Goal: Answer question/provide support: Share knowledge or assist other users

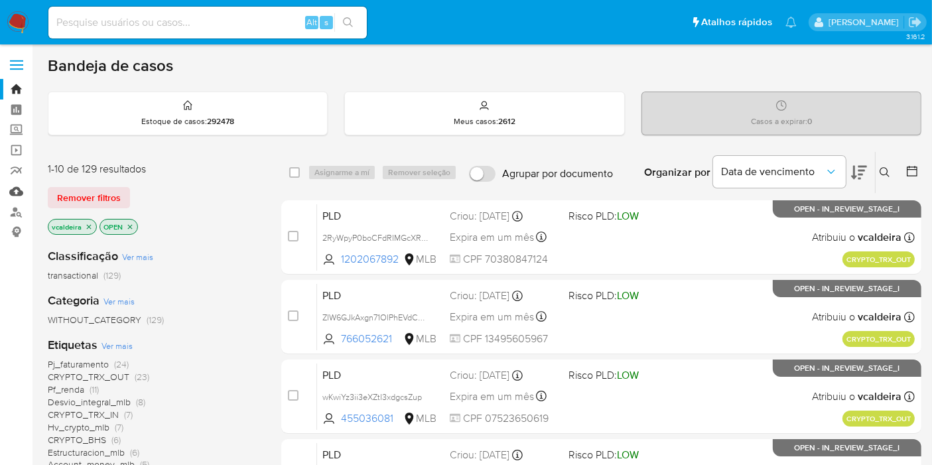
click at [11, 187] on link "Mulan" at bounding box center [79, 191] width 158 height 21
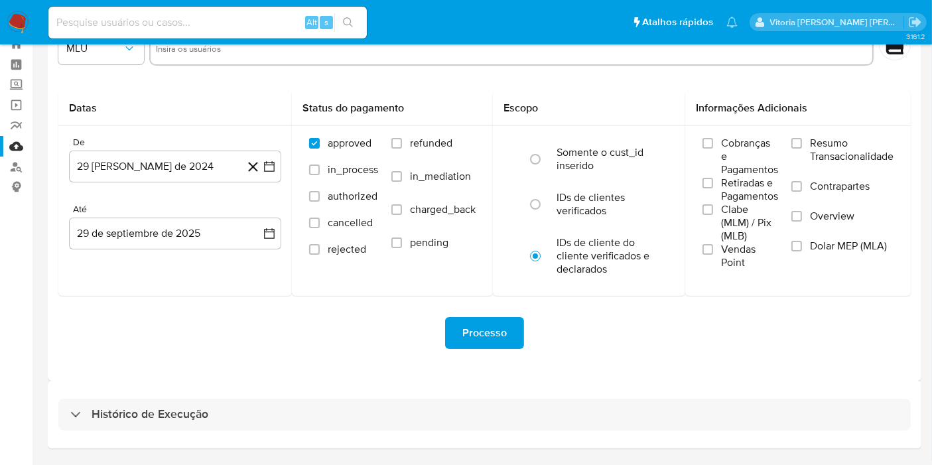
scroll to position [84, 0]
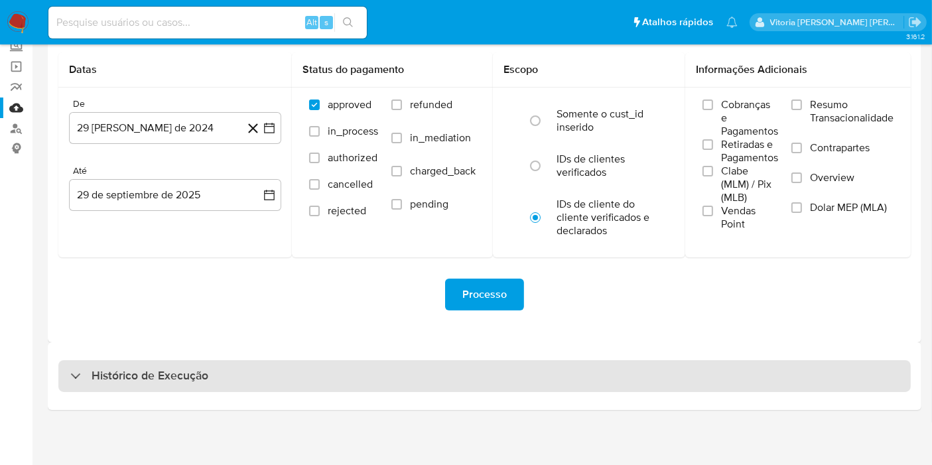
click at [139, 374] on h3 "Histórico de Execução" at bounding box center [150, 376] width 117 height 16
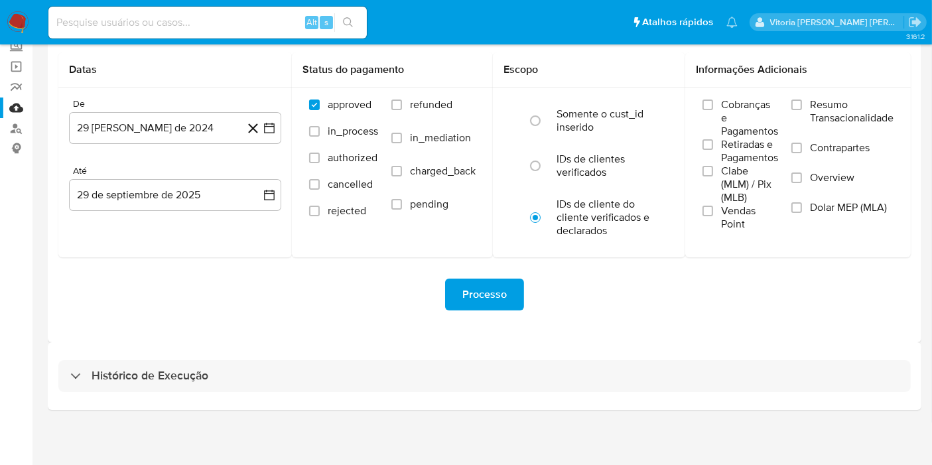
select select "10"
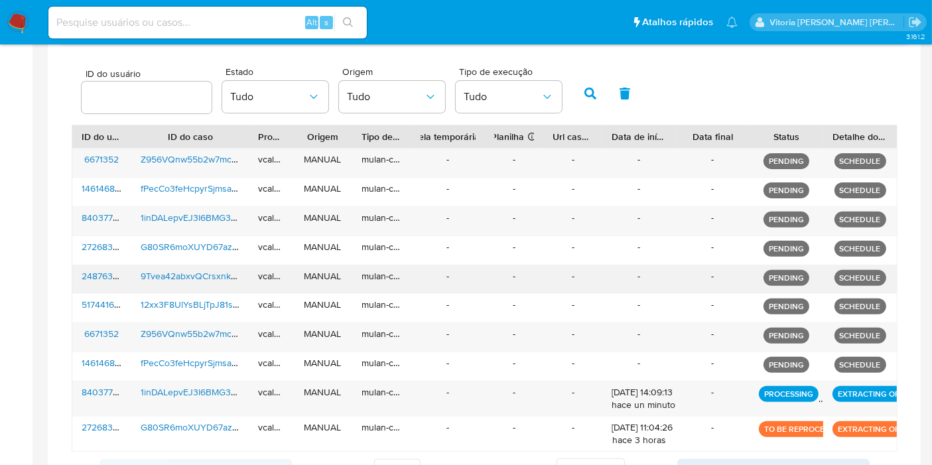
scroll to position [452, 0]
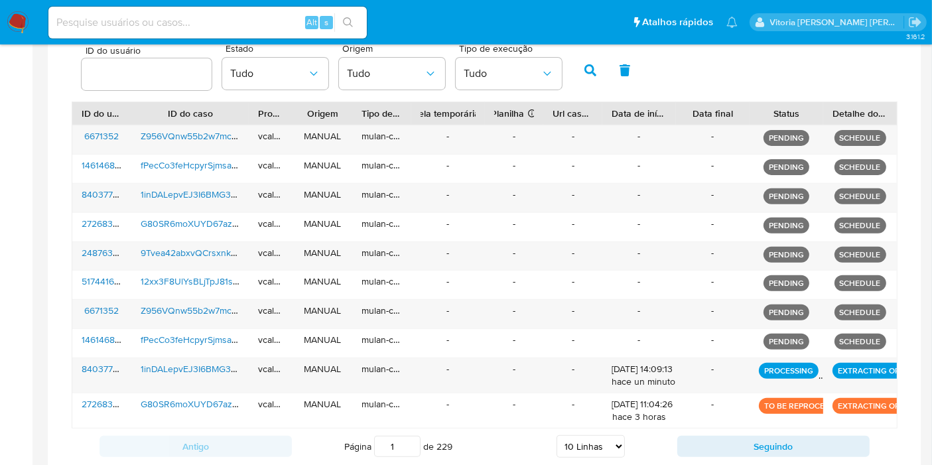
click at [567, 21] on ul "Pausado Ver notificaciones Alt s Atalhos rápidos Presiona las siguientes teclas…" at bounding box center [393, 21] width 703 height 33
click at [608, 14] on ul "Pausado Ver notificaciones Alt s Atalhos rápidos Presiona las siguientes teclas…" at bounding box center [393, 21] width 703 height 33
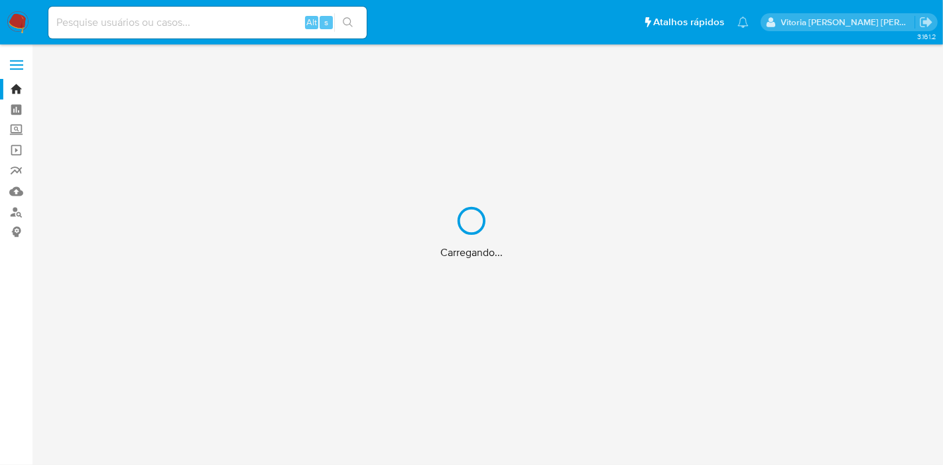
click at [239, 9] on div "Carregando..." at bounding box center [471, 232] width 943 height 465
click at [233, 20] on div "Carregando..." at bounding box center [471, 232] width 943 height 465
click at [196, 29] on input at bounding box center [207, 22] width 318 height 17
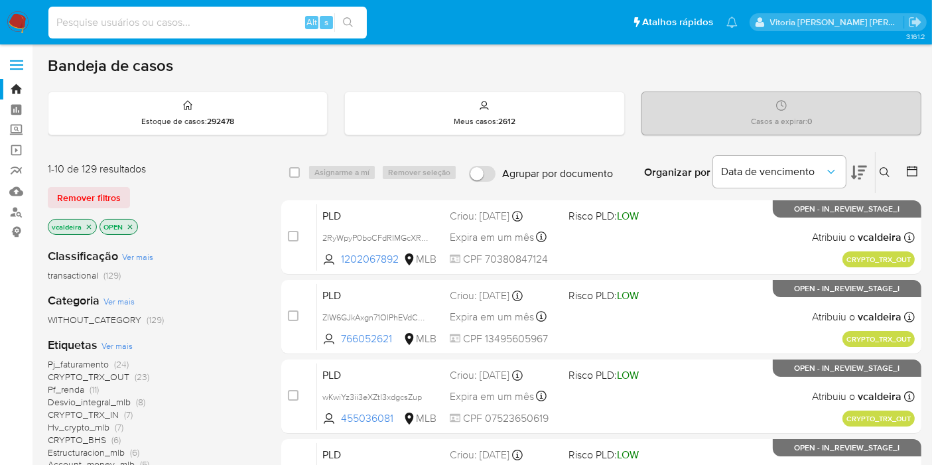
click at [194, 29] on input at bounding box center [207, 22] width 318 height 17
paste input "12xx3F8UlYsBLjTpJ81sSkJp"
type input "12xx3F8UlYsBLjTpJ81sSkJp"
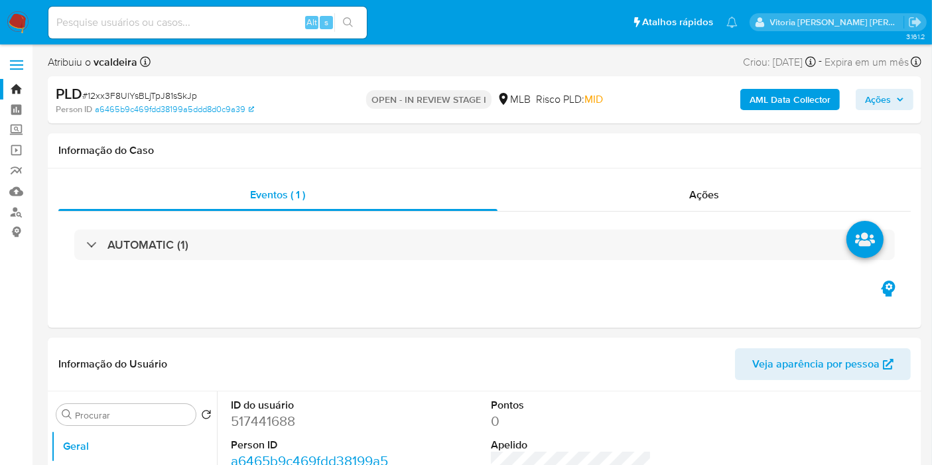
select select "10"
click at [237, 421] on dd "517441688" at bounding box center [311, 421] width 161 height 19
click at [249, 413] on dd "517441688" at bounding box center [311, 421] width 161 height 19
click at [246, 419] on dd "517441688" at bounding box center [311, 421] width 161 height 19
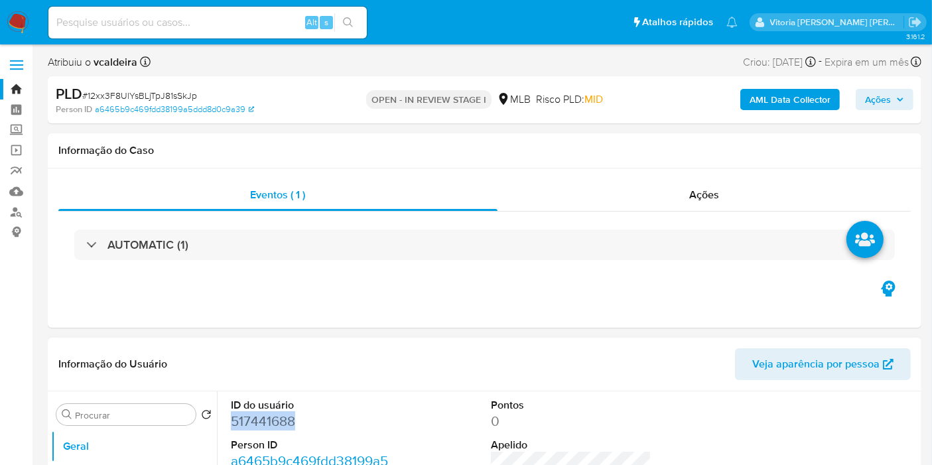
click at [246, 419] on dd "517441688" at bounding box center [311, 421] width 161 height 19
copy dd "517441688"
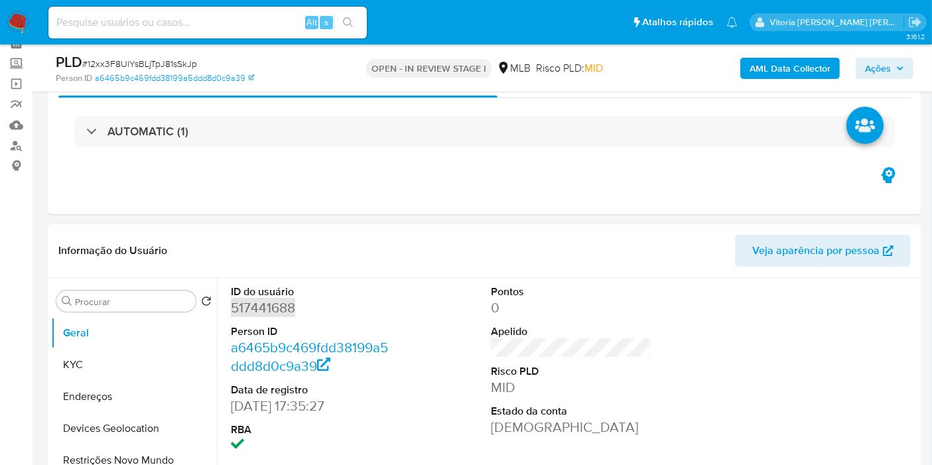
scroll to position [74, 0]
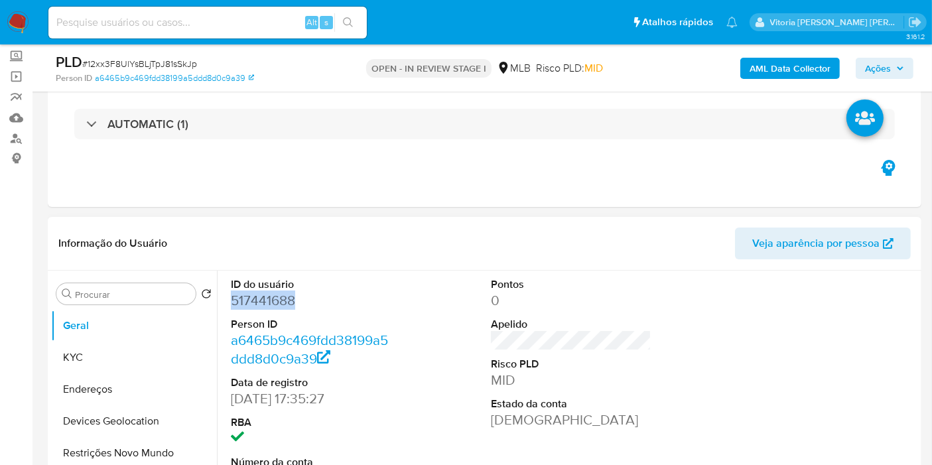
click at [277, 297] on dd "517441688" at bounding box center [311, 300] width 161 height 19
click at [156, 13] on div "Alt s" at bounding box center [207, 23] width 318 height 32
click at [156, 24] on input at bounding box center [207, 22] width 318 height 17
paste input "9Tvea42abxvQCrsxnkJq8Tcc"
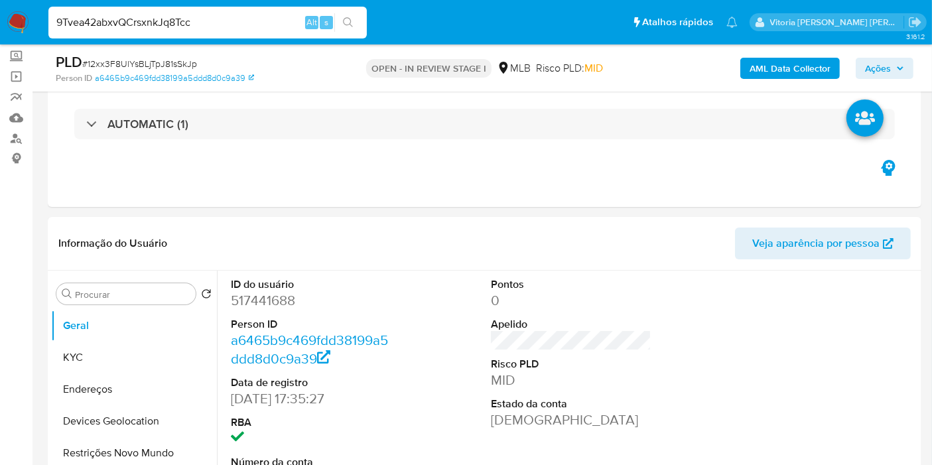
type input "9Tvea42abxvQCrsxnkJq8Tcc"
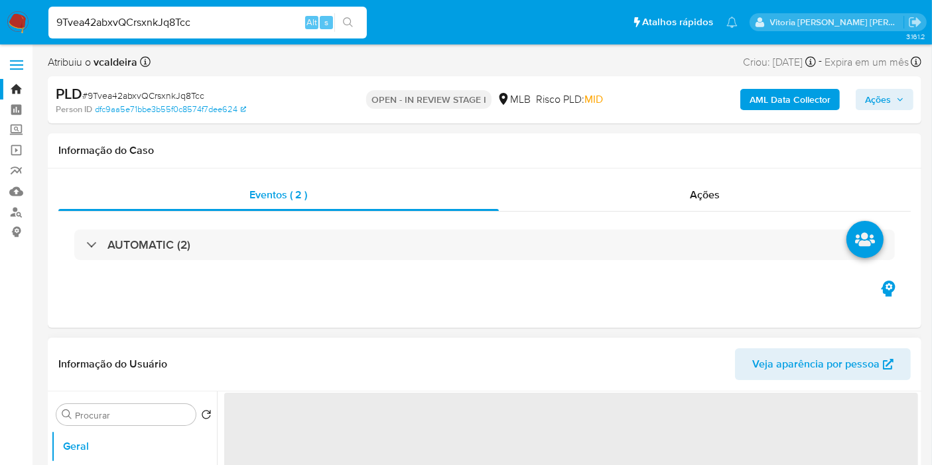
select select "10"
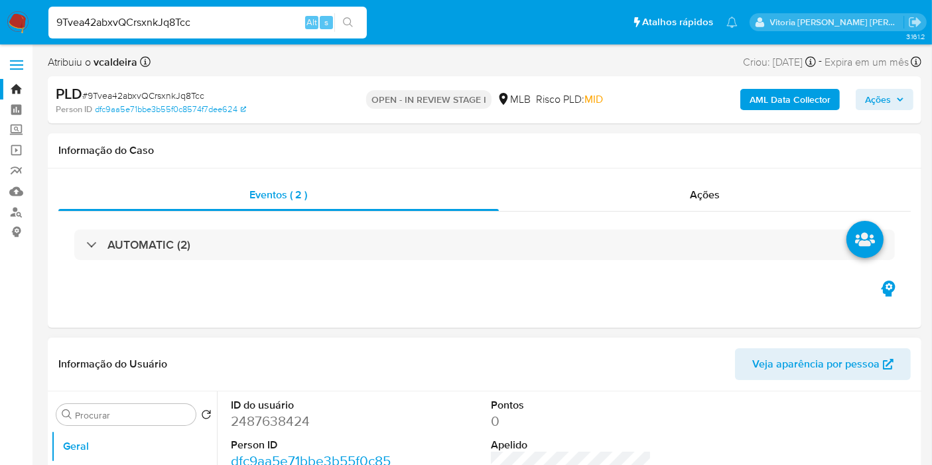
click at [279, 427] on dd "2487638424" at bounding box center [311, 421] width 161 height 19
copy dd "2487638424"
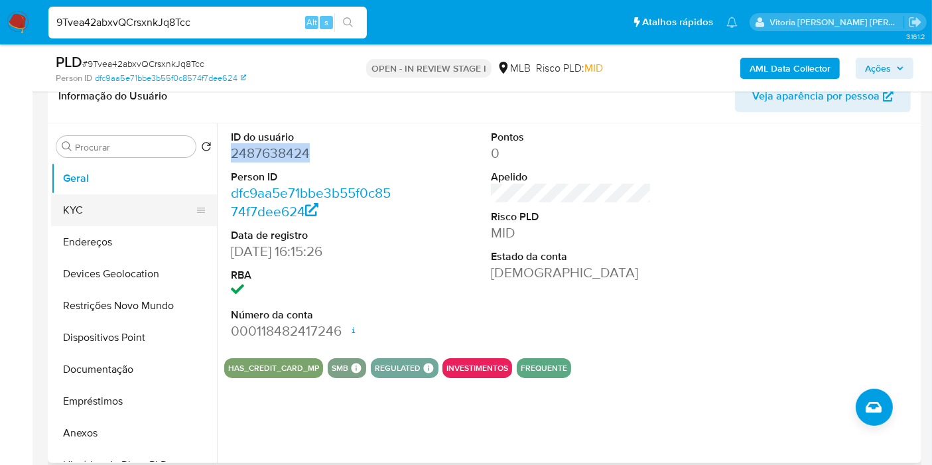
click at [100, 220] on button "KYC" at bounding box center [128, 210] width 155 height 32
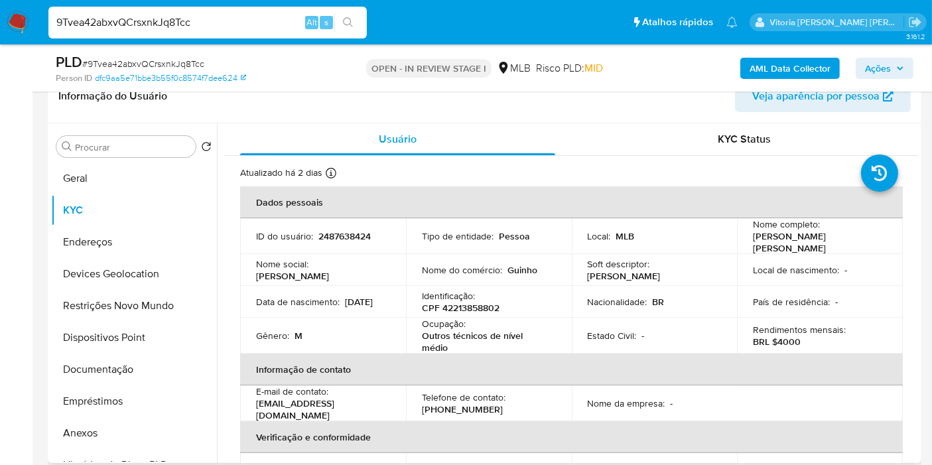
drag, startPoint x: 790, startPoint y: 255, endPoint x: 749, endPoint y: 245, distance: 42.2
click at [753, 245] on p "Guilherme Bruno Melo Goncalez" at bounding box center [817, 242] width 129 height 24
copy p "Guilherme Bruno Melo Goncalez"
click at [115, 361] on button "Documentação" at bounding box center [128, 370] width 155 height 32
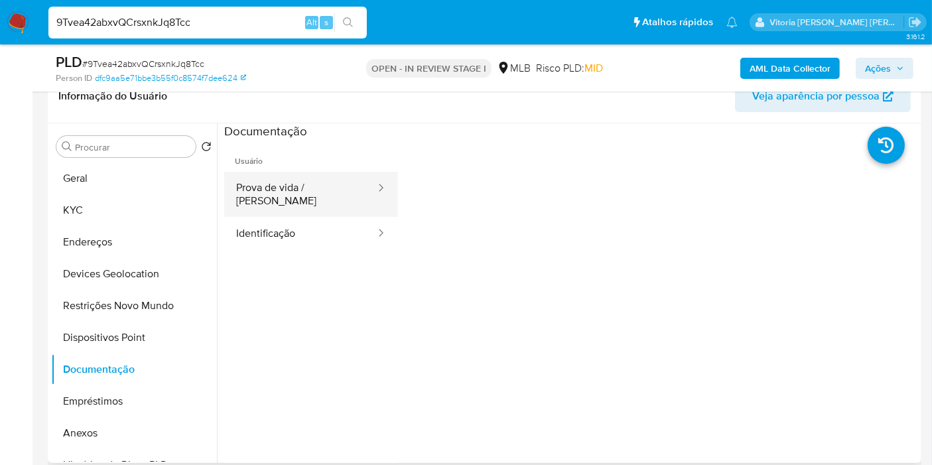
drag, startPoint x: 303, startPoint y: 204, endPoint x: 314, endPoint y: 198, distance: 11.9
click at [308, 202] on ul "Prova de vida / Selfie Identificação" at bounding box center [311, 211] width 174 height 79
click at [328, 190] on button "Prova de vida / Selfie" at bounding box center [300, 194] width 153 height 45
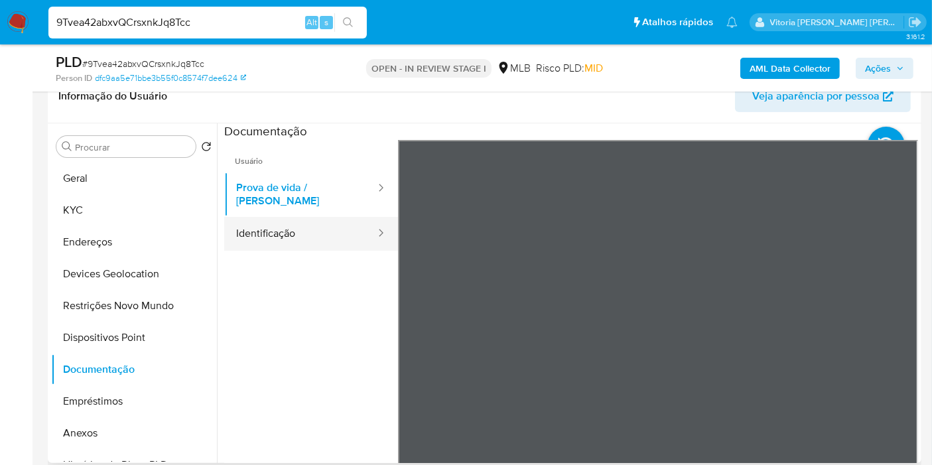
click at [256, 226] on button "Identificação" at bounding box center [300, 234] width 153 height 34
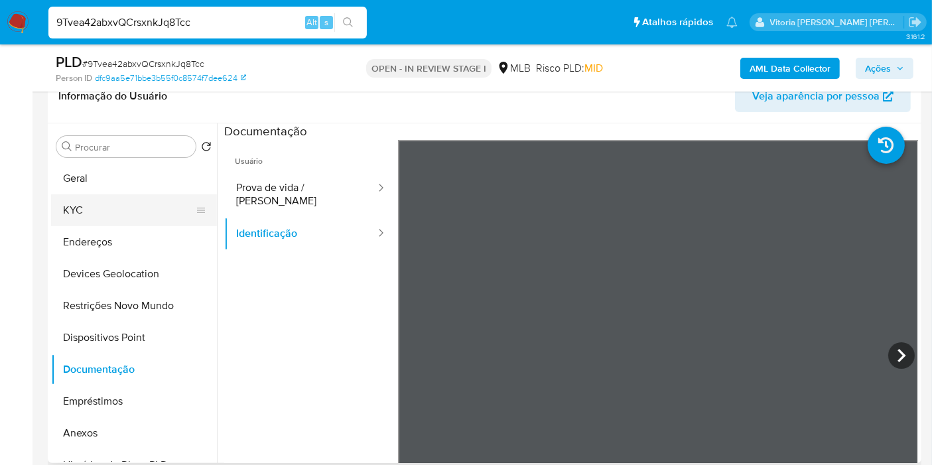
click at [85, 207] on button "KYC" at bounding box center [128, 210] width 155 height 32
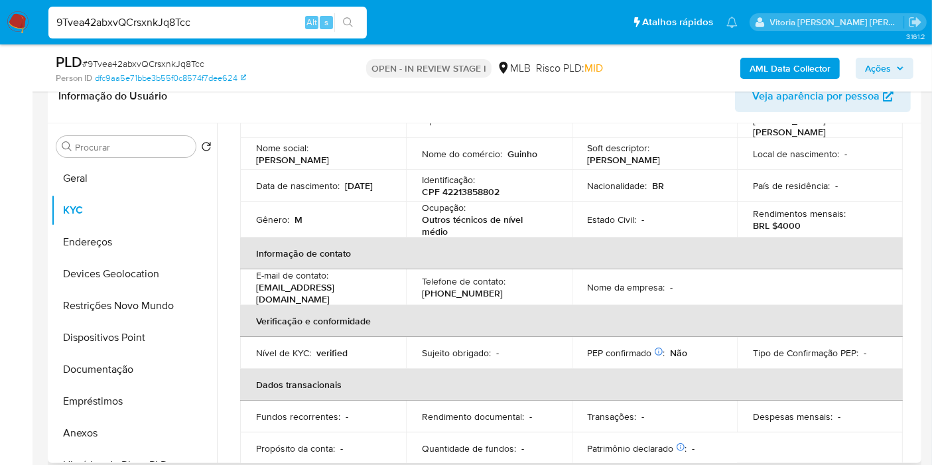
scroll to position [21, 0]
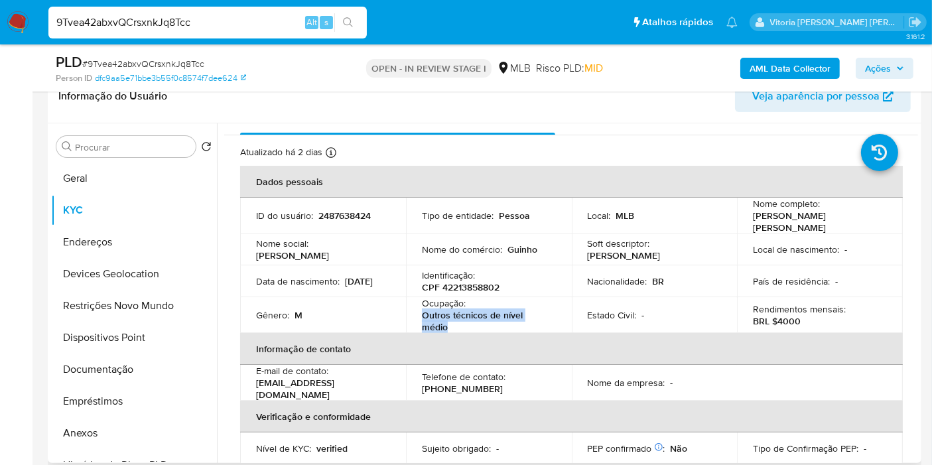
drag, startPoint x: 417, startPoint y: 316, endPoint x: 452, endPoint y: 326, distance: 37.2
click at [452, 326] on td "Ocupação : Outros técnicos de nível médio" at bounding box center [489, 315] width 166 height 36
copy p "Outros técnicos de nível médio"
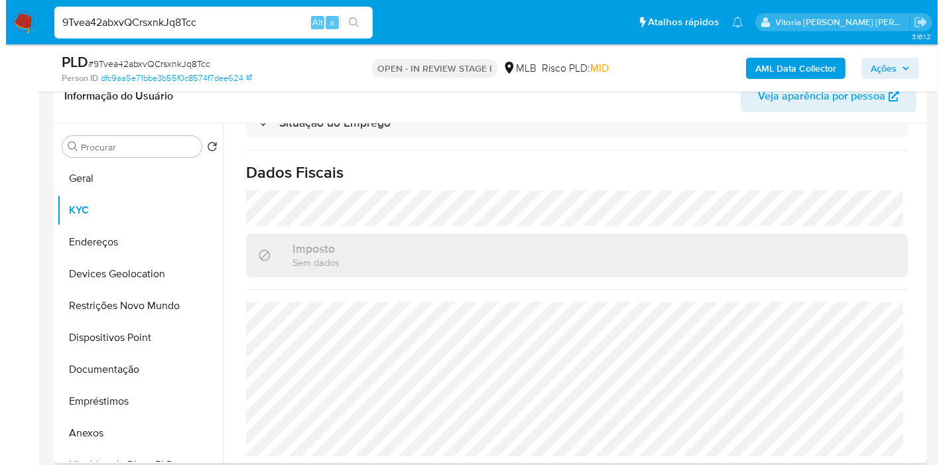
scroll to position [242, 0]
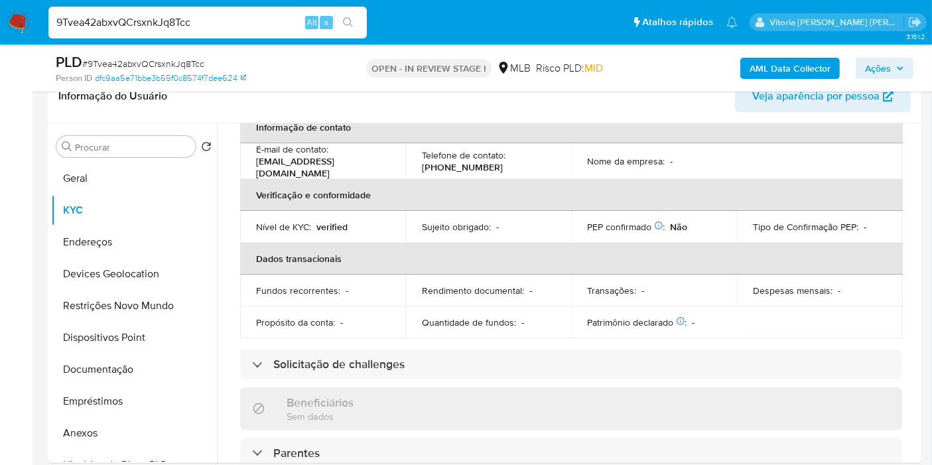
click at [759, 74] on b "AML Data Collector" at bounding box center [790, 68] width 81 height 21
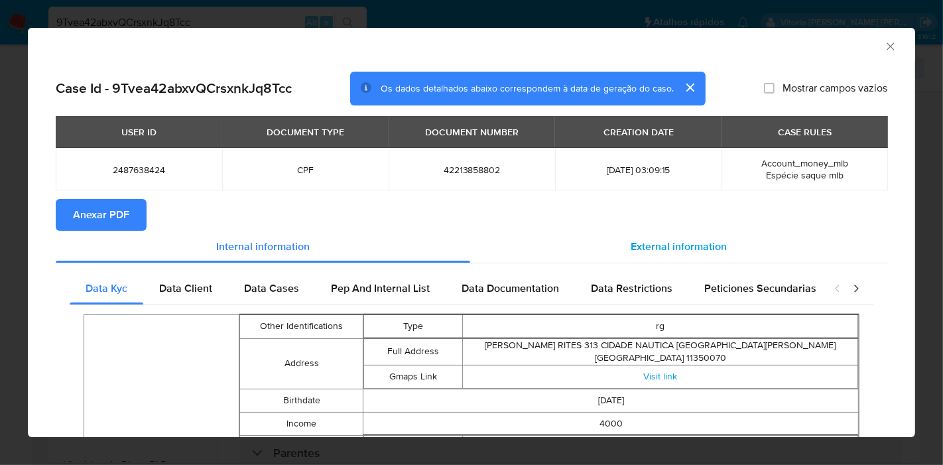
click at [651, 254] on div "External information" at bounding box center [678, 247] width 417 height 32
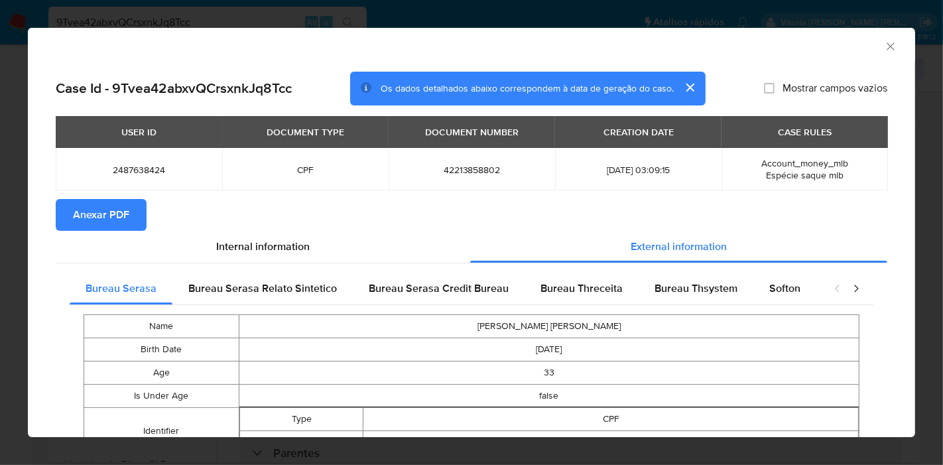
click at [98, 215] on span "Anexar PDF" at bounding box center [101, 214] width 56 height 29
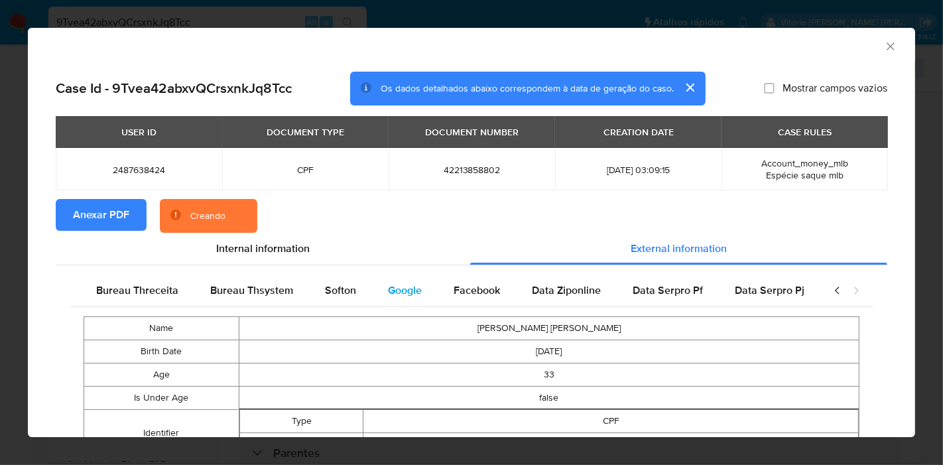
click at [388, 296] on span "Google" at bounding box center [405, 290] width 34 height 15
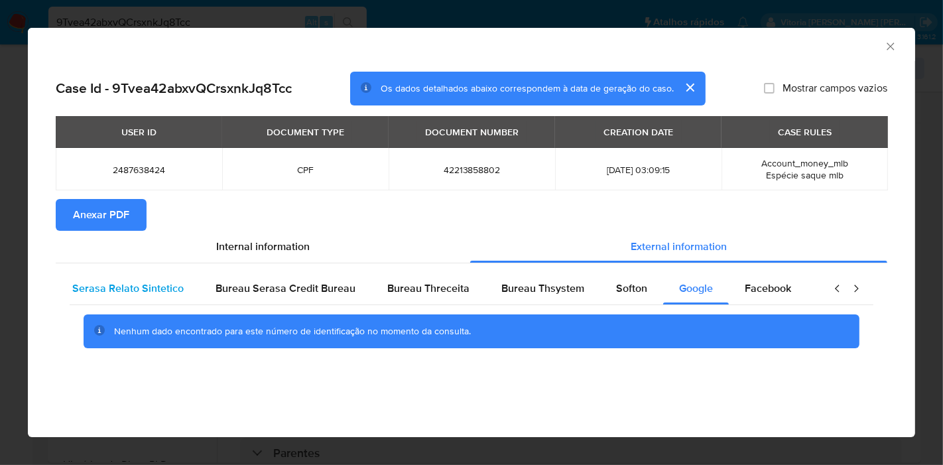
scroll to position [0, 0]
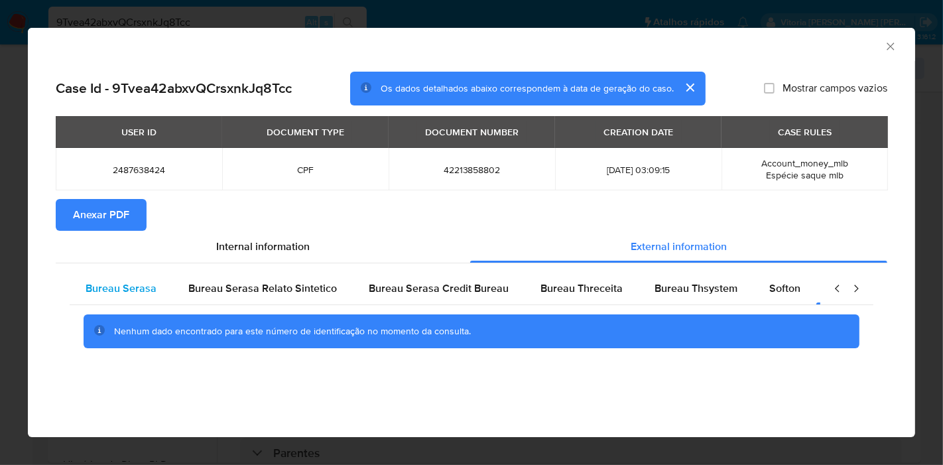
click at [142, 291] on span "Bureau Serasa" at bounding box center [121, 288] width 71 height 15
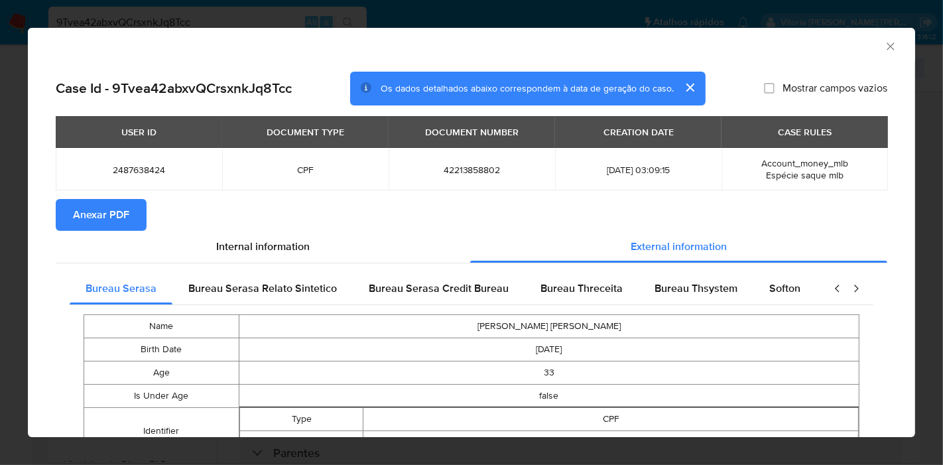
click at [549, 204] on section "Anexar PDF" at bounding box center [472, 215] width 832 height 32
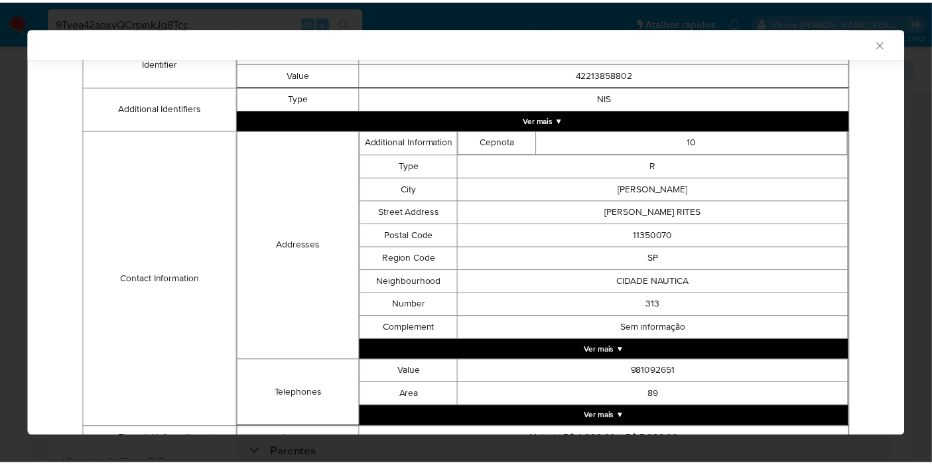
scroll to position [439, 0]
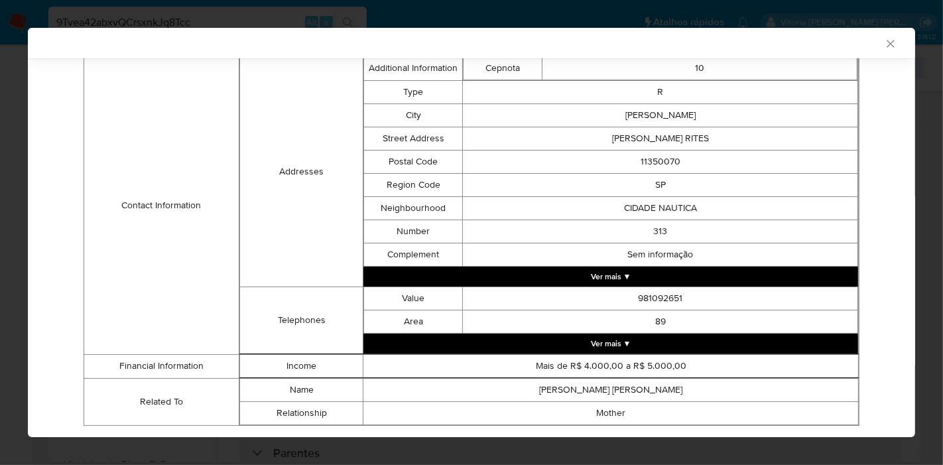
click at [874, 171] on div "Bureau Serasa Bureau Serasa Relato Sintetico Bureau Serasa Credit Bureau Bureau…" at bounding box center [472, 133] width 832 height 623
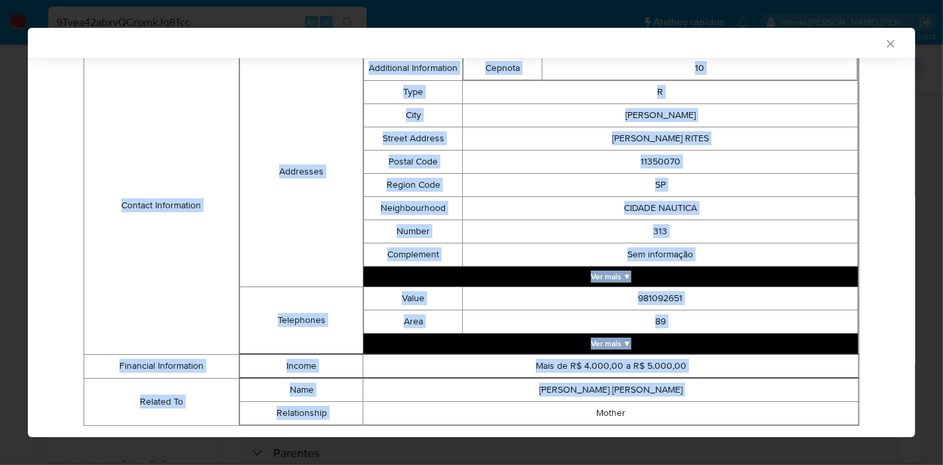
click at [874, 171] on div "Bureau Serasa Bureau Serasa Relato Sintetico Bureau Serasa Credit Bureau Bureau…" at bounding box center [472, 133] width 832 height 623
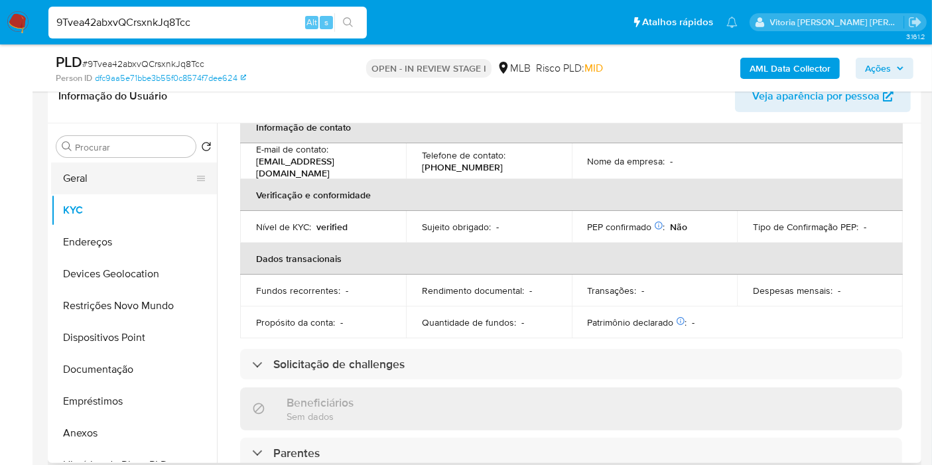
click at [81, 172] on button "Geral" at bounding box center [128, 179] width 155 height 32
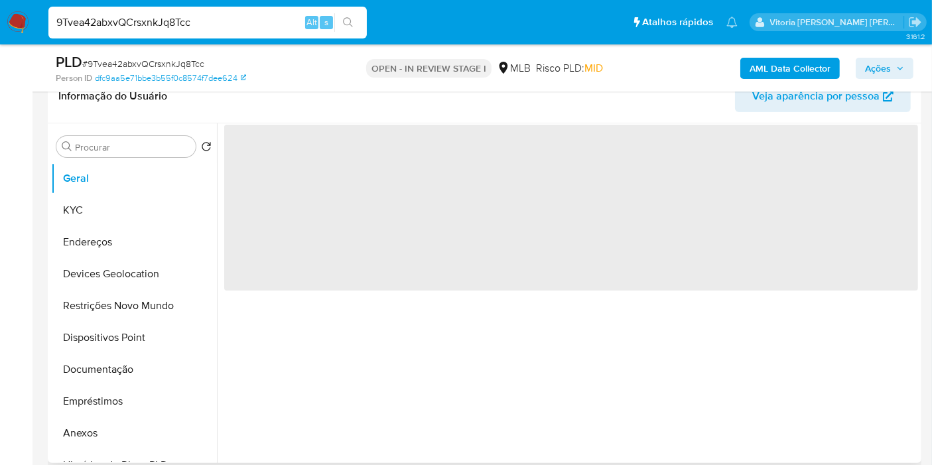
scroll to position [0, 0]
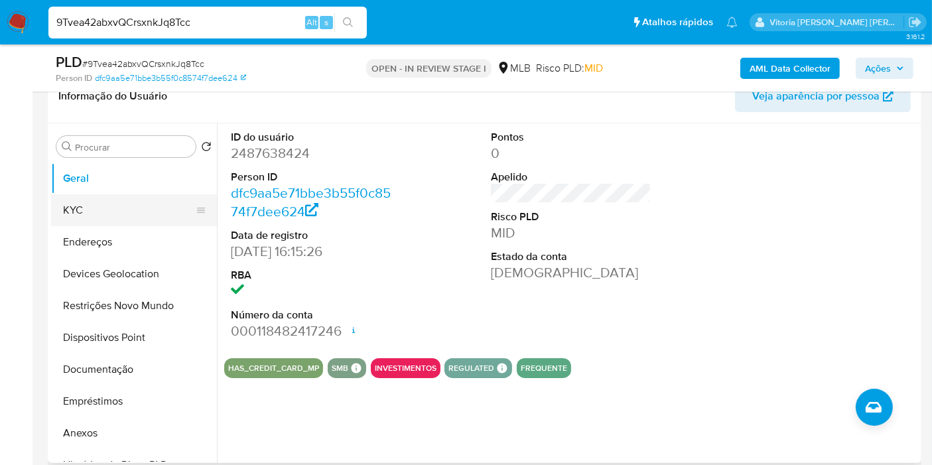
click at [82, 211] on button "KYC" at bounding box center [128, 210] width 155 height 32
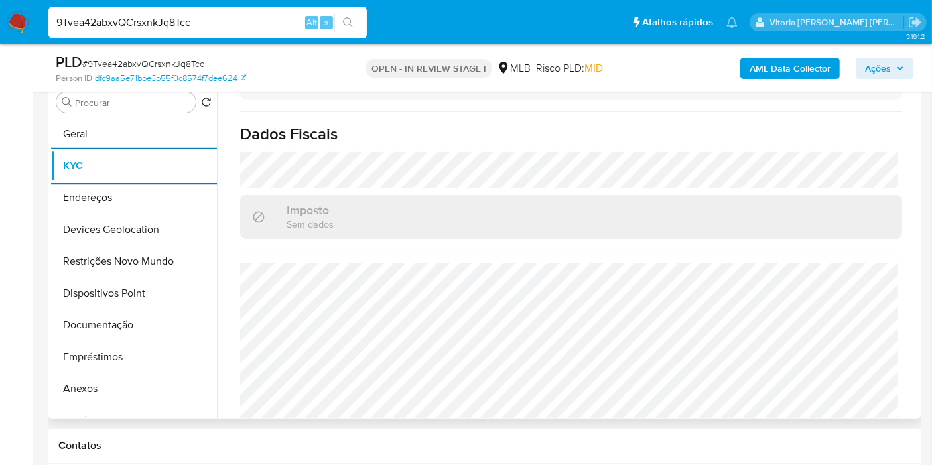
scroll to position [610, 0]
click at [554, 118] on h1 "Dados Fiscais" at bounding box center [571, 128] width 662 height 20
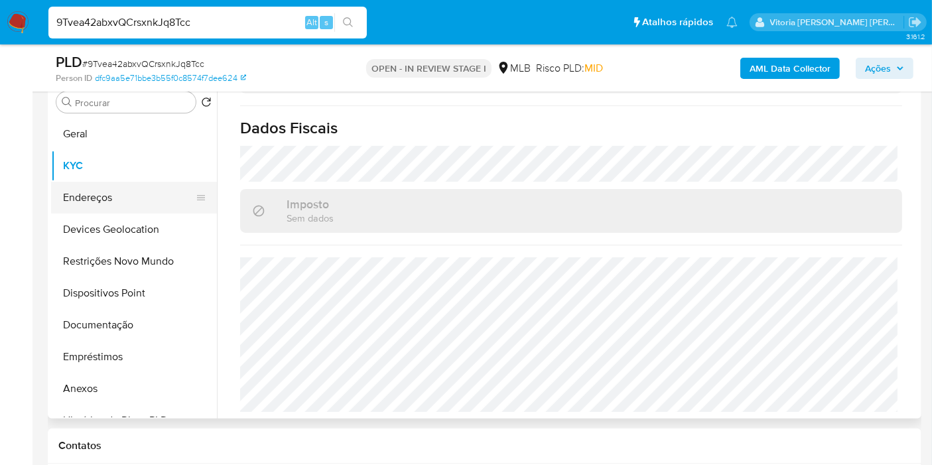
click at [111, 182] on button "Endereços" at bounding box center [128, 198] width 155 height 32
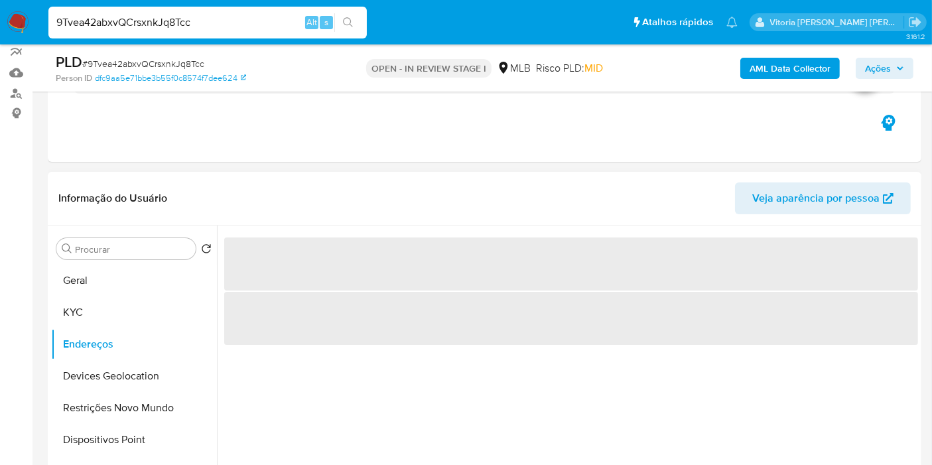
scroll to position [118, 0]
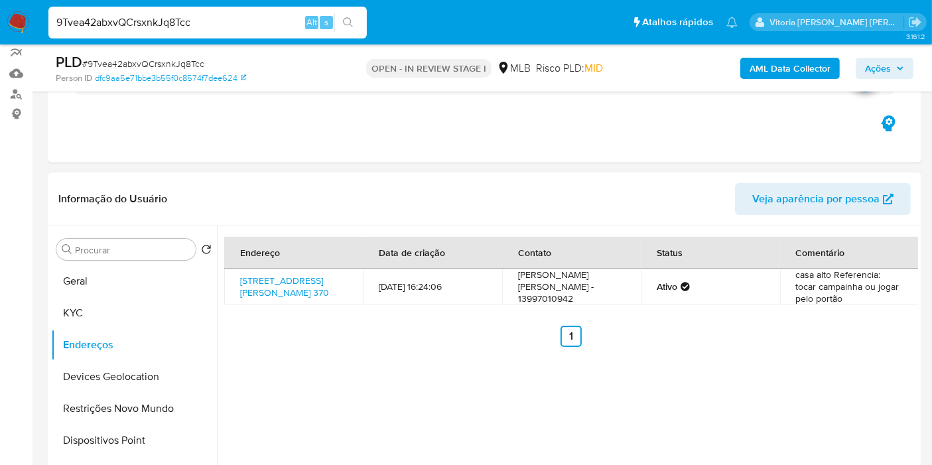
click at [401, 335] on div "Endereço Data de criação Contato Status Comentário Rua Projetada Sessenta 370, …" at bounding box center [571, 292] width 694 height 110
click at [92, 372] on button "Devices Geolocation" at bounding box center [128, 377] width 155 height 32
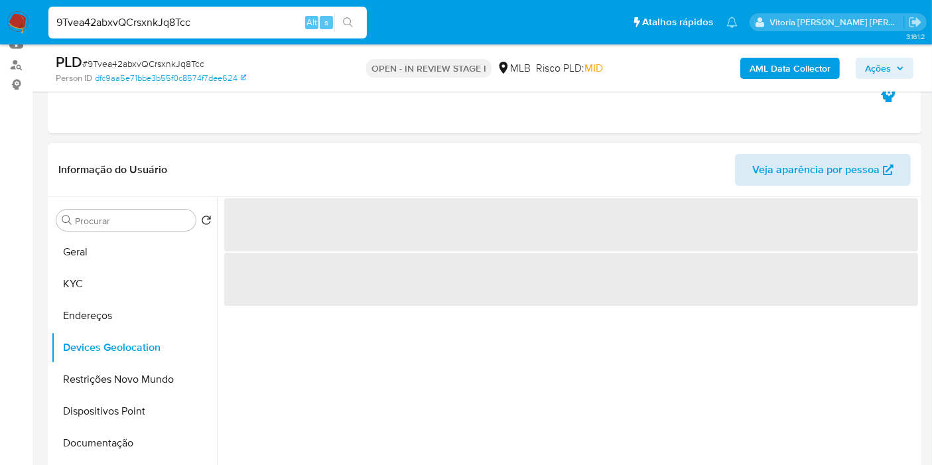
scroll to position [192, 0]
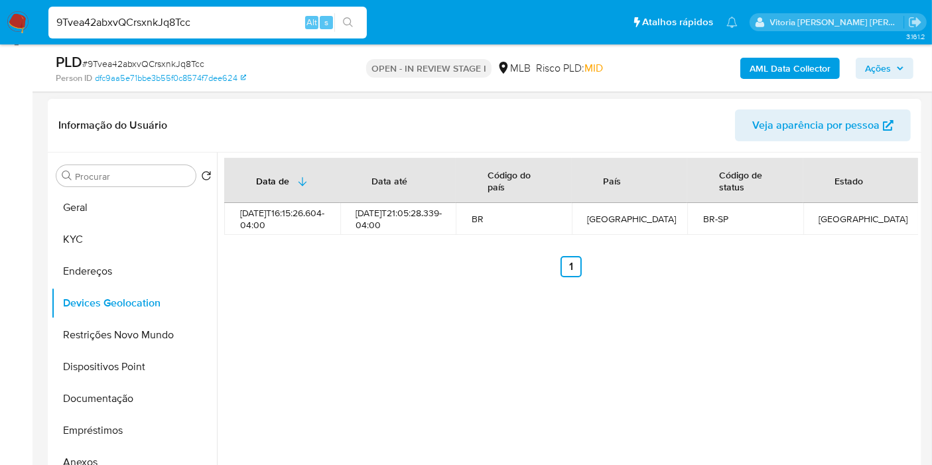
drag, startPoint x: 427, startPoint y: 305, endPoint x: 466, endPoint y: 170, distance: 140.7
click at [421, 276] on ul "Anterior 1 Siguiente" at bounding box center [571, 266] width 694 height 21
click at [104, 326] on button "Restrições Novo Mundo" at bounding box center [128, 335] width 155 height 32
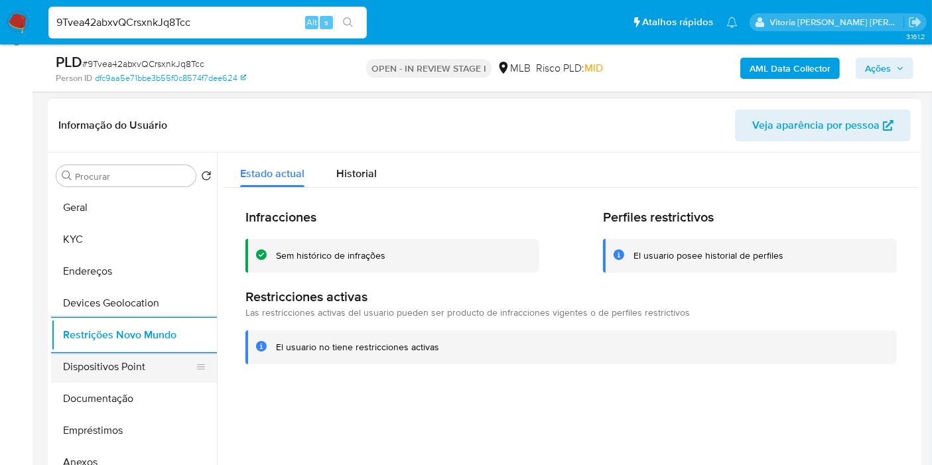
click at [114, 358] on button "Dispositivos Point" at bounding box center [128, 367] width 155 height 32
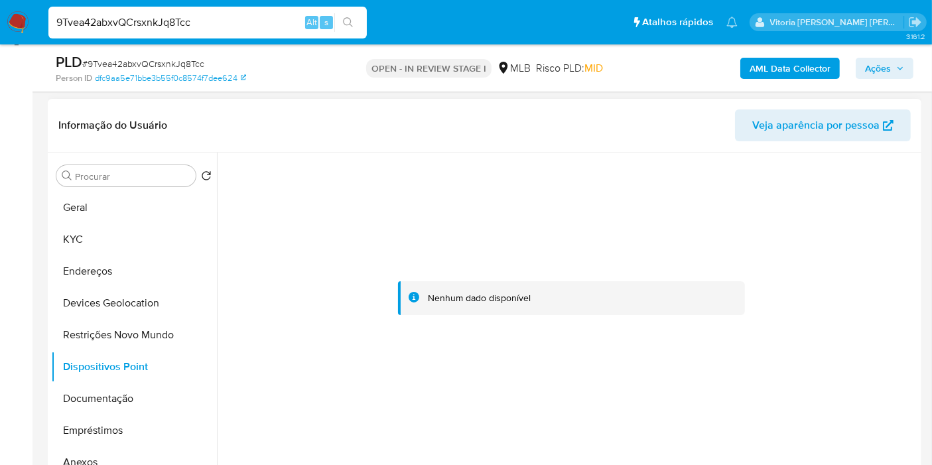
click at [432, 219] on div at bounding box center [571, 299] width 694 height 292
click at [886, 63] on span "Ações" at bounding box center [878, 68] width 26 height 21
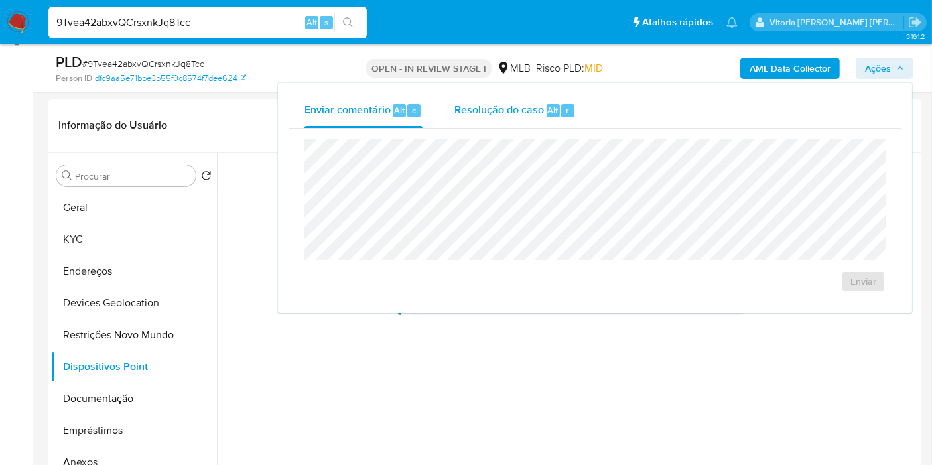
click at [547, 104] on div "Alt r" at bounding box center [561, 110] width 28 height 13
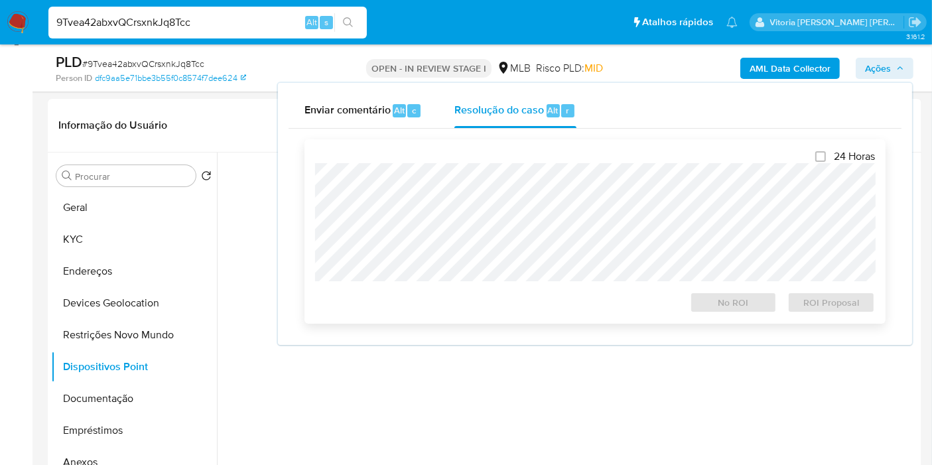
click at [531, 159] on div "24 Horas No ROI ROI Proposal" at bounding box center [595, 231] width 560 height 163
click at [123, 23] on input "9Tvea42abxvQCrsxnkJq8Tcc" at bounding box center [207, 22] width 318 height 17
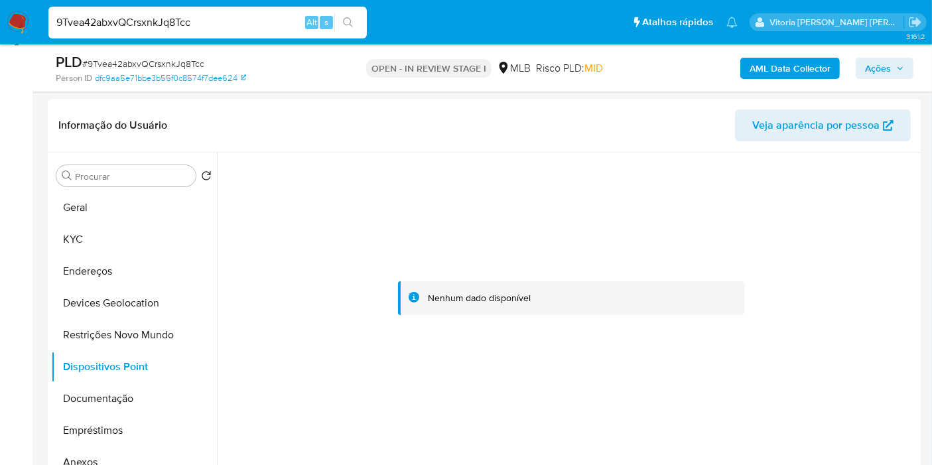
click at [123, 23] on input "9Tvea42abxvQCrsxnkJq8Tcc" at bounding box center [207, 22] width 318 height 17
click at [80, 455] on button "Anexos" at bounding box center [128, 463] width 155 height 32
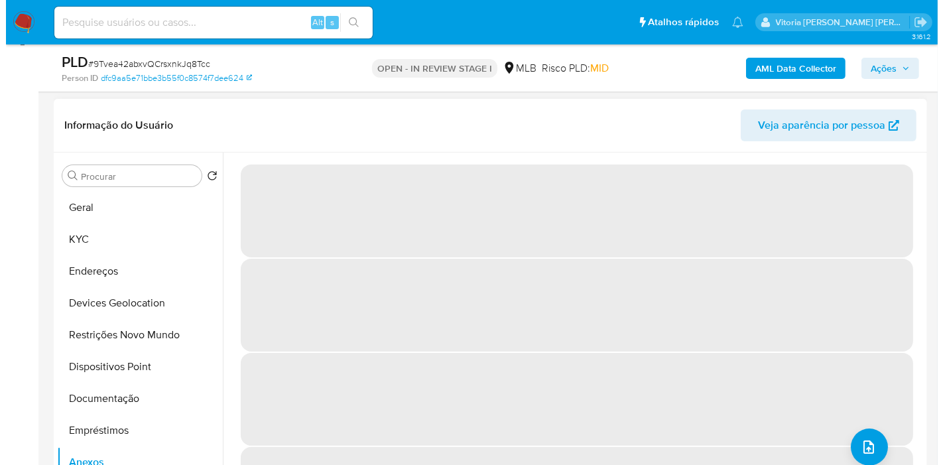
scroll to position [0, 0]
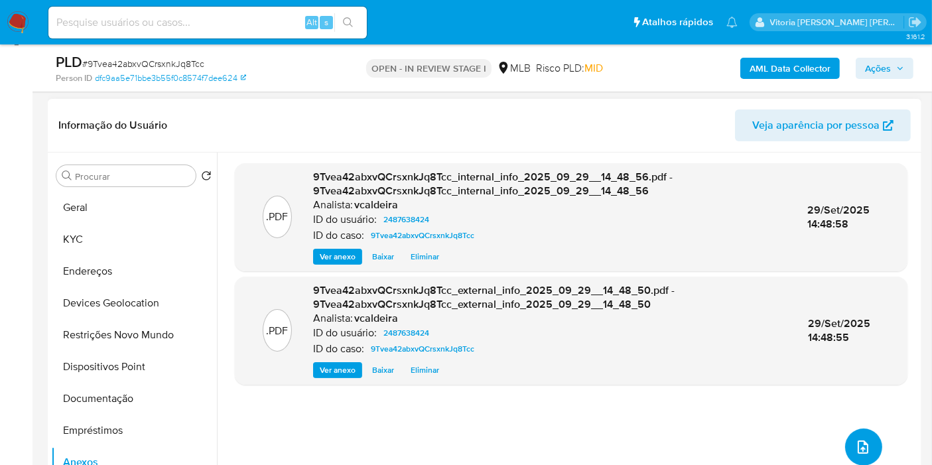
click at [858, 444] on icon "upload-file" at bounding box center [863, 447] width 11 height 13
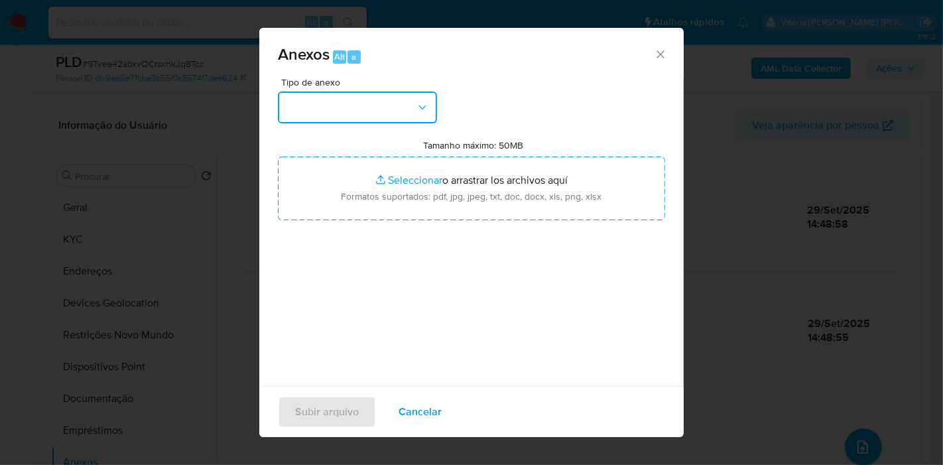
click at [400, 107] on button "button" at bounding box center [357, 108] width 159 height 32
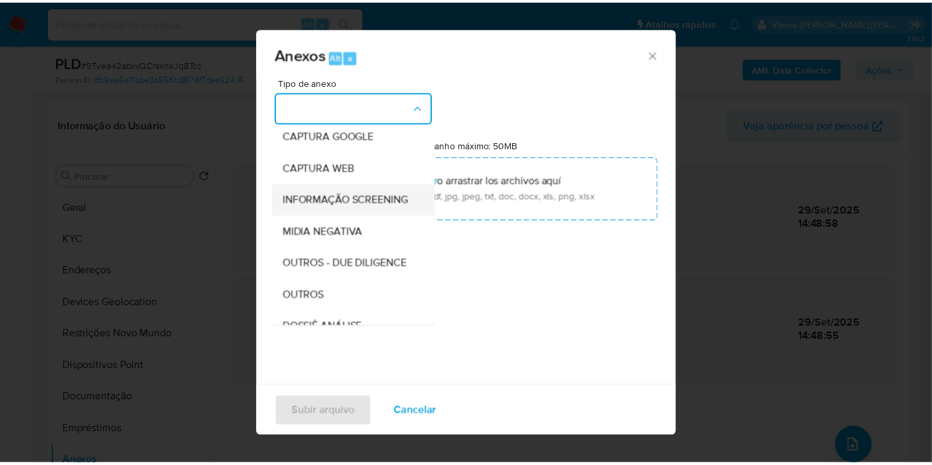
scroll to position [204, 0]
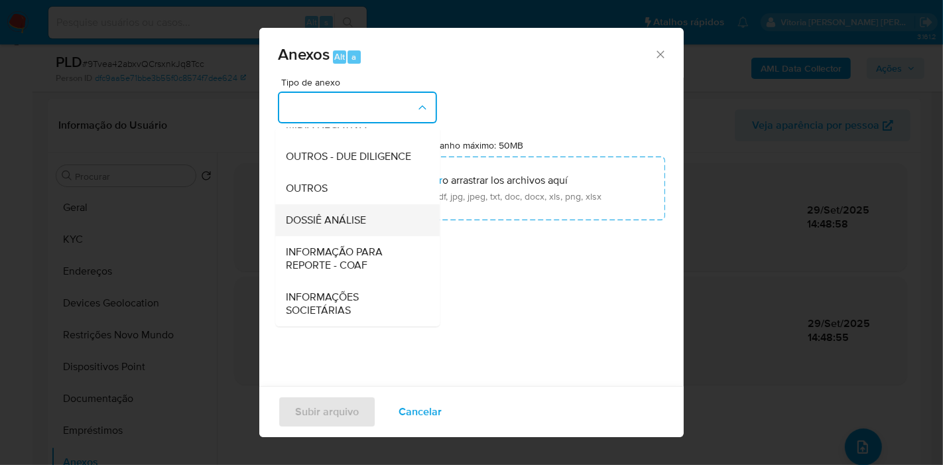
click at [348, 214] on span "DOSSIÊ ANÁLISE" at bounding box center [326, 220] width 80 height 13
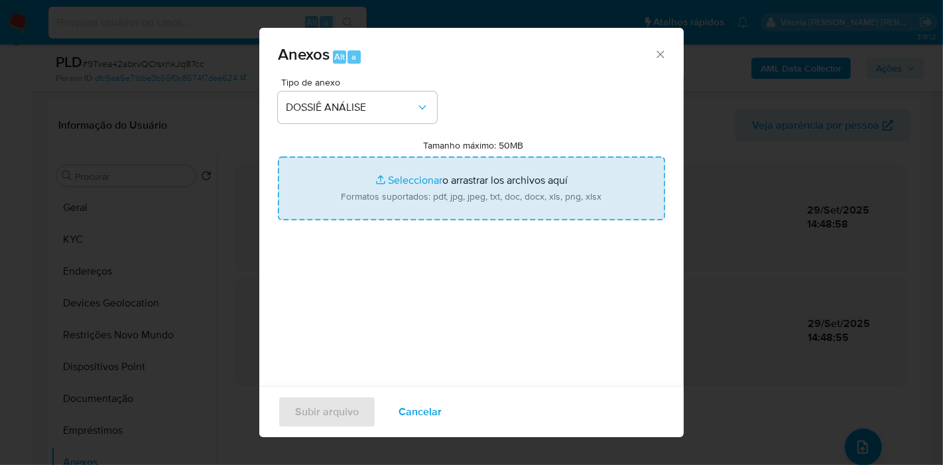
type input "C:\fakepath\SAR - (XXX) - CPF 42213858802 - GUILHERME BRUNO MELO GONCALEZ.pdf"
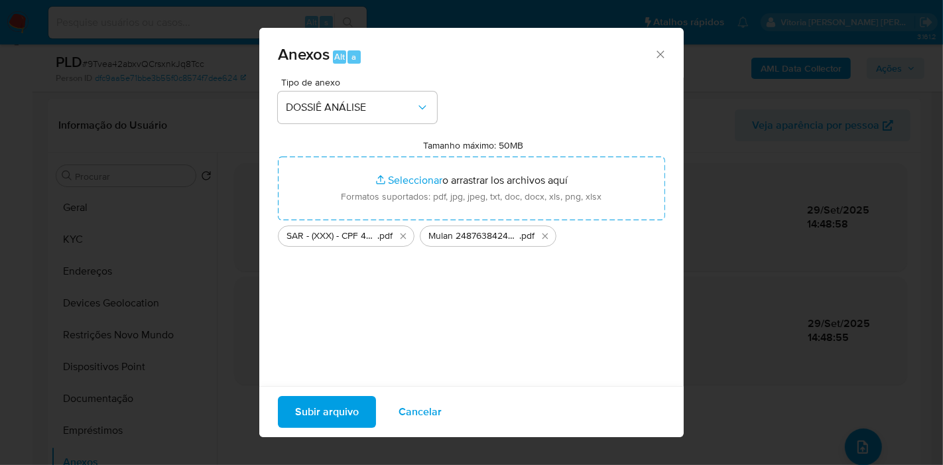
click at [322, 411] on span "Subir arquivo" at bounding box center [327, 411] width 64 height 29
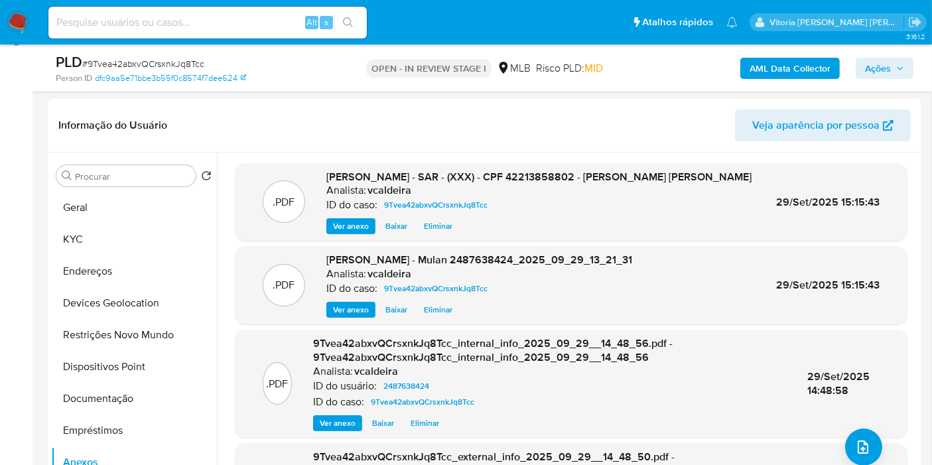
click at [876, 63] on span "Ações" at bounding box center [878, 68] width 26 height 21
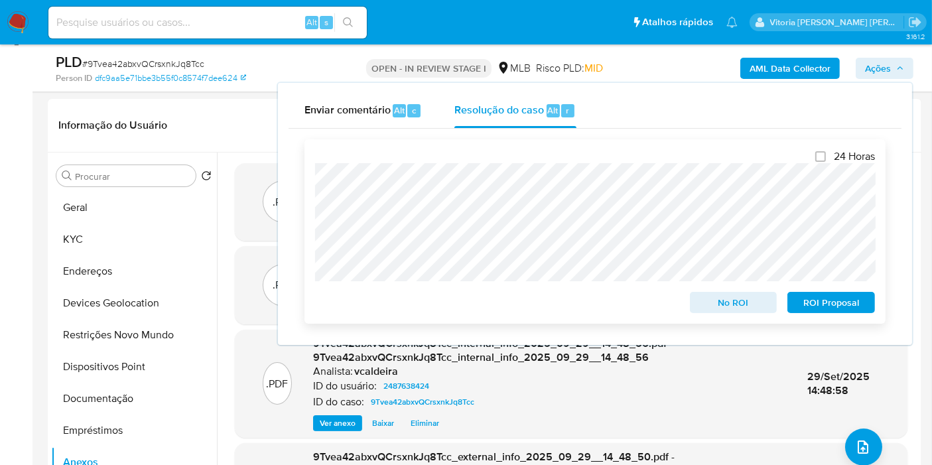
click at [830, 312] on span "ROI Proposal" at bounding box center [831, 302] width 69 height 19
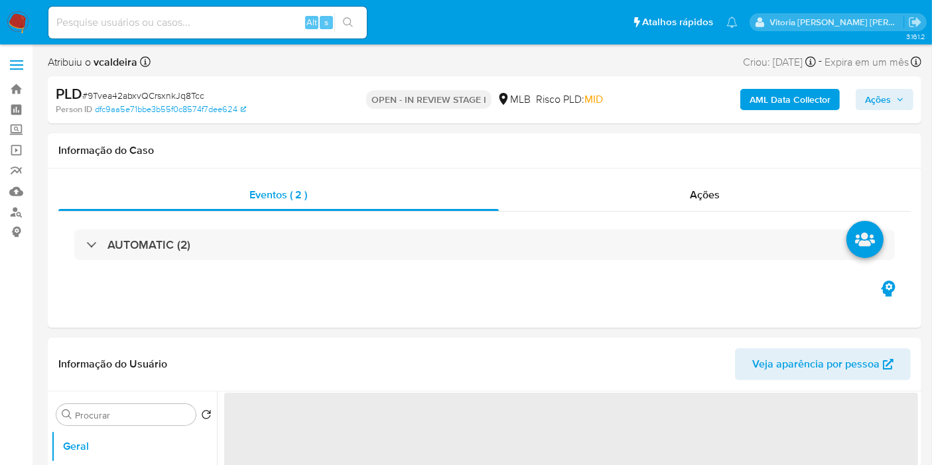
click at [182, 21] on input at bounding box center [207, 22] width 318 height 17
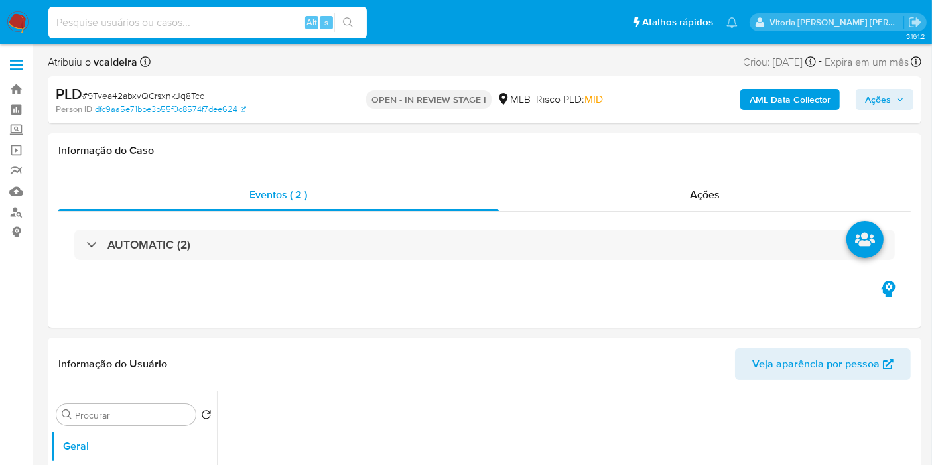
paste input "2641943920"
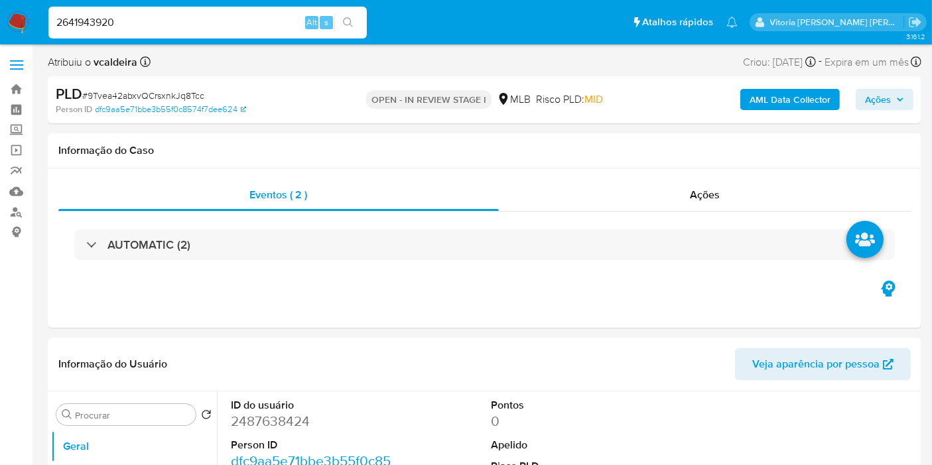
type input "2641943920"
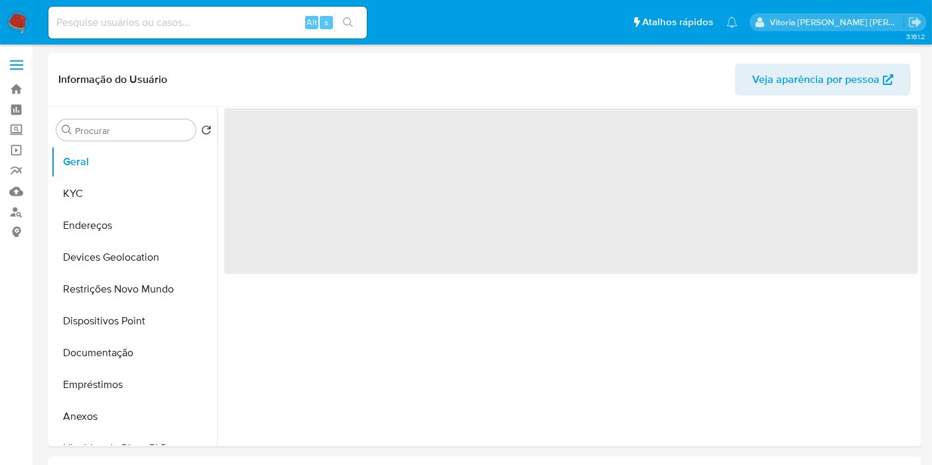
select select "10"
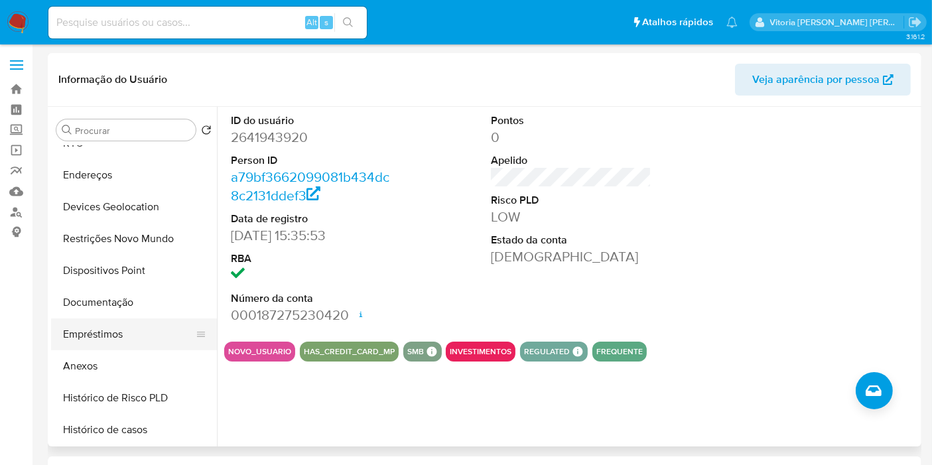
scroll to position [74, 0]
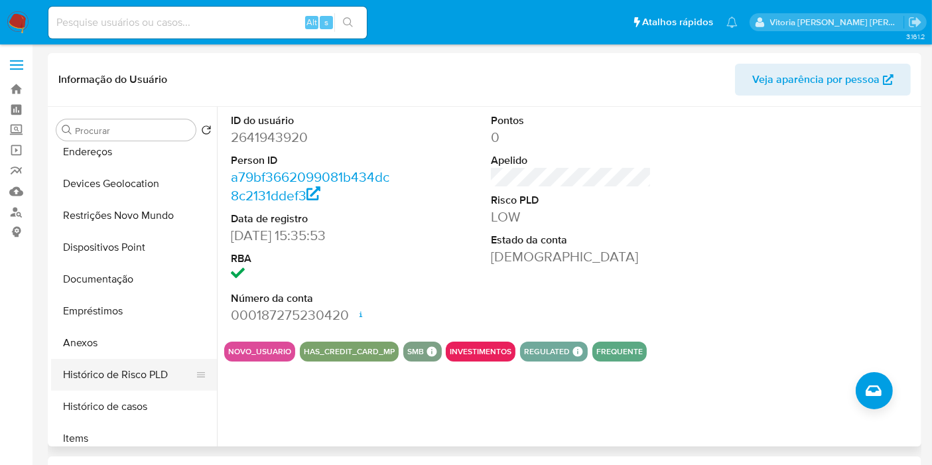
drag, startPoint x: 121, startPoint y: 403, endPoint x: 134, endPoint y: 383, distance: 23.0
click at [121, 403] on button "Histórico de casos" at bounding box center [134, 407] width 166 height 32
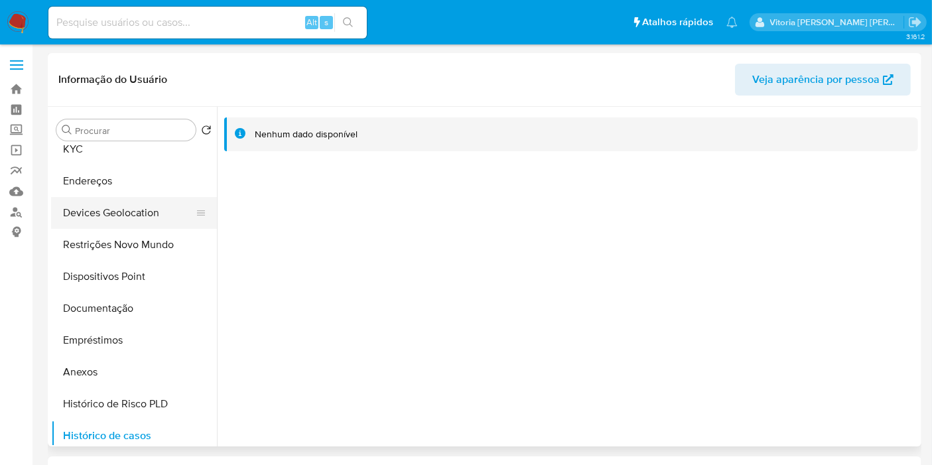
scroll to position [0, 0]
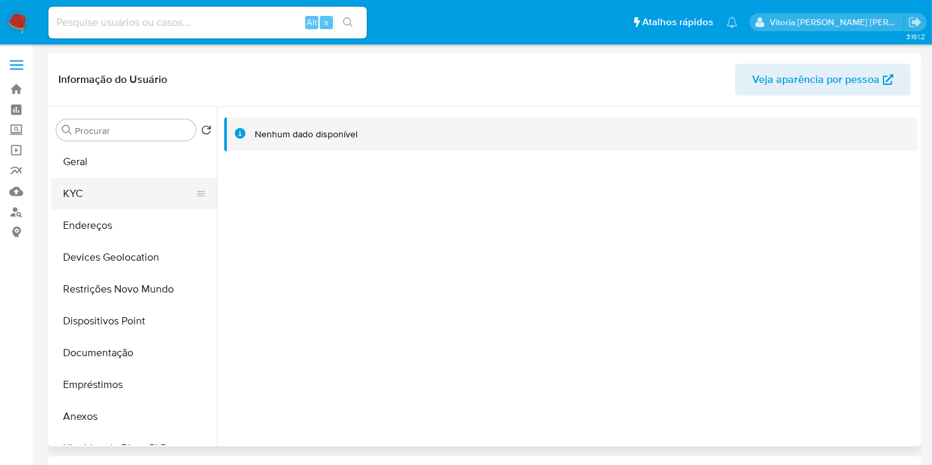
click at [80, 181] on button "KYC" at bounding box center [128, 194] width 155 height 32
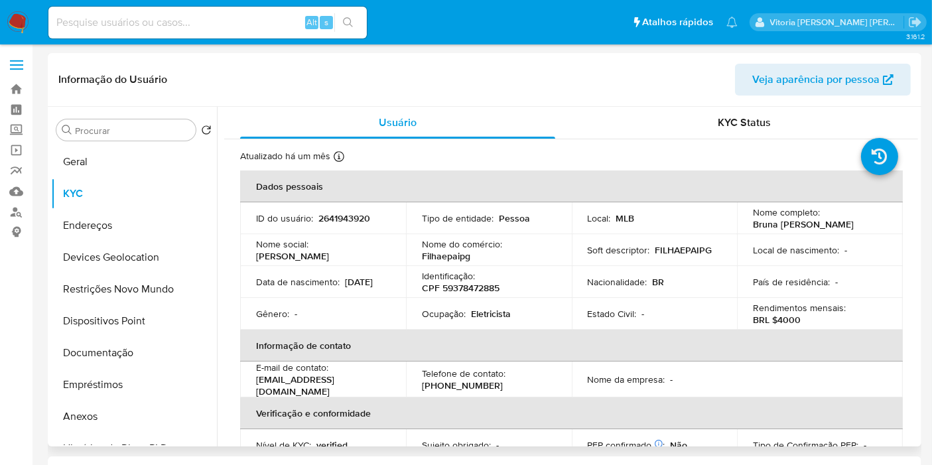
click at [457, 292] on p "CPF 59378472885" at bounding box center [461, 288] width 78 height 12
copy p "59378472885"
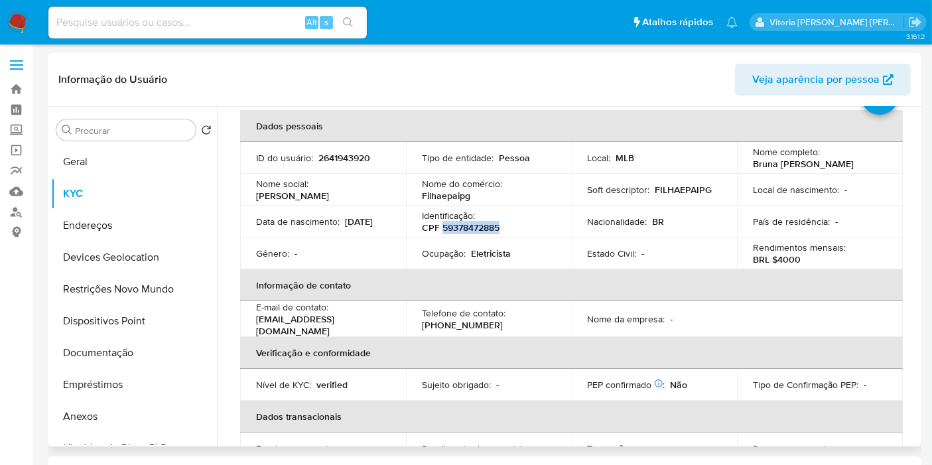
scroll to position [30, 0]
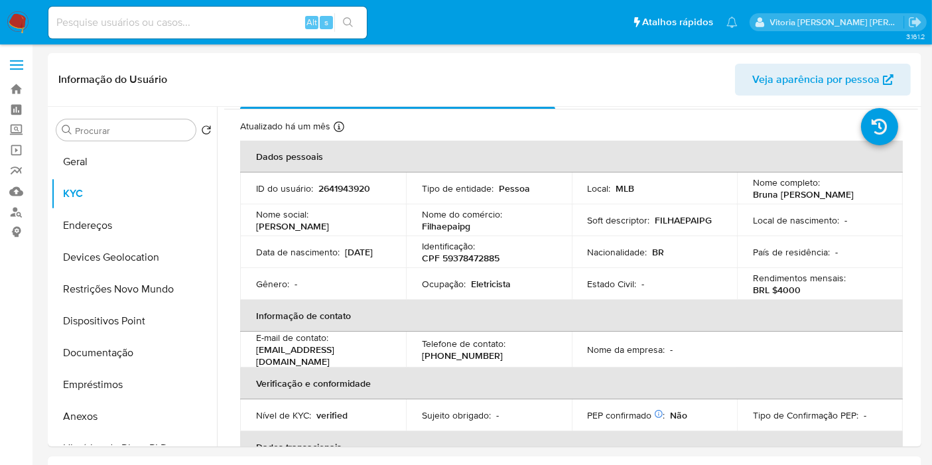
click at [200, 26] on input at bounding box center [207, 22] width 318 height 17
paste input "2498223831"
type input "2498223831"
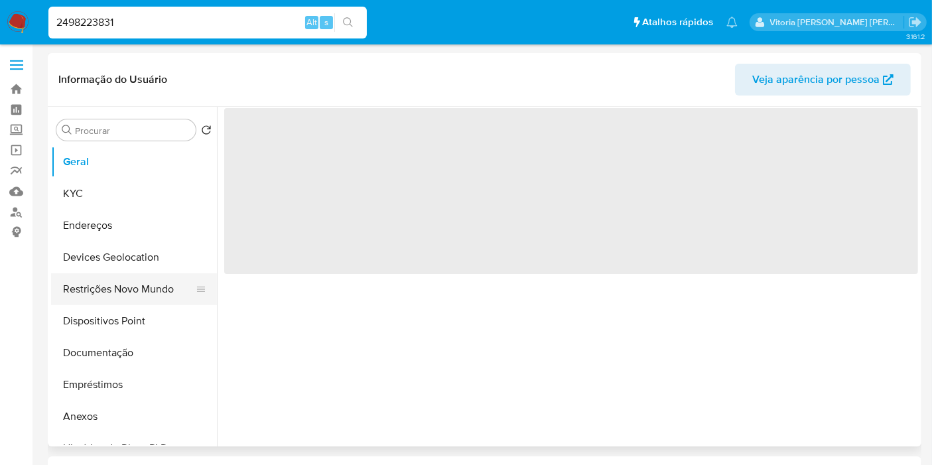
select select "10"
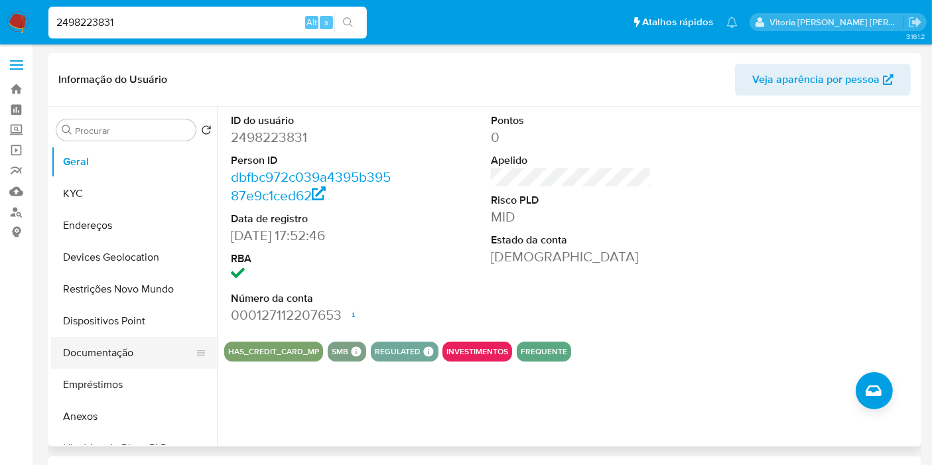
scroll to position [221, 0]
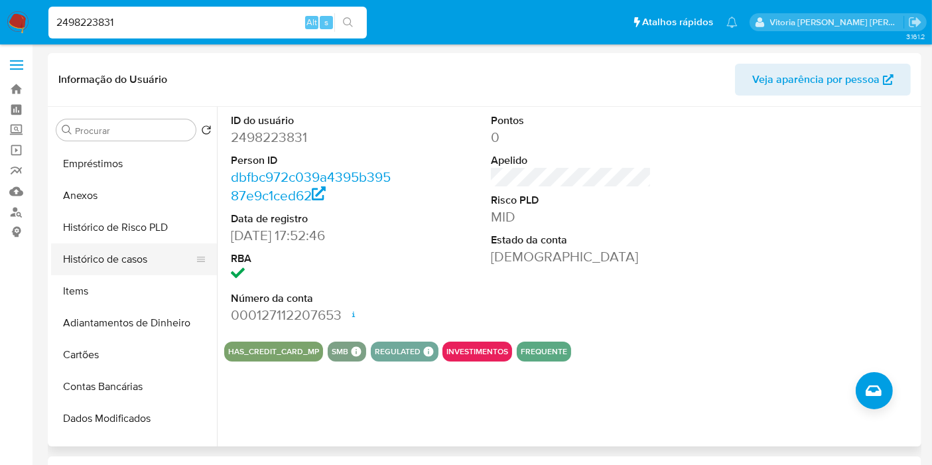
click at [122, 266] on button "Histórico de casos" at bounding box center [128, 259] width 155 height 32
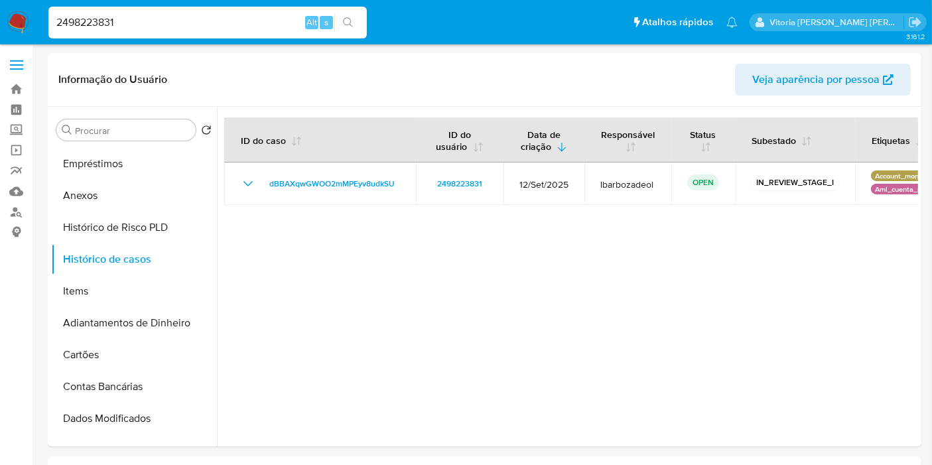
click at [175, 25] on input "2498223831" at bounding box center [207, 22] width 318 height 17
paste input "15257650"
type input "1525765031"
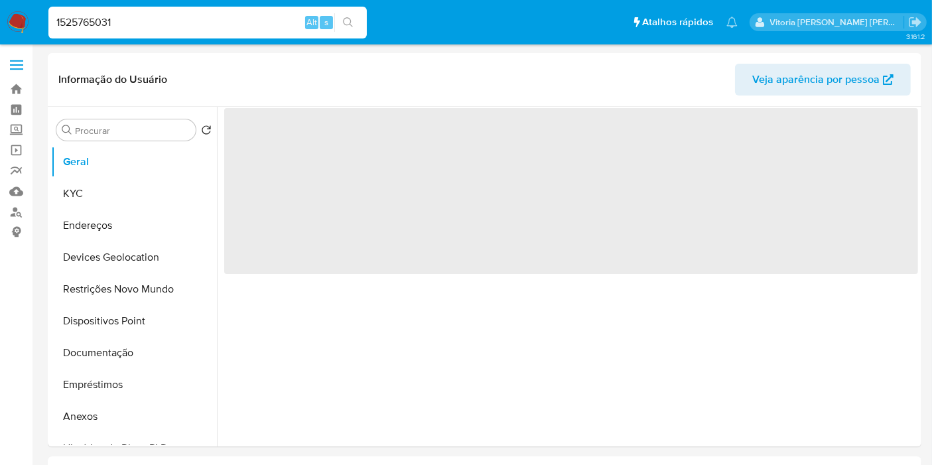
select select "10"
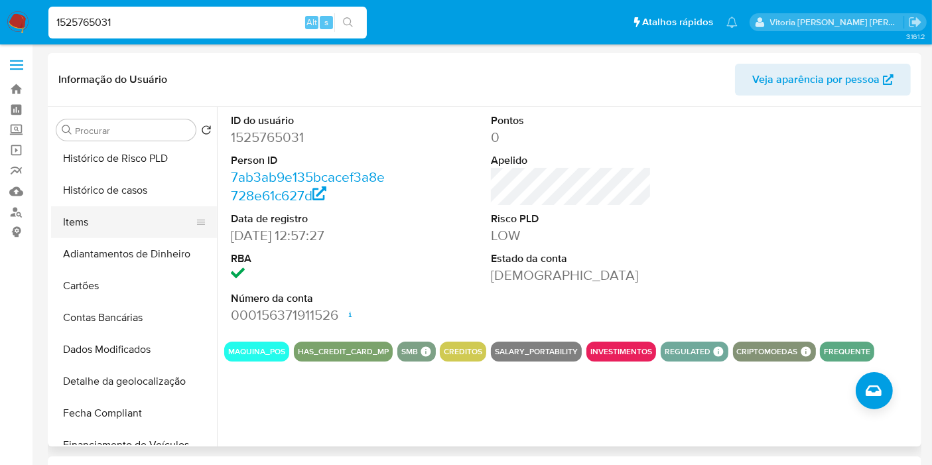
scroll to position [295, 0]
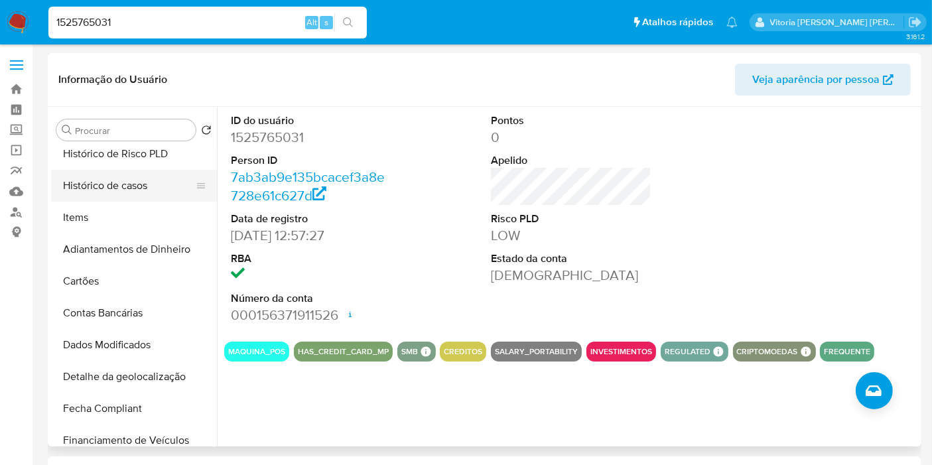
click at [114, 188] on button "Histórico de casos" at bounding box center [128, 186] width 155 height 32
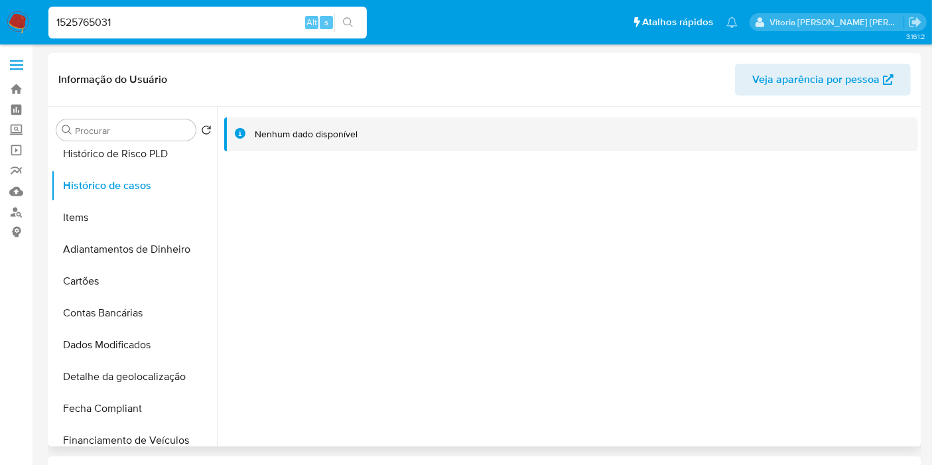
scroll to position [0, 0]
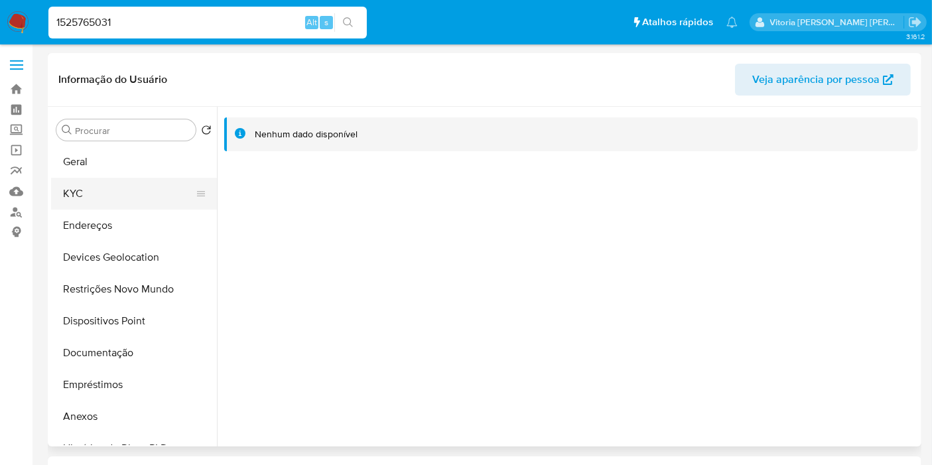
click at [100, 192] on button "KYC" at bounding box center [128, 194] width 155 height 32
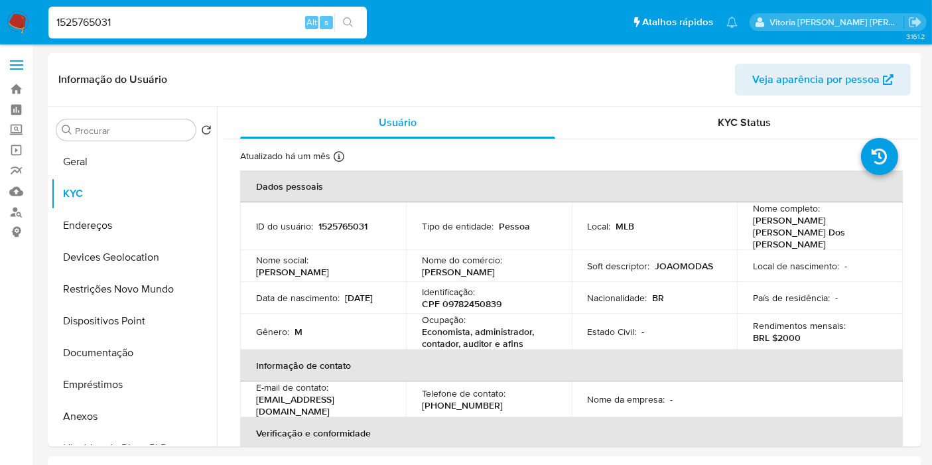
click at [117, 27] on input "1525765031" at bounding box center [207, 22] width 318 height 17
paste input "1525774277"
type input "1525774277"
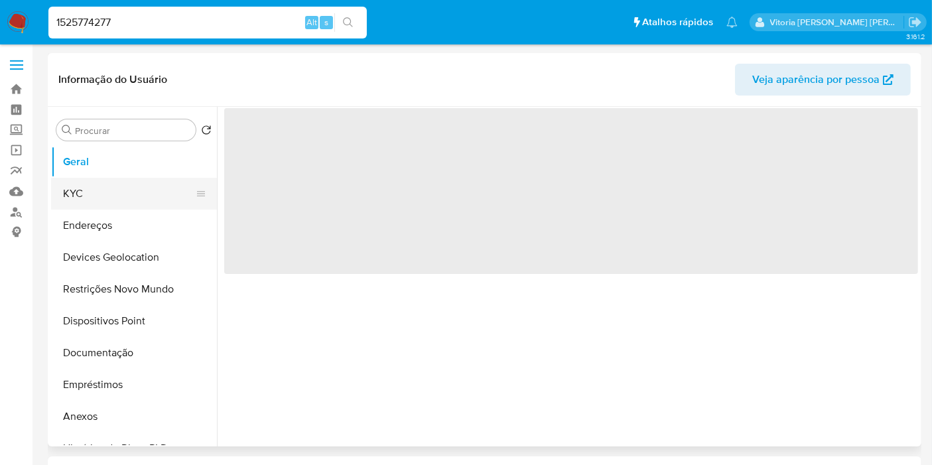
click at [88, 188] on button "KYC" at bounding box center [128, 194] width 155 height 32
select select "10"
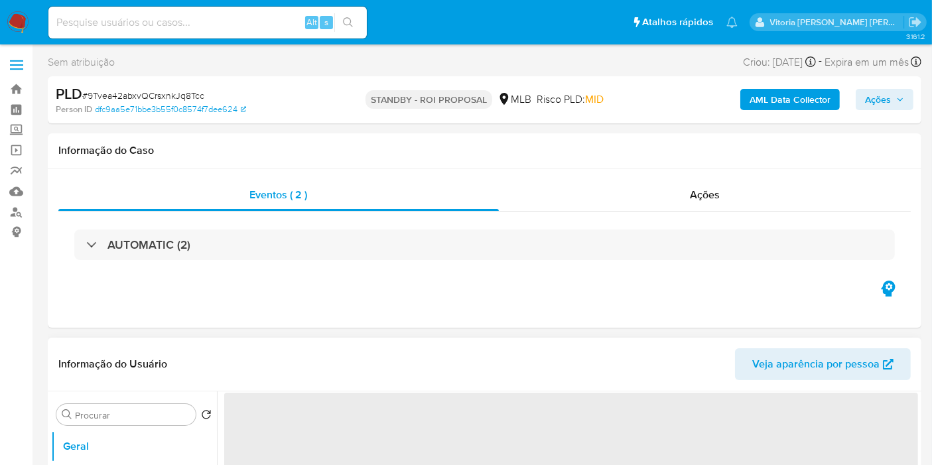
select select "10"
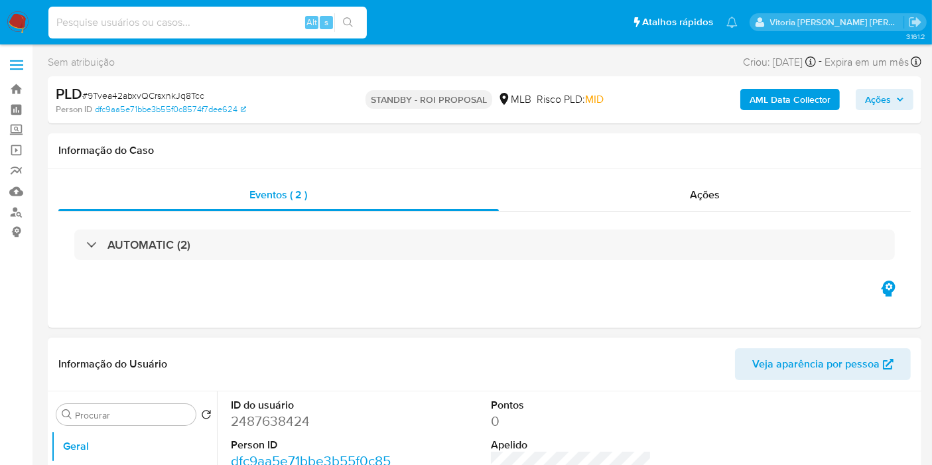
click at [216, 21] on input at bounding box center [207, 22] width 318 height 17
paste input "12xx3F8UlYsBLjTpJ81sSkJp"
type input "12xx3F8UlYsBLjTpJ81sSkJp"
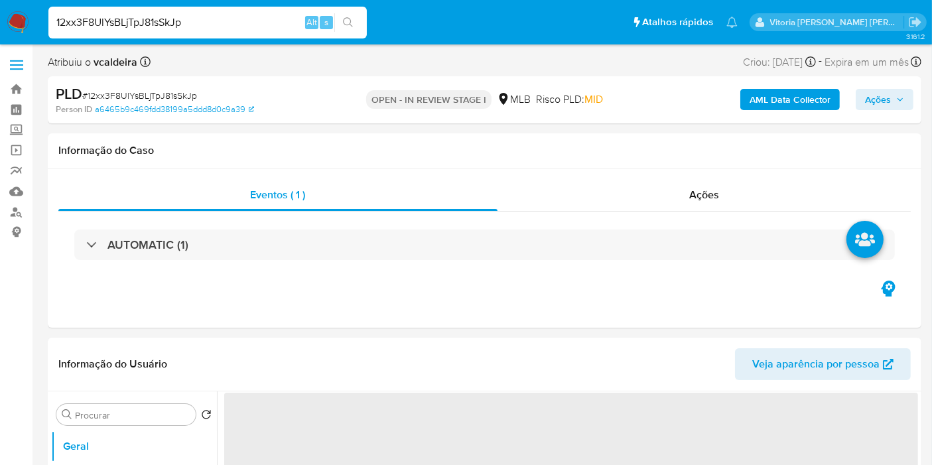
select select "10"
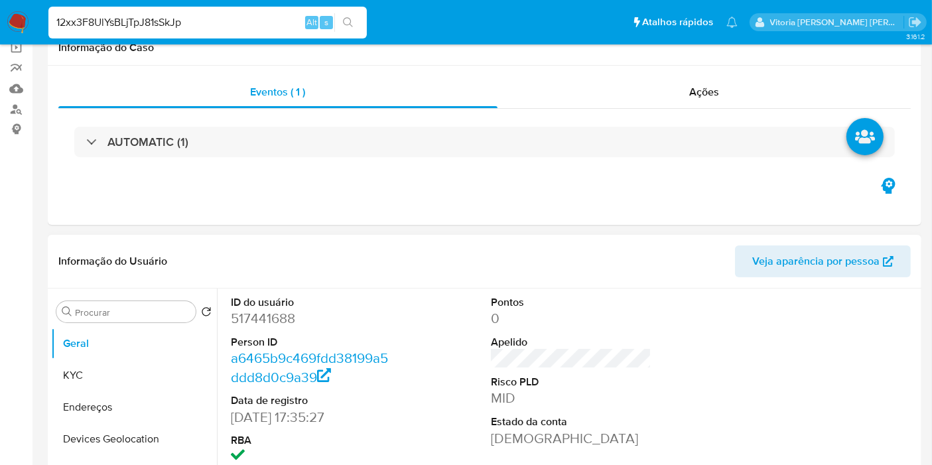
scroll to position [147, 0]
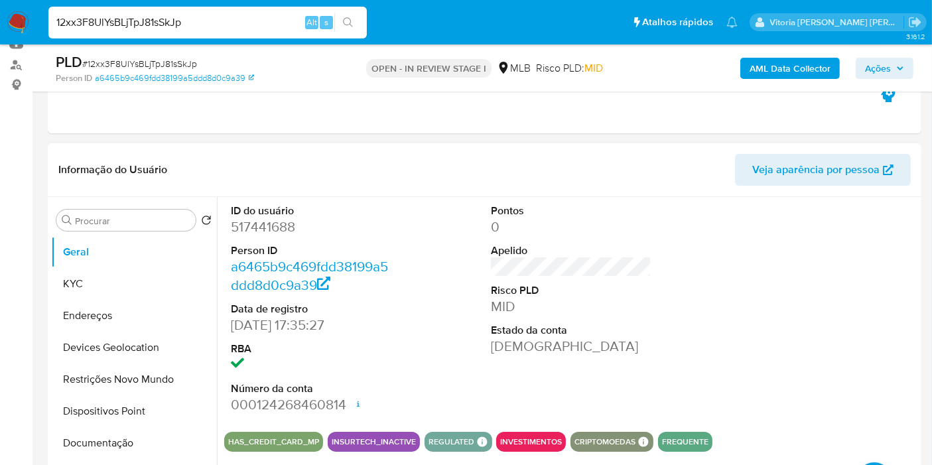
click at [268, 234] on dd "517441688" at bounding box center [311, 227] width 161 height 19
copy dd "517441688"
click at [153, 23] on input "12xx3F8UlYsBLjTpJ81sSkJp" at bounding box center [207, 22] width 318 height 17
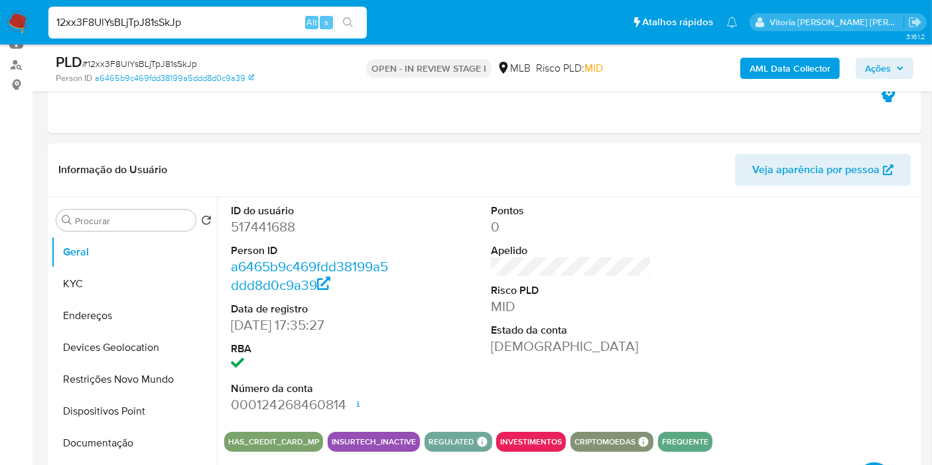
paste input "Z956VQnw55b2w7mciy5sdCrW"
type input "Z956VQnw55b2w7mciy5sdCrW"
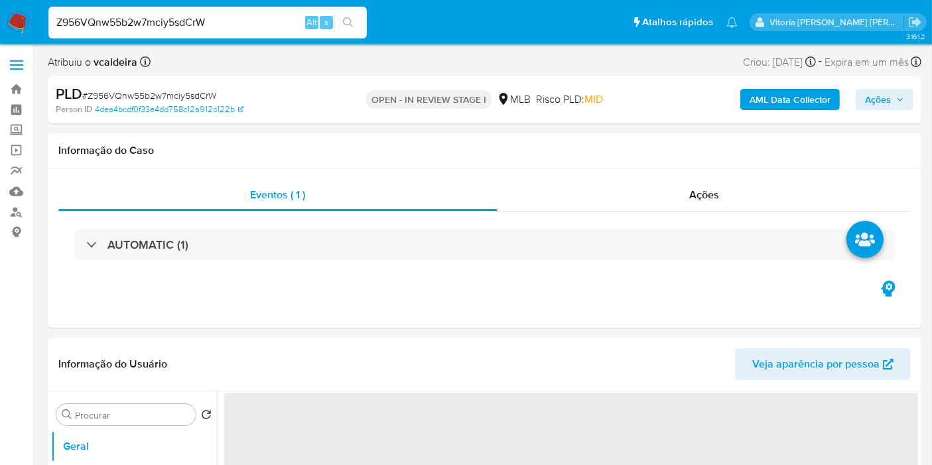
select select "10"
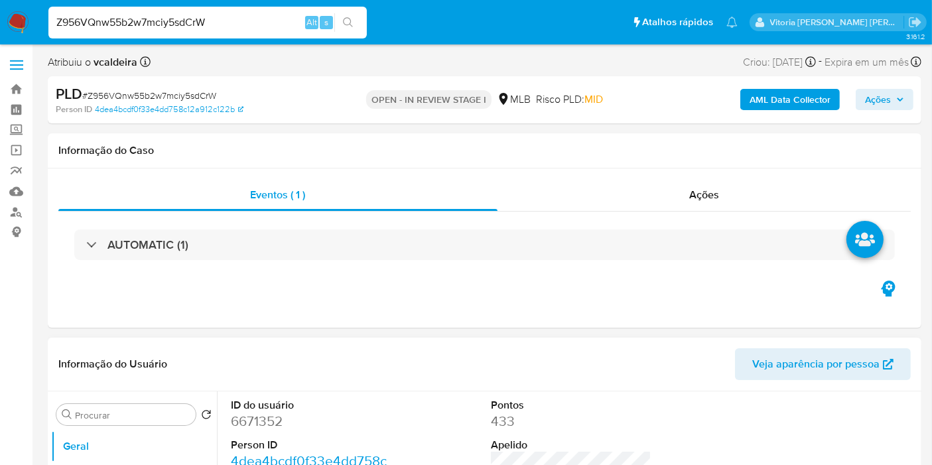
click at [248, 427] on dd "6671352" at bounding box center [311, 421] width 161 height 19
copy dd "6671352"
click at [223, 25] on input "Z956VQnw55b2w7mciy5sdCrW" at bounding box center [207, 22] width 318 height 17
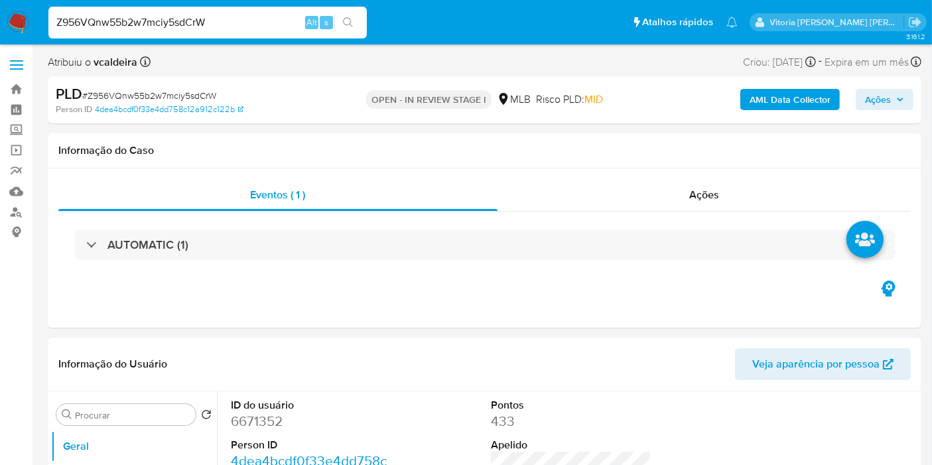
paste input "v6N7gmPkDf1wTSDgvsxLF20y"
type input "v6N7gmPkDf1wTSDgvsxLF20y"
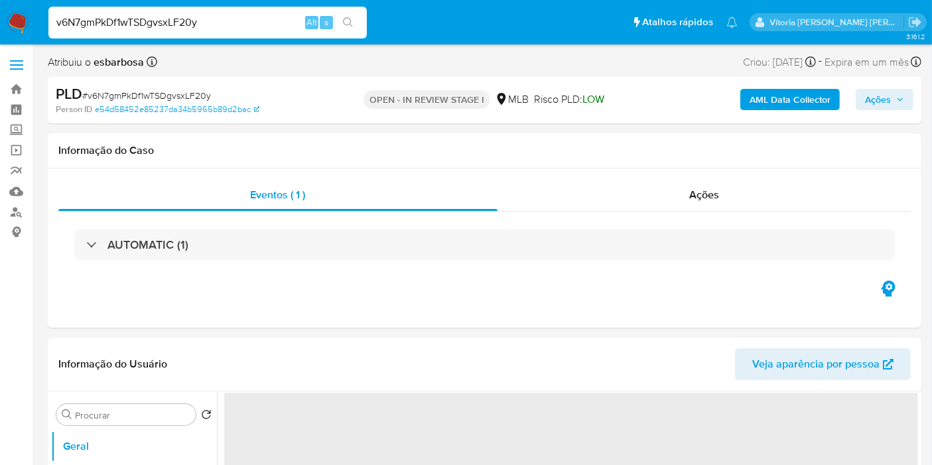
select select "10"
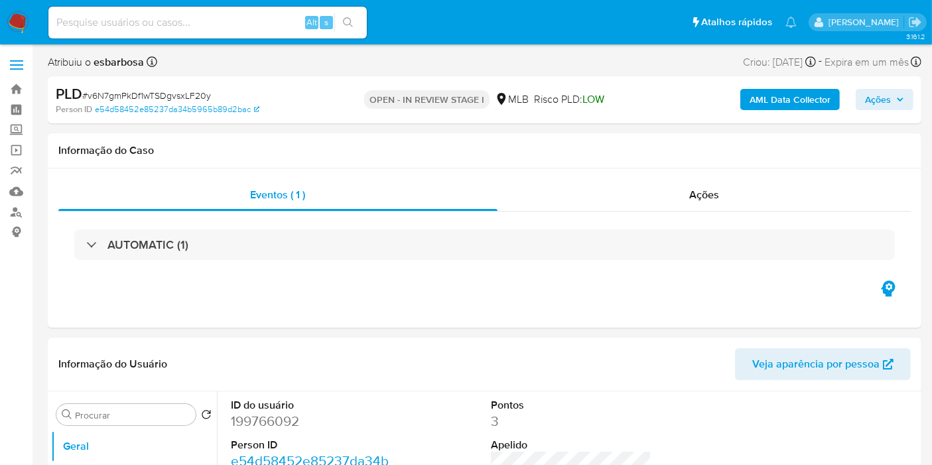
click at [157, 12] on div "Alt s" at bounding box center [207, 23] width 318 height 32
click at [153, 20] on input at bounding box center [207, 22] width 318 height 17
paste input "12xx3F8UlYsBLjTpJ81sSkJp"
type input "12xx3F8UlYsBLjTpJ81sSkJp"
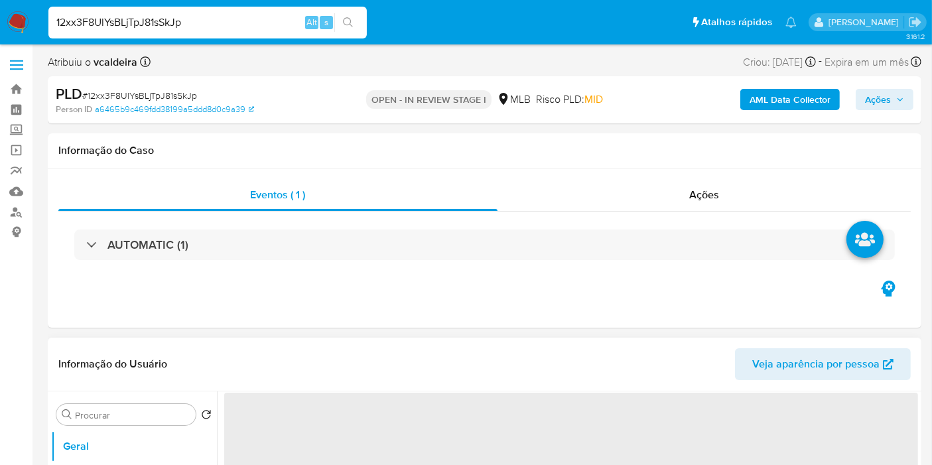
select select "10"
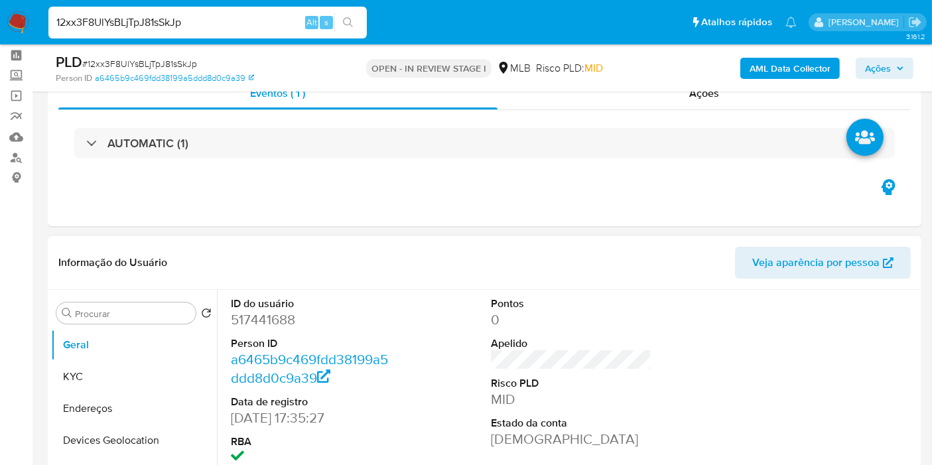
scroll to position [74, 0]
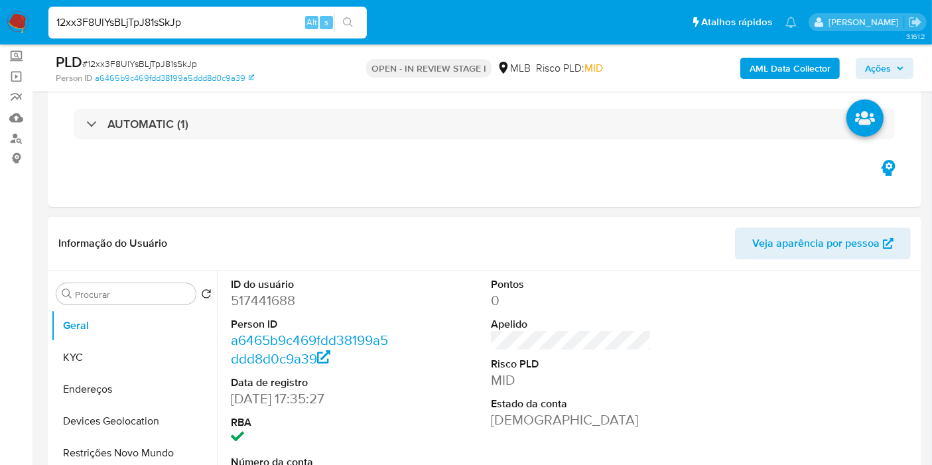
click at [250, 300] on dd "517441688" at bounding box center [311, 300] width 161 height 19
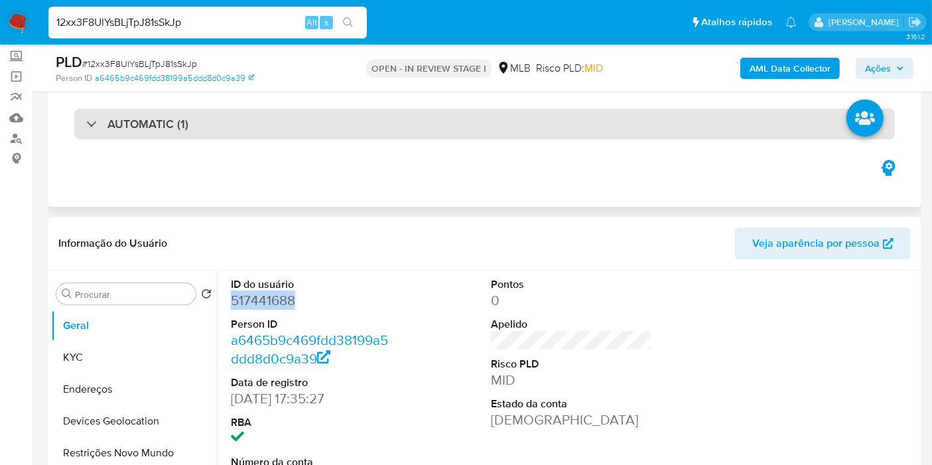
copy dd "517441688"
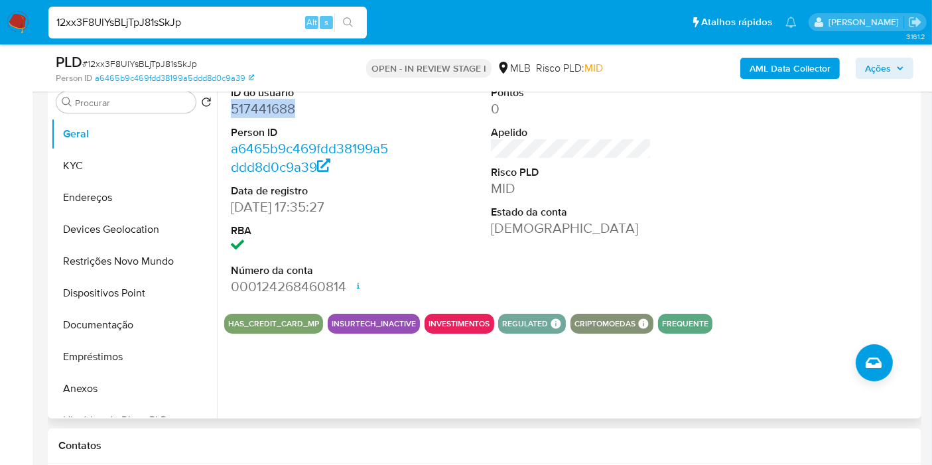
scroll to position [295, 0]
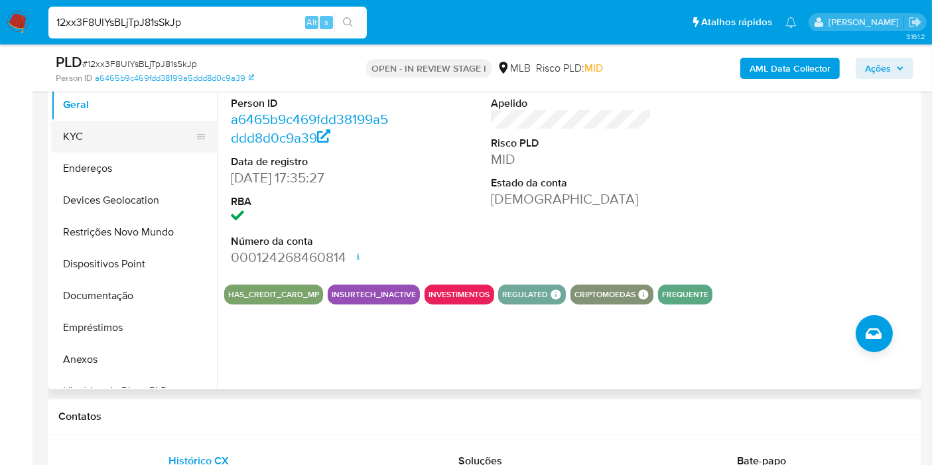
click at [98, 131] on button "KYC" at bounding box center [128, 137] width 155 height 32
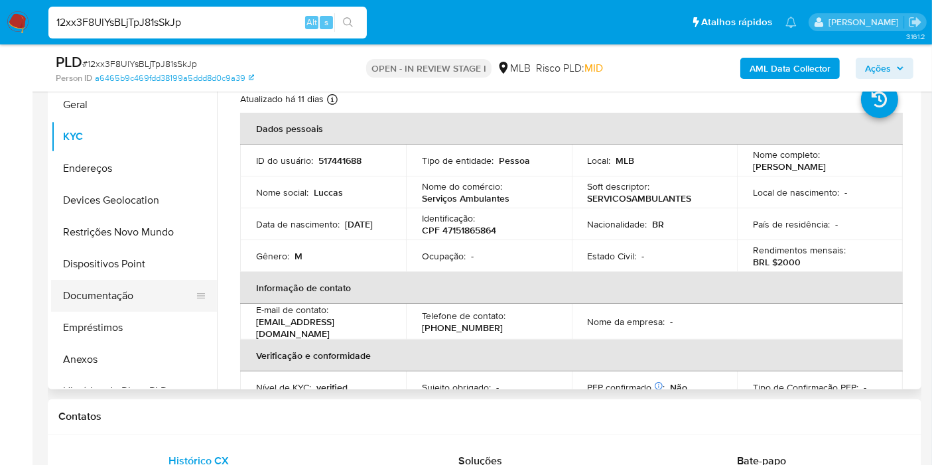
click at [78, 299] on button "Documentação" at bounding box center [128, 296] width 155 height 32
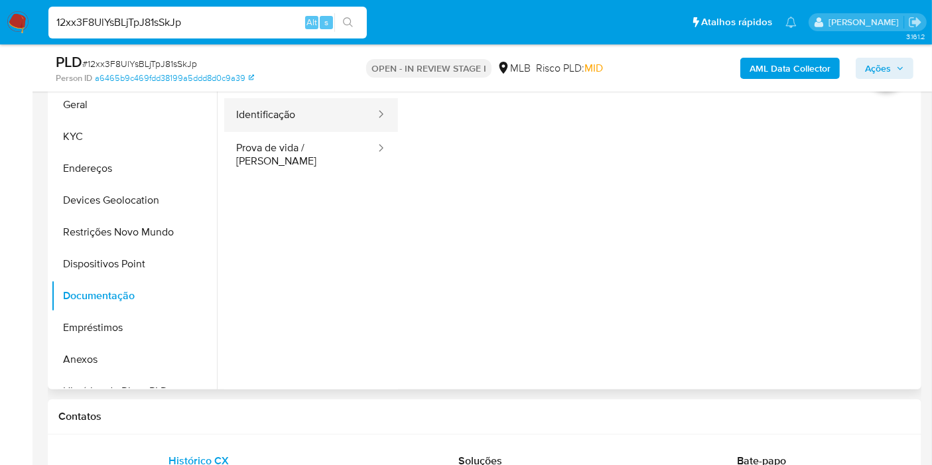
click at [275, 122] on button "Identificação" at bounding box center [300, 115] width 153 height 34
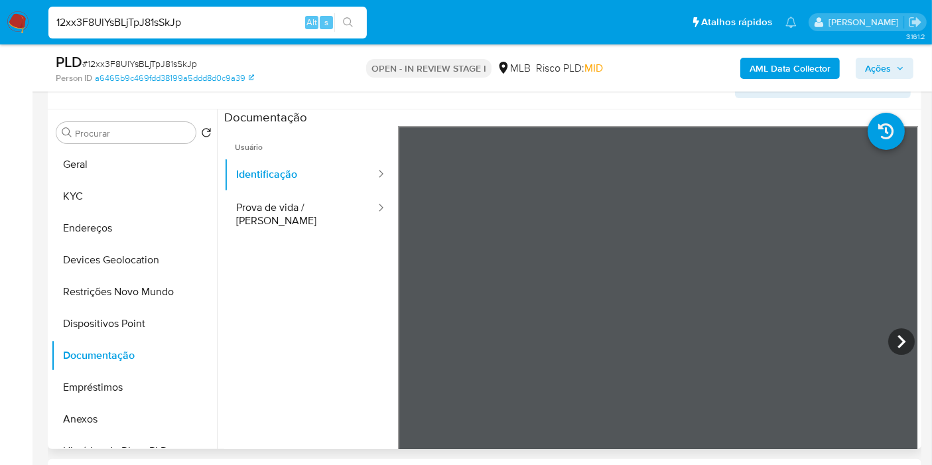
scroll to position [221, 0]
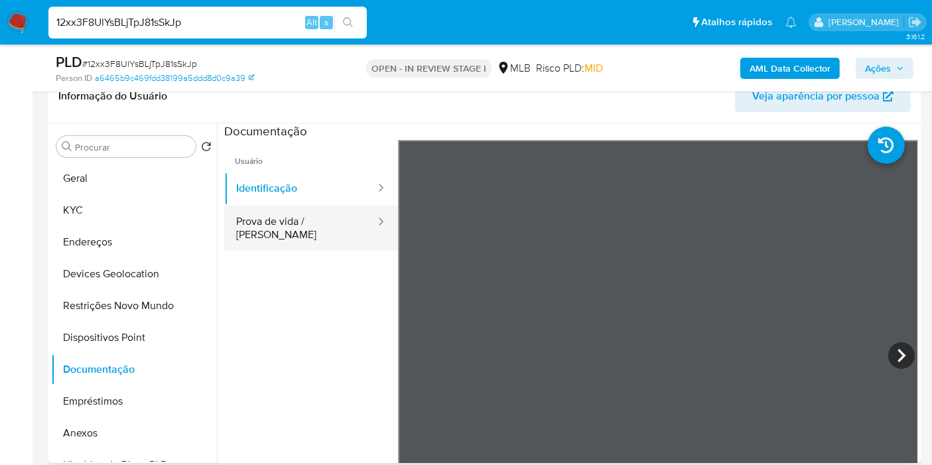
click at [257, 225] on button "Prova de vida / Selfie" at bounding box center [300, 228] width 153 height 45
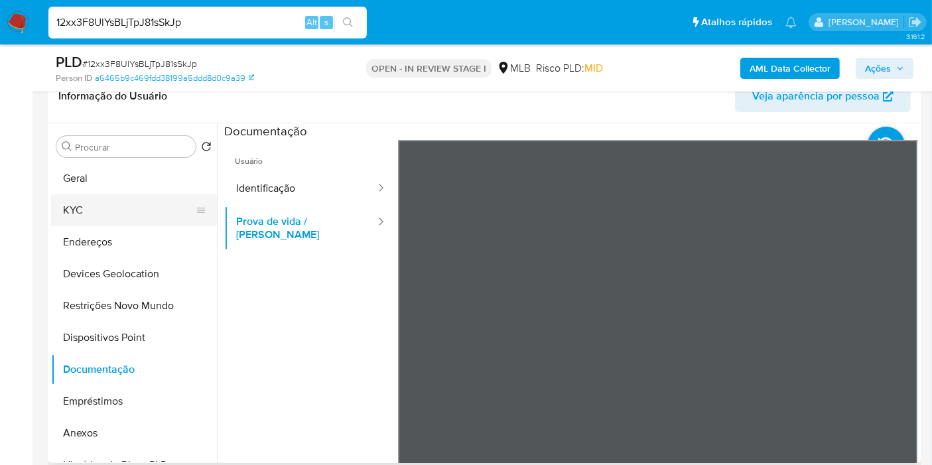
click at [81, 213] on button "KYC" at bounding box center [128, 210] width 155 height 32
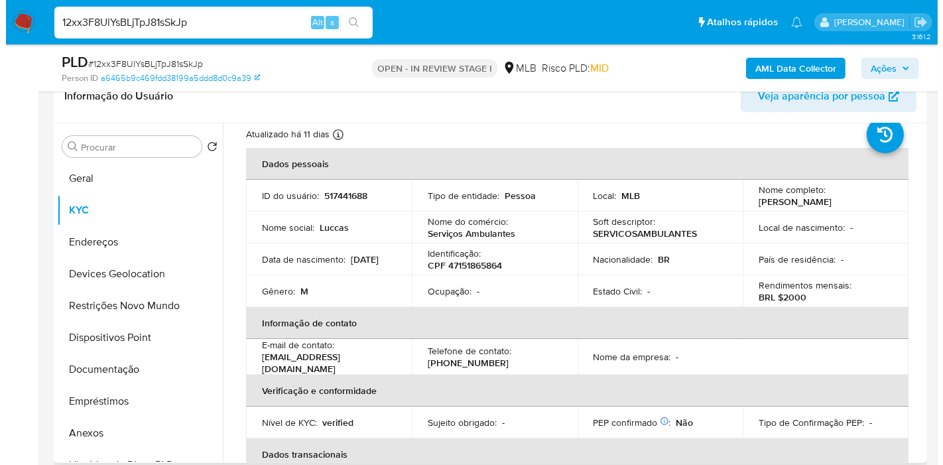
scroll to position [0, 0]
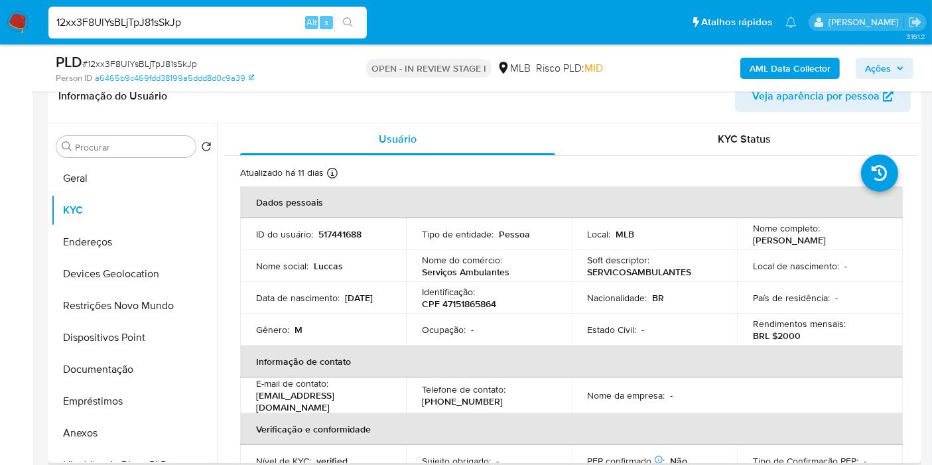
drag, startPoint x: 855, startPoint y: 236, endPoint x: 739, endPoint y: 245, distance: 115.8
click at [739, 245] on td "Nome completo : Lucas Rodrigues da Silva" at bounding box center [820, 234] width 166 height 32
copy p "[PERSON_NAME]"
click at [472, 298] on p "CPF 47151865864" at bounding box center [459, 304] width 74 height 12
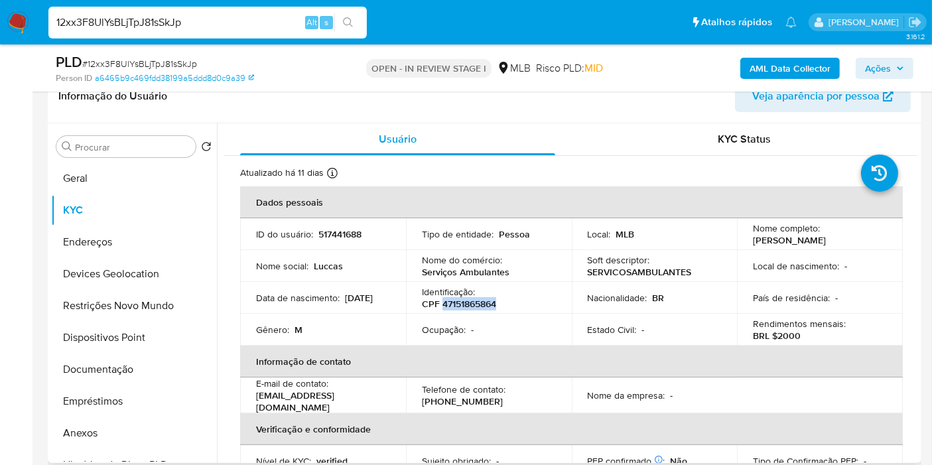
copy p "47151865864"
click at [799, 67] on b "AML Data Collector" at bounding box center [790, 68] width 81 height 21
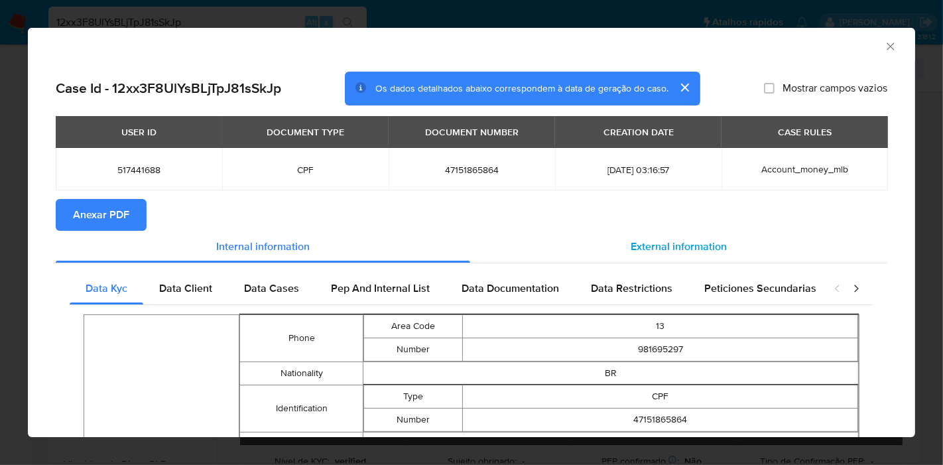
click at [713, 251] on span "External information" at bounding box center [679, 246] width 96 height 15
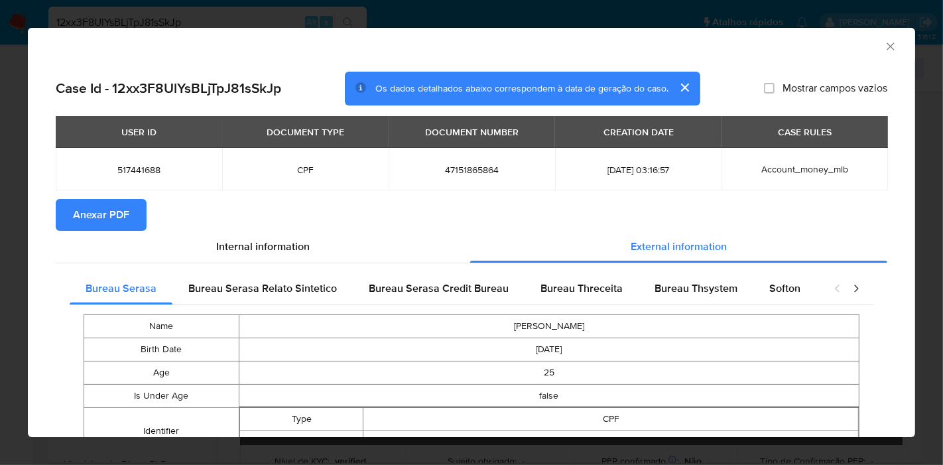
click at [89, 213] on span "Anexar PDF" at bounding box center [101, 214] width 56 height 29
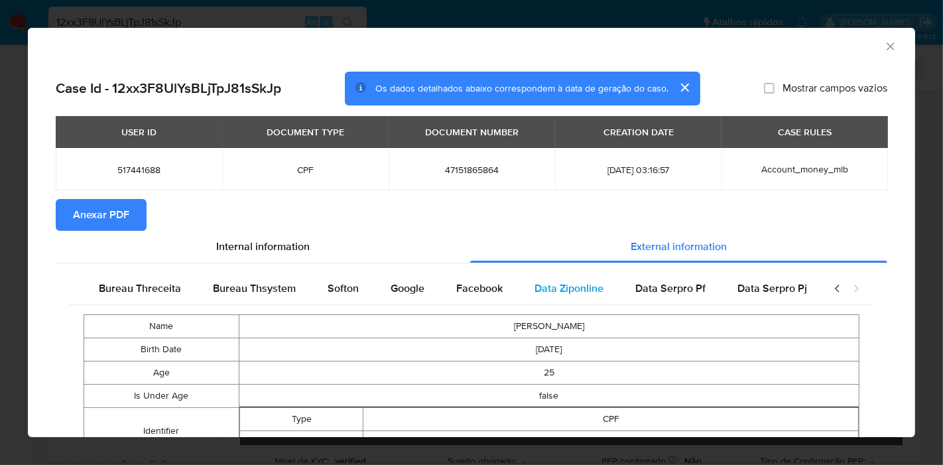
scroll to position [0, 446]
click at [388, 292] on span "Google" at bounding box center [405, 288] width 34 height 15
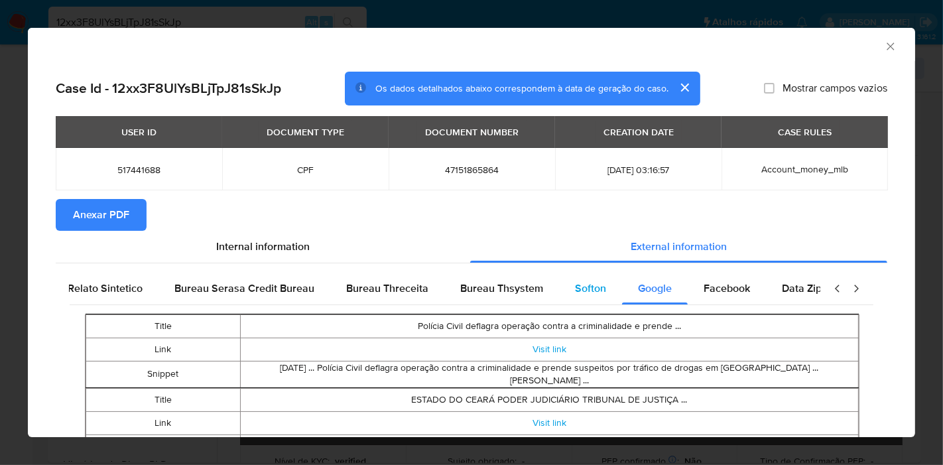
scroll to position [0, 0]
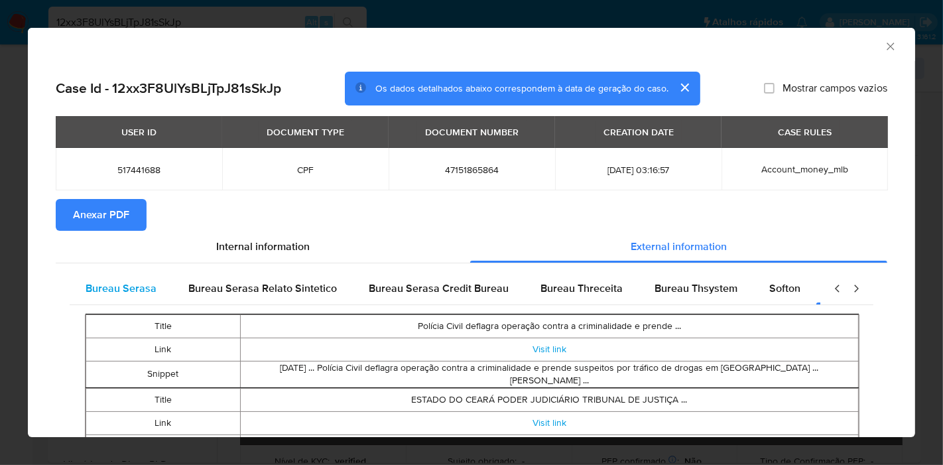
click at [153, 300] on div "Bureau Serasa" at bounding box center [121, 289] width 103 height 32
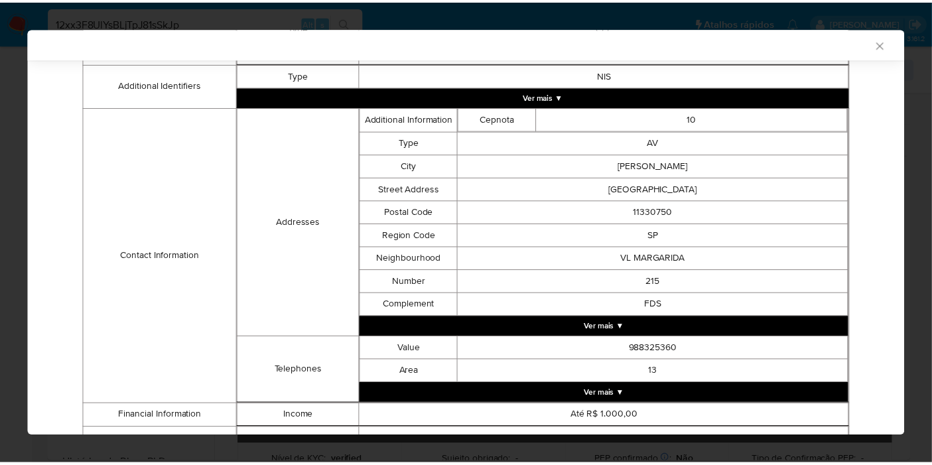
scroll to position [439, 0]
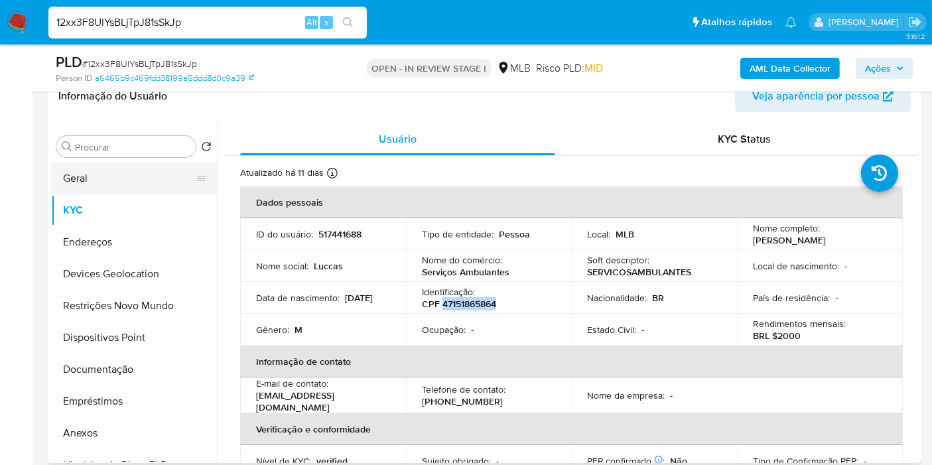
click at [92, 176] on button "Geral" at bounding box center [128, 179] width 155 height 32
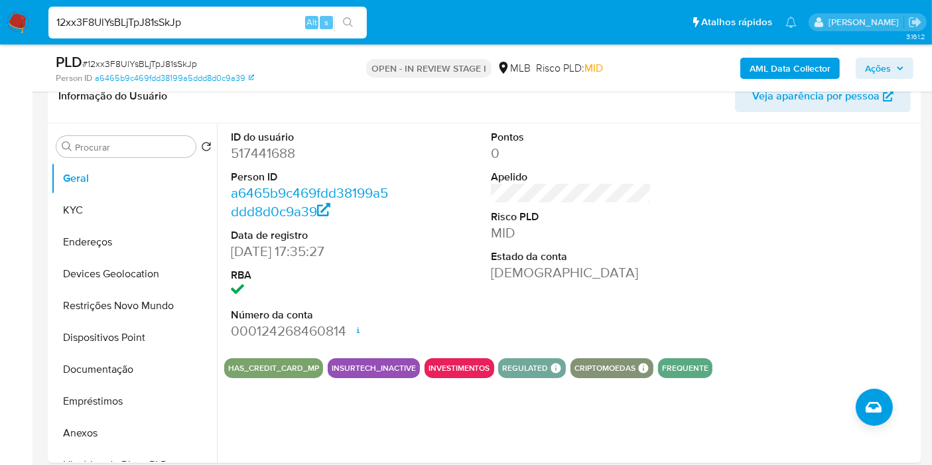
click at [665, 202] on div "ID do usuário 517441688 Person ID a6465b9c469fdd38199a5ddd8d0c9a39 Data de regi…" at bounding box center [571, 235] width 694 height 224
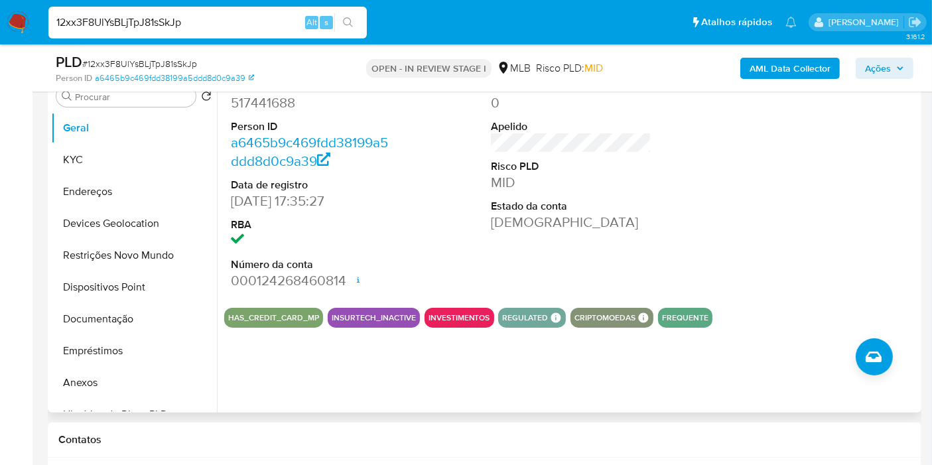
scroll to position [295, 0]
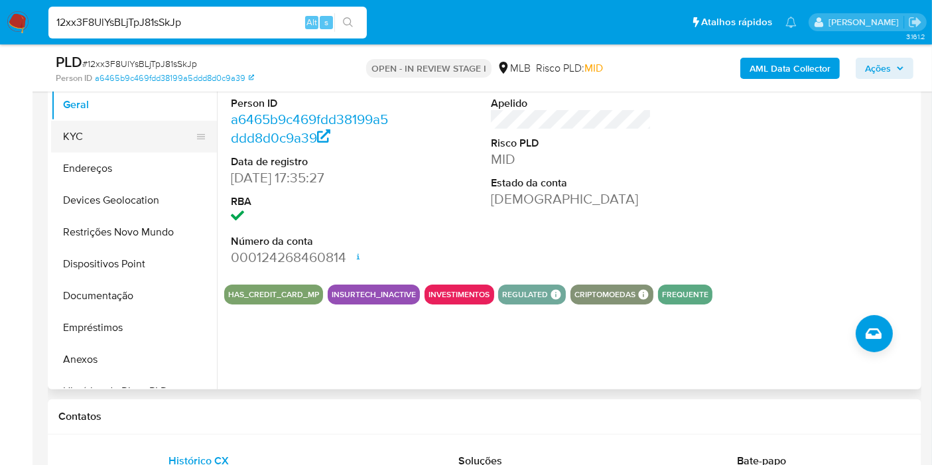
click at [100, 137] on button "KYC" at bounding box center [128, 137] width 155 height 32
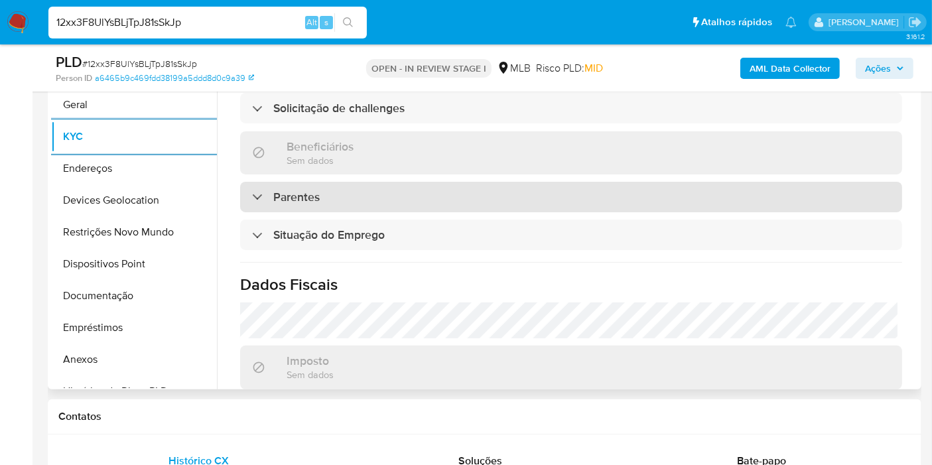
scroll to position [589, 0]
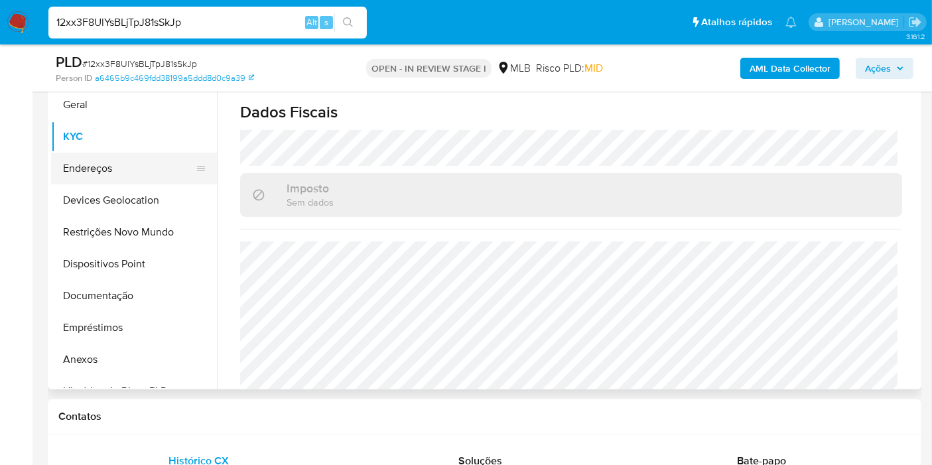
click at [107, 153] on button "Endereços" at bounding box center [128, 169] width 155 height 32
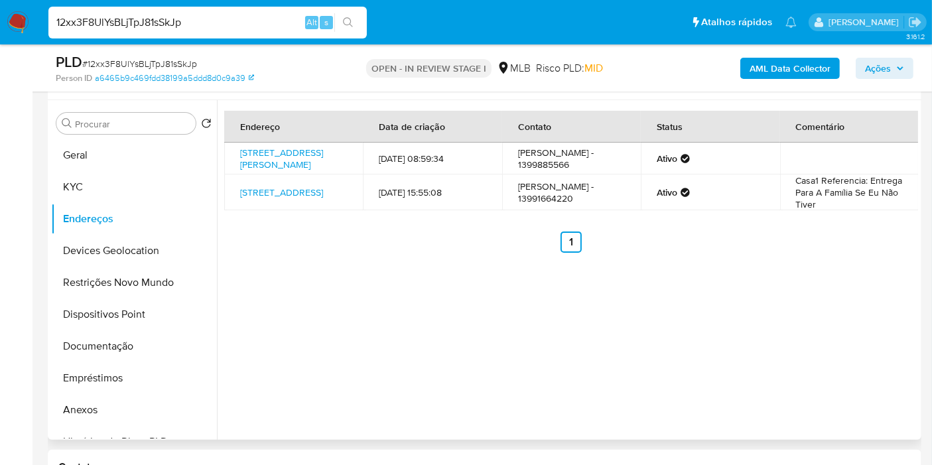
scroll to position [221, 0]
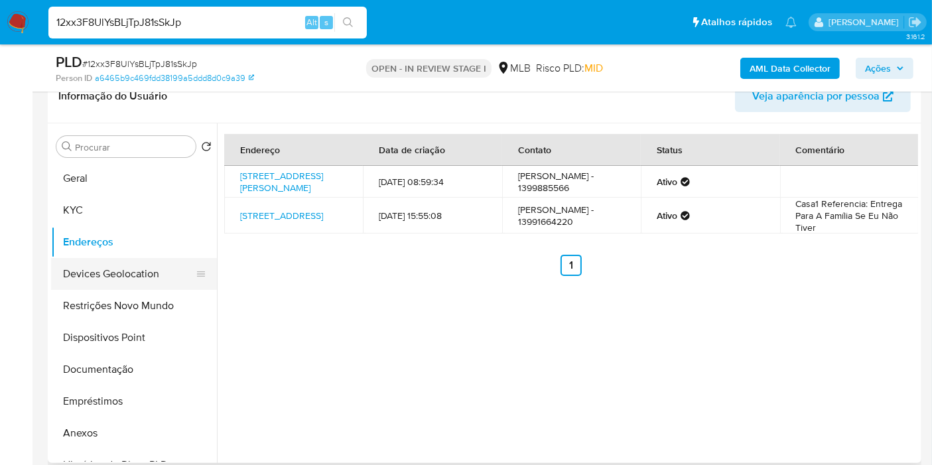
click at [107, 277] on button "Devices Geolocation" at bounding box center [128, 274] width 155 height 32
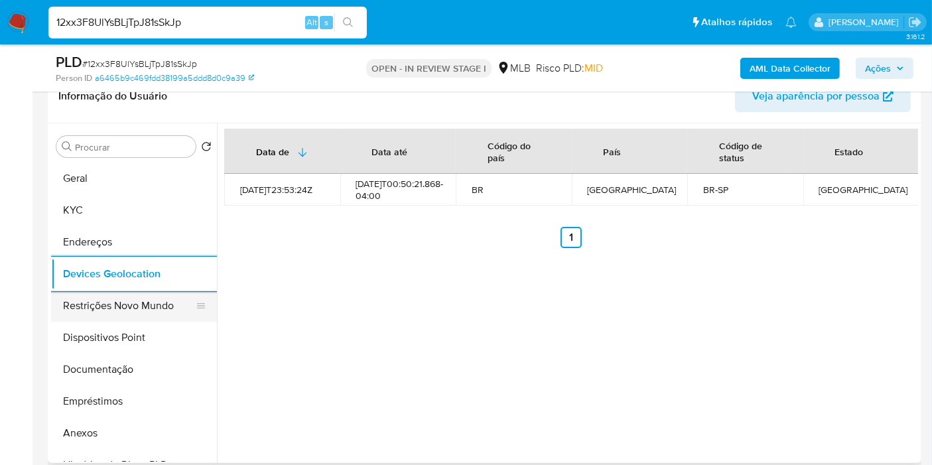
click at [82, 307] on button "Restrições Novo Mundo" at bounding box center [128, 306] width 155 height 32
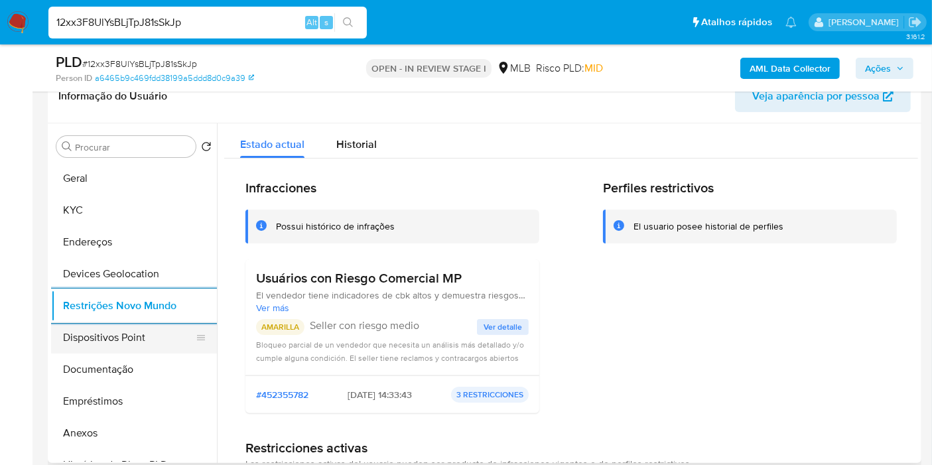
click at [109, 340] on button "Dispositivos Point" at bounding box center [128, 338] width 155 height 32
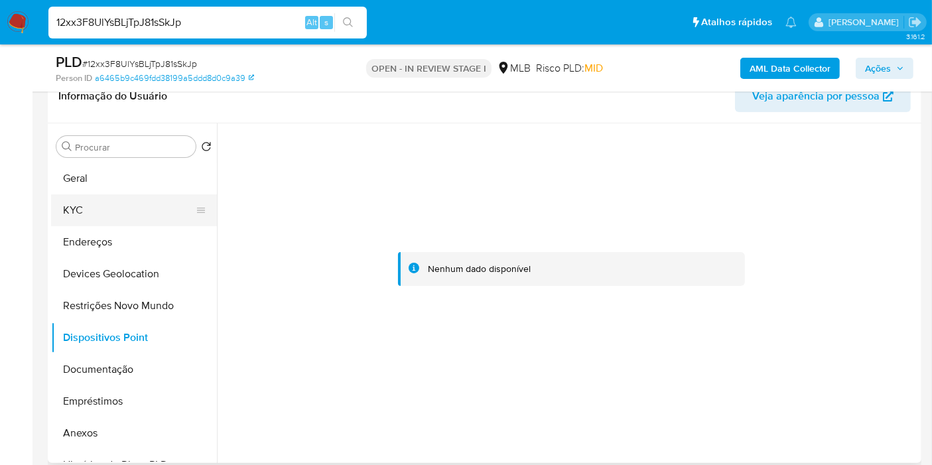
click at [125, 204] on button "KYC" at bounding box center [128, 210] width 155 height 32
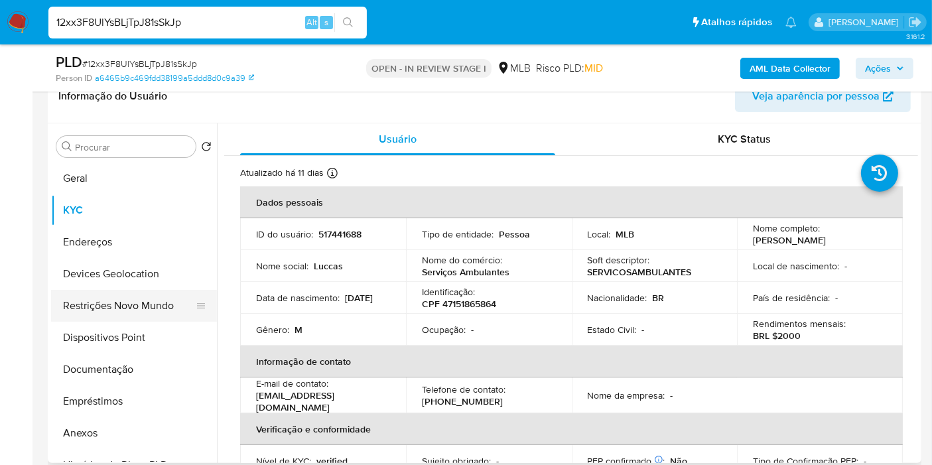
click at [127, 303] on button "Restrições Novo Mundo" at bounding box center [128, 306] width 155 height 32
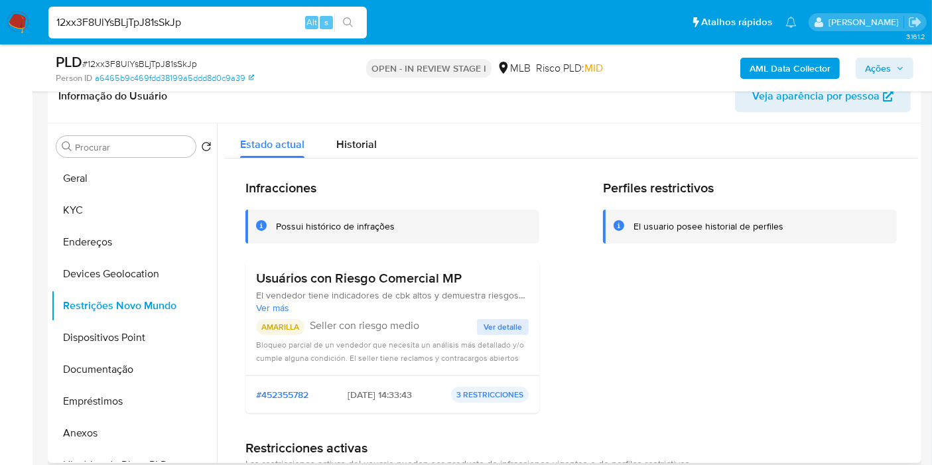
drag, startPoint x: 396, startPoint y: 275, endPoint x: 259, endPoint y: 281, distance: 137.5
click at [259, 281] on h3 "Usuários con Riesgo Comercial MP" at bounding box center [392, 278] width 273 height 17
click at [93, 206] on button "KYC" at bounding box center [128, 210] width 155 height 32
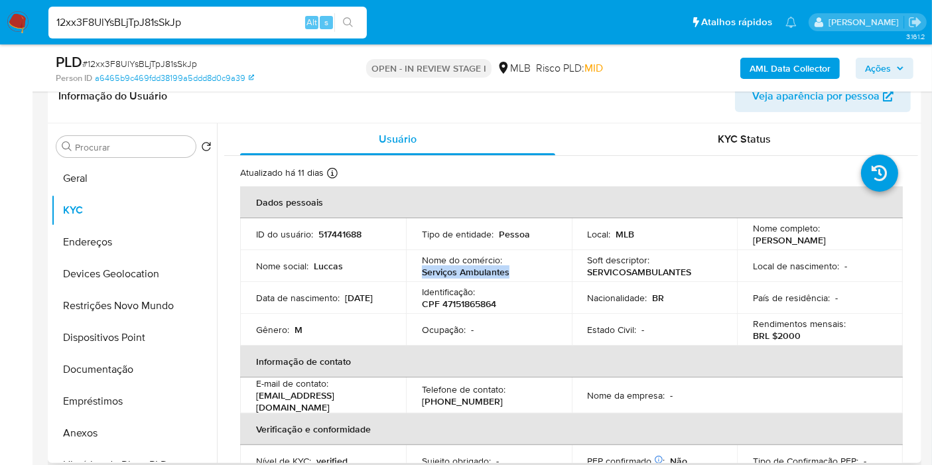
drag, startPoint x: 506, startPoint y: 271, endPoint x: 415, endPoint y: 273, distance: 90.9
click at [415, 273] on td "Nome do comércio : Serviços Ambulantes" at bounding box center [489, 266] width 166 height 32
copy p "Serviços Ambulantes"
click at [456, 298] on p "CPF 47151865864" at bounding box center [459, 304] width 74 height 12
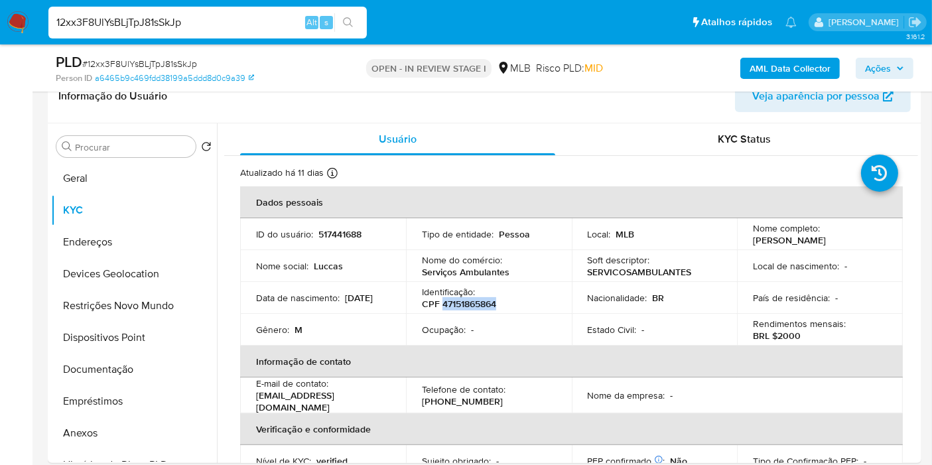
copy p "47151865864"
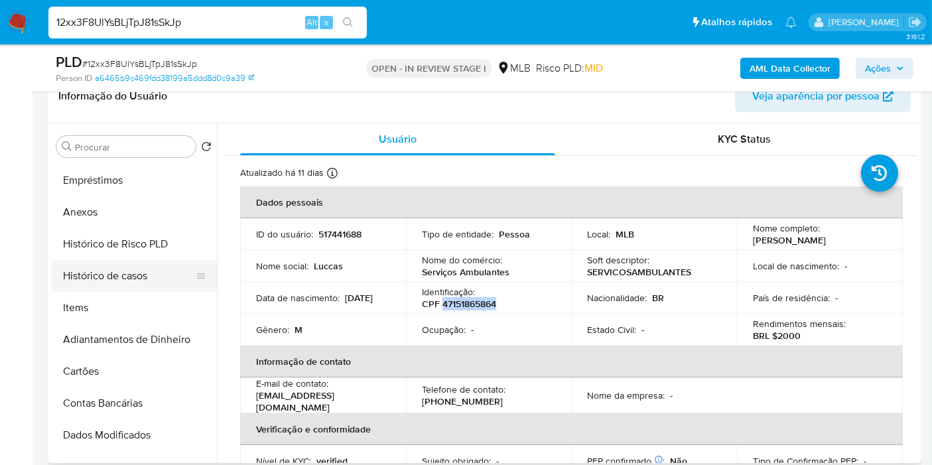
click at [125, 271] on button "Histórico de casos" at bounding box center [128, 276] width 155 height 32
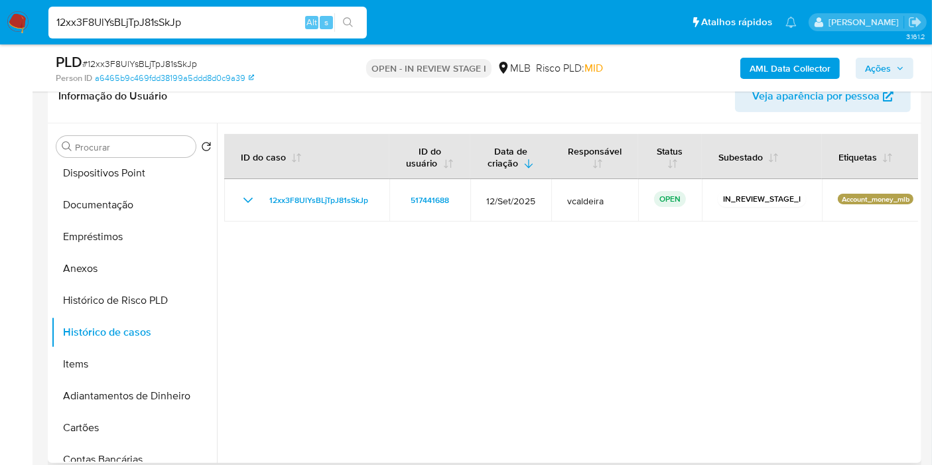
scroll to position [0, 0]
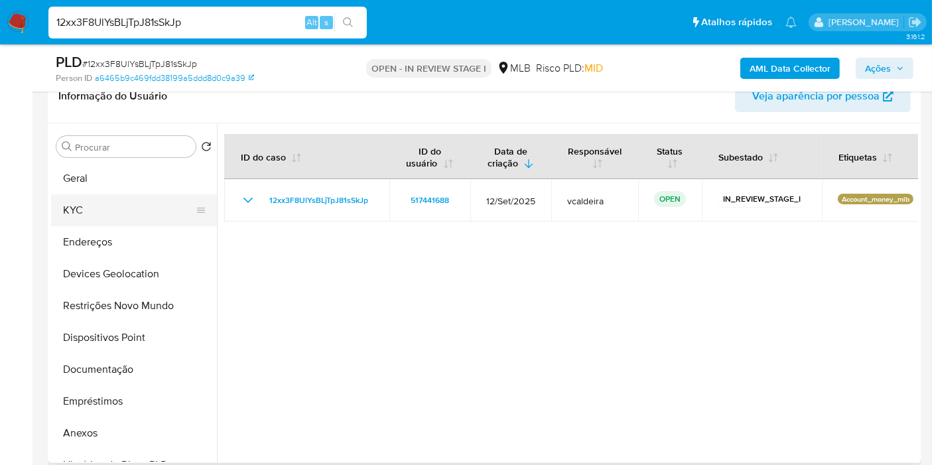
click at [75, 212] on button "KYC" at bounding box center [128, 210] width 155 height 32
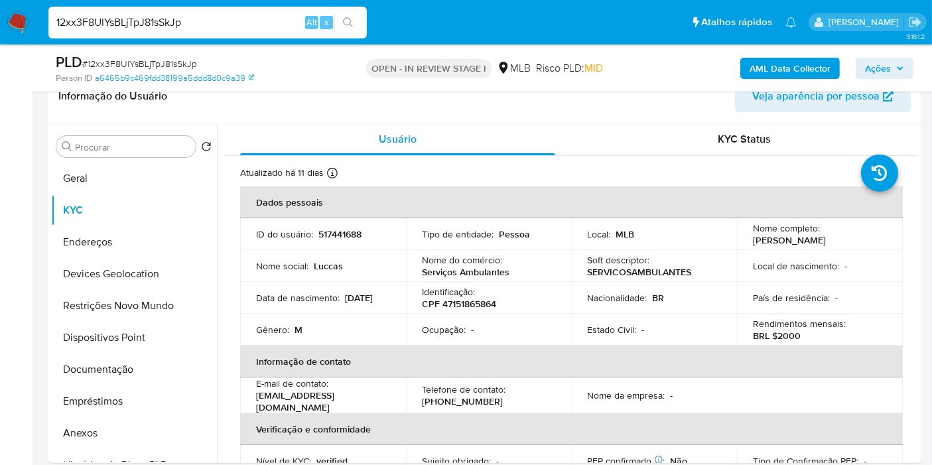
click at [202, 21] on input "12xx3F8UlYsBLjTpJ81sSkJp" at bounding box center [207, 22] width 318 height 17
drag, startPoint x: 880, startPoint y: 63, endPoint x: 831, endPoint y: 71, distance: 49.7
click at [880, 63] on span "Ações" at bounding box center [878, 68] width 26 height 21
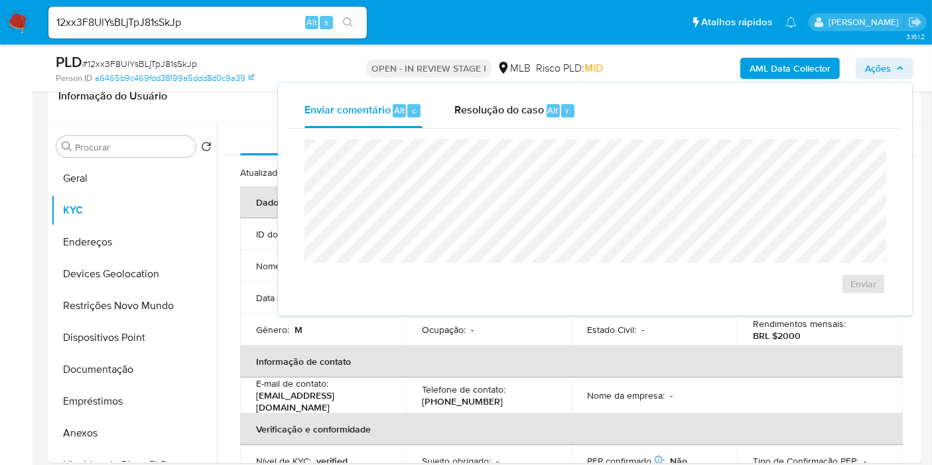
click at [464, 129] on div "Enviar" at bounding box center [595, 217] width 613 height 176
click at [470, 125] on div "Resolução do caso Alt r" at bounding box center [514, 111] width 121 height 35
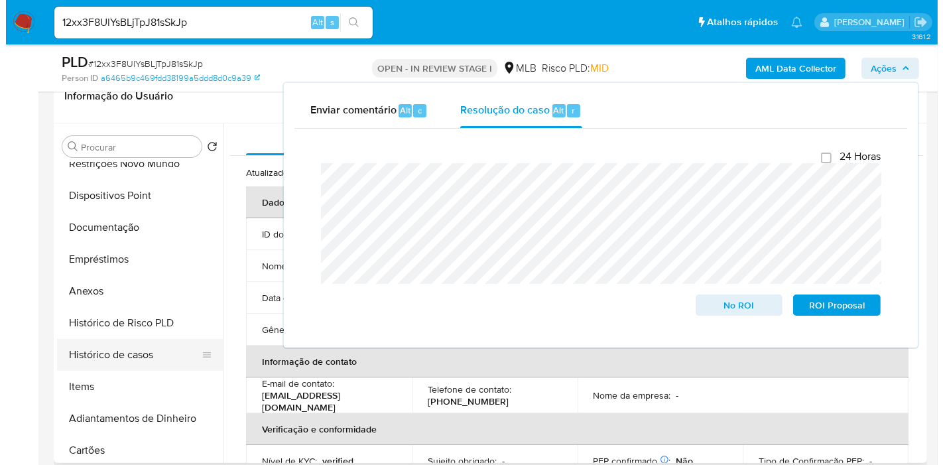
scroll to position [147, 0]
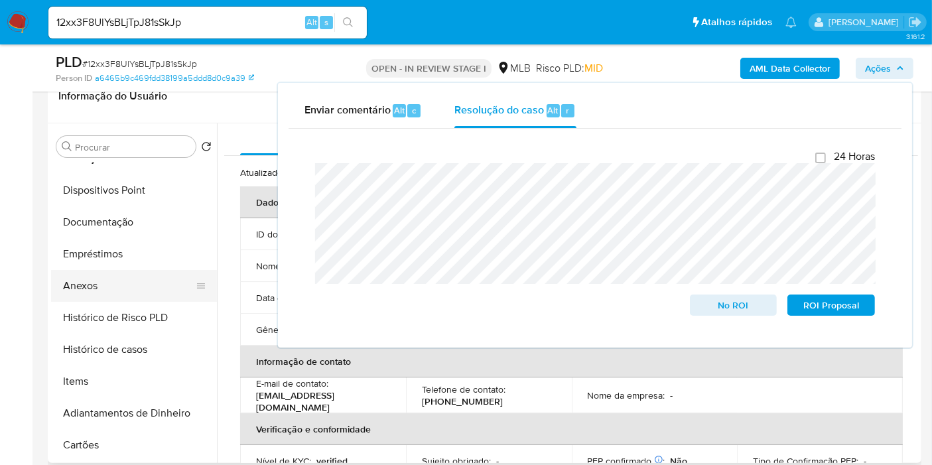
drag, startPoint x: 76, startPoint y: 293, endPoint x: 82, endPoint y: 287, distance: 8.0
click at [76, 292] on button "Anexos" at bounding box center [128, 286] width 155 height 32
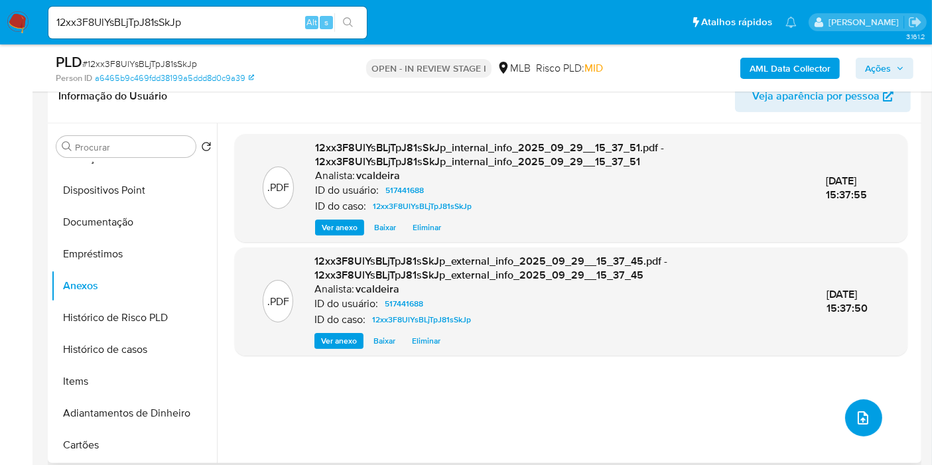
click at [855, 410] on span "upload-file" at bounding box center [863, 418] width 16 height 16
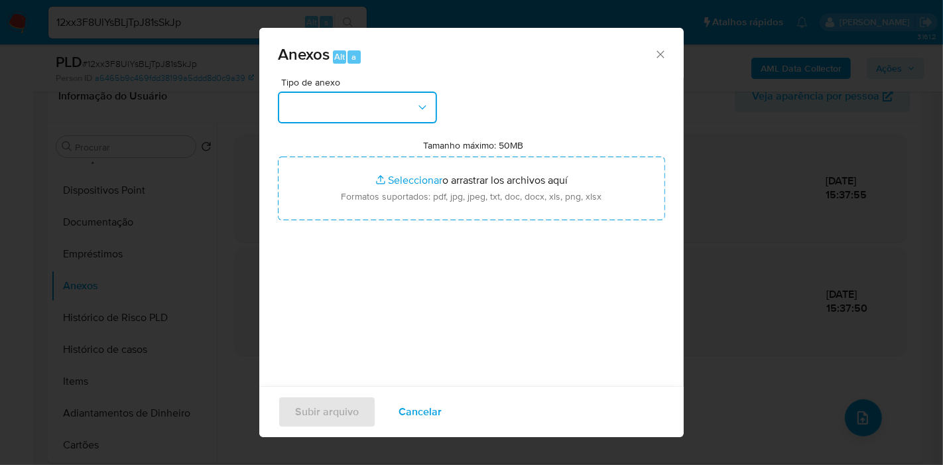
click at [404, 104] on button "button" at bounding box center [357, 108] width 159 height 32
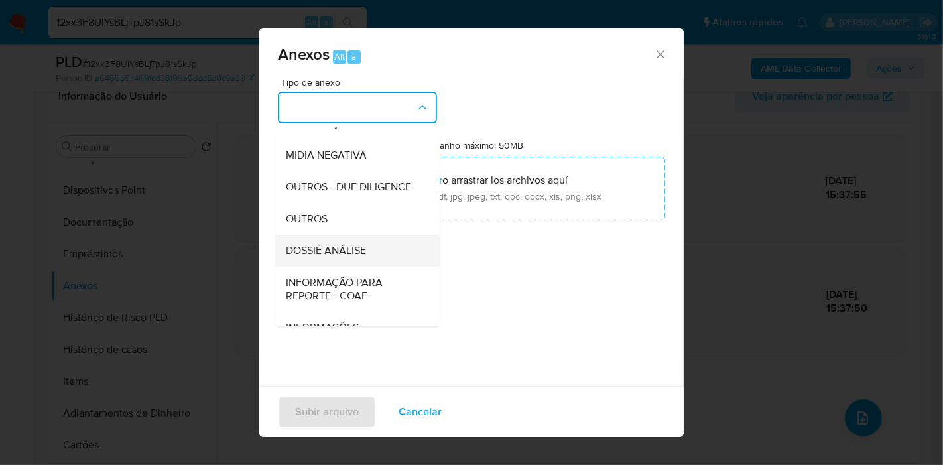
click at [334, 257] on span "DOSSIÊ ANÁLISE" at bounding box center [326, 250] width 80 height 13
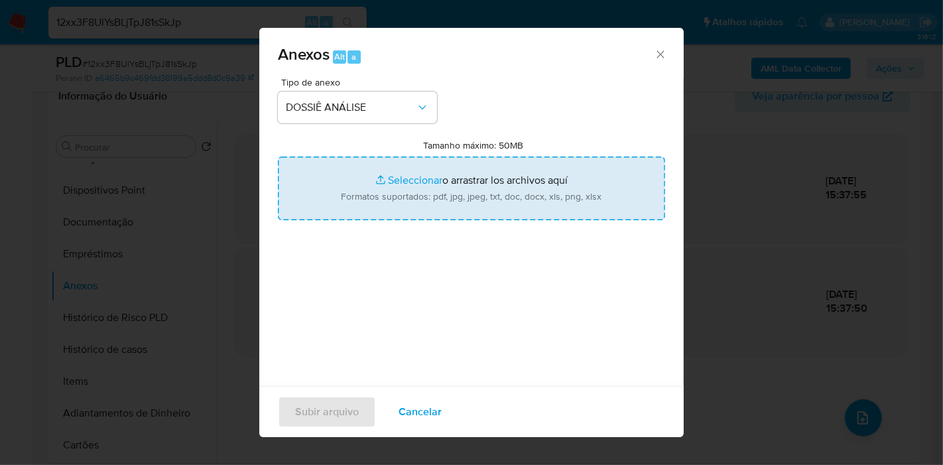
type input "C:\fakepath\SAR - (XXX) - CPF 47151865864 - LUCAS RODRIGUES DA SILVA.pdf"
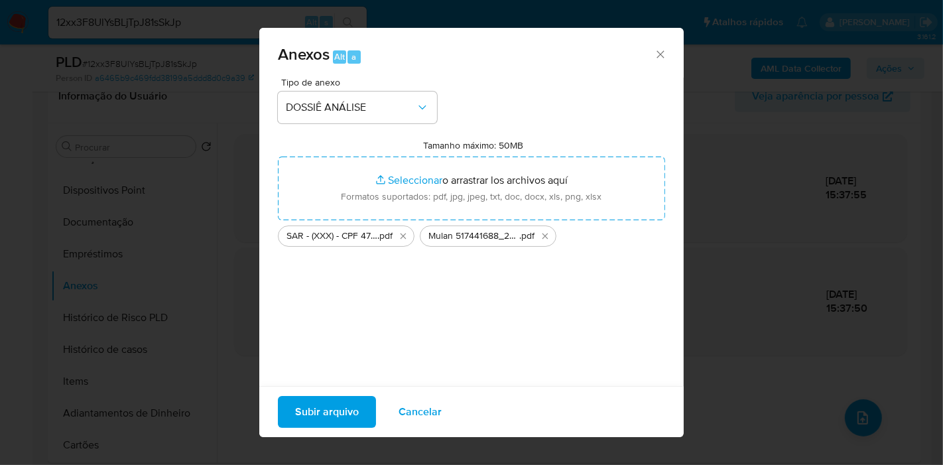
click at [314, 423] on span "Subir arquivo" at bounding box center [327, 411] width 64 height 29
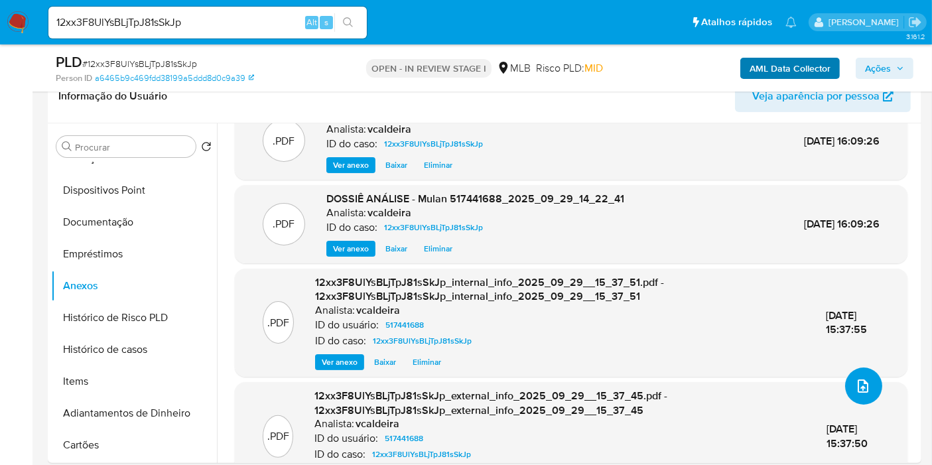
scroll to position [0, 0]
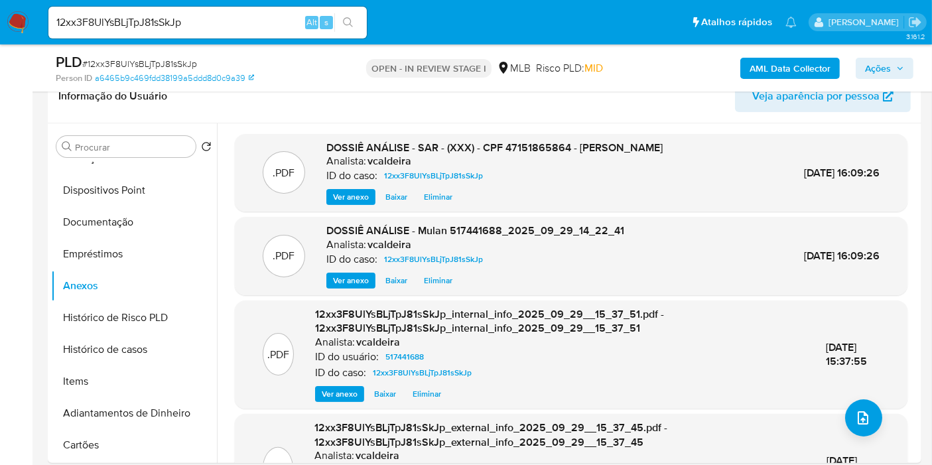
click at [876, 64] on span "Ações" at bounding box center [878, 68] width 26 height 21
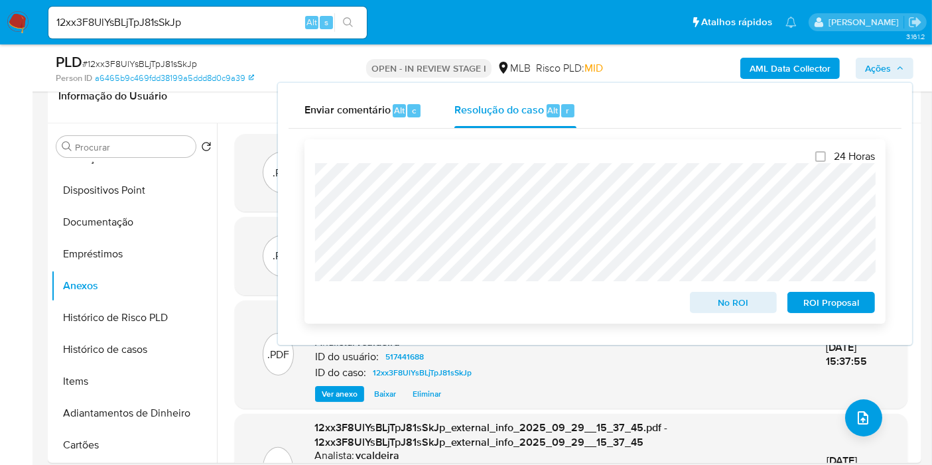
click at [801, 310] on span "ROI Proposal" at bounding box center [831, 302] width 69 height 19
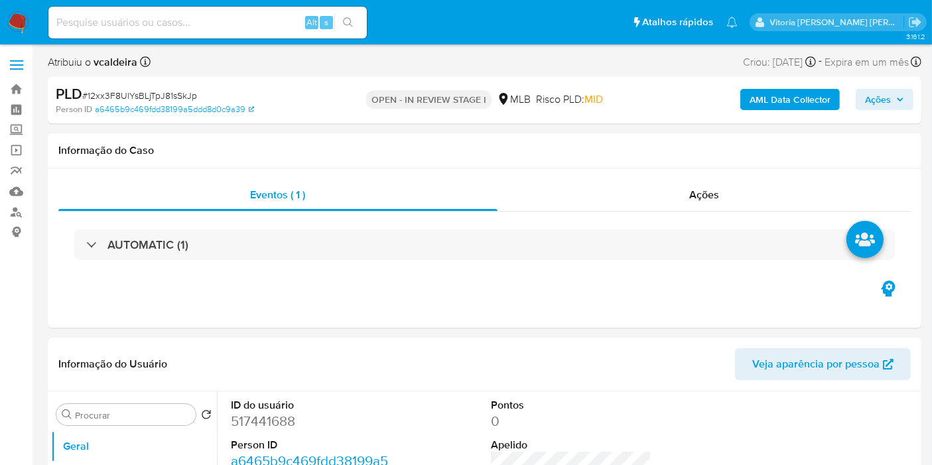
select select "10"
click at [199, 19] on input at bounding box center [207, 22] width 318 height 17
paste input "2100692634"
type input "2100692634"
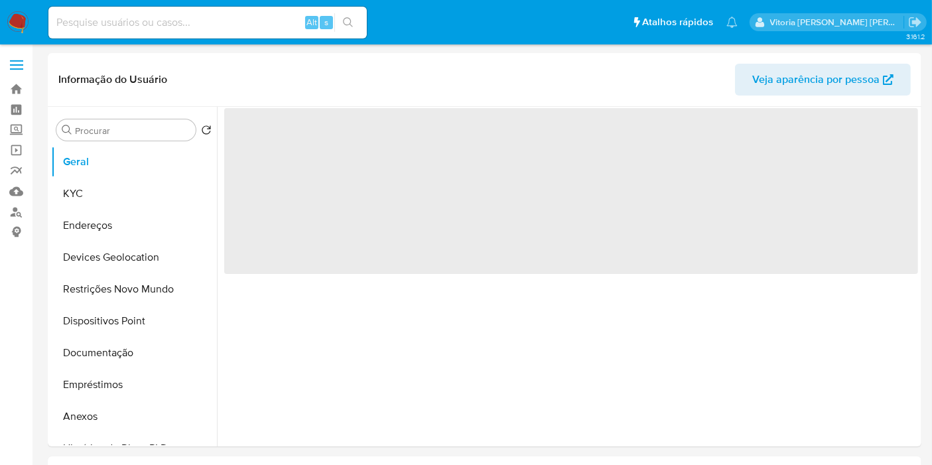
select select "10"
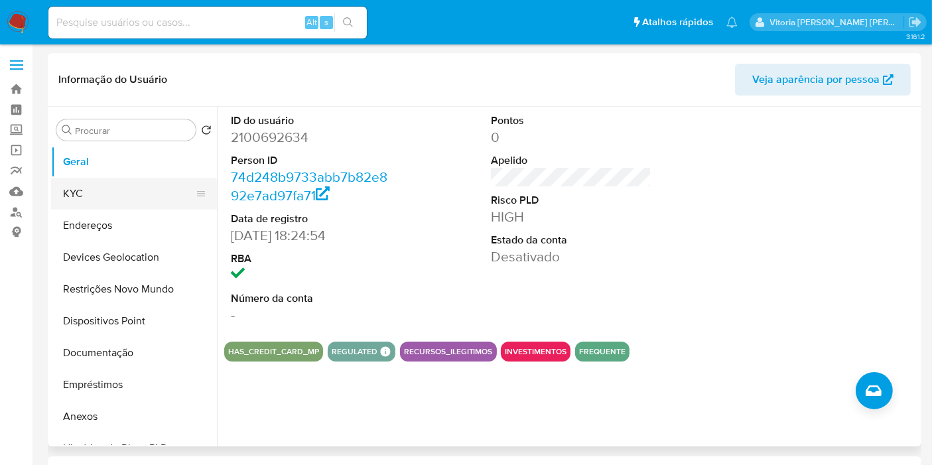
click at [74, 187] on button "KYC" at bounding box center [128, 194] width 155 height 32
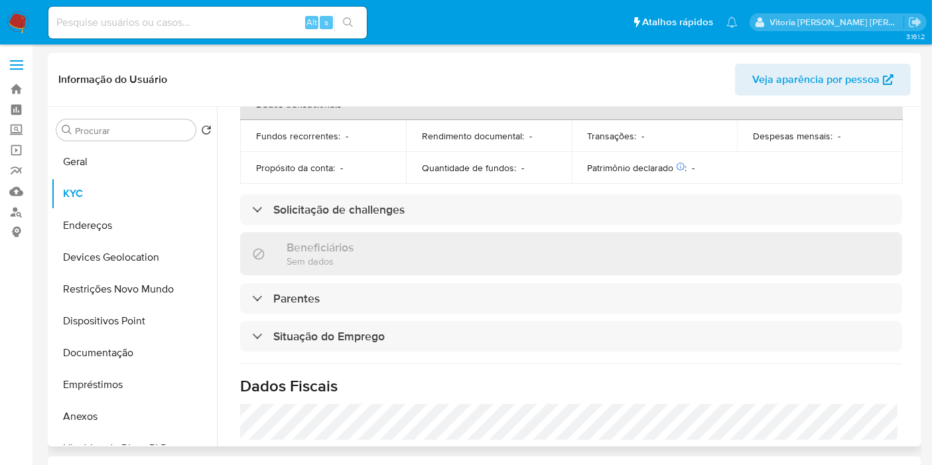
scroll to position [610, 0]
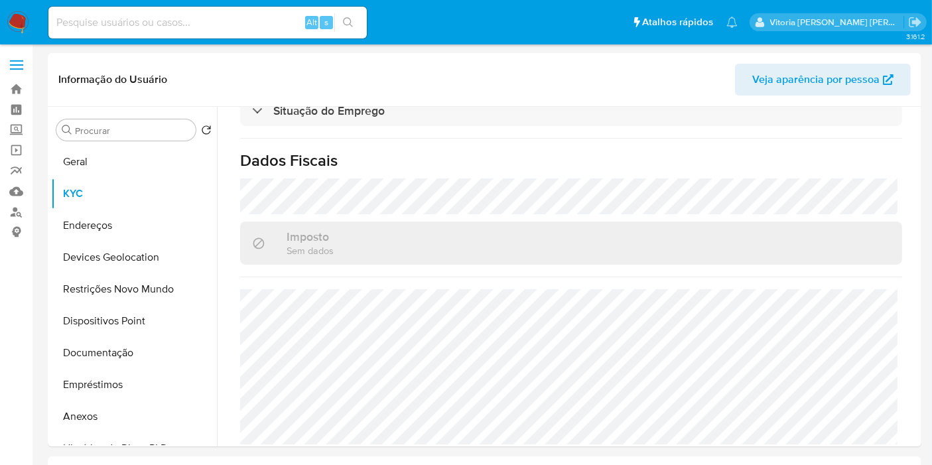
click at [198, 21] on input at bounding box center [207, 22] width 318 height 17
paste input "2566877027"
type input "2566877027"
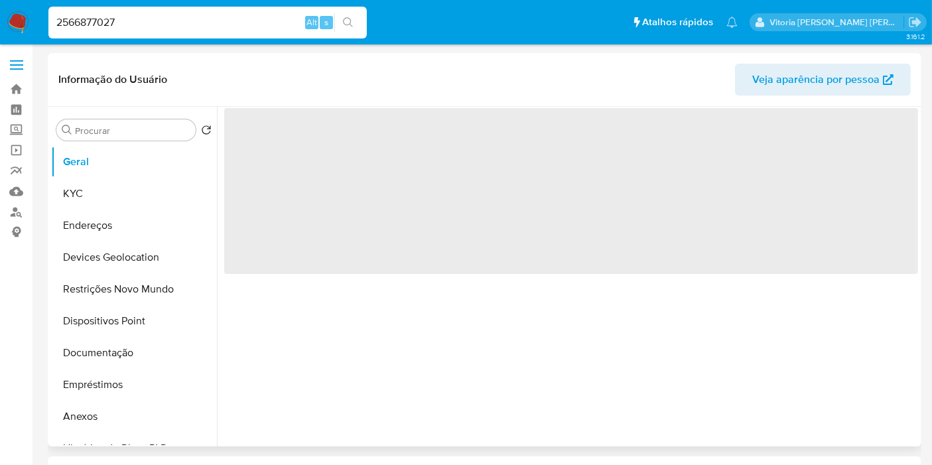
select select "10"
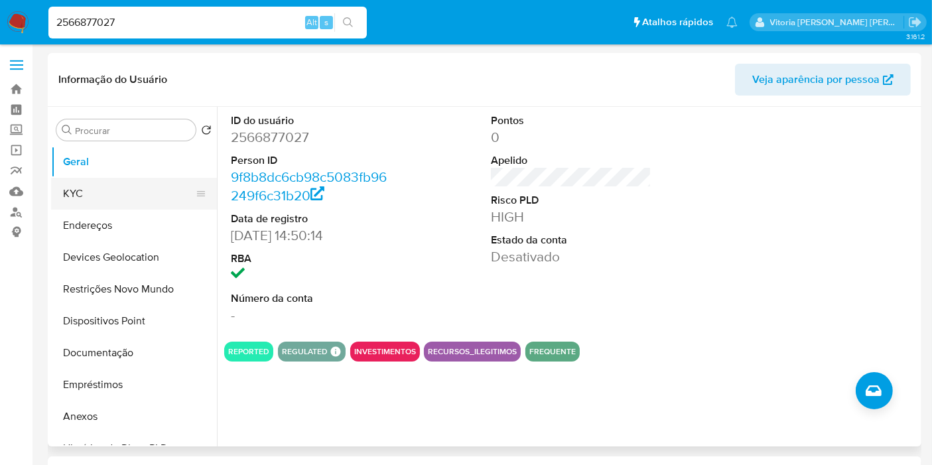
click at [93, 188] on button "KYC" at bounding box center [128, 194] width 155 height 32
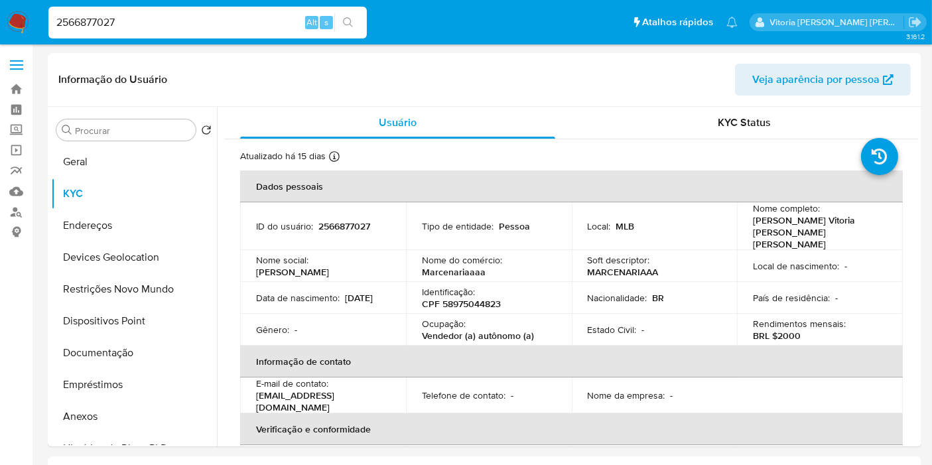
drag, startPoint x: 542, startPoint y: 399, endPoint x: 542, endPoint y: 488, distance: 88.2
drag, startPoint x: 542, startPoint y: 488, endPoint x: 354, endPoint y: 316, distance: 254.6
click at [350, 324] on div "Gênero : -" at bounding box center [323, 330] width 134 height 12
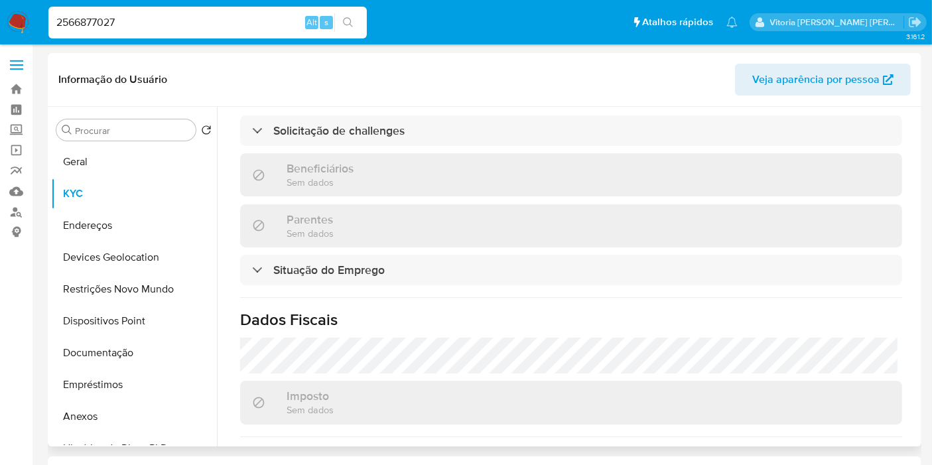
scroll to position [616, 0]
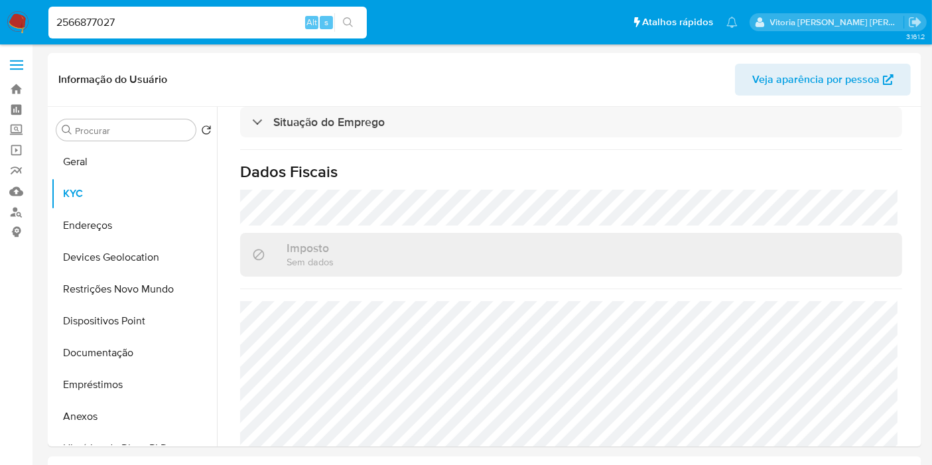
click at [145, 15] on input "2566877027" at bounding box center [207, 22] width 318 height 17
click at [146, 17] on input "2566877027" at bounding box center [207, 22] width 318 height 17
type input "2"
paste input "415919773"
type input "415919773"
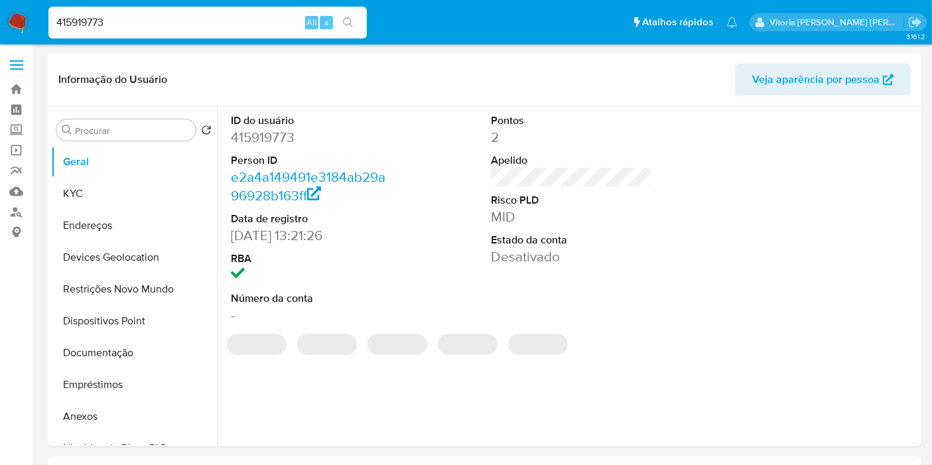
select select "10"
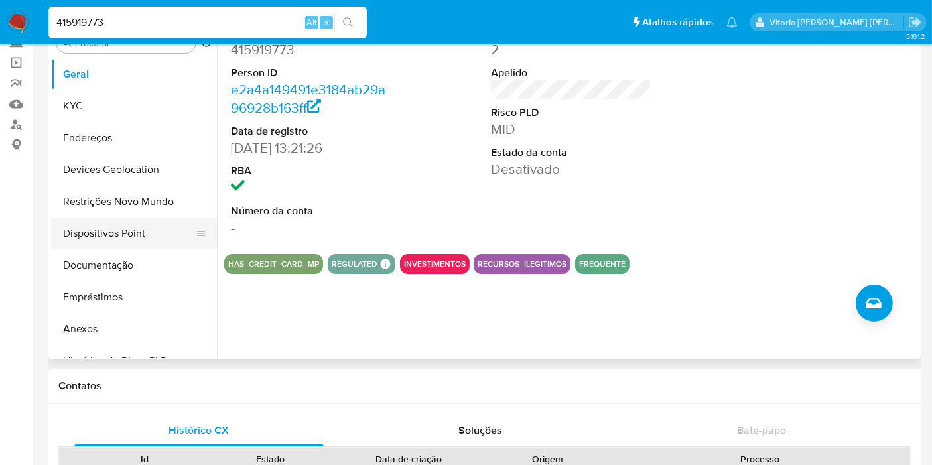
scroll to position [74, 0]
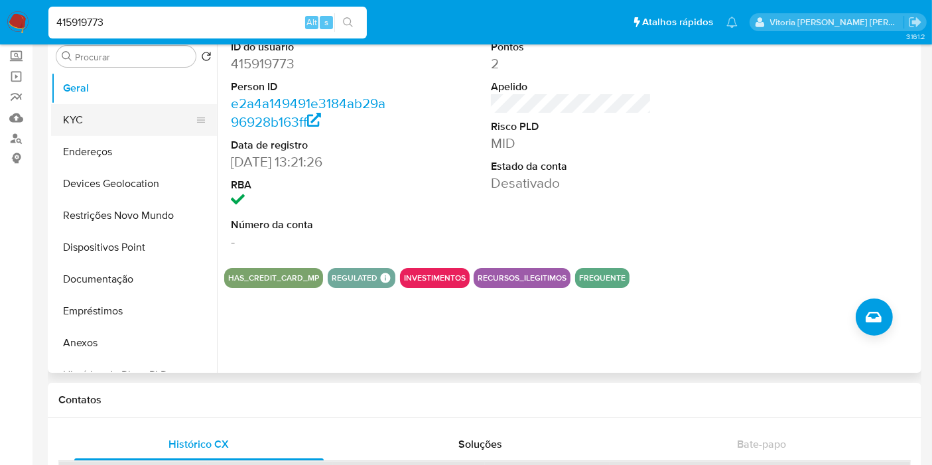
drag, startPoint x: 83, startPoint y: 118, endPoint x: 84, endPoint y: 111, distance: 7.4
click at [83, 118] on button "KYC" at bounding box center [128, 120] width 155 height 32
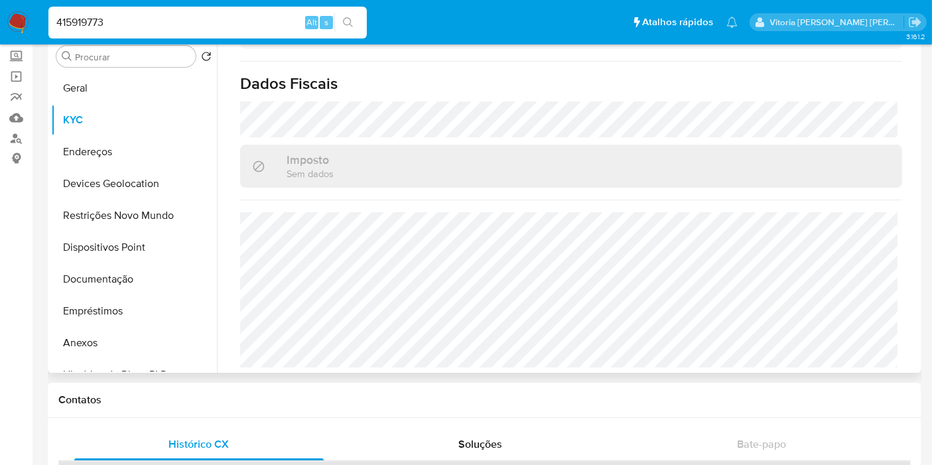
scroll to position [642, 0]
click at [146, 20] on input "415919773" at bounding box center [207, 22] width 318 height 17
click at [144, 21] on input "415919773" at bounding box center [207, 22] width 318 height 17
paste input "2580070896"
type input "2580070896"
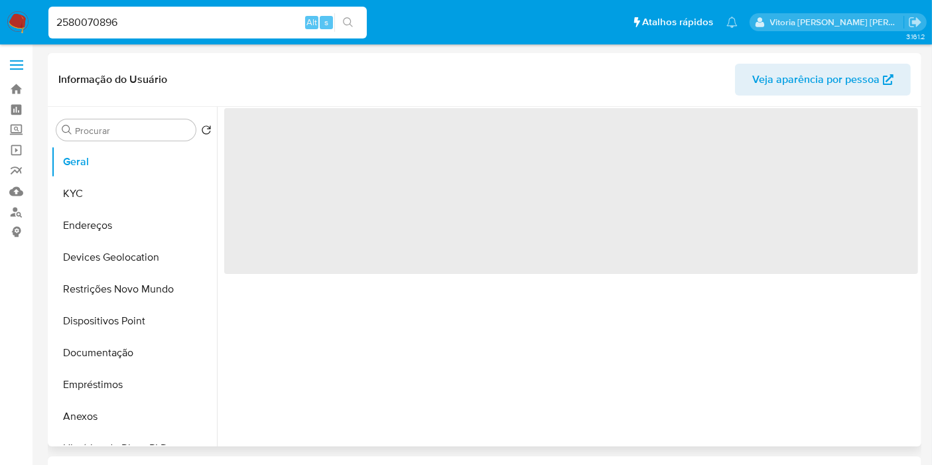
select select "10"
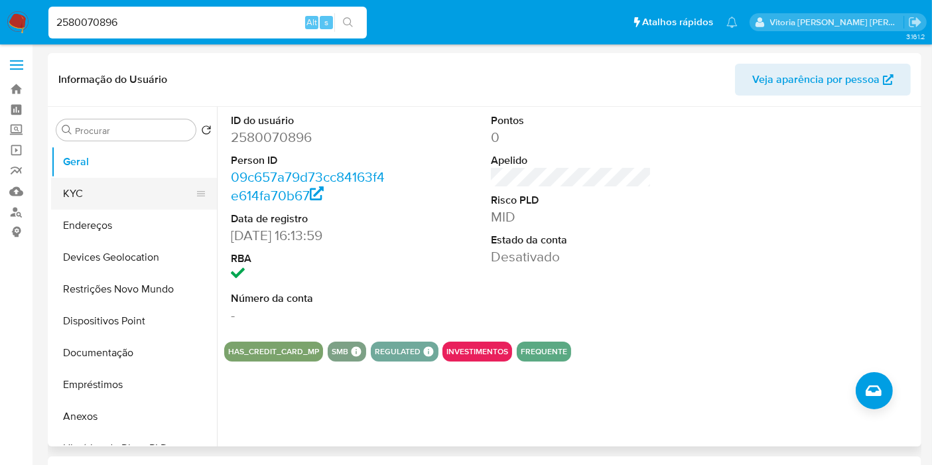
click at [101, 188] on button "KYC" at bounding box center [128, 194] width 155 height 32
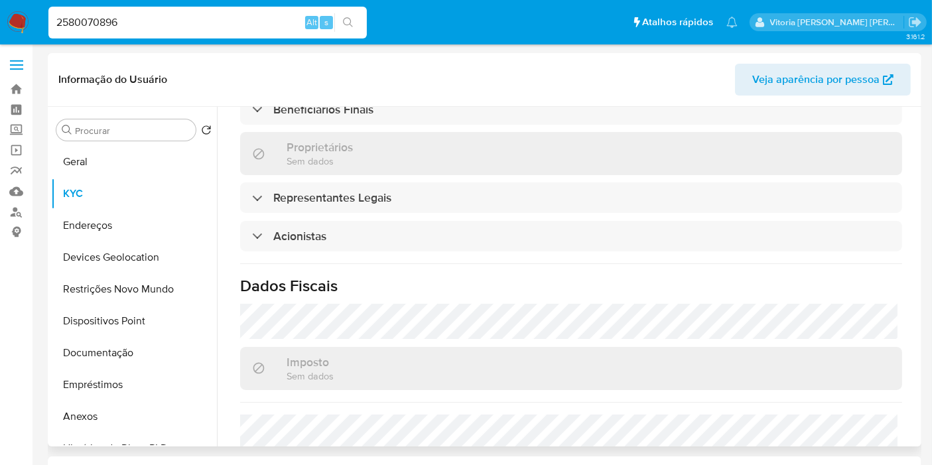
scroll to position [792, 0]
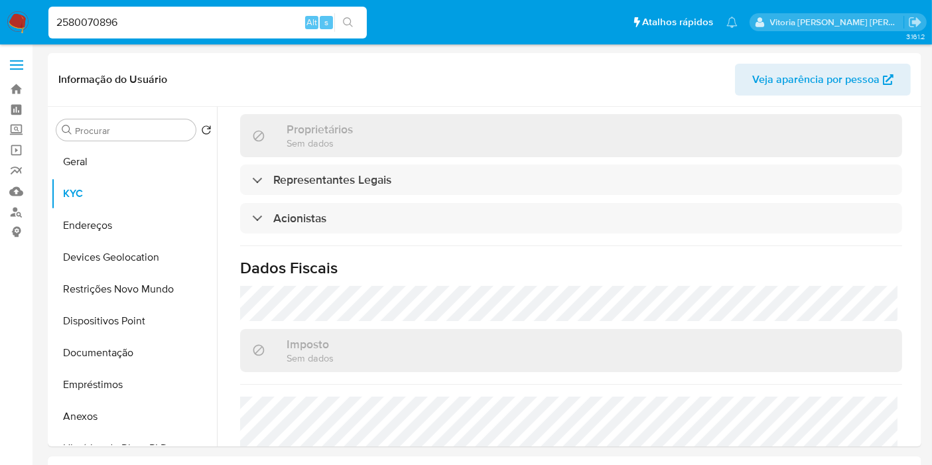
click at [142, 31] on div "2580070896 Alt s" at bounding box center [207, 23] width 318 height 32
click at [138, 29] on input "2580070896" at bounding box center [207, 22] width 318 height 17
click at [135, 33] on div "2580070896 Alt s" at bounding box center [207, 23] width 318 height 32
paste input "36649860"
type input "2366498606"
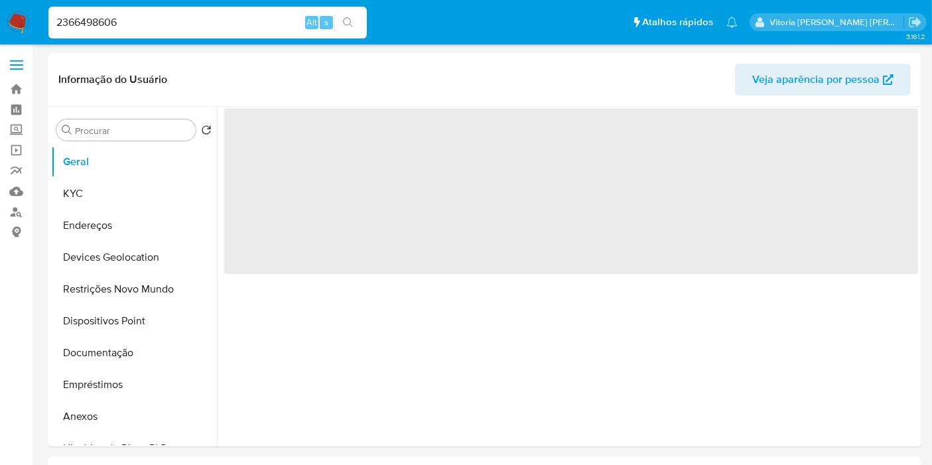
select select "10"
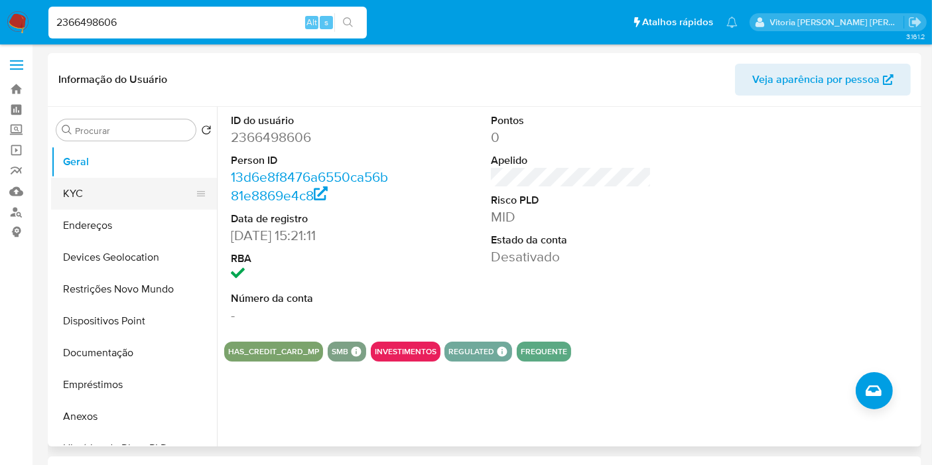
drag, startPoint x: 91, startPoint y: 190, endPoint x: 100, endPoint y: 184, distance: 11.0
click at [91, 190] on button "KYC" at bounding box center [128, 194] width 155 height 32
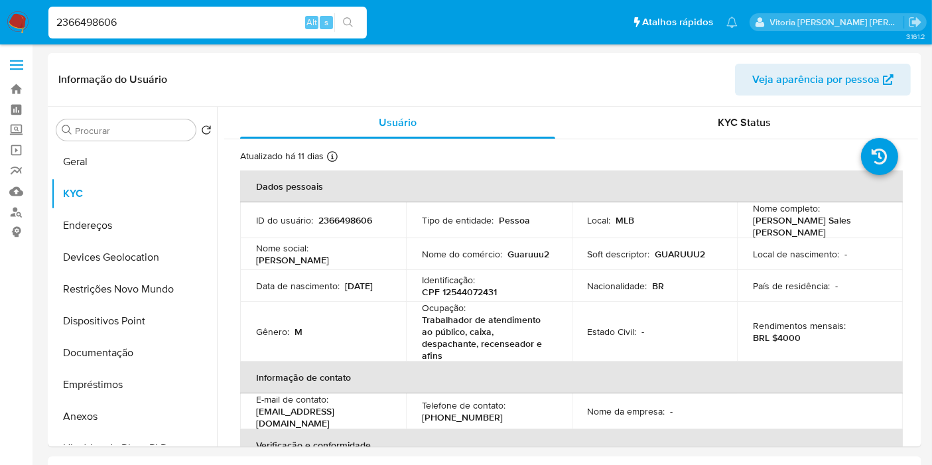
click at [175, 31] on div "2366498606 Alt s" at bounding box center [207, 23] width 318 height 32
click at [168, 23] on input "2366498606" at bounding box center [207, 22] width 318 height 17
paste input "iCqPmfBC74MYp3mae0IgKYf"
type input "iCqPmfBC74MYp3mae0IgKYf6"
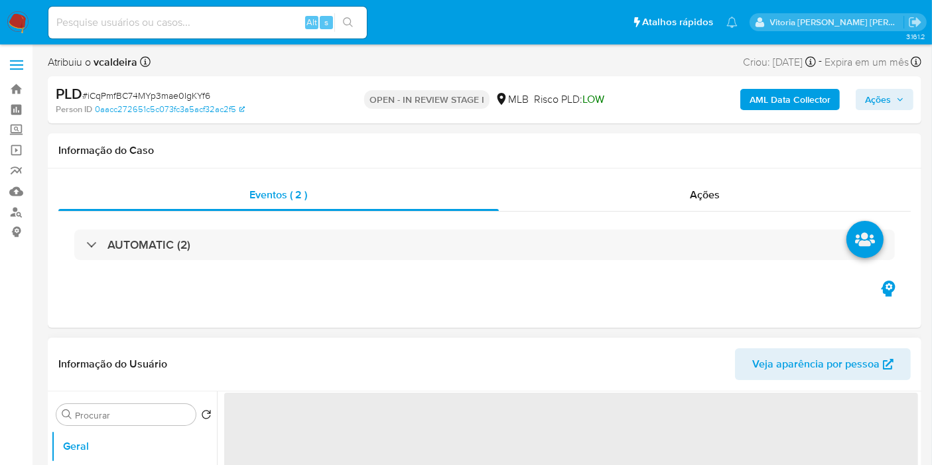
select select "10"
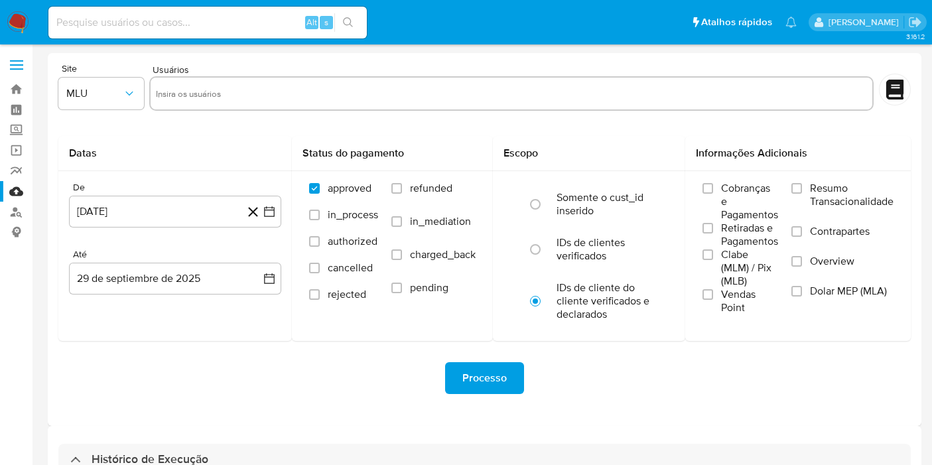
select select "10"
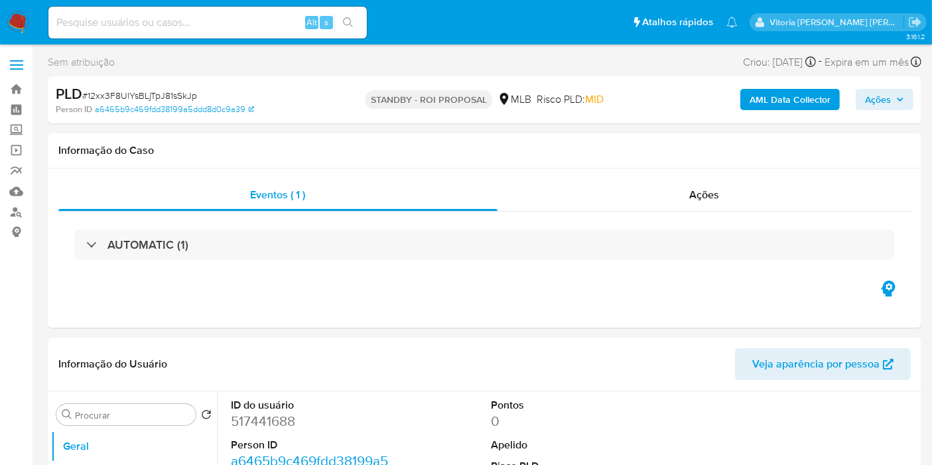
select select "10"
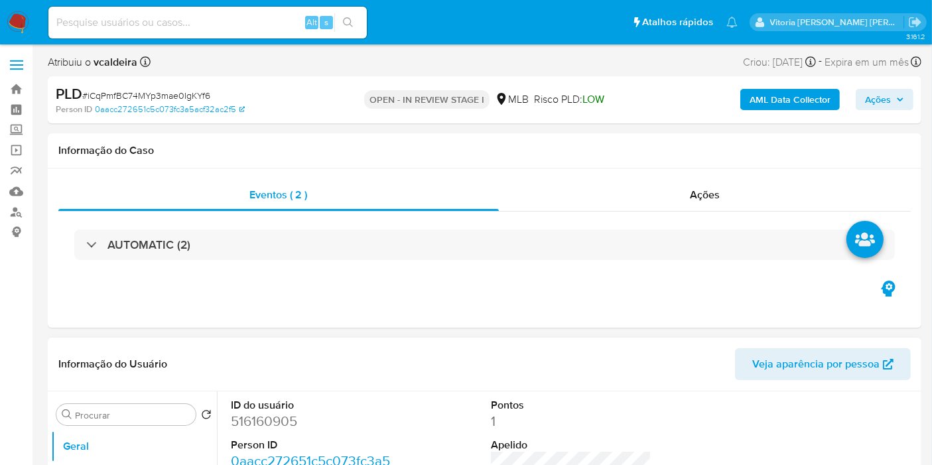
click at [263, 429] on dd "516160905" at bounding box center [311, 421] width 161 height 19
click at [263, 423] on dd "516160905" at bounding box center [311, 421] width 161 height 19
copy dd "516160905"
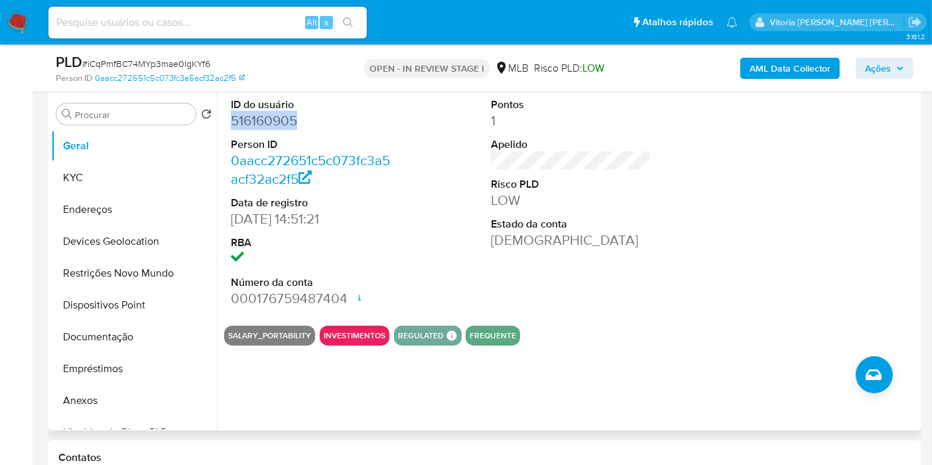
scroll to position [295, 0]
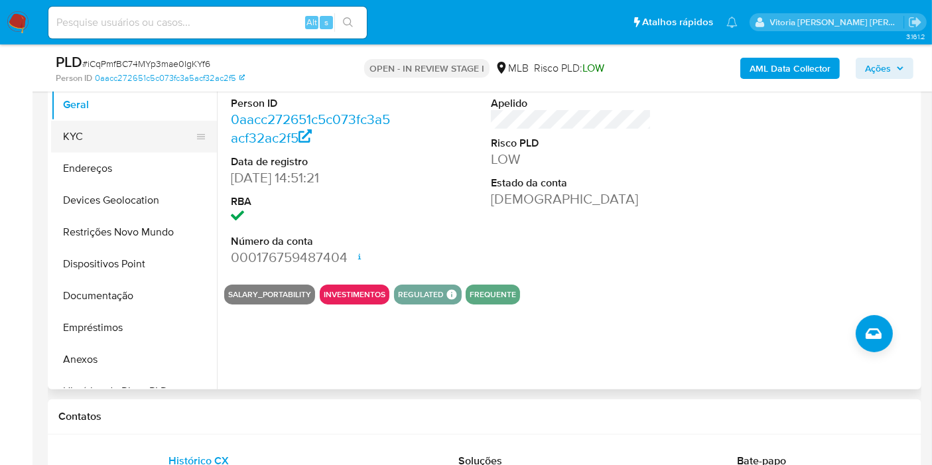
click at [119, 133] on button "KYC" at bounding box center [128, 137] width 155 height 32
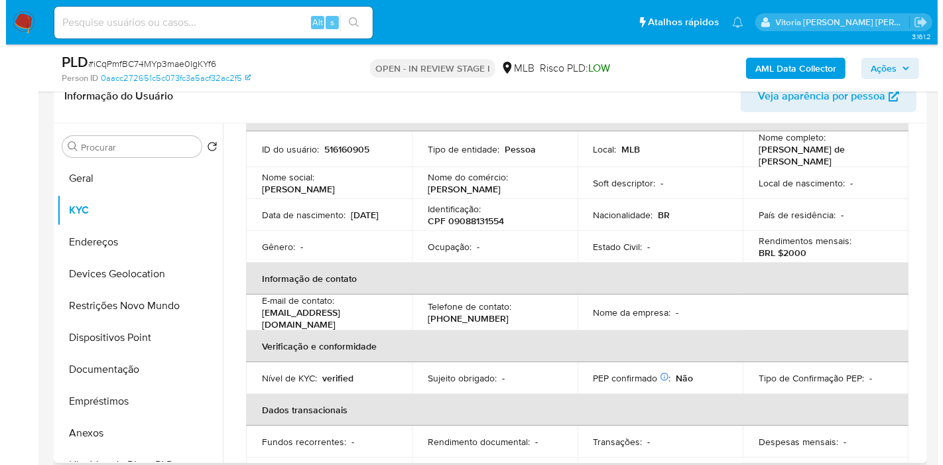
scroll to position [0, 0]
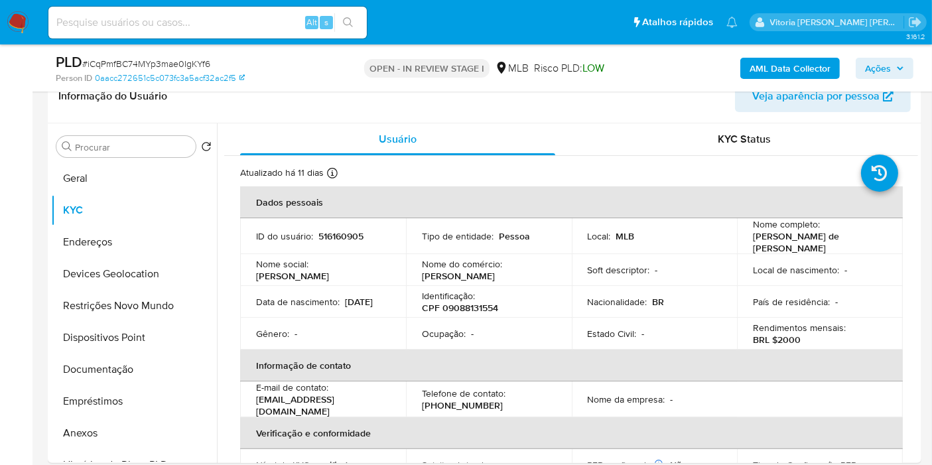
click at [779, 71] on b "AML Data Collector" at bounding box center [790, 68] width 81 height 21
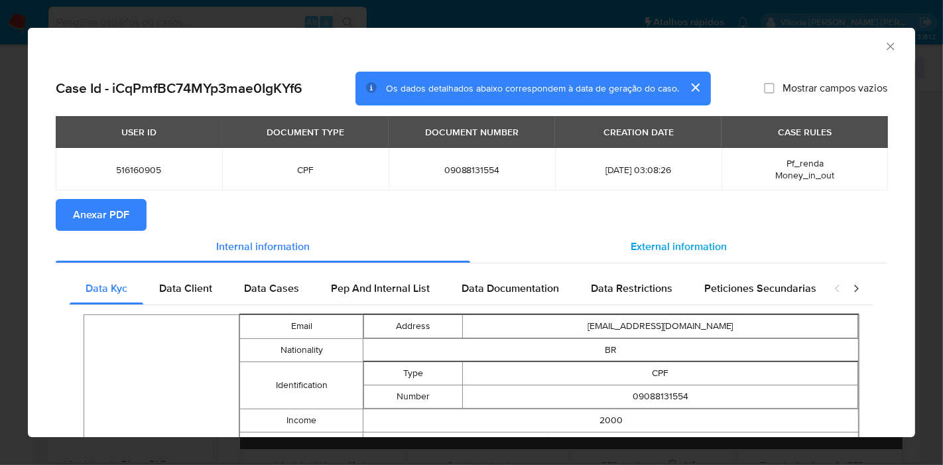
click at [624, 255] on div "External information" at bounding box center [678, 247] width 417 height 32
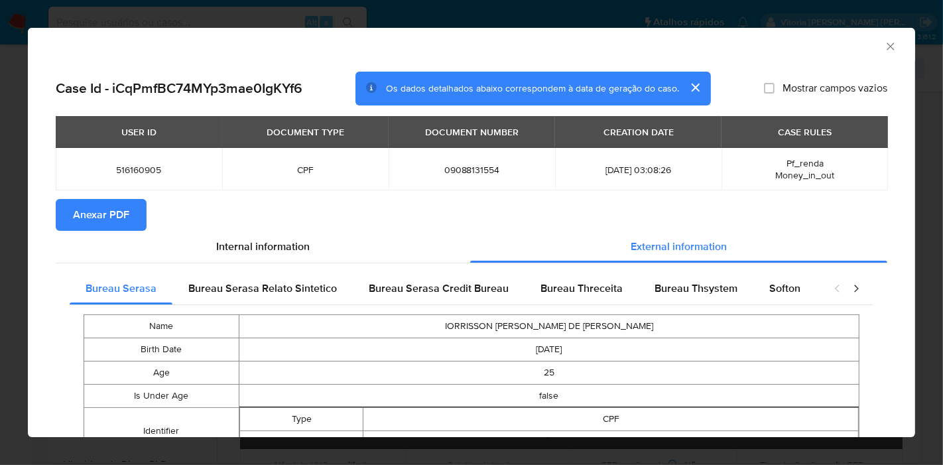
click at [123, 214] on span "Anexar PDF" at bounding box center [101, 214] width 56 height 29
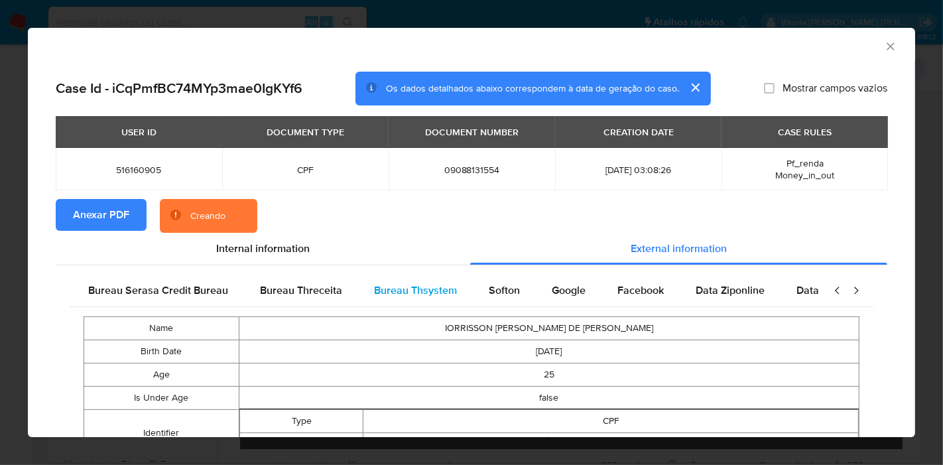
scroll to position [0, 446]
click at [410, 291] on span "Google" at bounding box center [405, 290] width 34 height 15
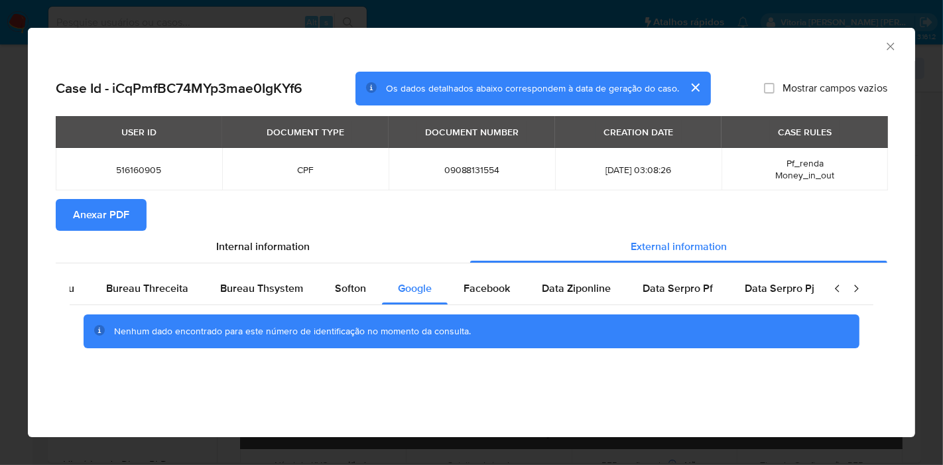
scroll to position [0, 0]
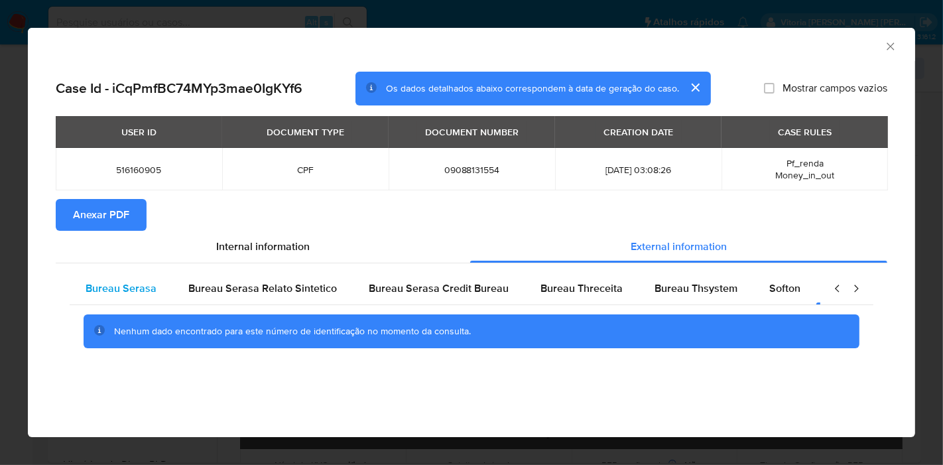
click at [146, 293] on span "Bureau Serasa" at bounding box center [121, 288] width 71 height 15
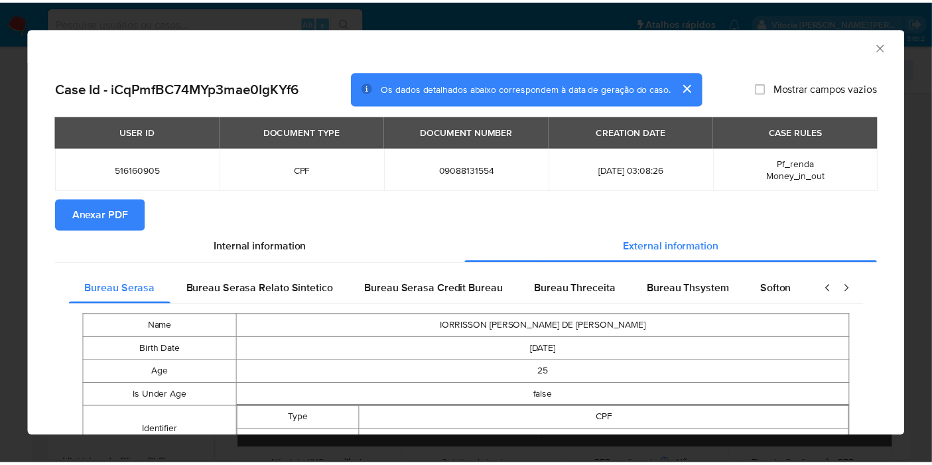
scroll to position [366, 0]
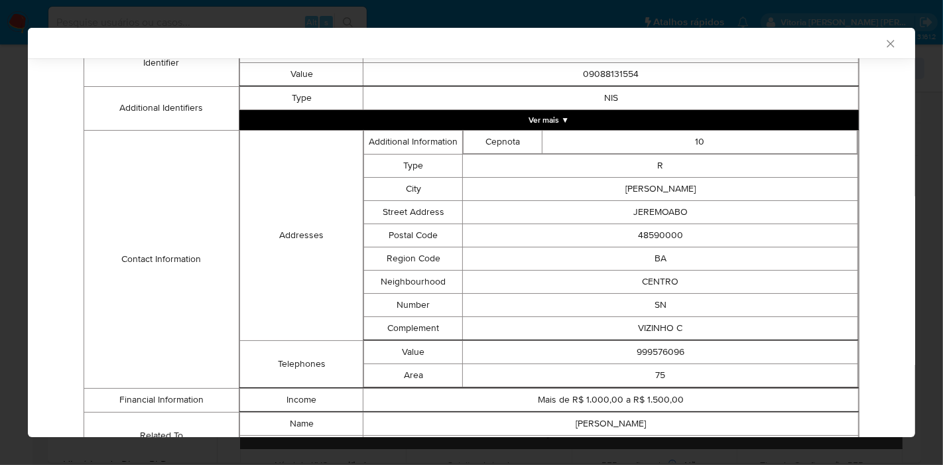
click at [886, 40] on div "AML Data Collector" at bounding box center [472, 43] width 888 height 31
click at [884, 46] on icon "Fechar a janela" at bounding box center [890, 43] width 13 height 13
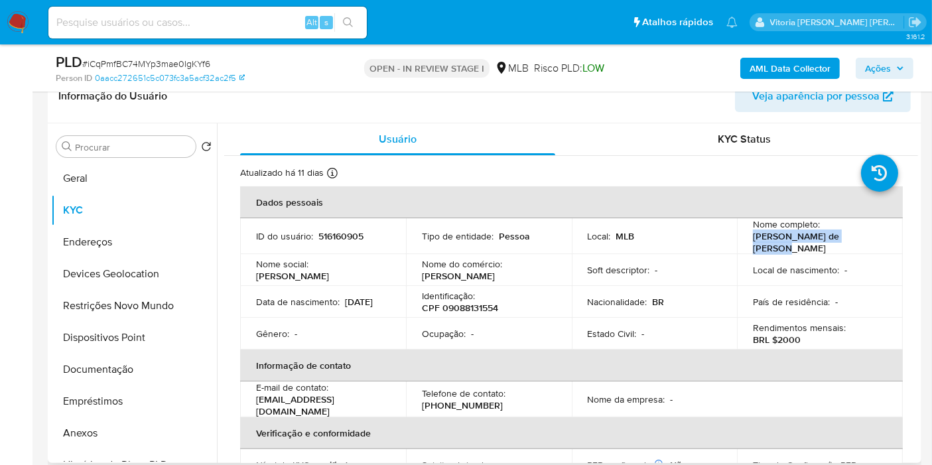
drag, startPoint x: 872, startPoint y: 240, endPoint x: 734, endPoint y: 245, distance: 138.1
click at [737, 245] on td "Nome completo : Iorrisson [PERSON_NAME] de [PERSON_NAME]" at bounding box center [820, 236] width 166 height 36
copy p "[PERSON_NAME] de [PERSON_NAME]"
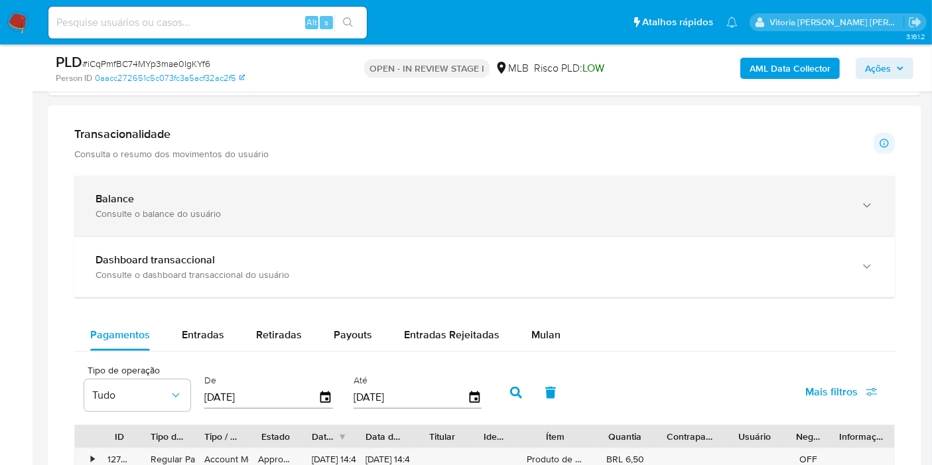
scroll to position [884, 0]
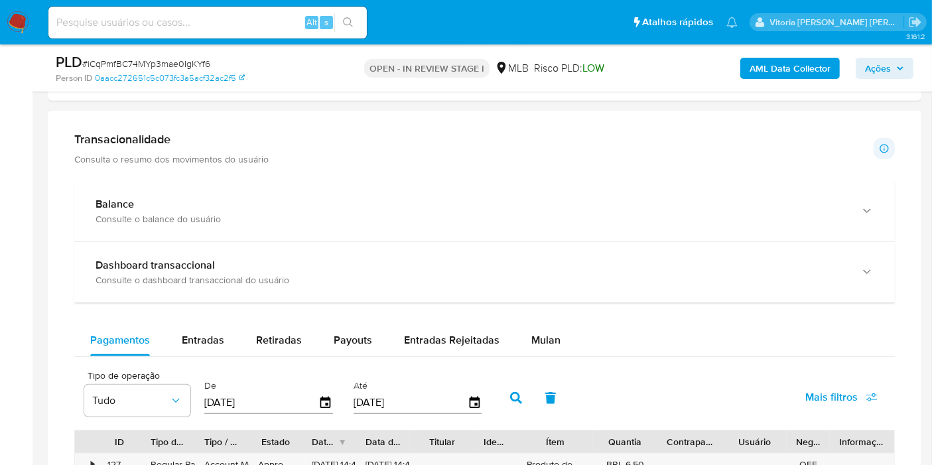
click at [310, 153] on div "Transacionalidade Consulta o resumo dos movimentos do usuário Informações trans…" at bounding box center [484, 148] width 821 height 33
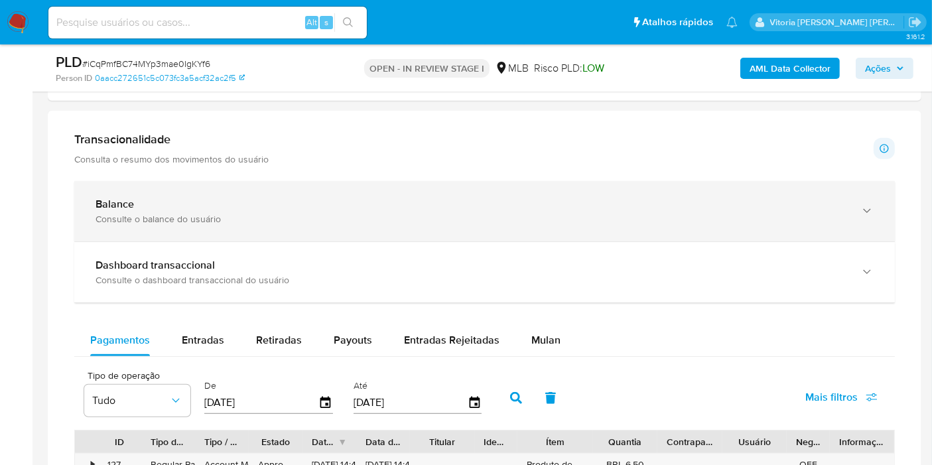
click at [870, 210] on icon "button" at bounding box center [867, 210] width 13 height 13
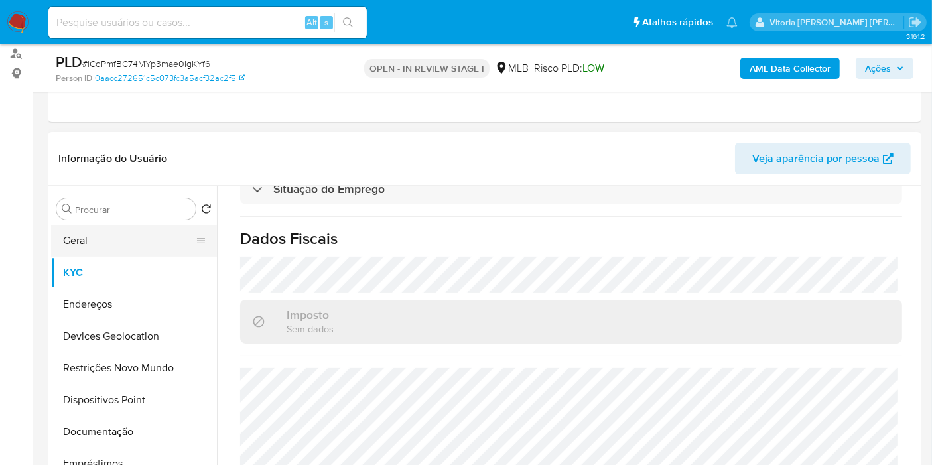
scroll to position [147, 0]
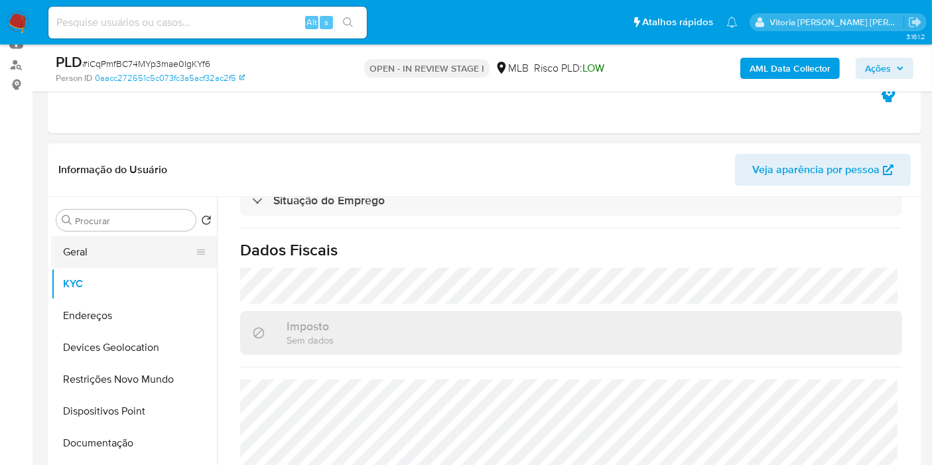
click at [117, 253] on button "Geral" at bounding box center [128, 252] width 155 height 32
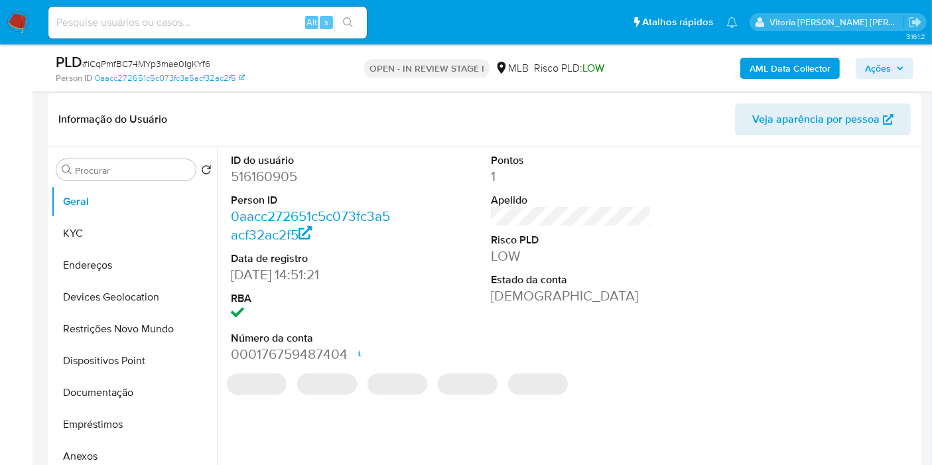
scroll to position [221, 0]
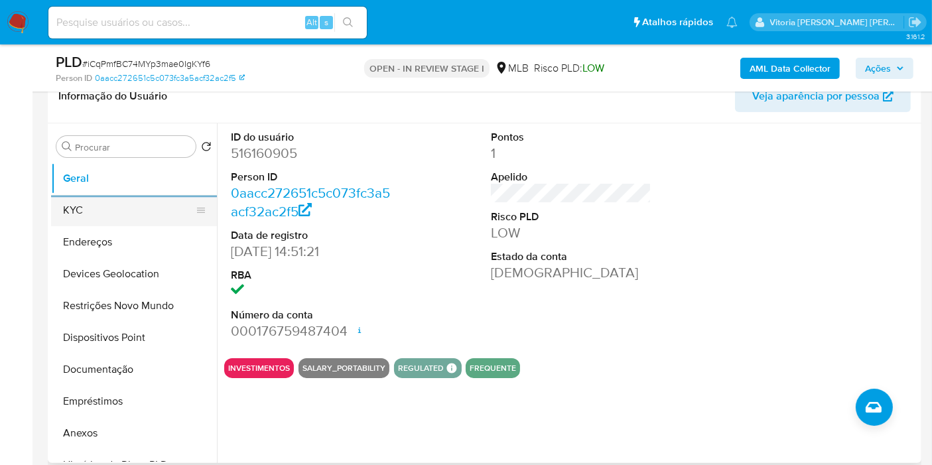
click at [91, 199] on button "KYC" at bounding box center [128, 210] width 155 height 32
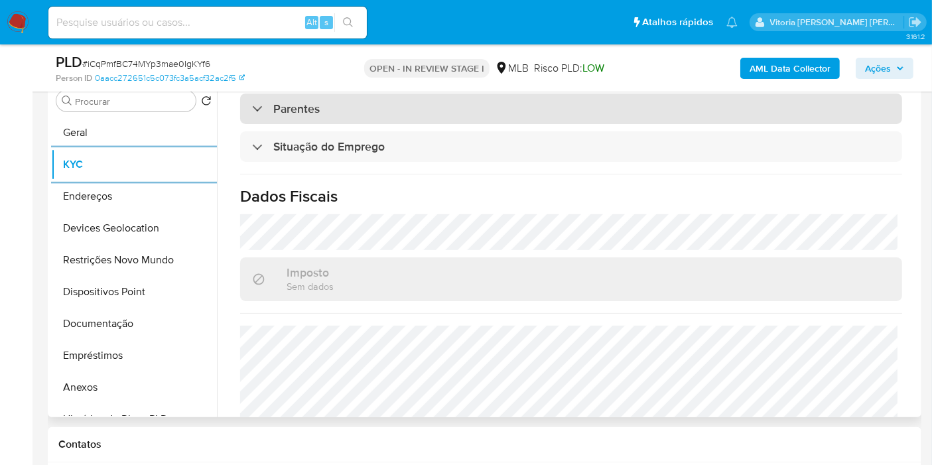
scroll to position [602, 0]
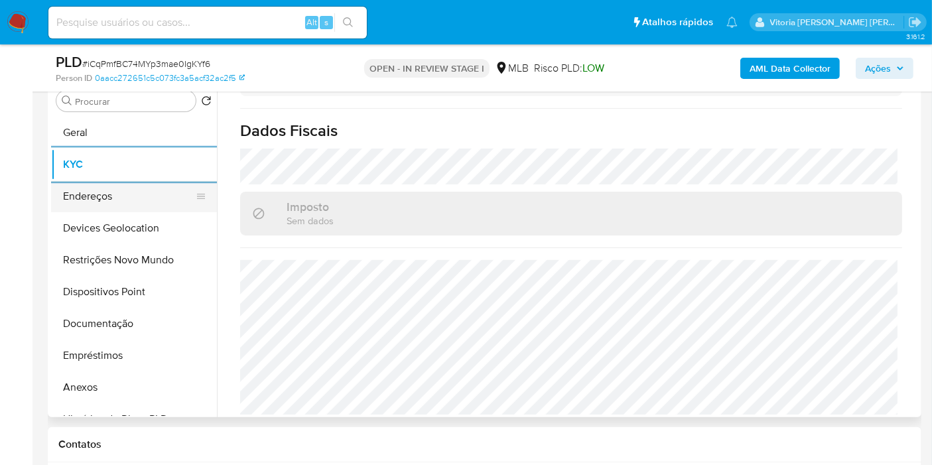
click at [74, 206] on button "Endereços" at bounding box center [128, 196] width 155 height 32
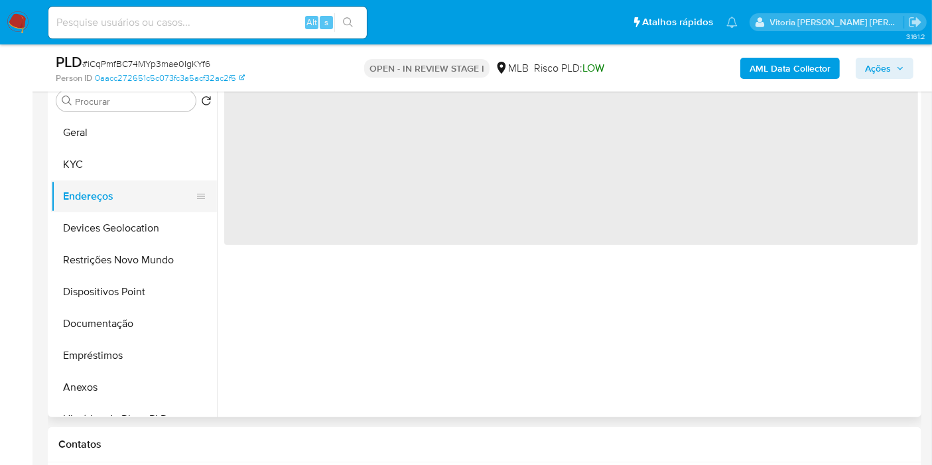
scroll to position [0, 0]
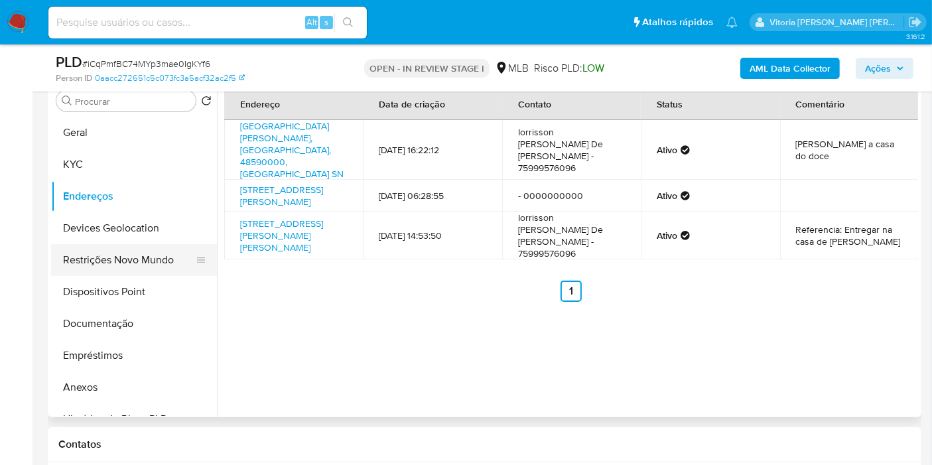
click at [111, 244] on button "Restrições Novo Mundo" at bounding box center [128, 260] width 155 height 32
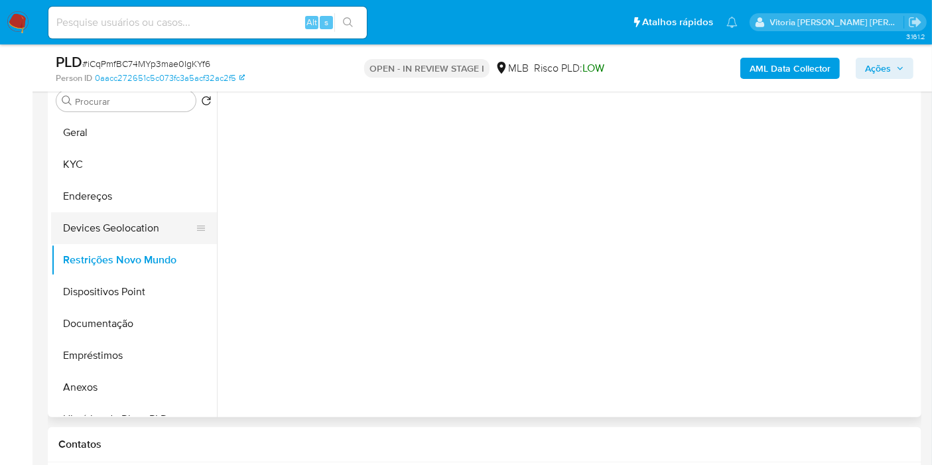
click at [123, 224] on button "Devices Geolocation" at bounding box center [128, 228] width 155 height 32
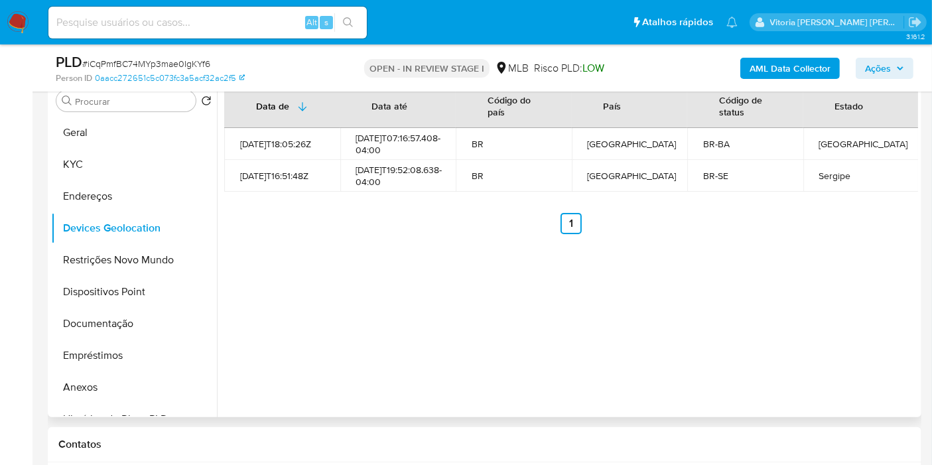
drag, startPoint x: 352, startPoint y: 253, endPoint x: 393, endPoint y: 131, distance: 128.6
click at [354, 249] on div "Data de Data até Código do país País Código de status Estado 2021-09-24T18:05:2…" at bounding box center [567, 248] width 701 height 340
click at [95, 262] on button "Restrições Novo Mundo" at bounding box center [128, 260] width 155 height 32
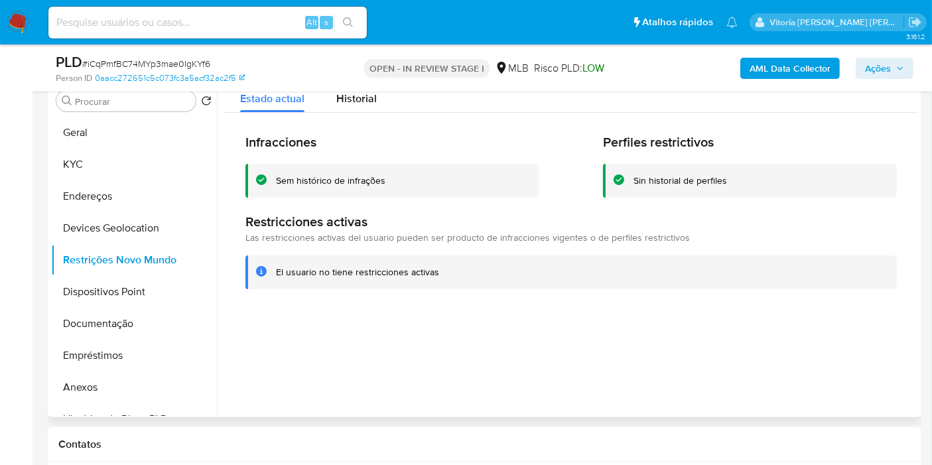
scroll to position [193, 0]
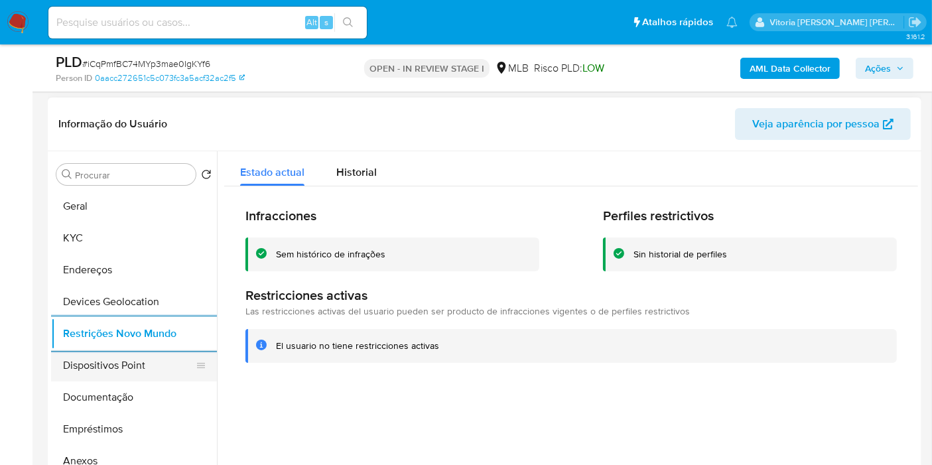
click at [89, 355] on button "Dispositivos Point" at bounding box center [128, 366] width 155 height 32
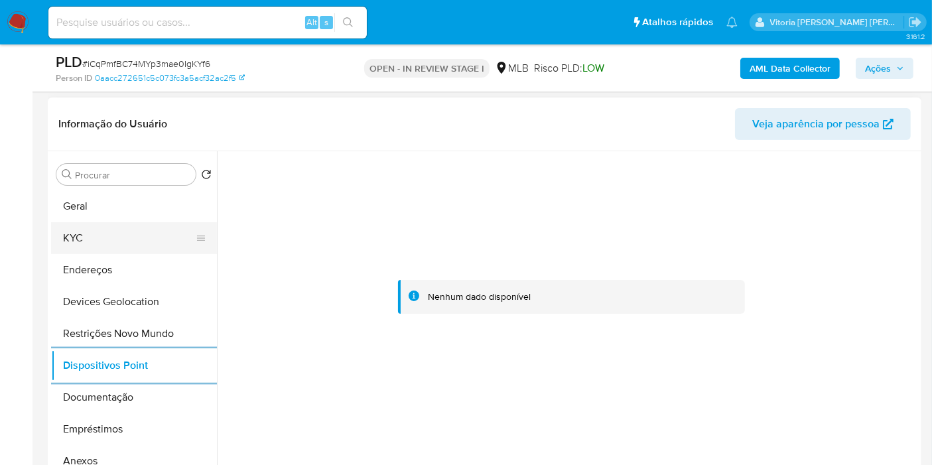
click at [91, 236] on button "KYC" at bounding box center [128, 238] width 155 height 32
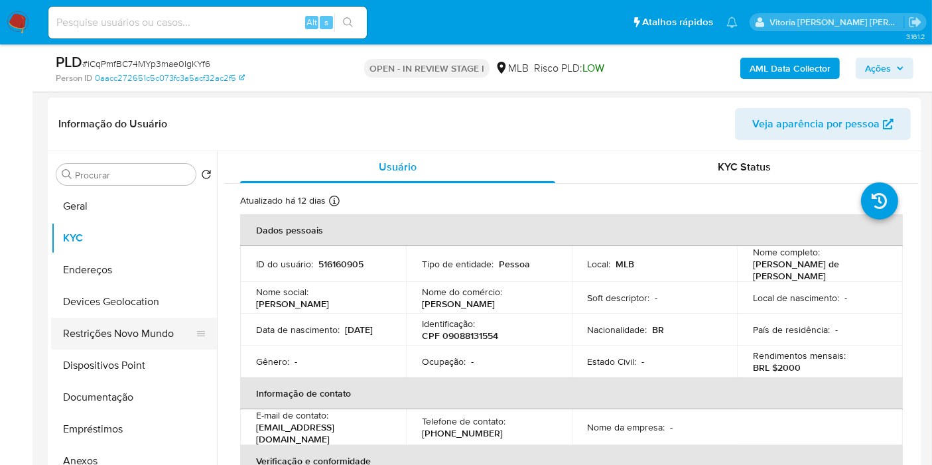
click at [109, 332] on button "Restrições Novo Mundo" at bounding box center [128, 334] width 155 height 32
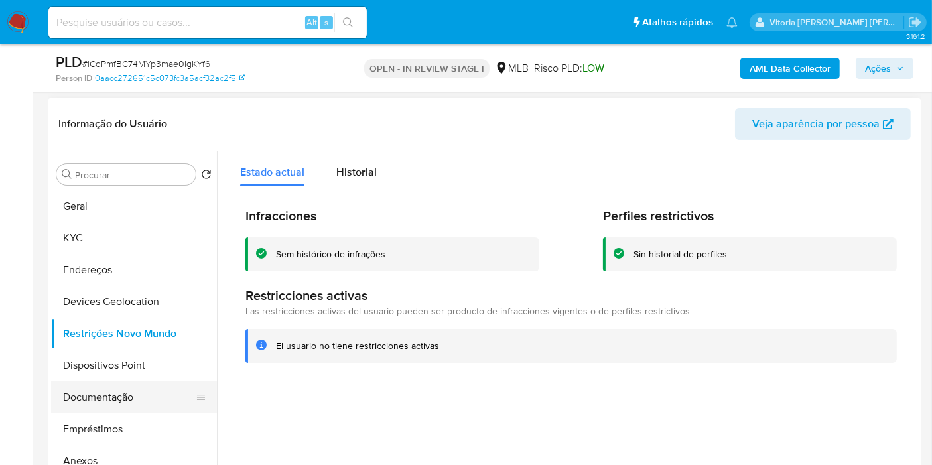
click at [104, 392] on button "Documentação" at bounding box center [128, 398] width 155 height 32
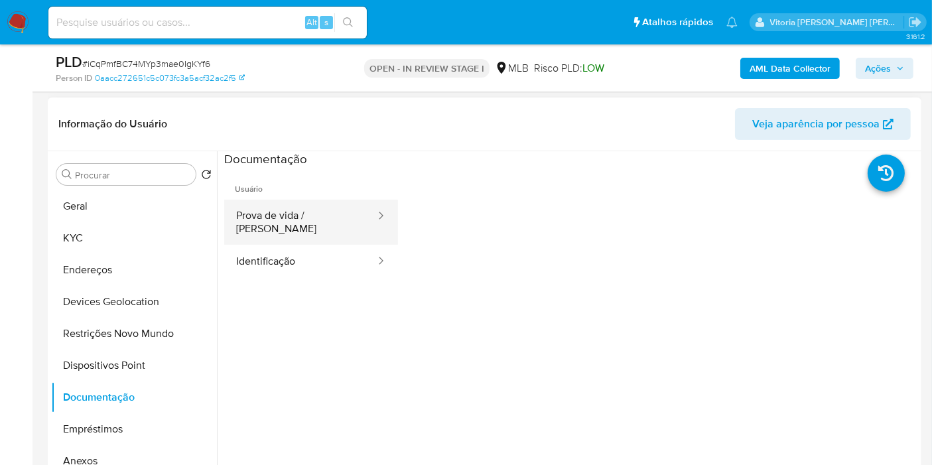
click at [319, 218] on button "Prova de vida / Selfie" at bounding box center [300, 222] width 153 height 45
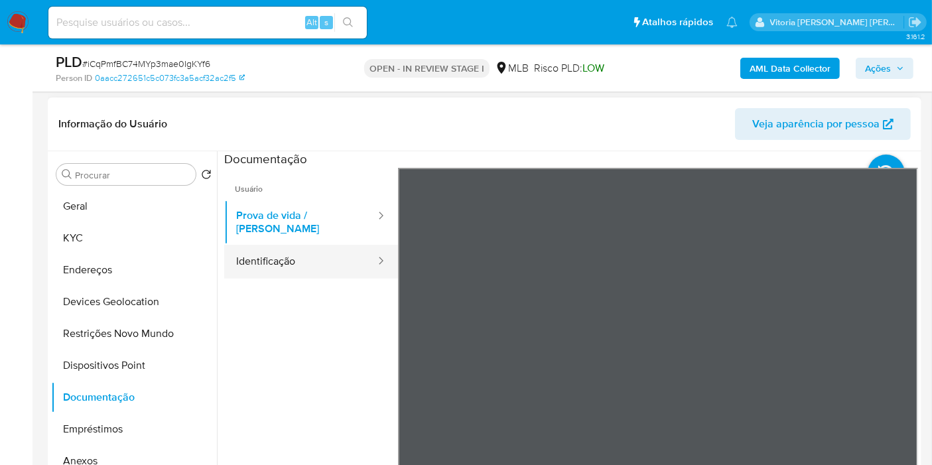
click at [330, 255] on button "Identificação" at bounding box center [300, 262] width 153 height 34
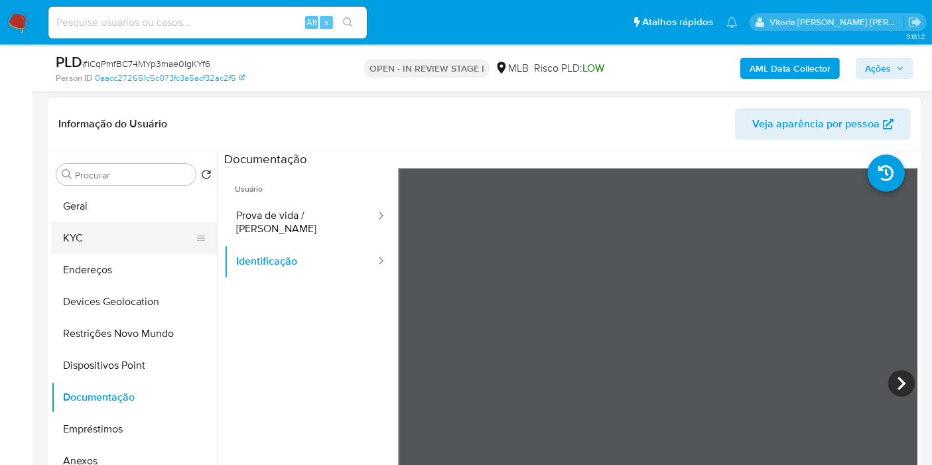
click at [74, 234] on button "KYC" at bounding box center [128, 238] width 155 height 32
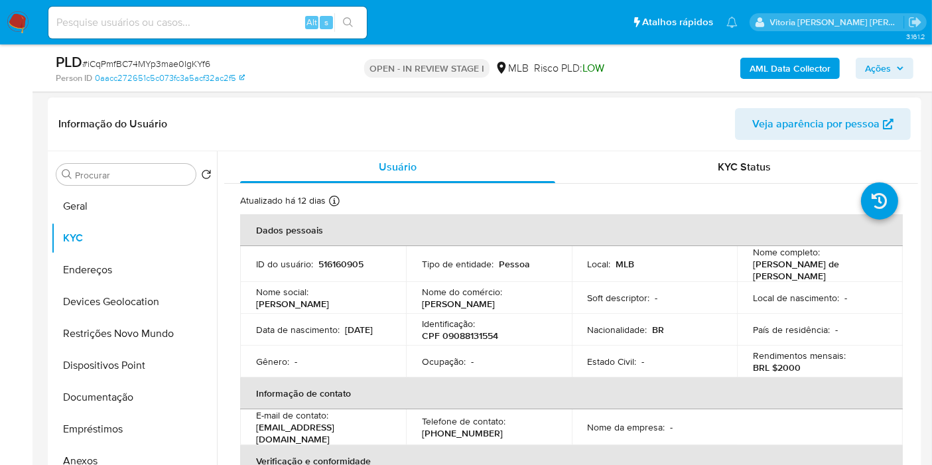
drag, startPoint x: 498, startPoint y: 301, endPoint x: 419, endPoint y: 305, distance: 79.0
click at [419, 305] on td "Nome do comércio : Andrea lanches" at bounding box center [489, 298] width 166 height 32
copy p "Andrea lanches"
click at [84, 399] on button "Documentação" at bounding box center [128, 398] width 155 height 32
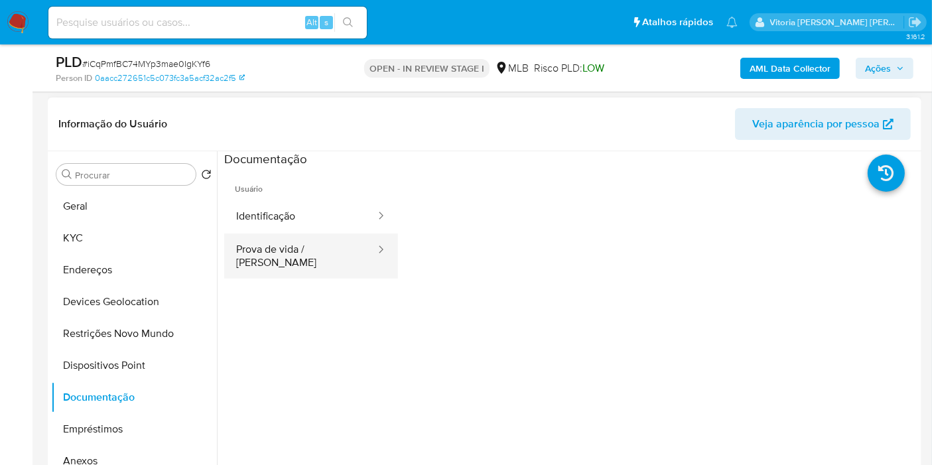
click at [285, 259] on button "Prova de vida / [PERSON_NAME]" at bounding box center [300, 256] width 153 height 45
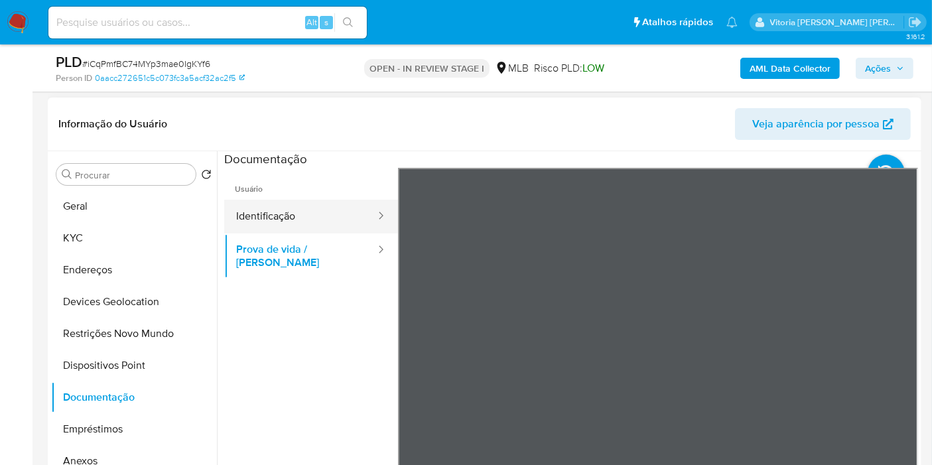
click at [293, 216] on button "Identificação" at bounding box center [300, 217] width 153 height 34
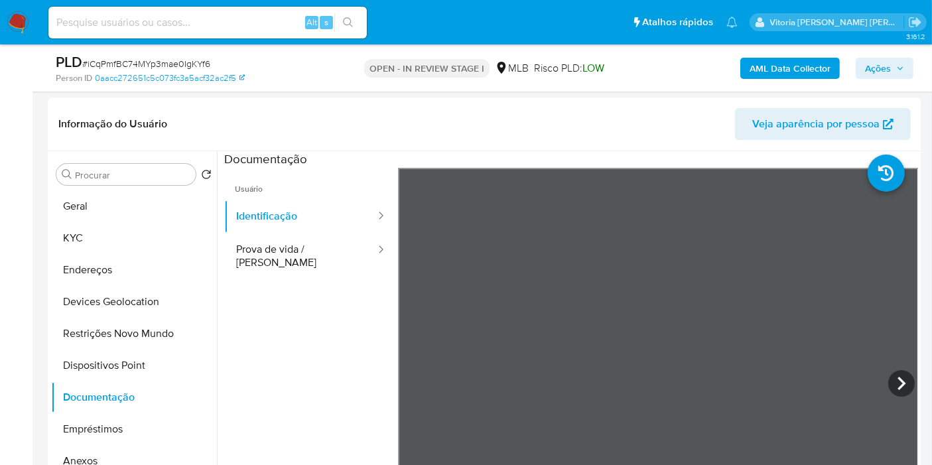
click at [194, 27] on input at bounding box center [207, 22] width 318 height 17
paste input "1904509219"
type input "1904509219"
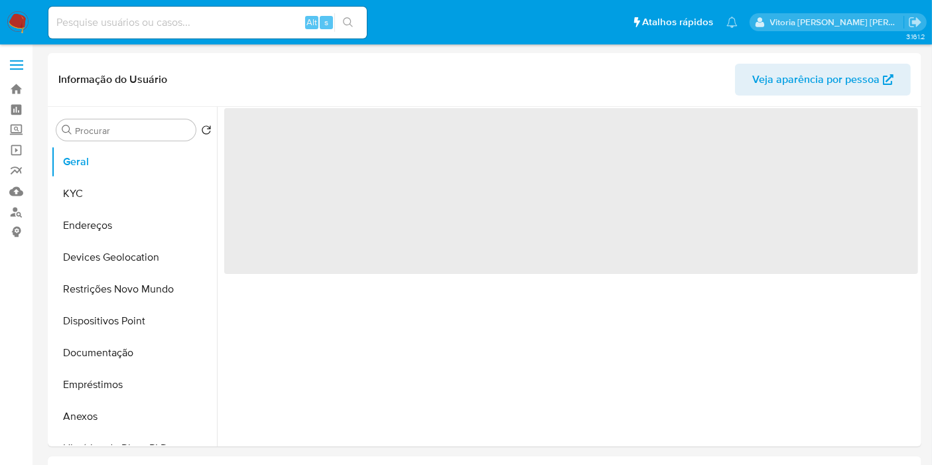
select select "10"
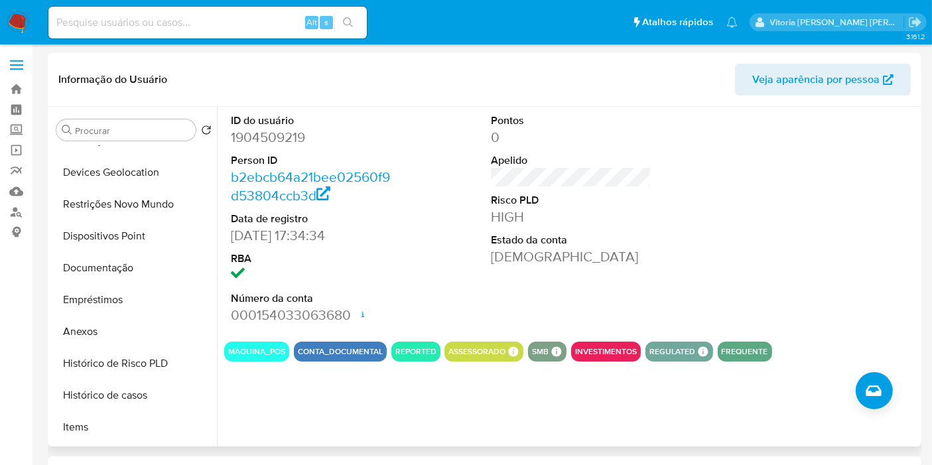
scroll to position [295, 0]
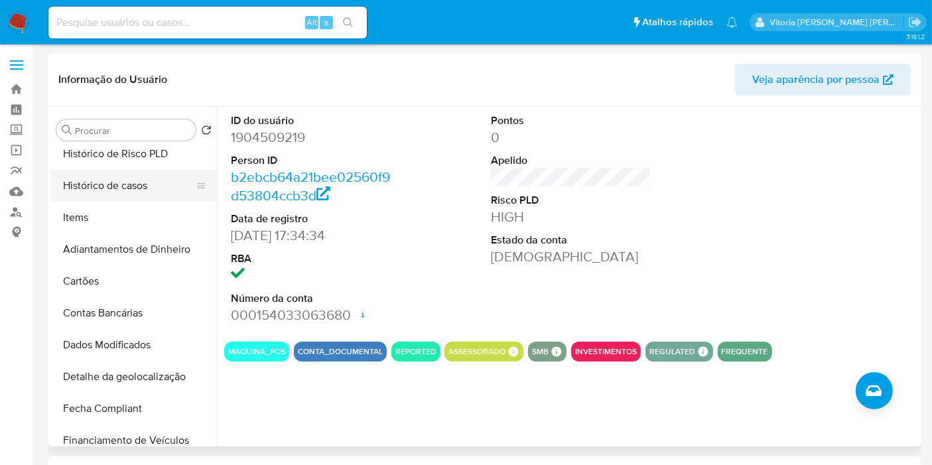
click at [111, 198] on button "Histórico de casos" at bounding box center [128, 186] width 155 height 32
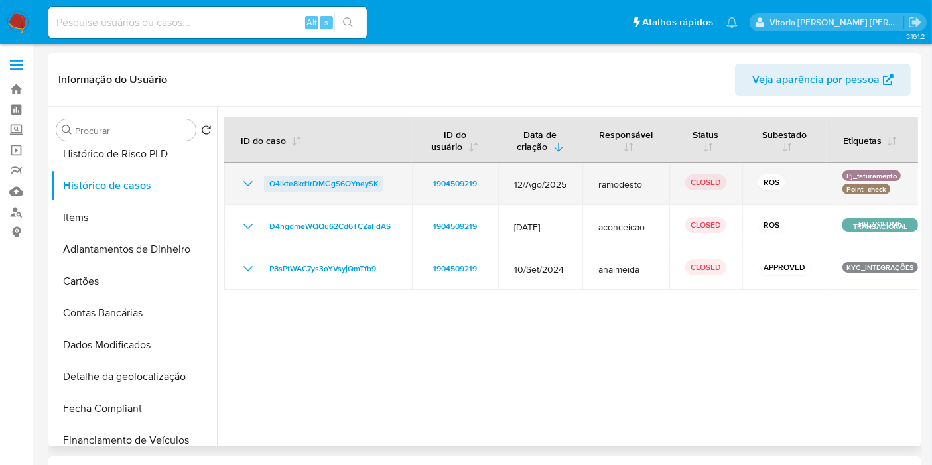
click at [327, 185] on span "O4lkte8kd1rDMGgS6OYneySK" at bounding box center [323, 184] width 109 height 16
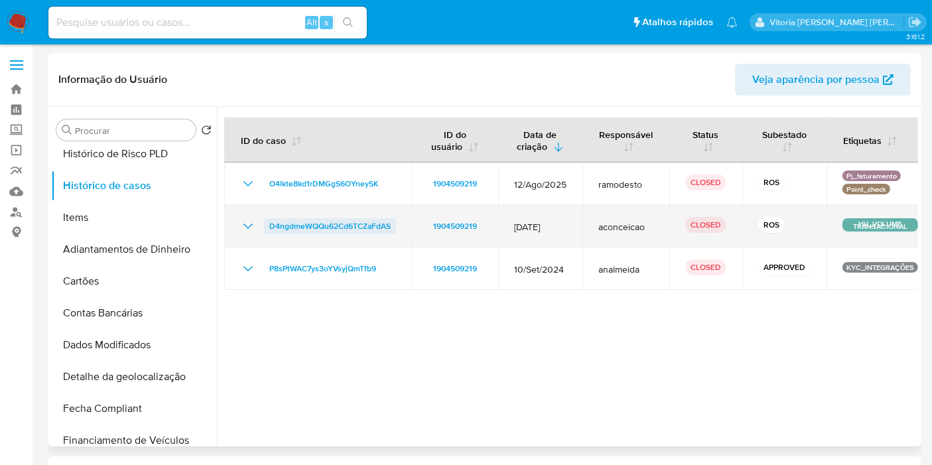
click at [305, 232] on span "D4ngdmeWQQu62Cd6TCZaFdAS" at bounding box center [329, 226] width 121 height 16
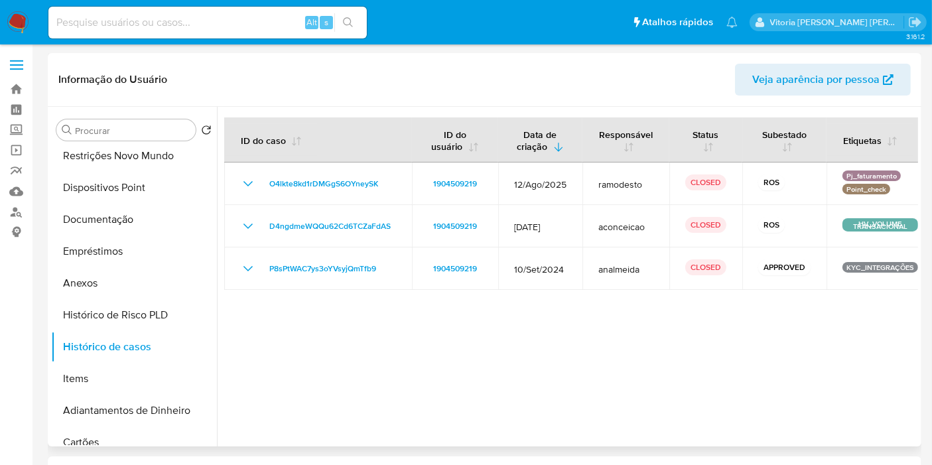
scroll to position [0, 0]
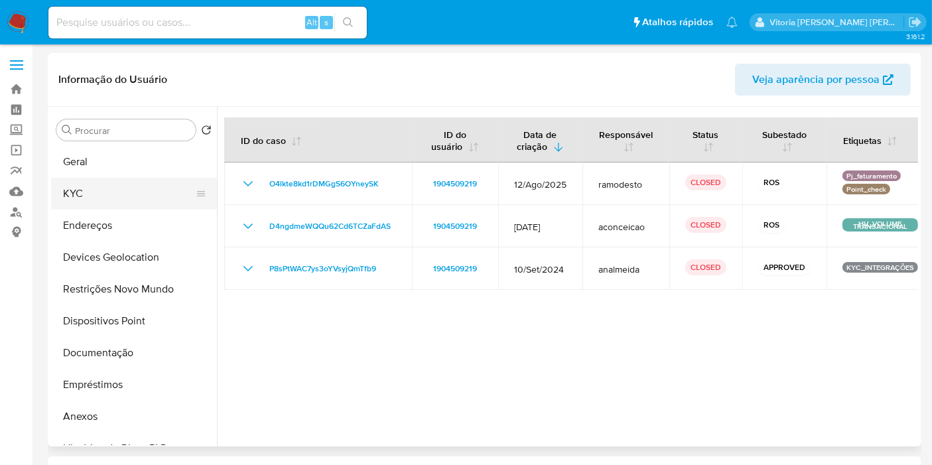
drag, startPoint x: 54, startPoint y: 185, endPoint x: 71, endPoint y: 184, distance: 17.3
click at [54, 185] on button "KYC" at bounding box center [128, 194] width 155 height 32
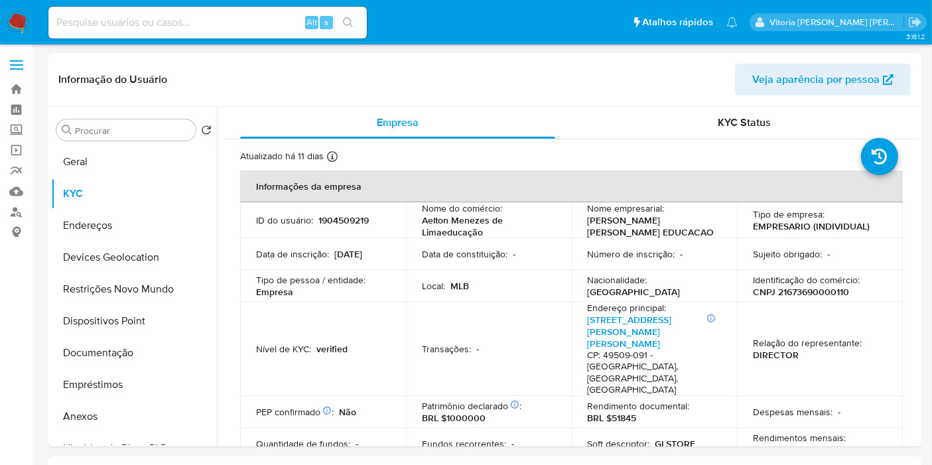
click at [231, 21] on input at bounding box center [207, 22] width 318 height 17
paste input "61369753"
type input "61369753"
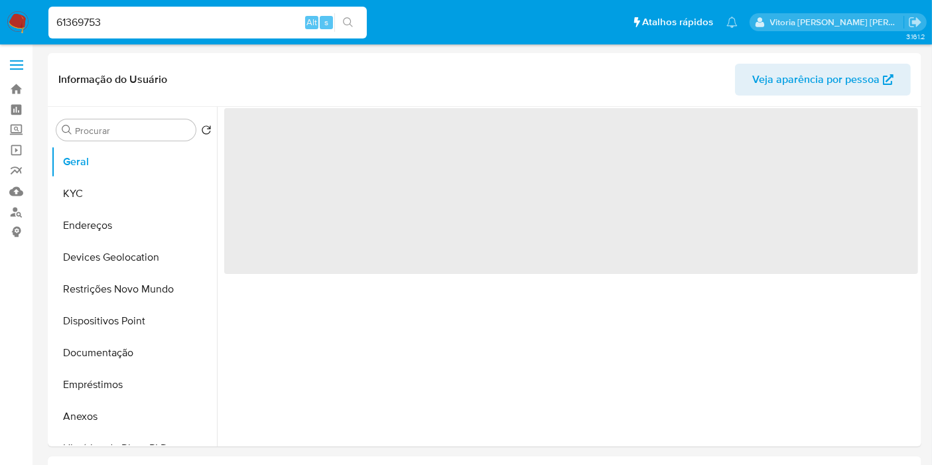
select select "10"
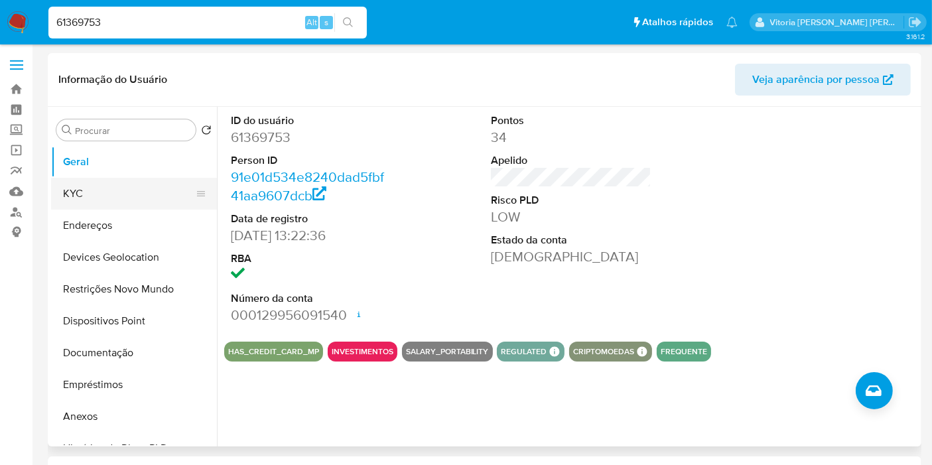
click at [100, 183] on button "KYC" at bounding box center [128, 194] width 155 height 32
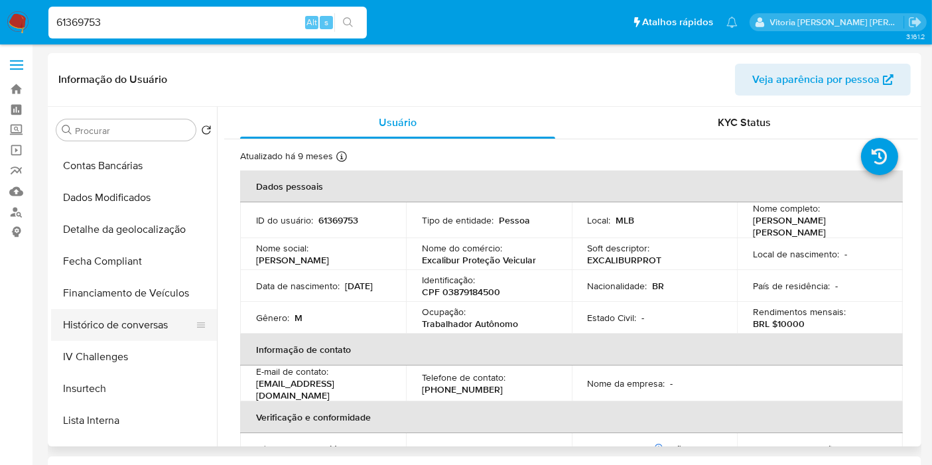
scroll to position [295, 0]
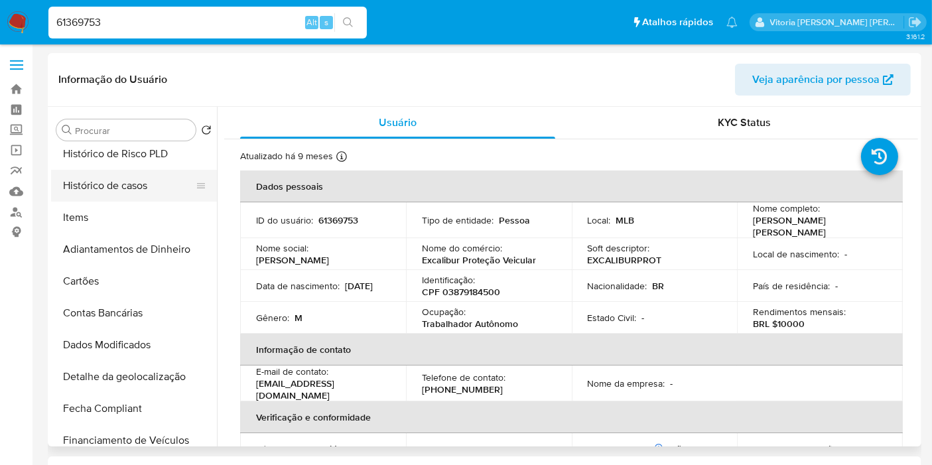
click at [105, 184] on button "Histórico de casos" at bounding box center [128, 186] width 155 height 32
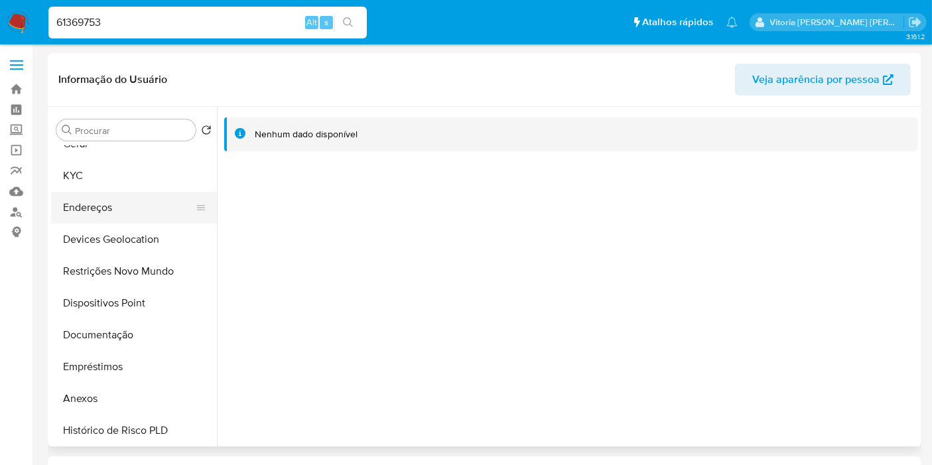
scroll to position [0, 0]
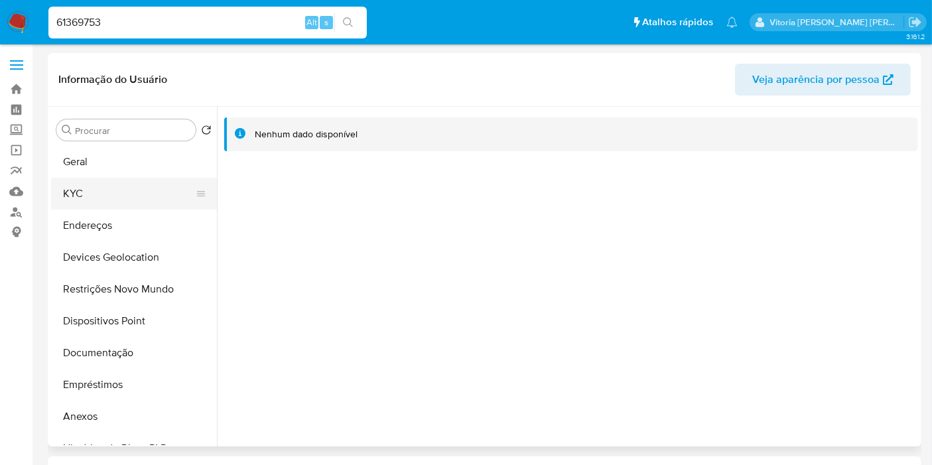
click at [97, 191] on button "KYC" at bounding box center [128, 194] width 155 height 32
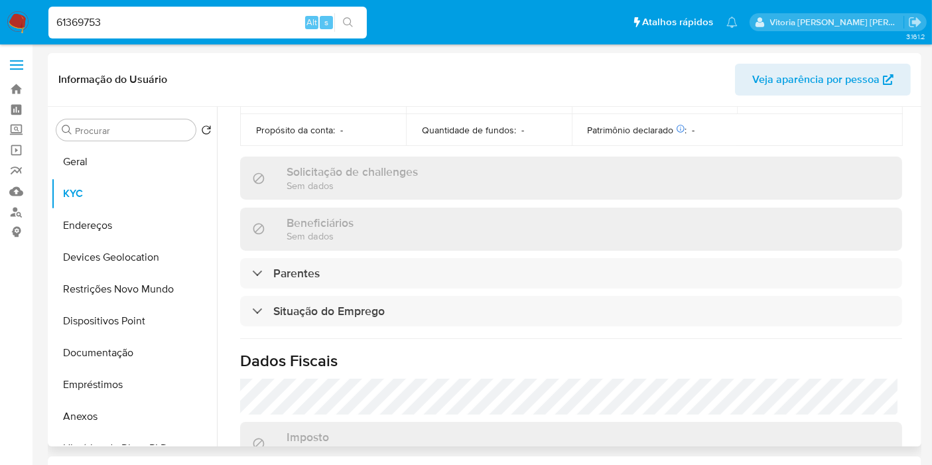
scroll to position [620, 0]
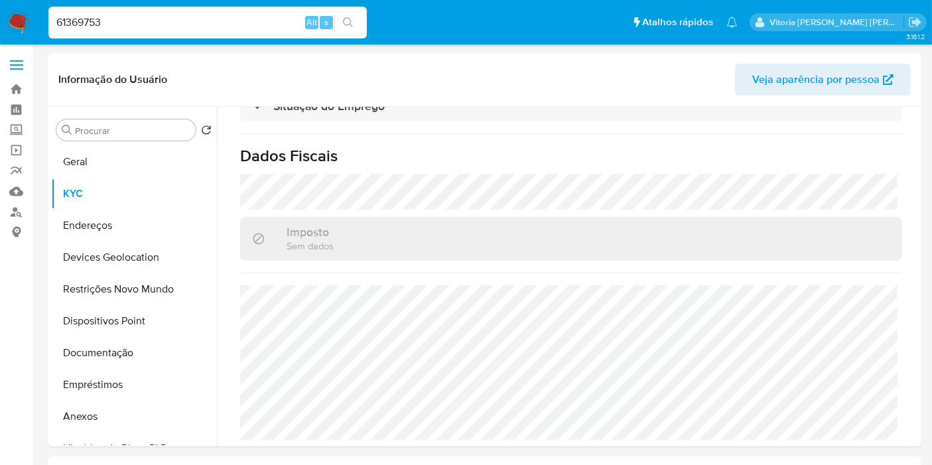
click at [206, 24] on input "61369753" at bounding box center [207, 22] width 318 height 17
paste input "G80SR6moXUYD67azL3g9GQ6m"
type input "G80SR6moXUYD67azL3g9GQ6m"
click at [238, 23] on input "G80SR6moXUYD67azL3g9GQ6m" at bounding box center [207, 22] width 318 height 17
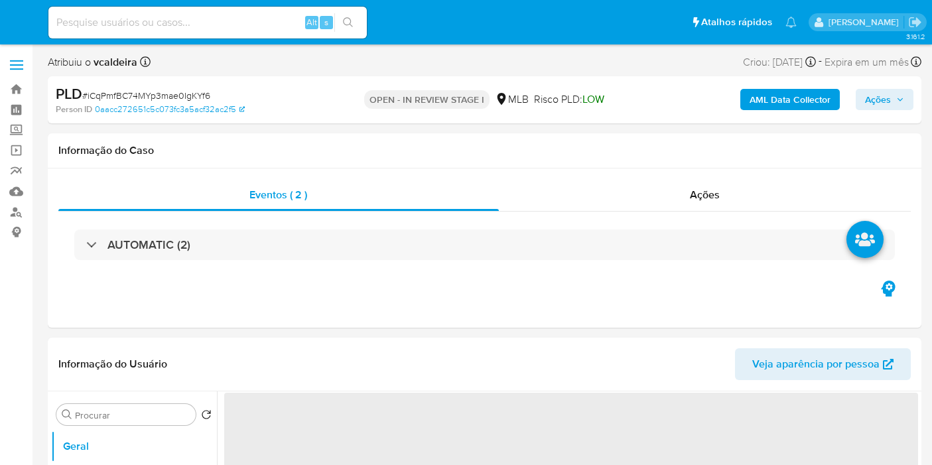
select select "10"
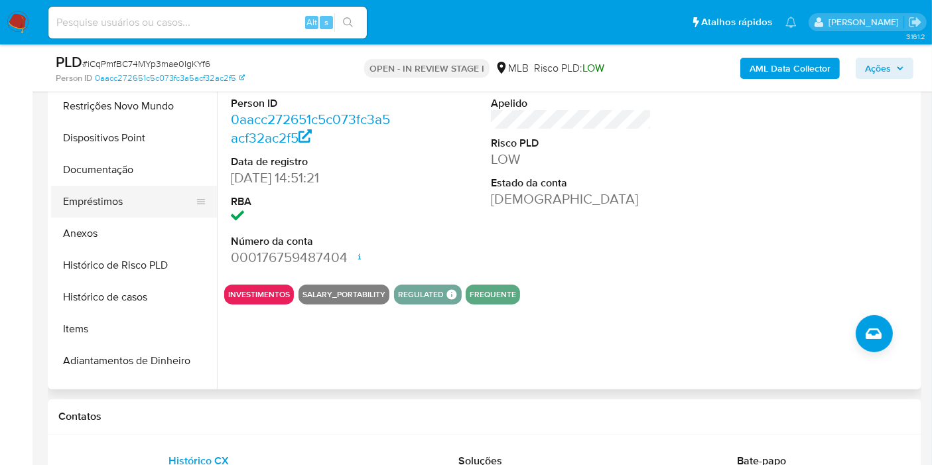
scroll to position [221, 0]
click at [130, 200] on button "Histórico de casos" at bounding box center [128, 202] width 155 height 32
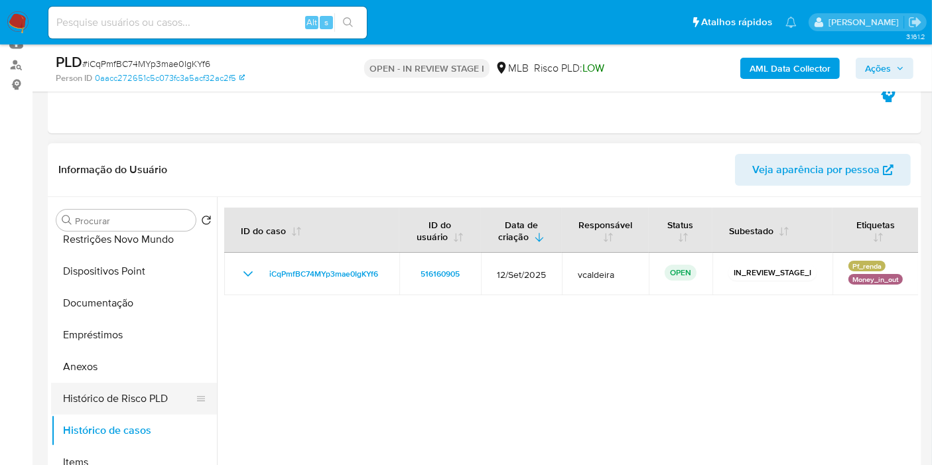
scroll to position [147, 0]
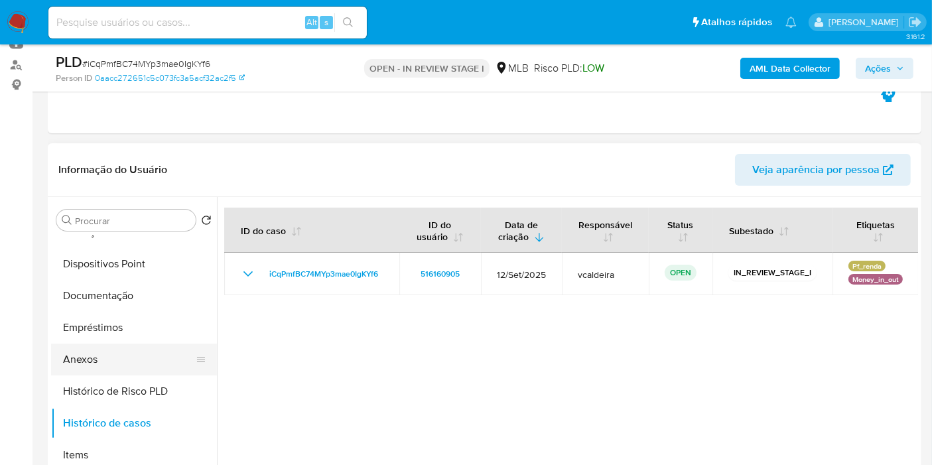
click at [108, 358] on button "Anexos" at bounding box center [128, 360] width 155 height 32
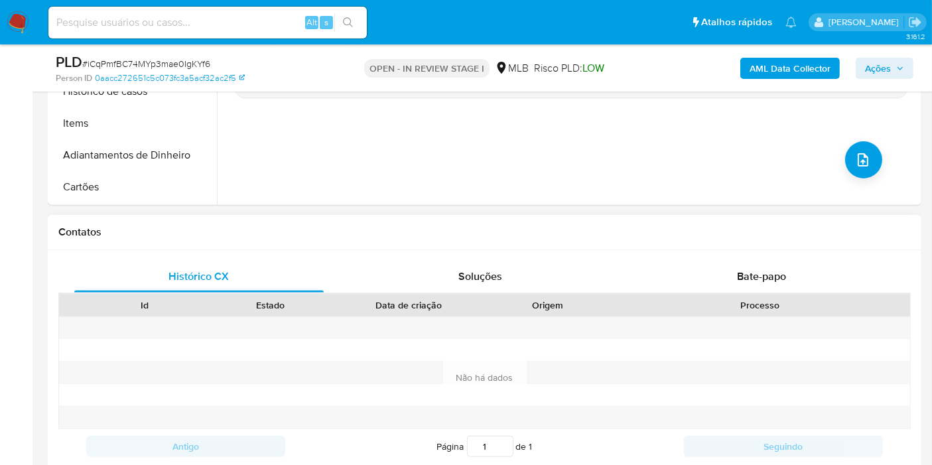
scroll to position [589, 0]
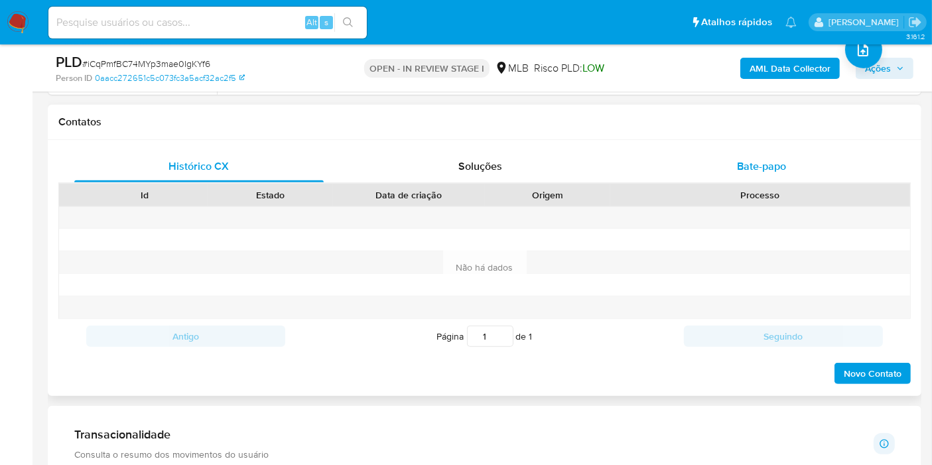
click at [746, 167] on span "Bate-papo" at bounding box center [761, 166] width 49 height 15
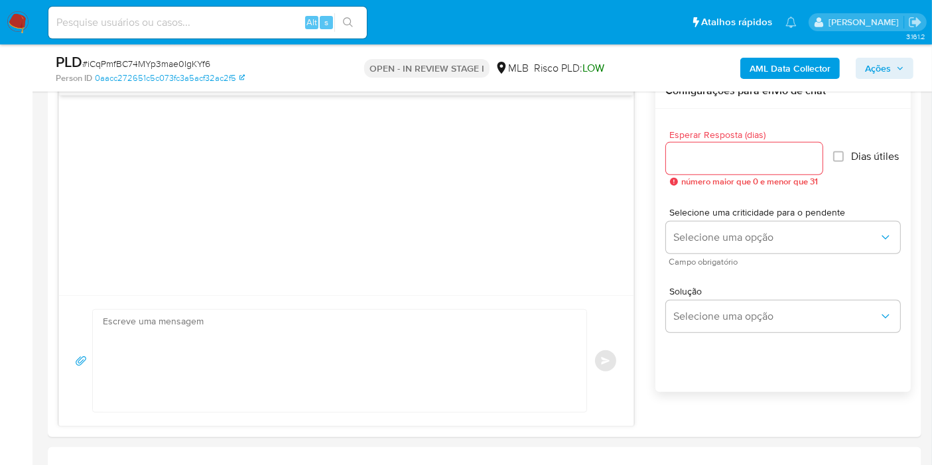
scroll to position [811, 0]
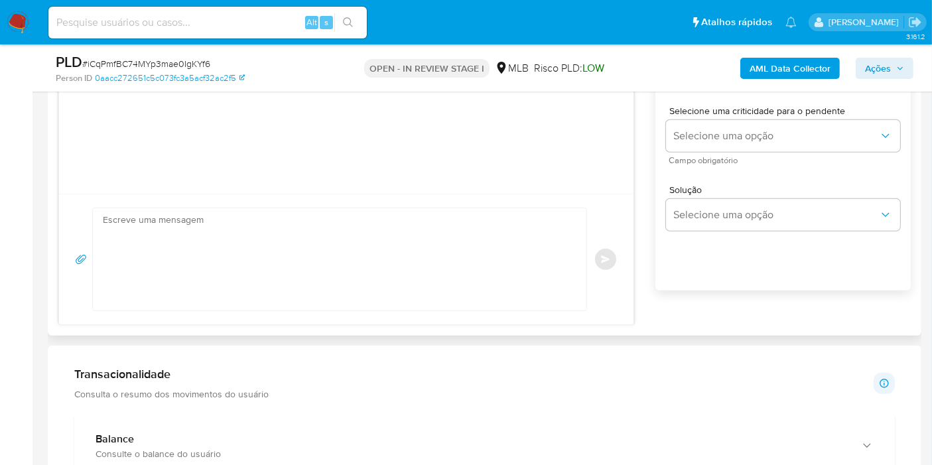
click at [194, 239] on textarea at bounding box center [336, 259] width 467 height 102
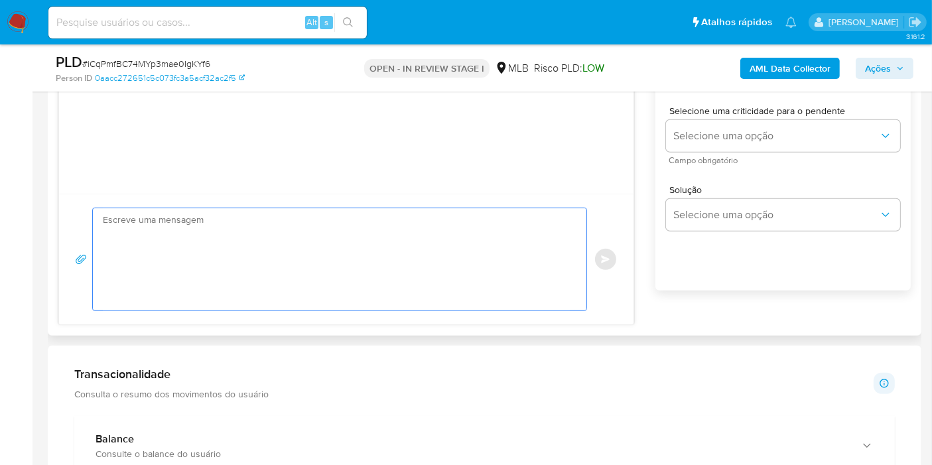
paste textarea "Olá, XXXXXXXXX. Estamos realizando uma verificação adicional de segurança em co…"
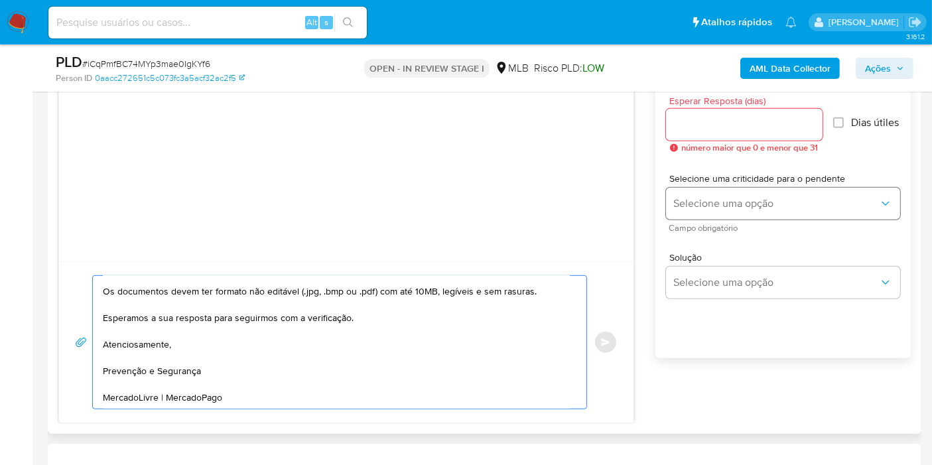
scroll to position [663, 0]
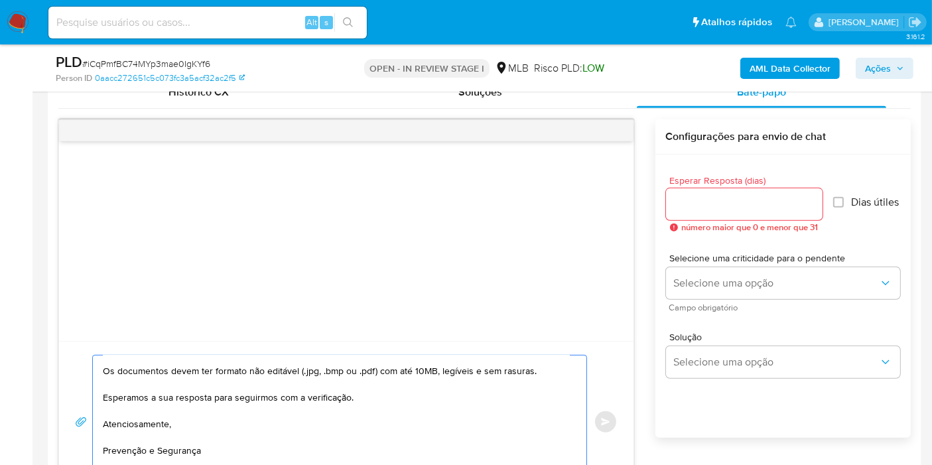
type textarea "Olá, XXXXXXXXX. Estamos realizando uma verificação adicional de segurança em co…"
click at [726, 202] on input "Esperar Resposta (dias)" at bounding box center [744, 204] width 157 height 17
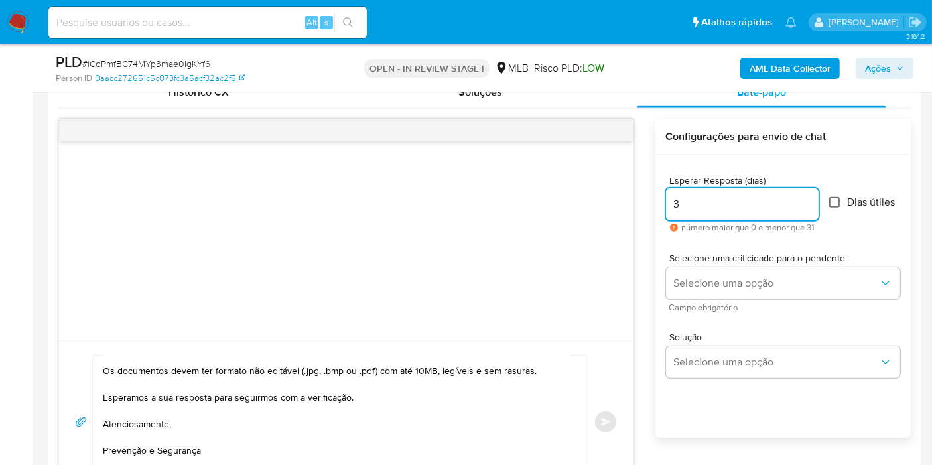
type input "3"
click at [837, 198] on input "Dias útiles" at bounding box center [834, 202] width 11 height 11
checkbox input "true"
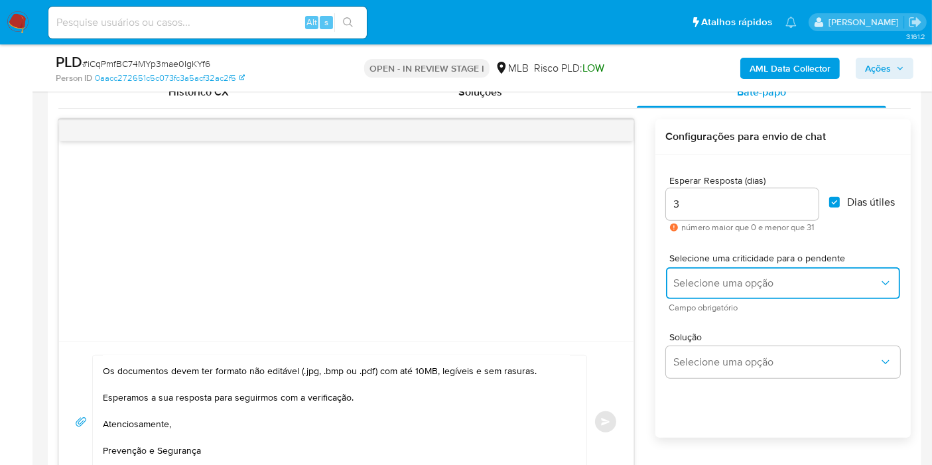
click at [748, 277] on span "Selecione uma opção" at bounding box center [776, 283] width 205 height 13
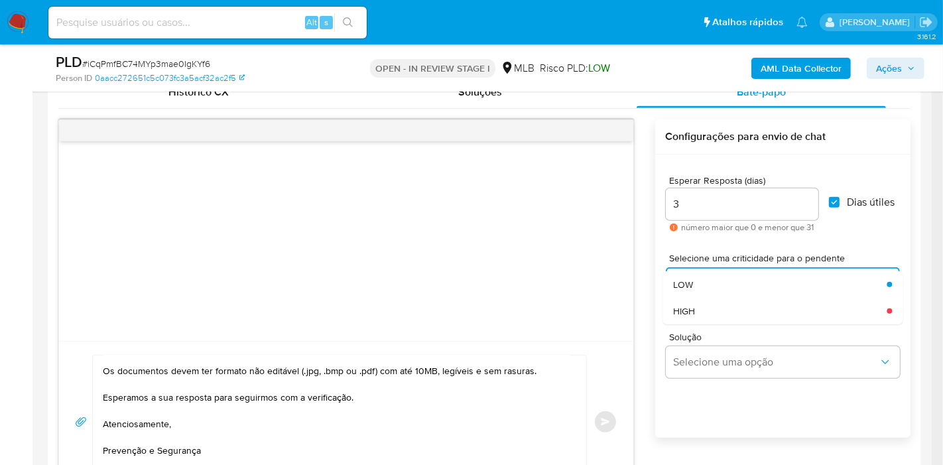
click at [715, 286] on div "LOW" at bounding box center [776, 284] width 206 height 27
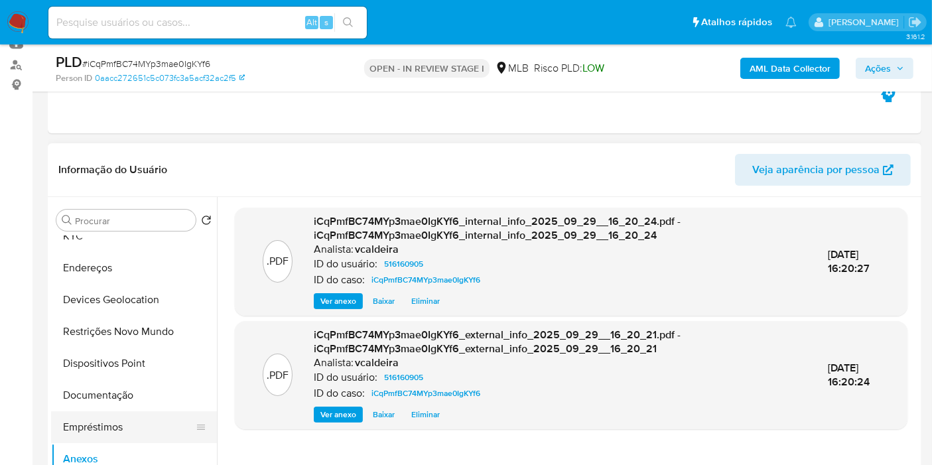
scroll to position [0, 0]
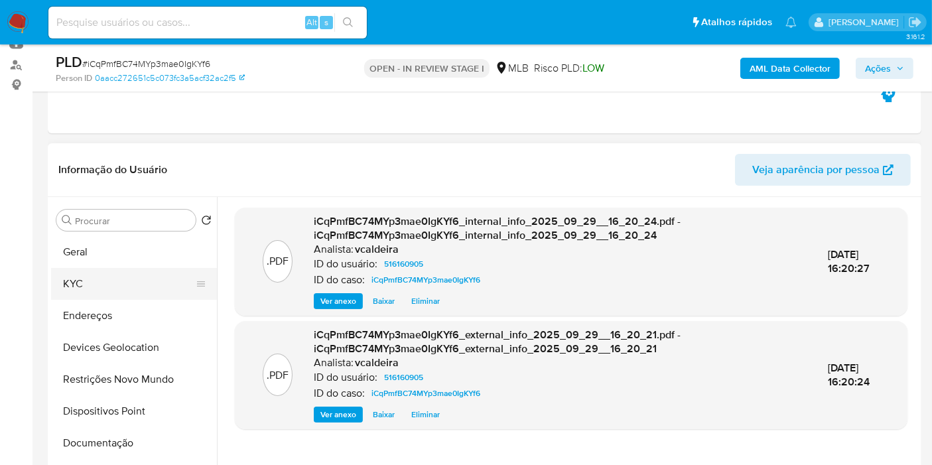
click at [100, 291] on button "KYC" at bounding box center [128, 284] width 155 height 32
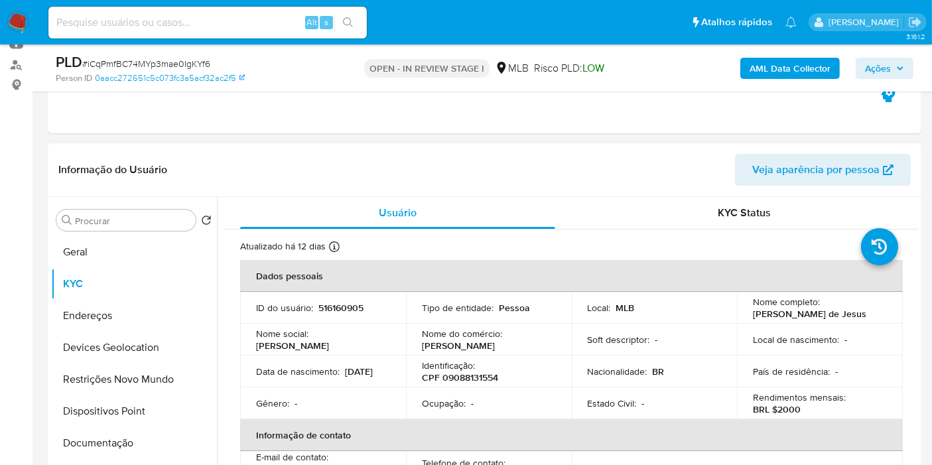
click at [753, 311] on p "Iorrisson Silva de Jesus" at bounding box center [809, 314] width 113 height 12
copy p "Iorrisson"
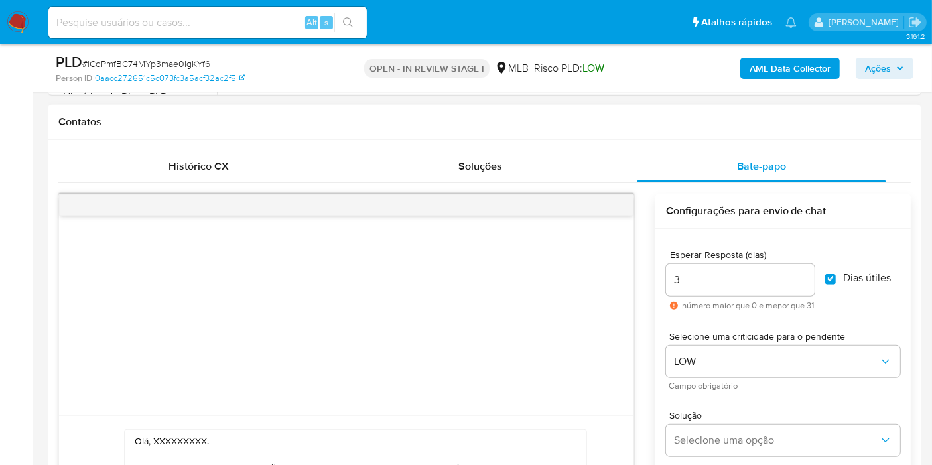
scroll to position [663, 0]
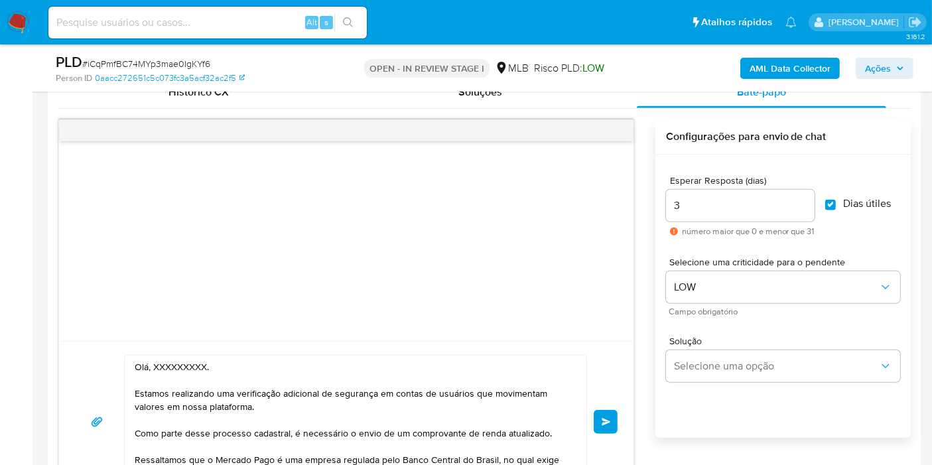
click at [182, 368] on textarea "Olá, XXXXXXXXX. Estamos realizando uma verificação adicional de segurança em co…" at bounding box center [352, 422] width 435 height 133
paste textarea "Iorrisson"
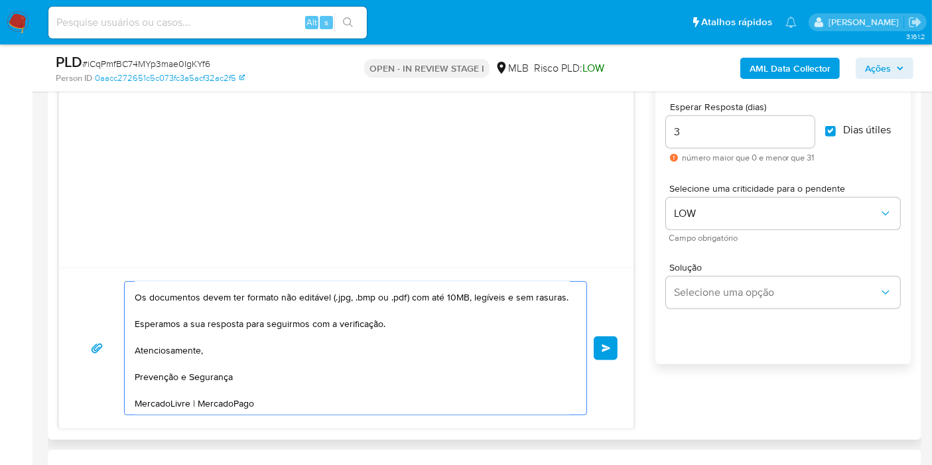
scroll to position [182, 0]
type textarea "Olá, Iorrisson. Estamos realizando uma verificação adicional de segurança em co…"
click at [608, 355] on button "common.send" at bounding box center [606, 348] width 24 height 24
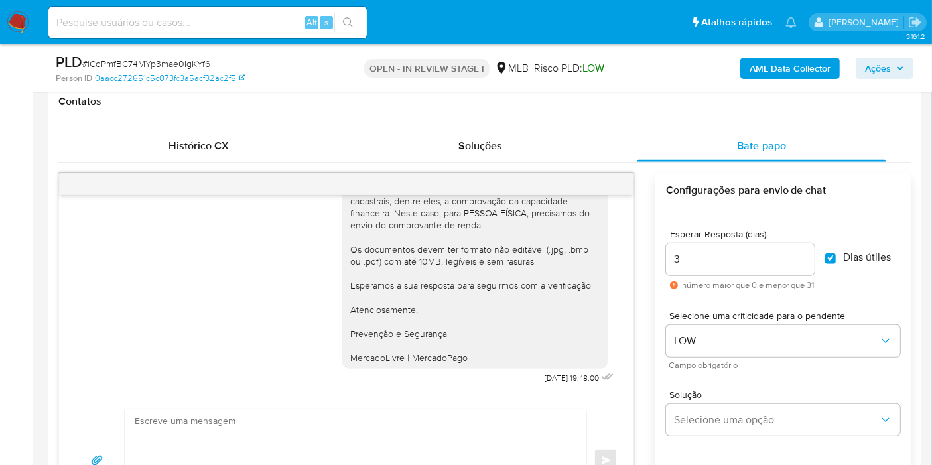
scroll to position [516, 0]
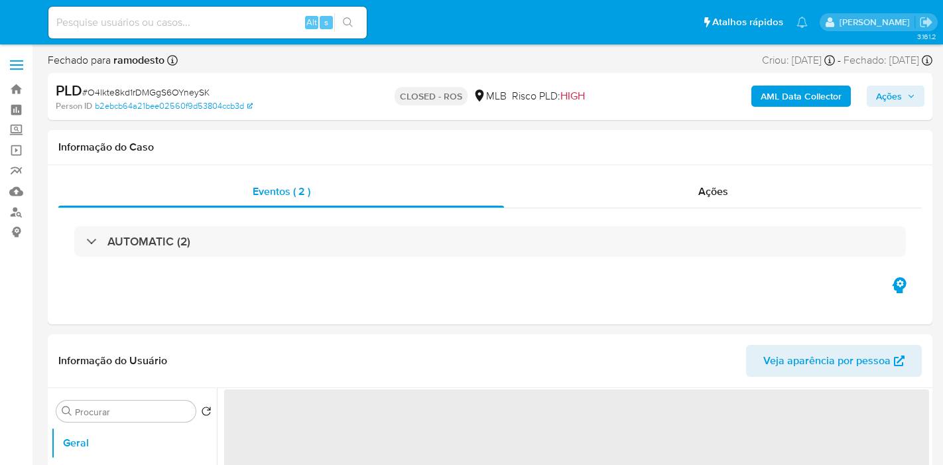
select select "10"
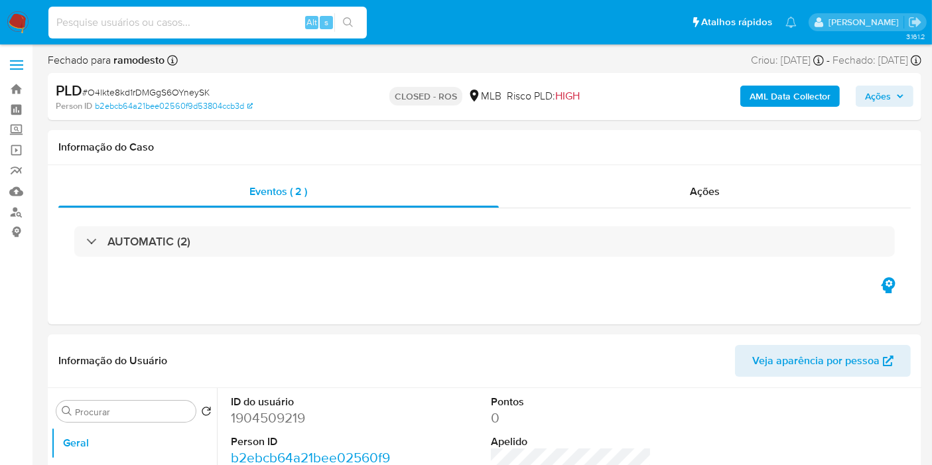
click at [111, 21] on input at bounding box center [207, 22] width 318 height 17
paste input "[DATE]"
drag, startPoint x: 691, startPoint y: 180, endPoint x: 663, endPoint y: 186, distance: 29.1
click at [693, 182] on div "Ações" at bounding box center [705, 192] width 413 height 32
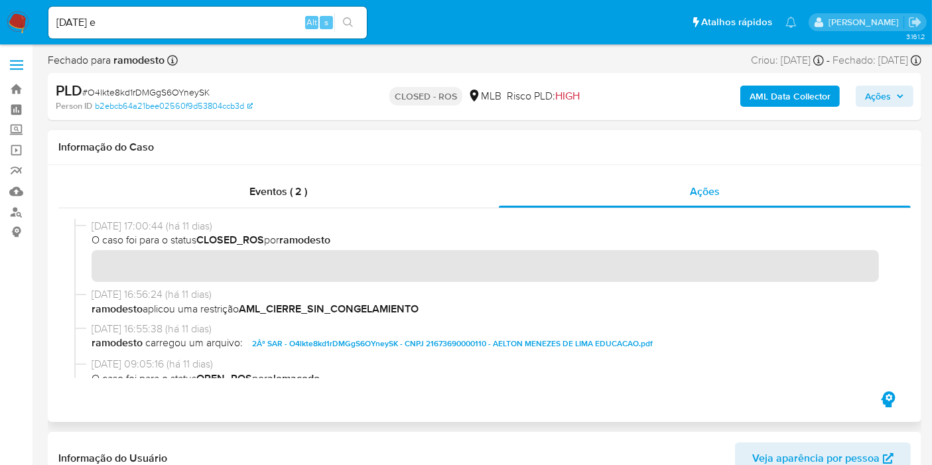
drag, startPoint x: 144, startPoint y: 227, endPoint x: 71, endPoint y: 224, distance: 73.0
click at [72, 224] on div at bounding box center [484, 298] width 853 height 180
click at [142, 20] on input "[DATE] e" at bounding box center [207, 22] width 318 height 17
paste input "[DATE]"
type input "[DATE] e [DATE]"
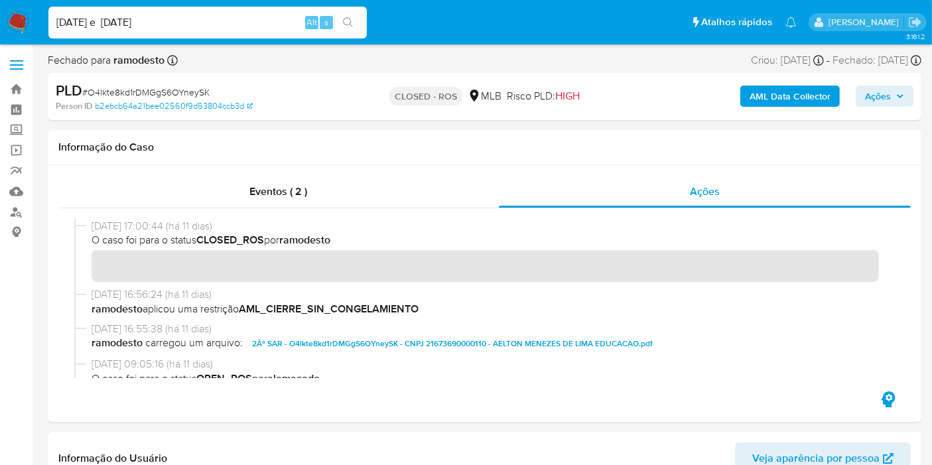
drag, startPoint x: 193, startPoint y: 27, endPoint x: 54, endPoint y: 26, distance: 139.3
click at [54, 26] on input "27/01/2025 e 18/09/2025" at bounding box center [207, 22] width 318 height 17
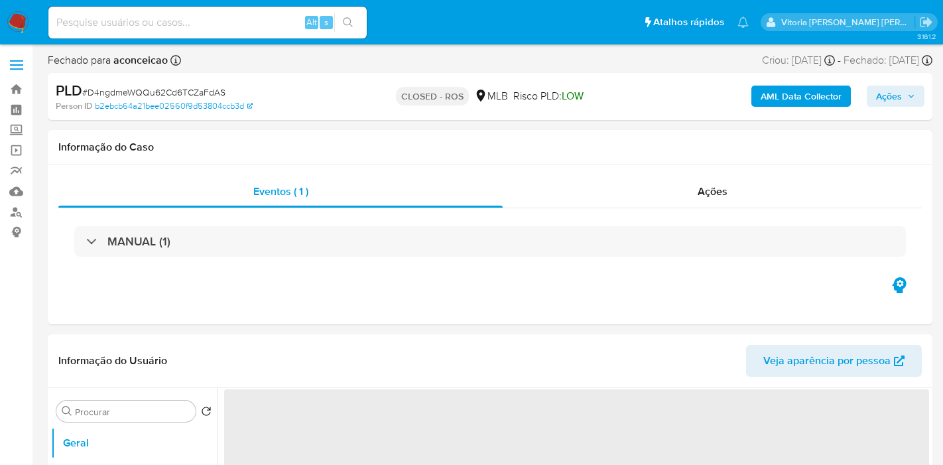
select select "10"
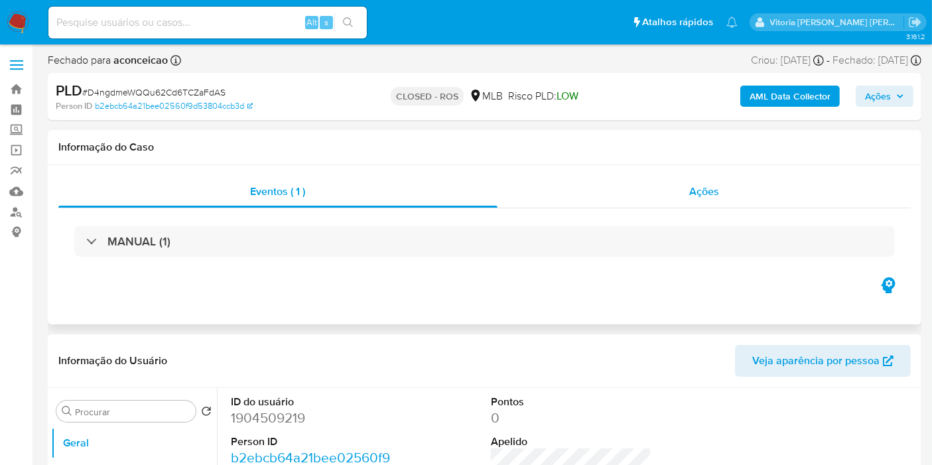
click at [688, 194] on div "Ações" at bounding box center [705, 192] width 414 height 32
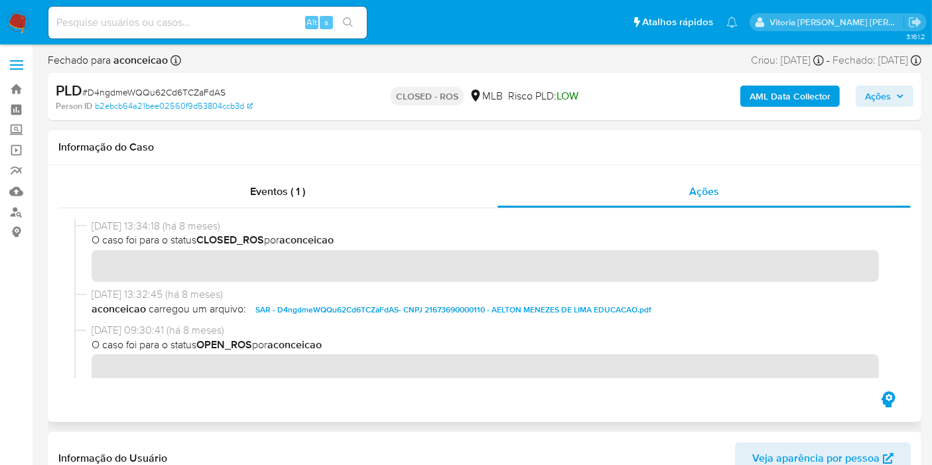
drag, startPoint x: 141, startPoint y: 225, endPoint x: 85, endPoint y: 224, distance: 56.4
click at [85, 224] on div "[DATE] 13:34:18 (há 8 meses) O caso foi para o status CLOSED_ROS por aconceicao" at bounding box center [484, 253] width 821 height 68
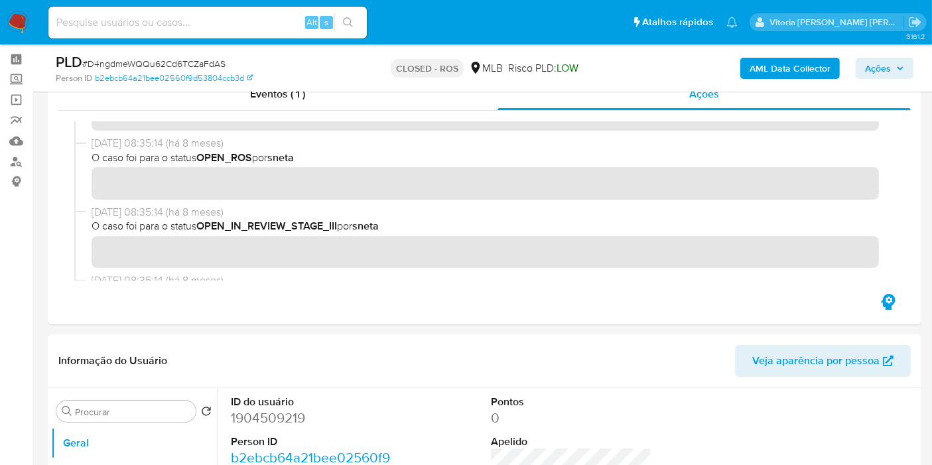
scroll to position [74, 0]
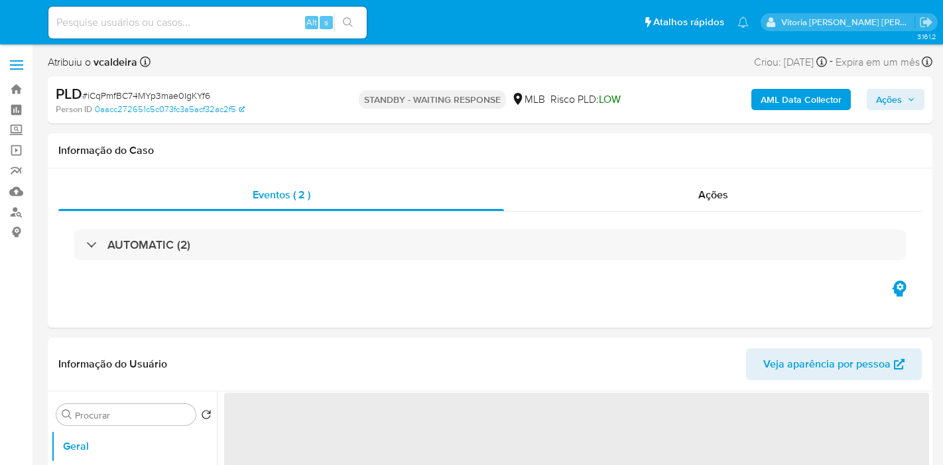
select select "10"
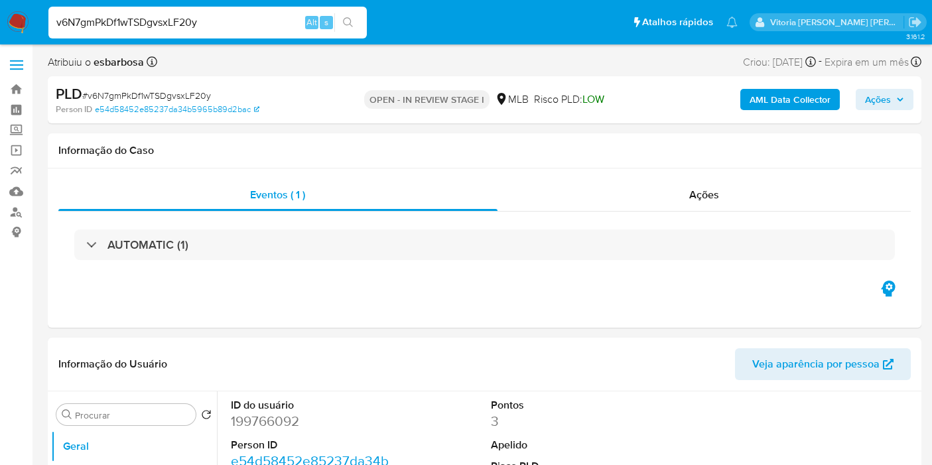
select select "10"
click at [133, 20] on input "v6N7gmPkDf1wTSDgvsxLF20y" at bounding box center [207, 22] width 318 height 17
click at [281, 418] on dd "199766092" at bounding box center [311, 421] width 161 height 19
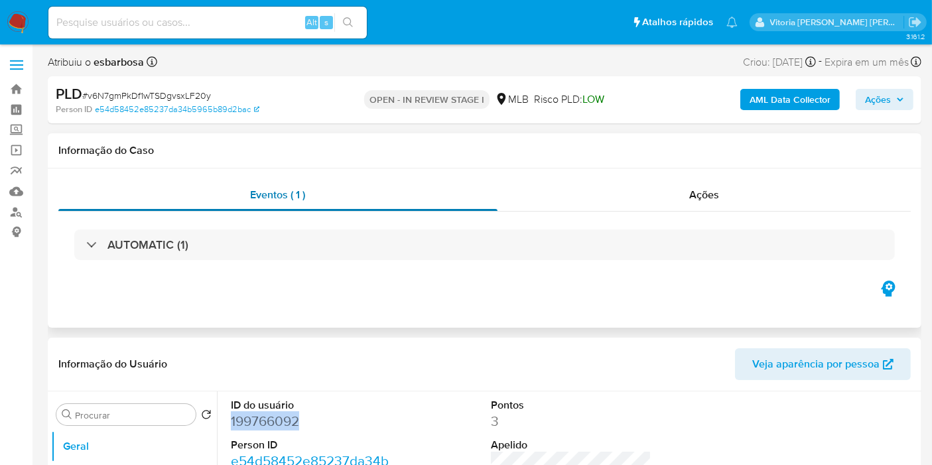
copy dd "199766092"
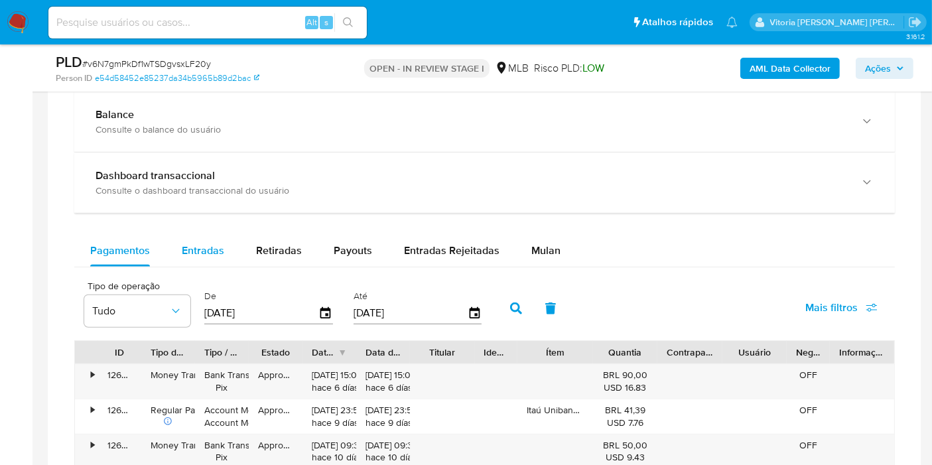
scroll to position [811, 0]
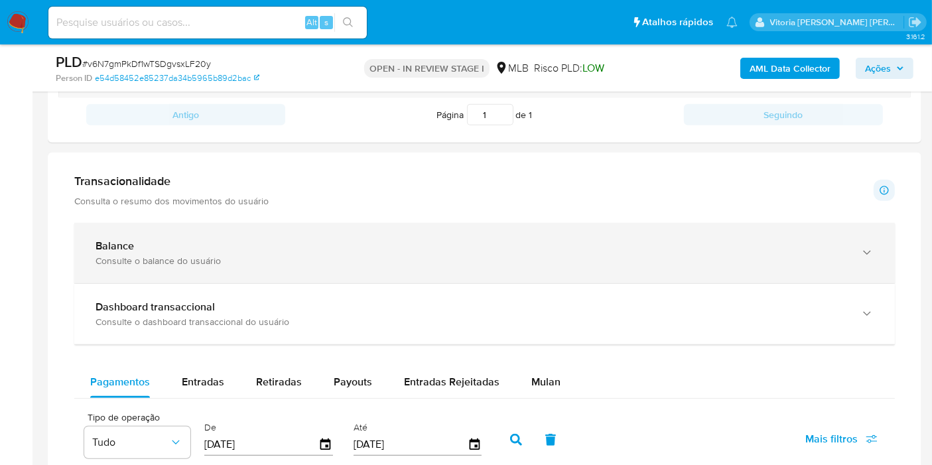
click at [180, 232] on div "Balance Consulte o balance do usuário" at bounding box center [484, 253] width 821 height 60
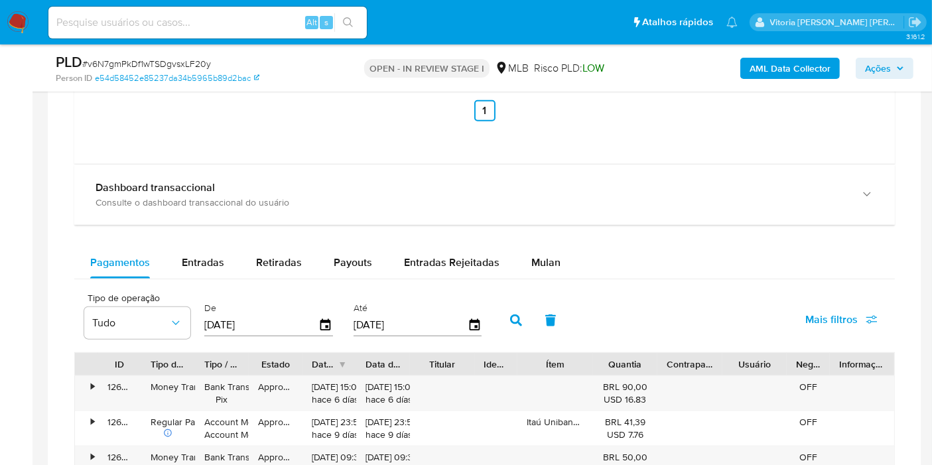
scroll to position [1548, 0]
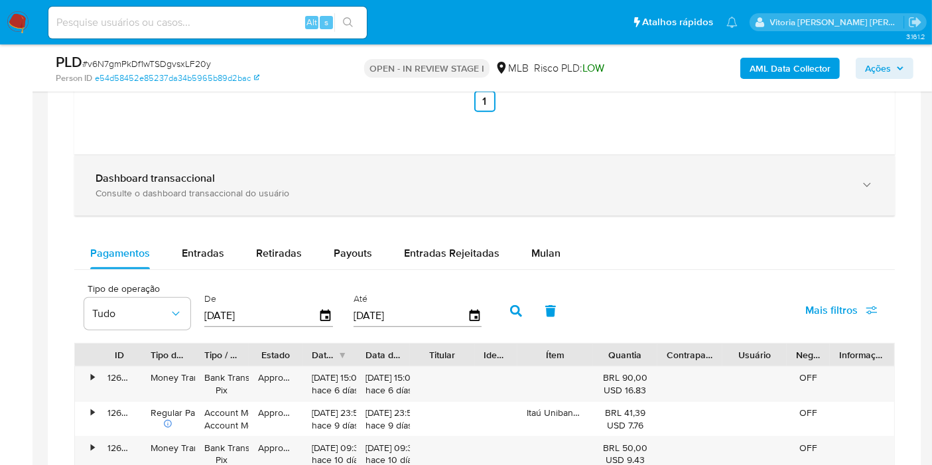
click at [186, 187] on div "Consulte o dashboard transaccional do usuário" at bounding box center [472, 193] width 752 height 12
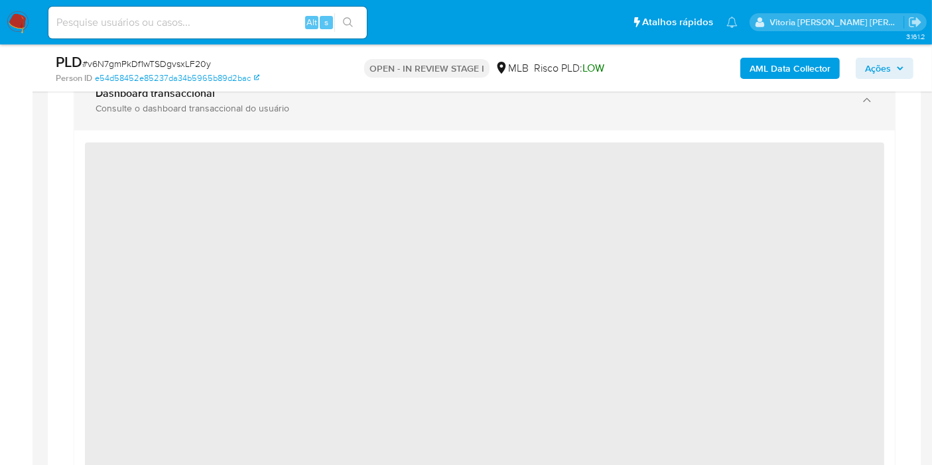
scroll to position [1695, 0]
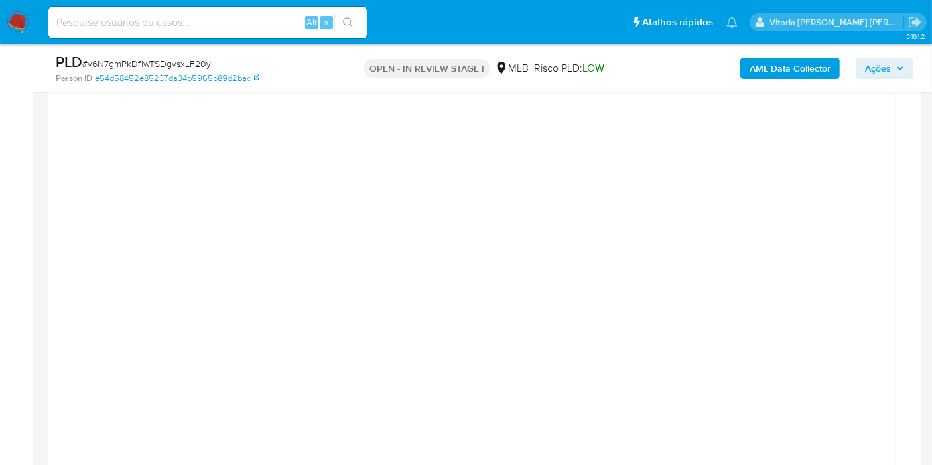
click at [863, 73] on button "Ações" at bounding box center [885, 68] width 58 height 21
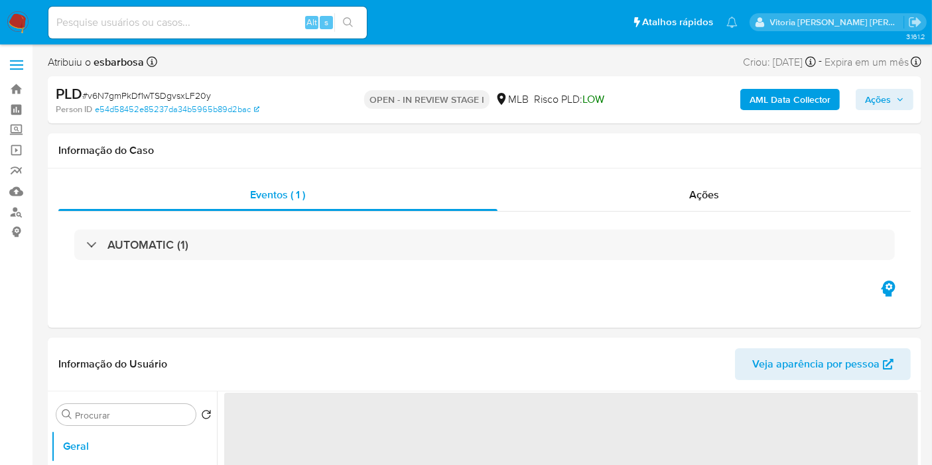
select select "10"
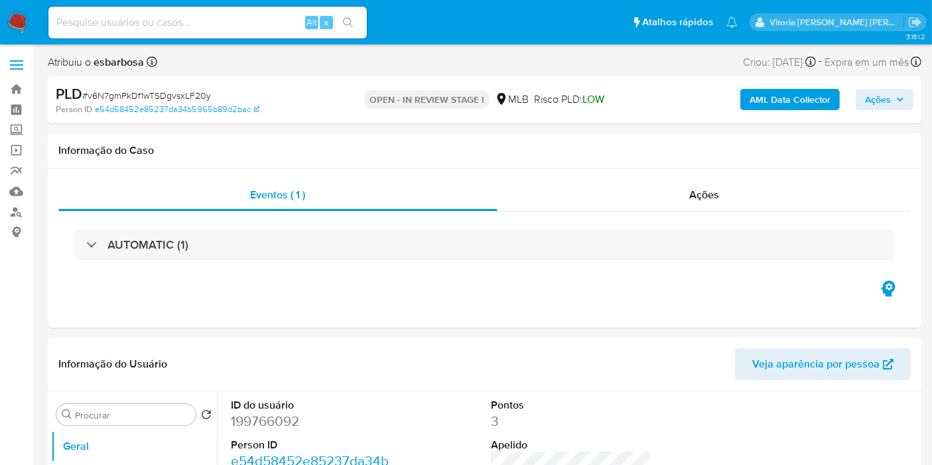
click at [874, 105] on span "Ações" at bounding box center [878, 99] width 26 height 21
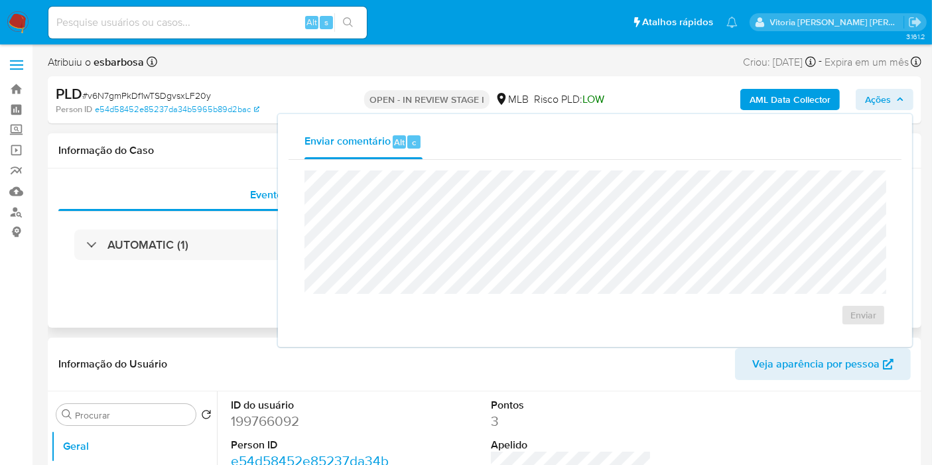
click at [176, 299] on div "Eventos ( 1 ) Ações AUTOMATIC (1)" at bounding box center [485, 248] width 874 height 159
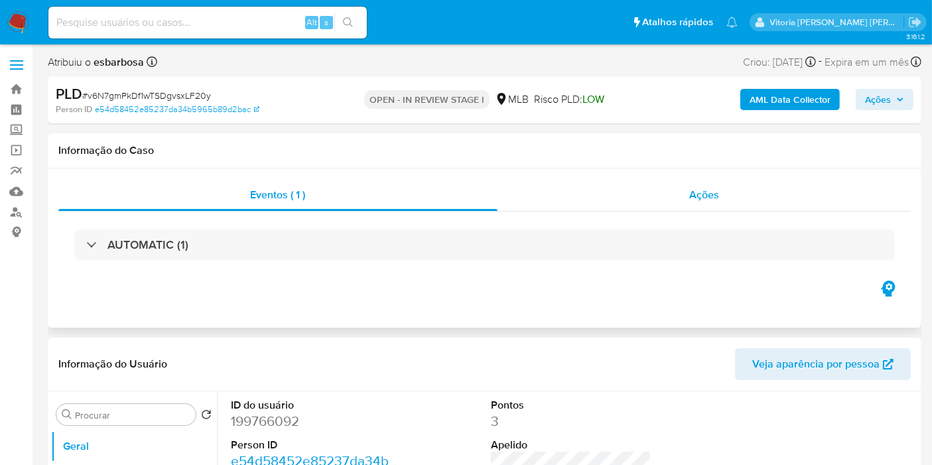
click at [717, 192] on span "Ações" at bounding box center [704, 194] width 30 height 15
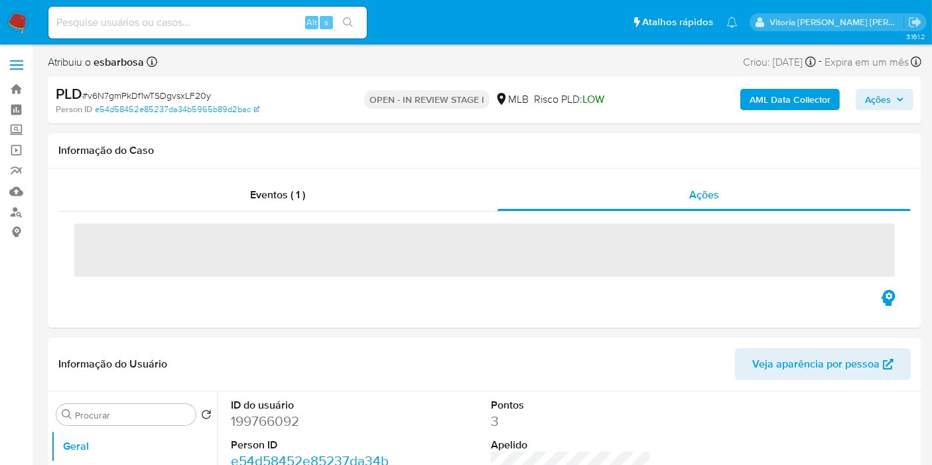
click at [889, 94] on span "Ações" at bounding box center [878, 99] width 26 height 21
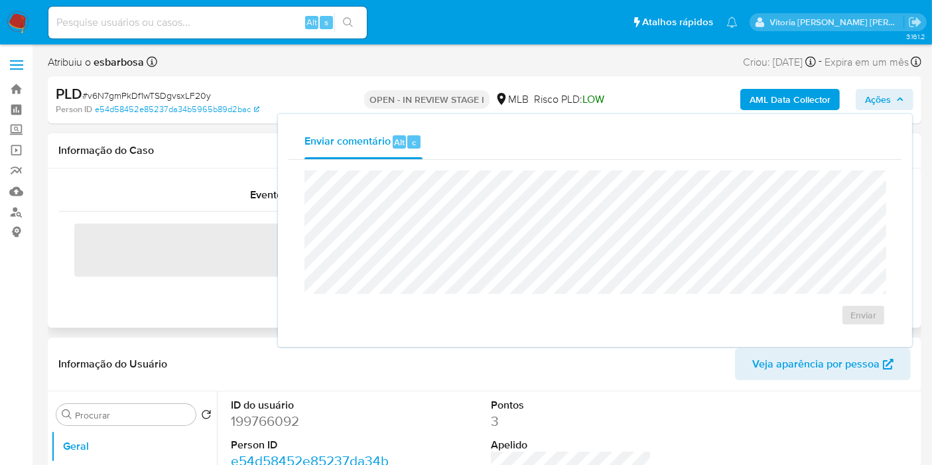
click at [147, 323] on div "Eventos ( 1 ) Ações ‌" at bounding box center [485, 248] width 874 height 159
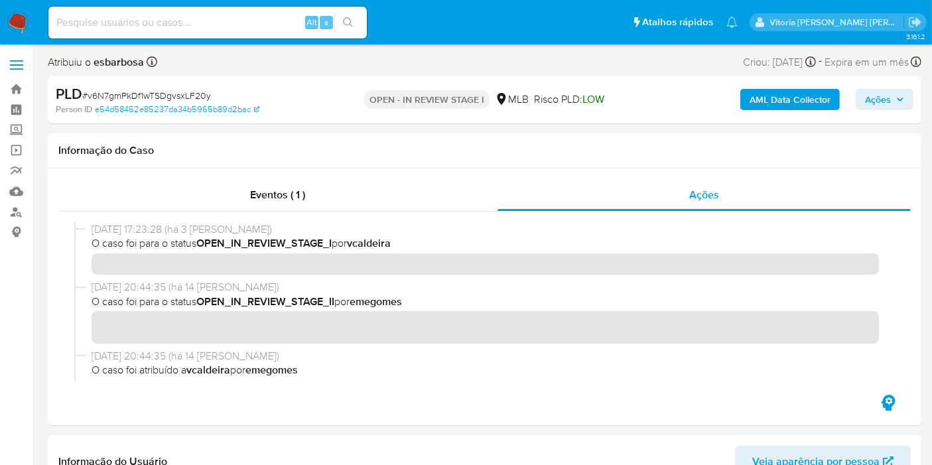
click at [143, 98] on span "# v6N7gmPkDf1wTSDgvsxLF20y" at bounding box center [146, 95] width 129 height 13
copy span "v6N7gmPkDf1wTSDgvsxLF20y"
click at [27, 18] on img at bounding box center [18, 22] width 23 height 23
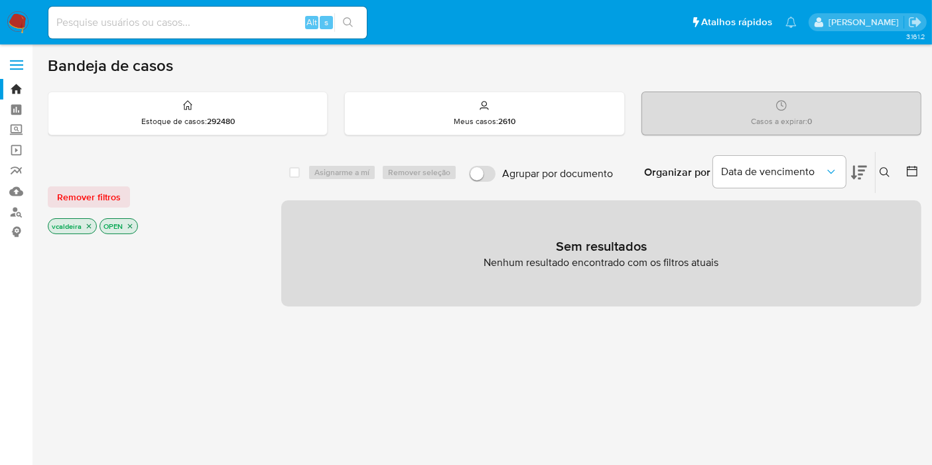
click at [887, 172] on icon at bounding box center [885, 172] width 11 height 11
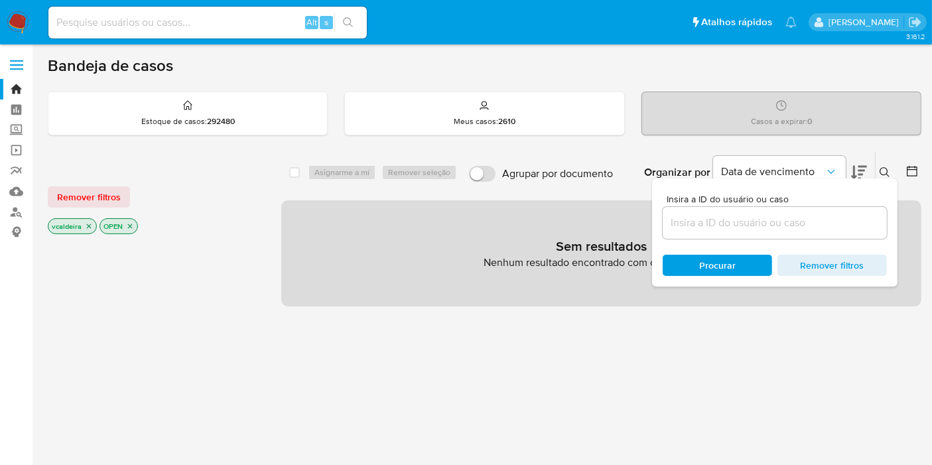
click at [748, 223] on input at bounding box center [775, 222] width 224 height 17
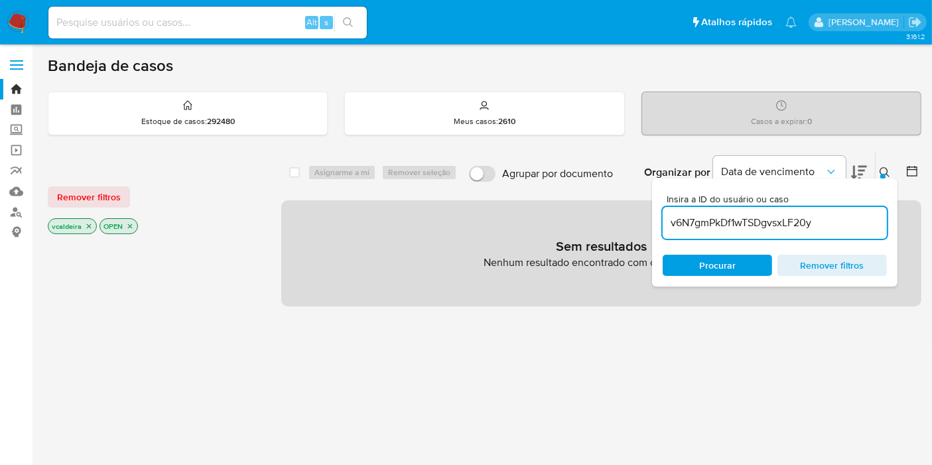
type input "v6N7gmPkDf1wTSDgvsxLF20y"
click at [88, 224] on icon "close-filter" at bounding box center [89, 226] width 5 height 5
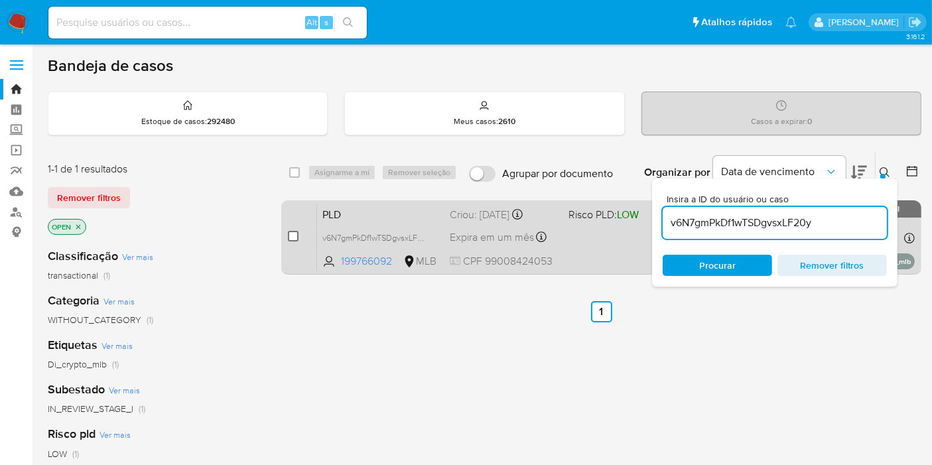
click at [293, 235] on input "checkbox" at bounding box center [293, 236] width 11 height 11
checkbox input "true"
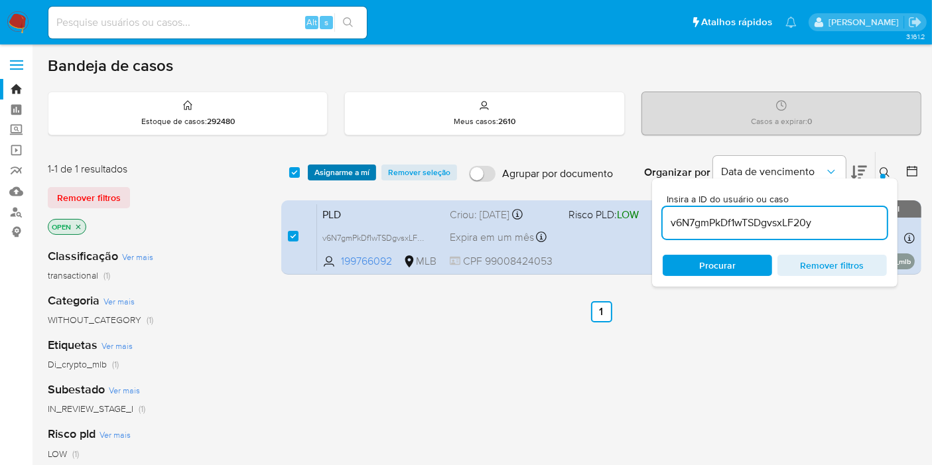
click at [339, 174] on span "Asignarme a mí" at bounding box center [341, 172] width 55 height 13
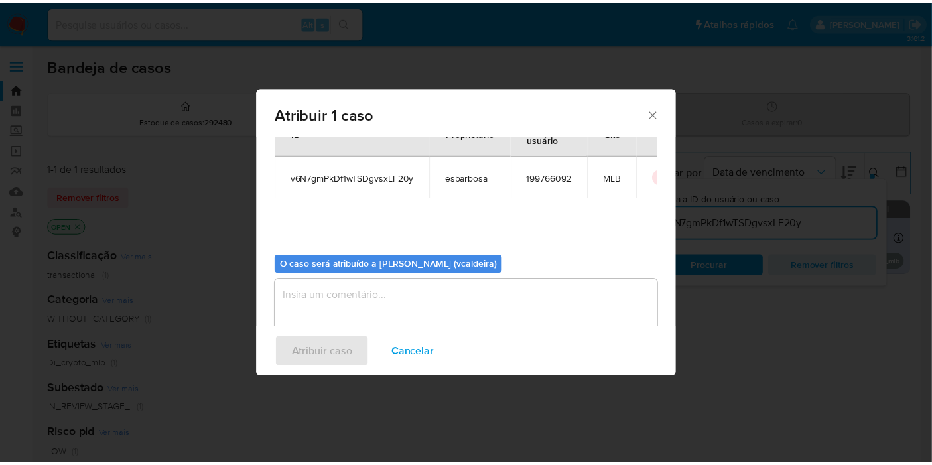
scroll to position [68, 0]
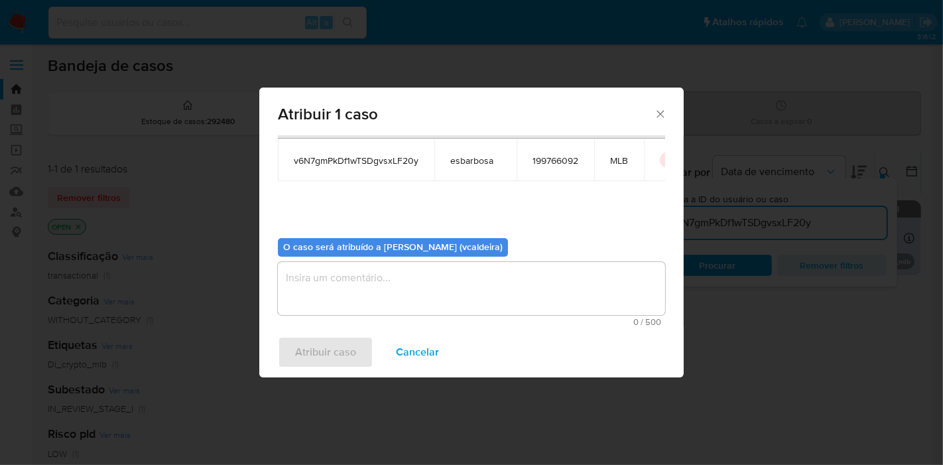
click at [366, 293] on textarea "assign-modal" at bounding box center [471, 288] width 387 height 53
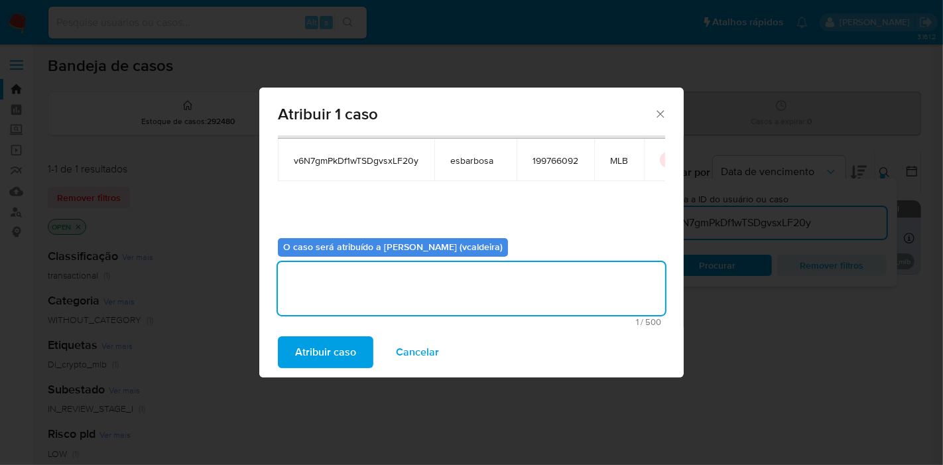
click at [326, 351] on span "Atribuir caso" at bounding box center [325, 352] width 61 height 29
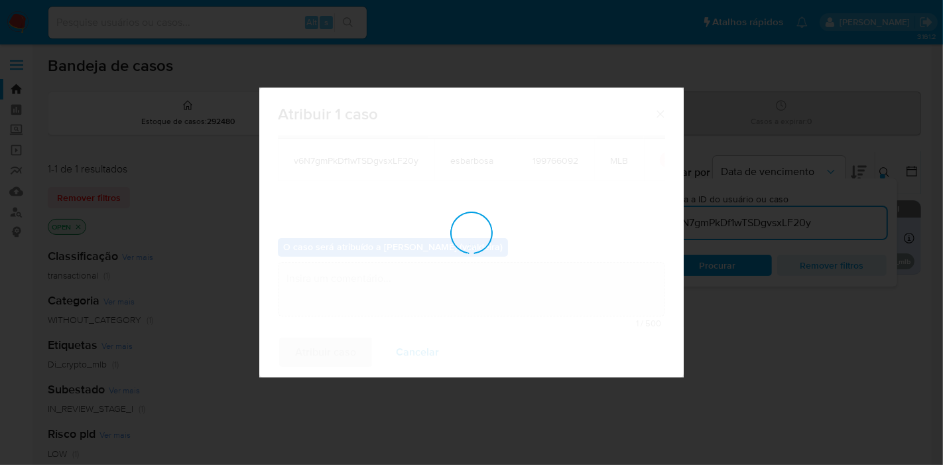
checkbox input "false"
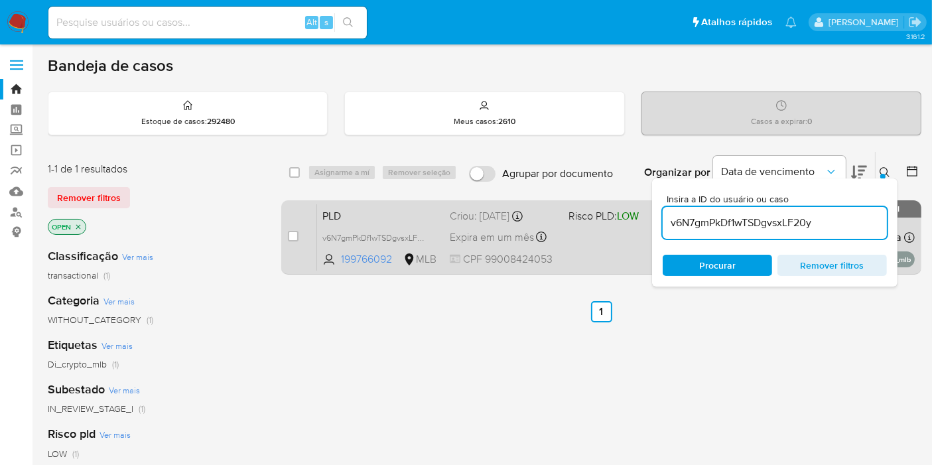
click at [376, 215] on span "PLD" at bounding box center [380, 214] width 117 height 17
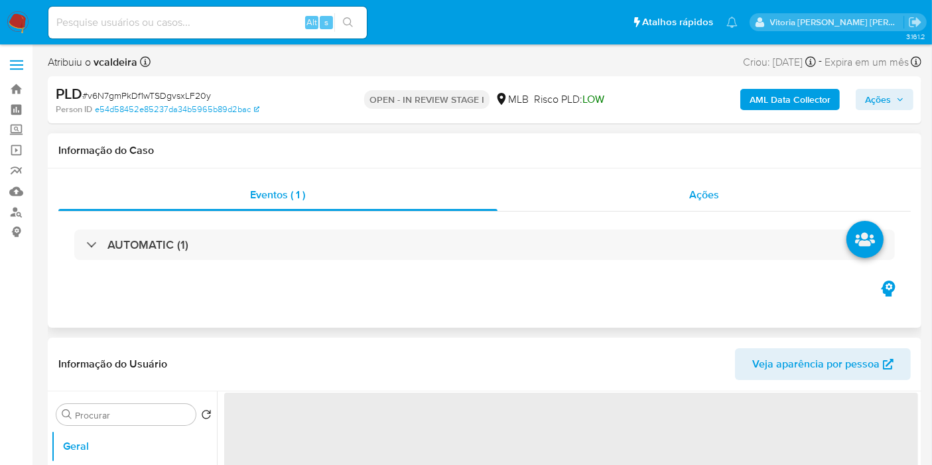
click at [701, 202] on div "Ações" at bounding box center [705, 195] width 414 height 32
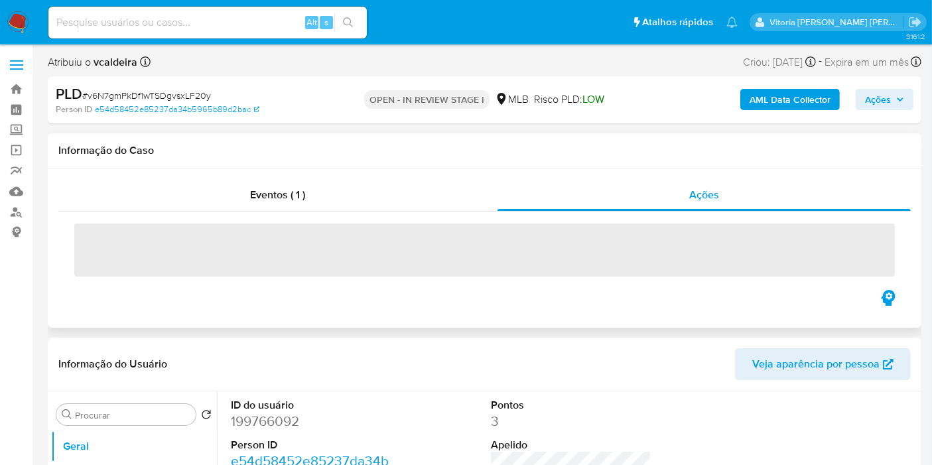
select select "10"
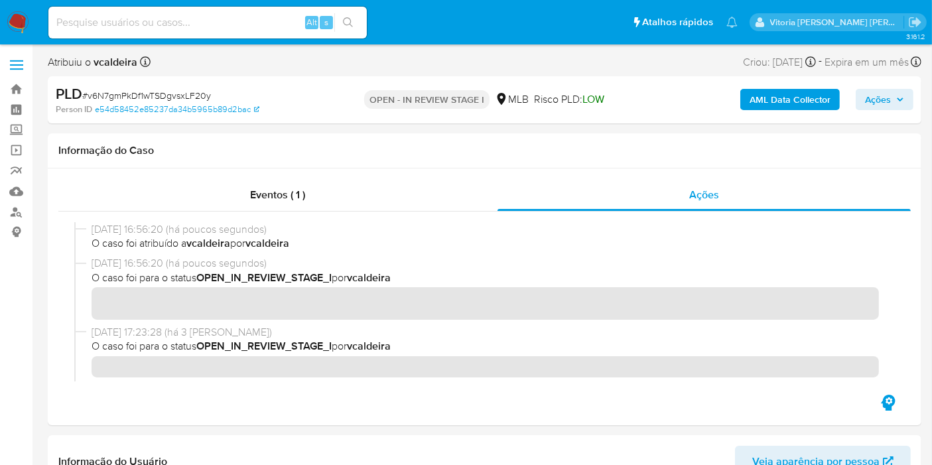
click at [889, 97] on span "Ações" at bounding box center [878, 99] width 26 height 21
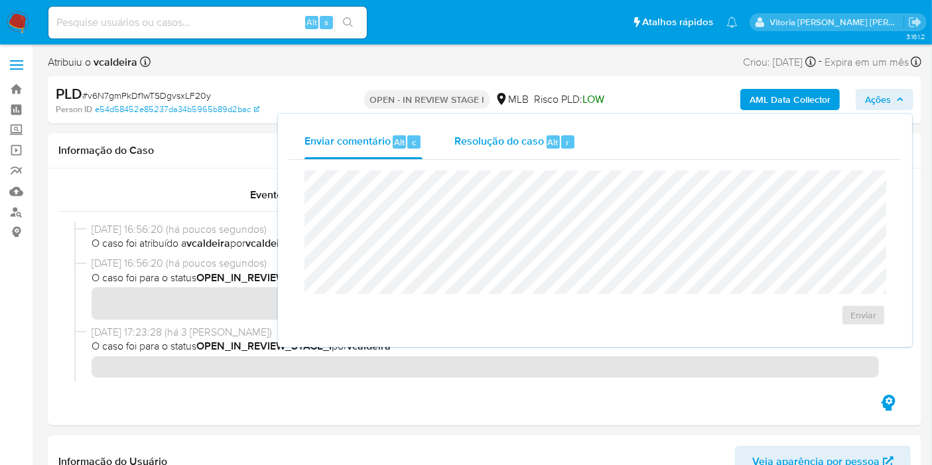
click at [524, 147] on span "Resolução do caso" at bounding box center [499, 141] width 90 height 15
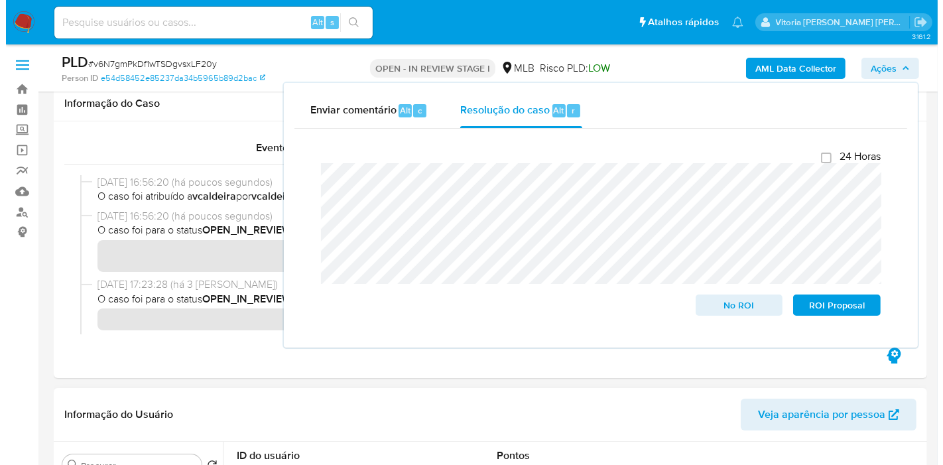
scroll to position [295, 0]
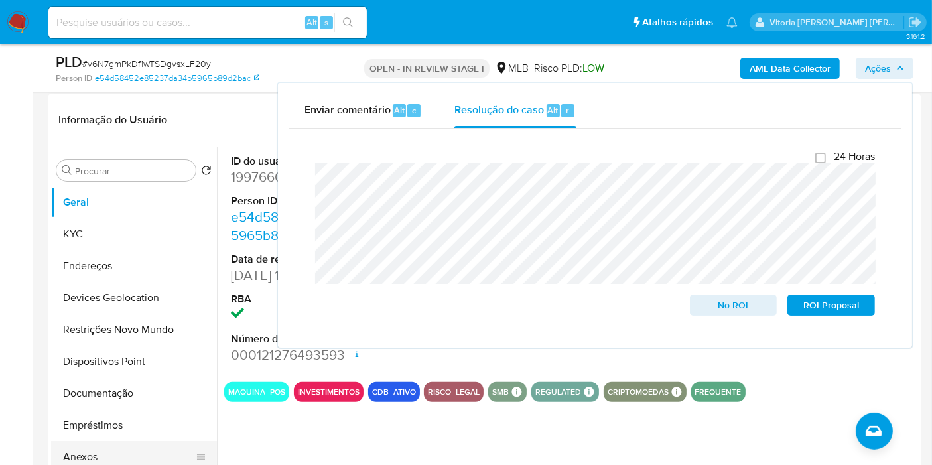
click at [72, 455] on button "Anexos" at bounding box center [128, 457] width 155 height 32
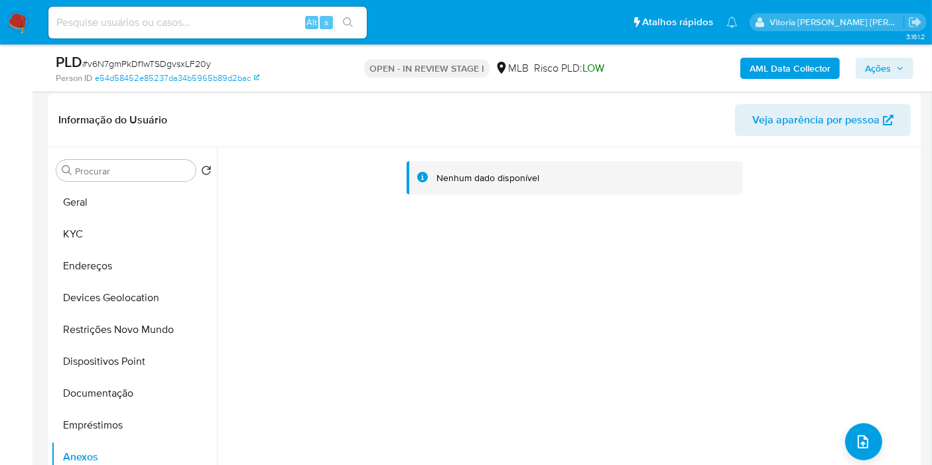
click at [791, 74] on b "AML Data Collector" at bounding box center [790, 68] width 81 height 21
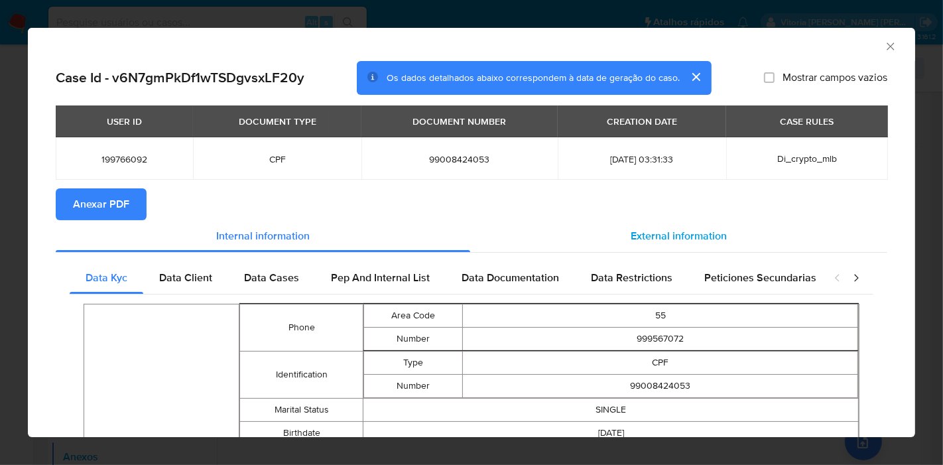
click at [618, 236] on div "External information" at bounding box center [678, 236] width 417 height 32
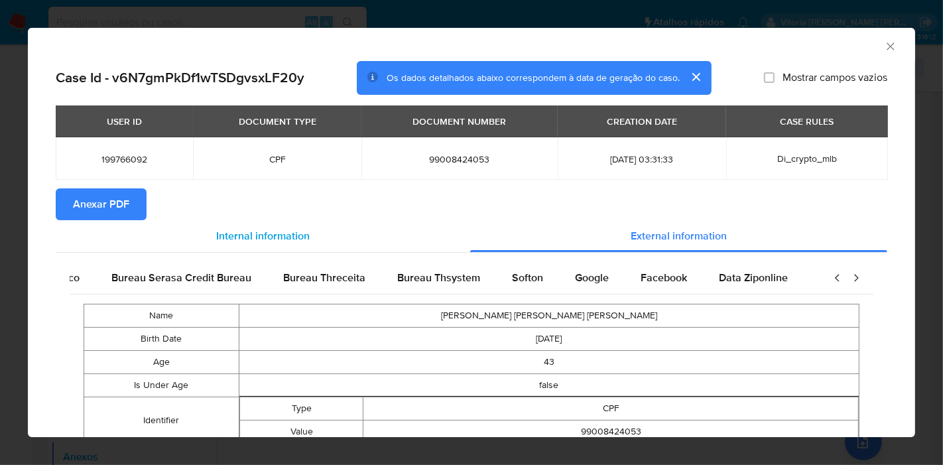
scroll to position [0, 279]
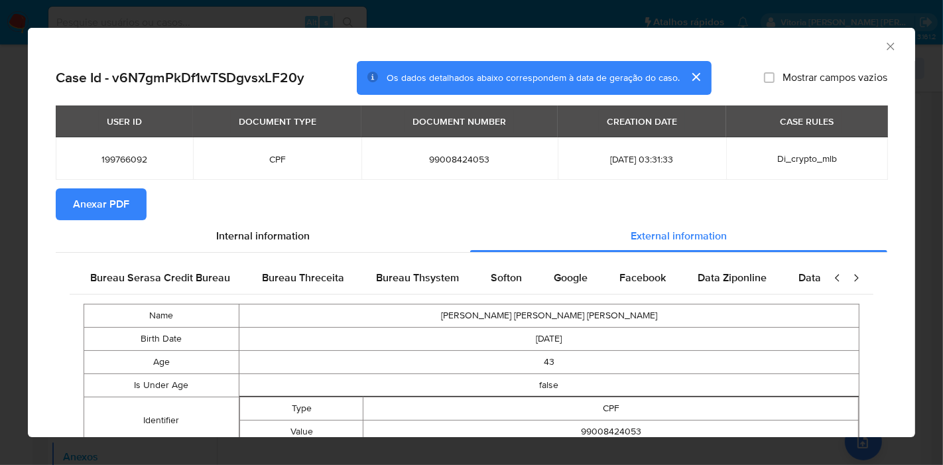
click at [104, 212] on span "Anexar PDF" at bounding box center [101, 204] width 56 height 29
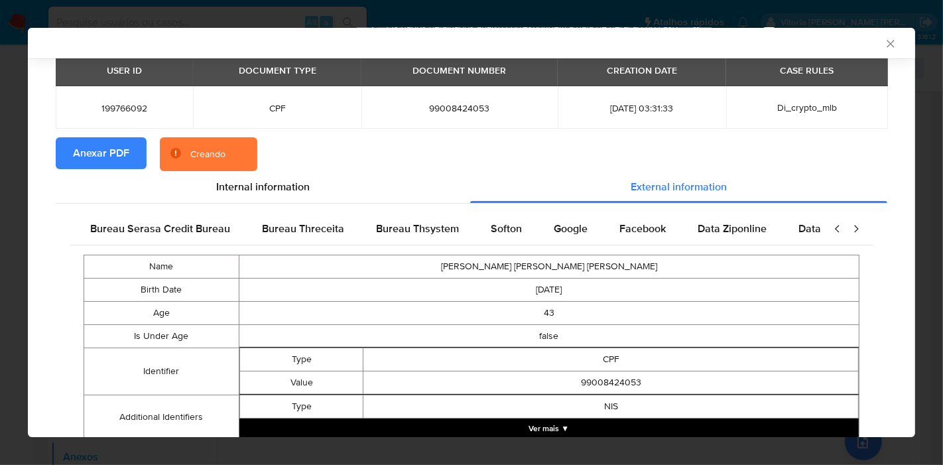
scroll to position [71, 0]
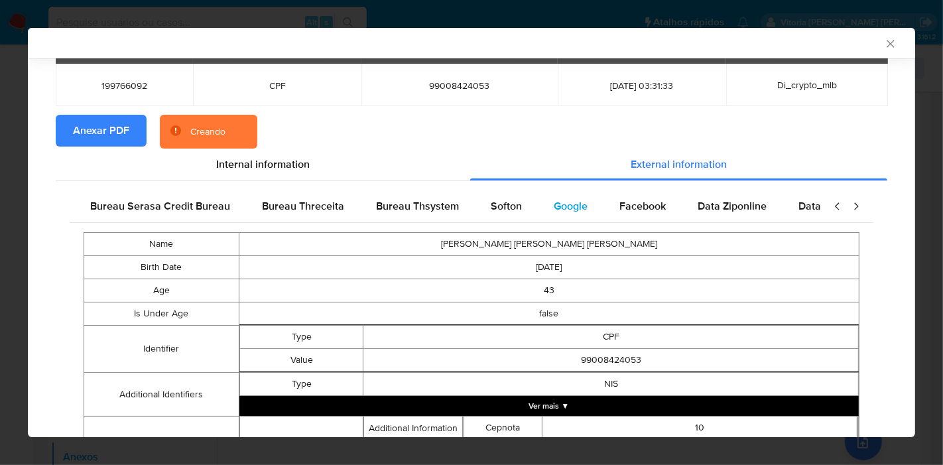
click at [538, 208] on div "Google" at bounding box center [571, 206] width 66 height 32
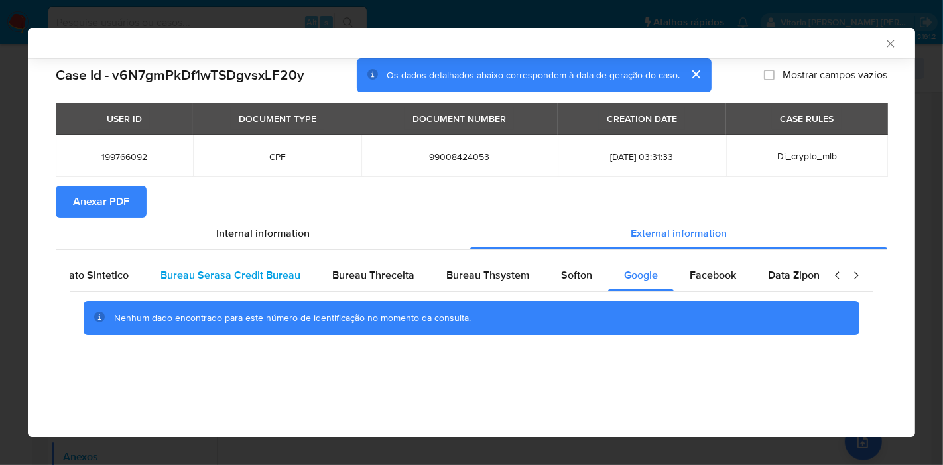
scroll to position [0, 0]
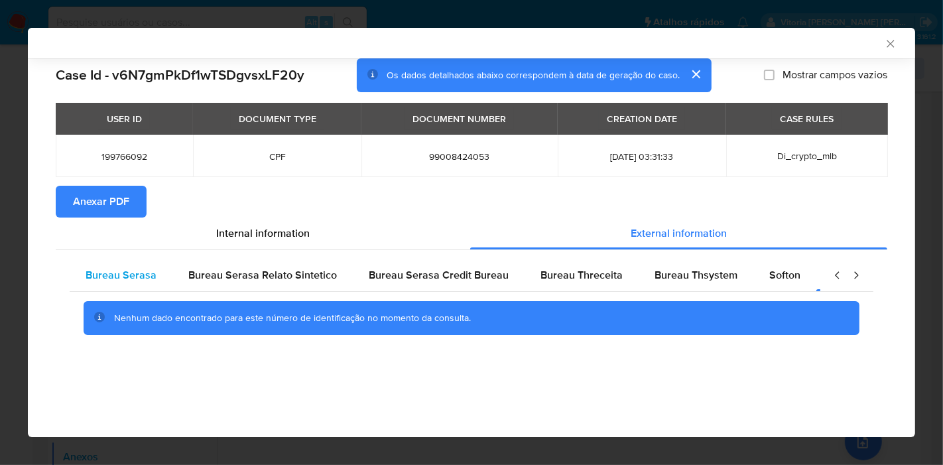
click at [123, 269] on span "Bureau Serasa" at bounding box center [121, 274] width 71 height 15
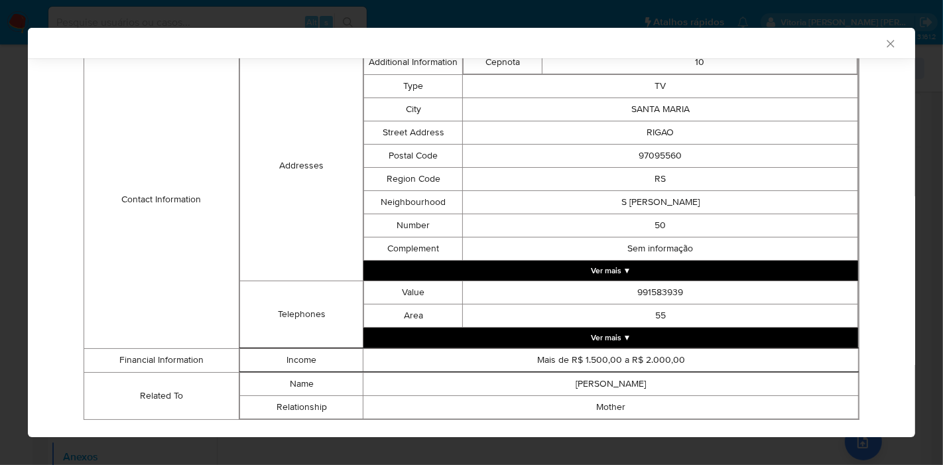
scroll to position [423, 0]
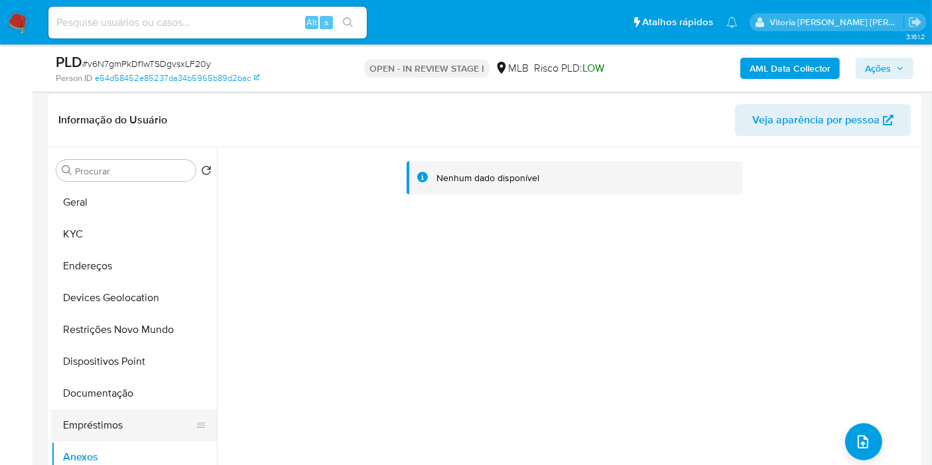
click at [88, 425] on button "Empréstimos" at bounding box center [128, 425] width 155 height 32
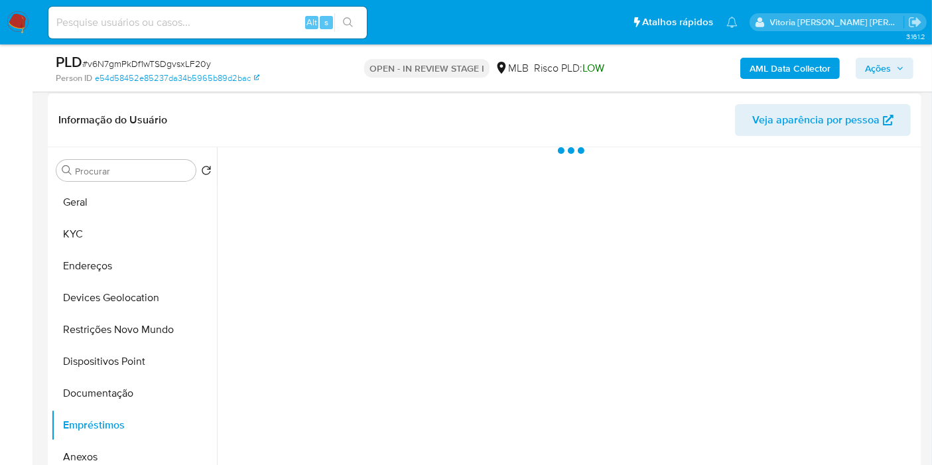
drag, startPoint x: 85, startPoint y: 451, endPoint x: 750, endPoint y: 410, distance: 666.7
click at [85, 451] on button "Anexos" at bounding box center [134, 457] width 166 height 32
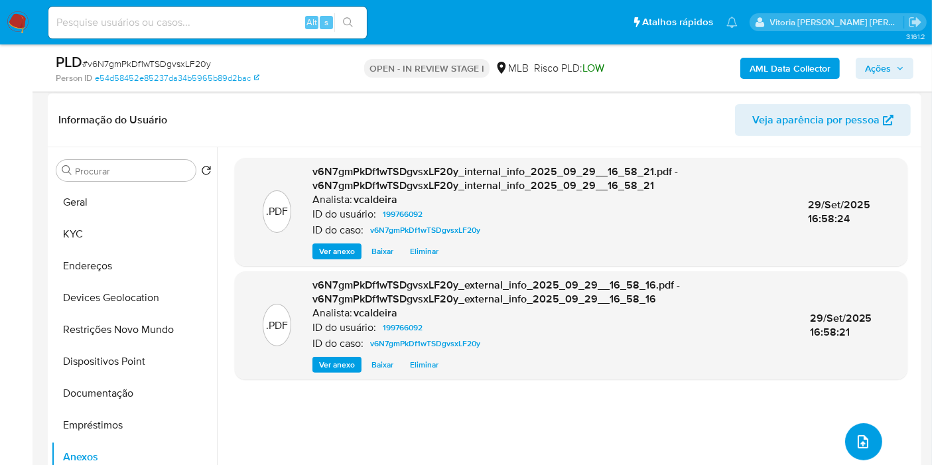
click at [858, 445] on icon "upload-file" at bounding box center [863, 441] width 11 height 13
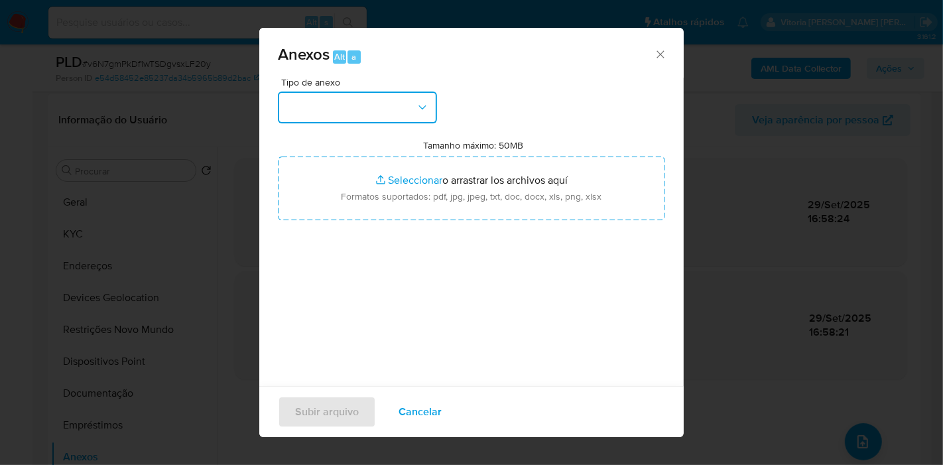
click at [368, 117] on button "button" at bounding box center [357, 108] width 159 height 32
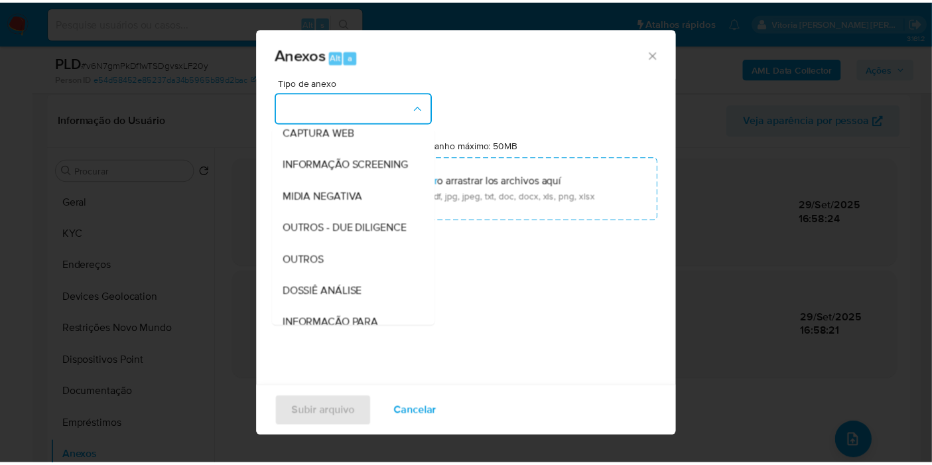
scroll to position [204, 0]
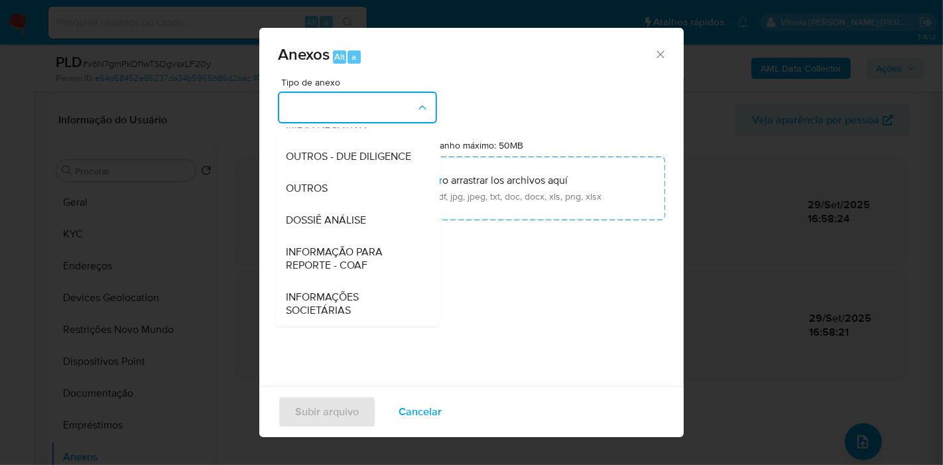
click at [354, 216] on span "DOSSIÊ ANÁLISE" at bounding box center [326, 220] width 80 height 13
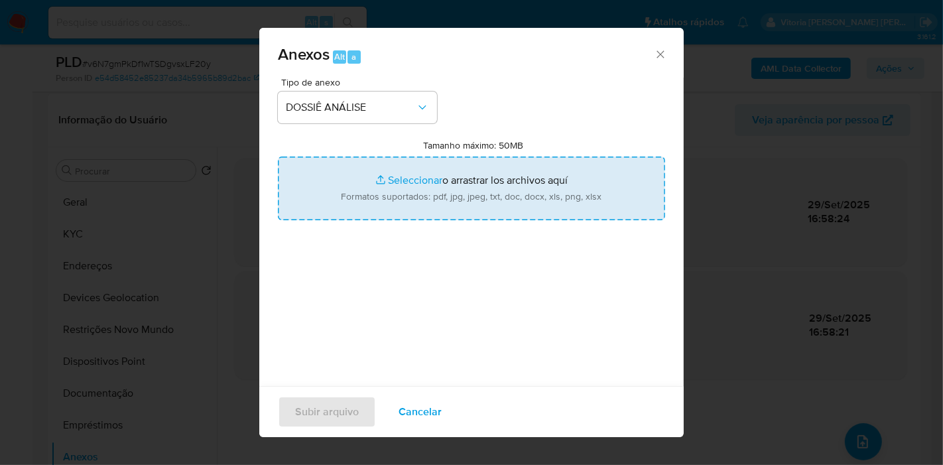
type input "C:\fakepath\SAR - (XXX) - CPF 99008424053 - ODAIR JOSE MACHADO DE OLIVEIRA.pdf"
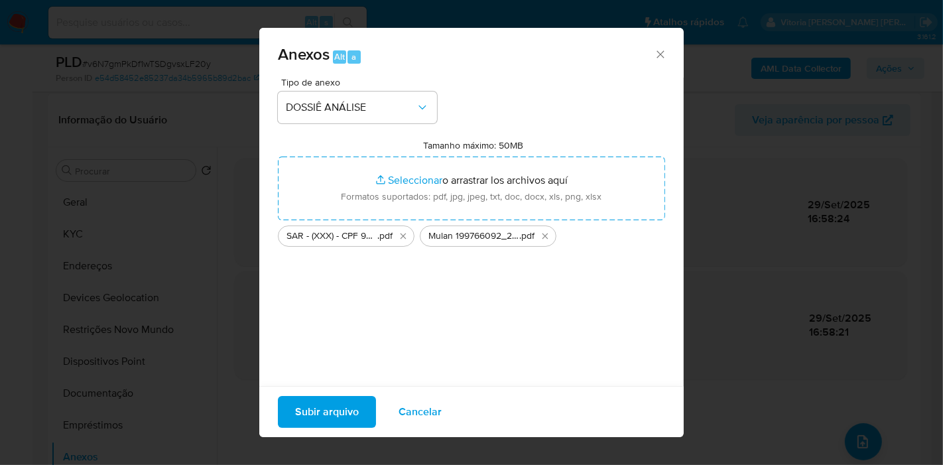
click at [350, 405] on span "Subir arquivo" at bounding box center [327, 411] width 64 height 29
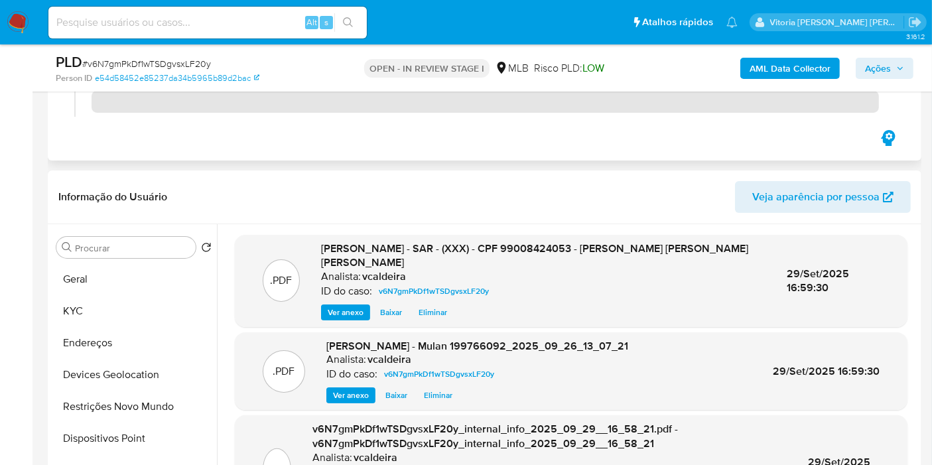
scroll to position [147, 0]
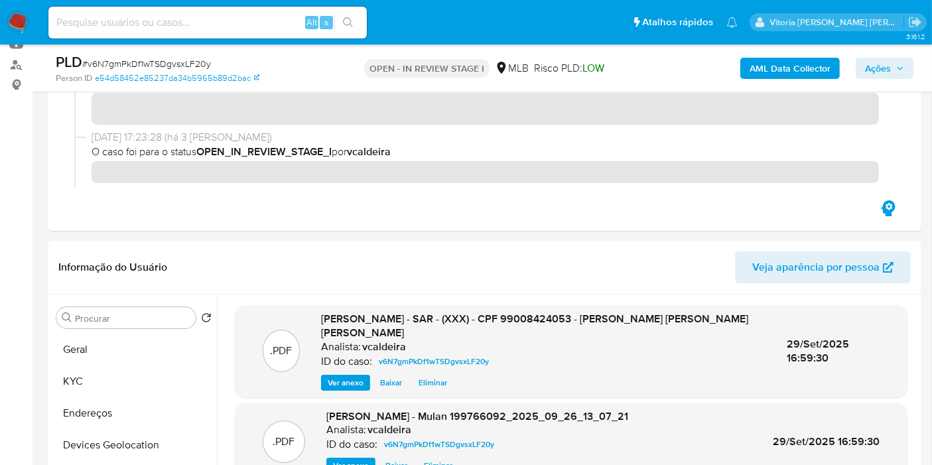
click at [882, 58] on span "Ações" at bounding box center [878, 68] width 26 height 21
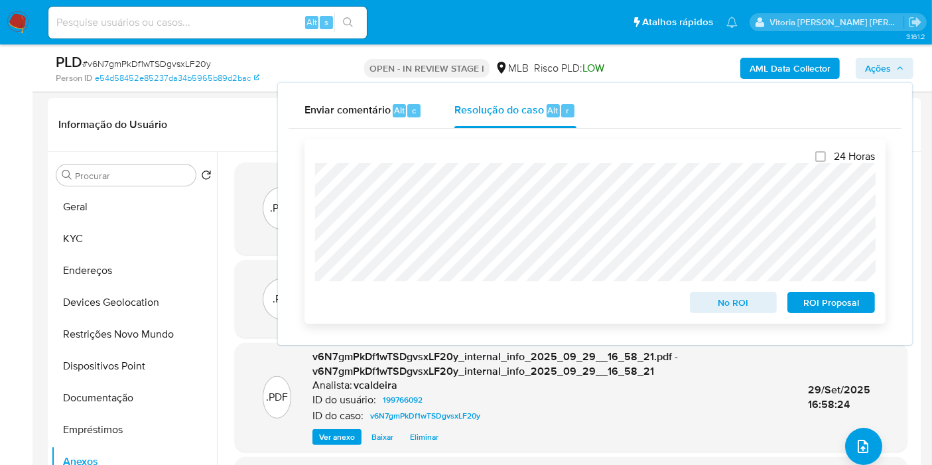
scroll to position [295, 0]
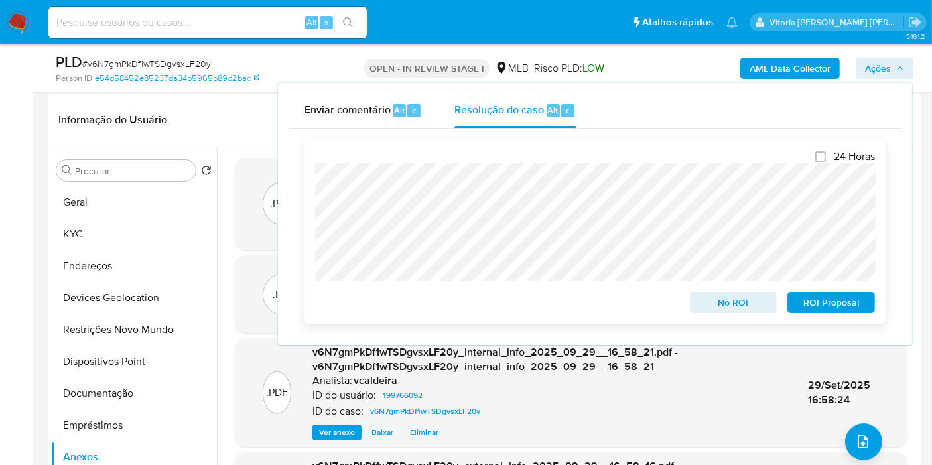
click at [836, 303] on span "ROI Proposal" at bounding box center [831, 302] width 69 height 19
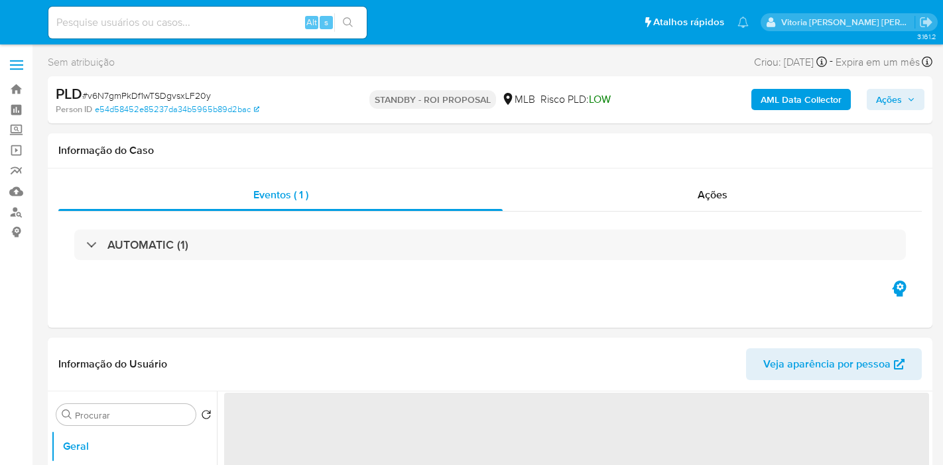
select select "10"
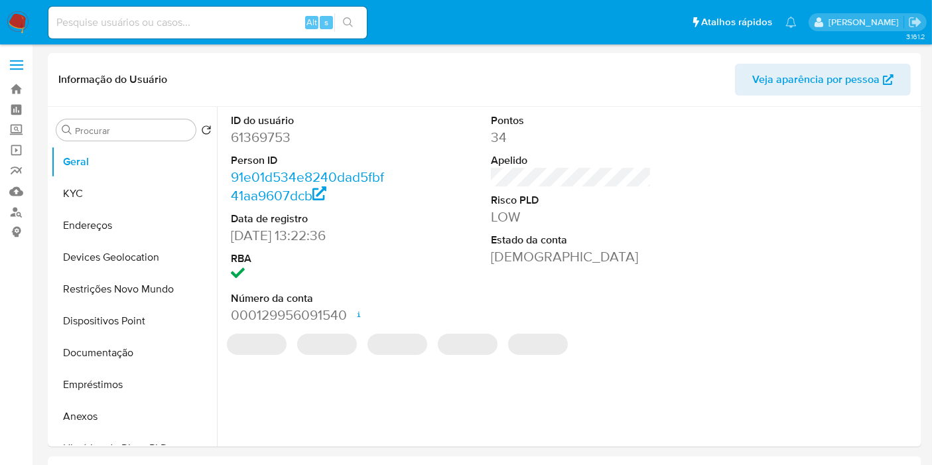
select select "10"
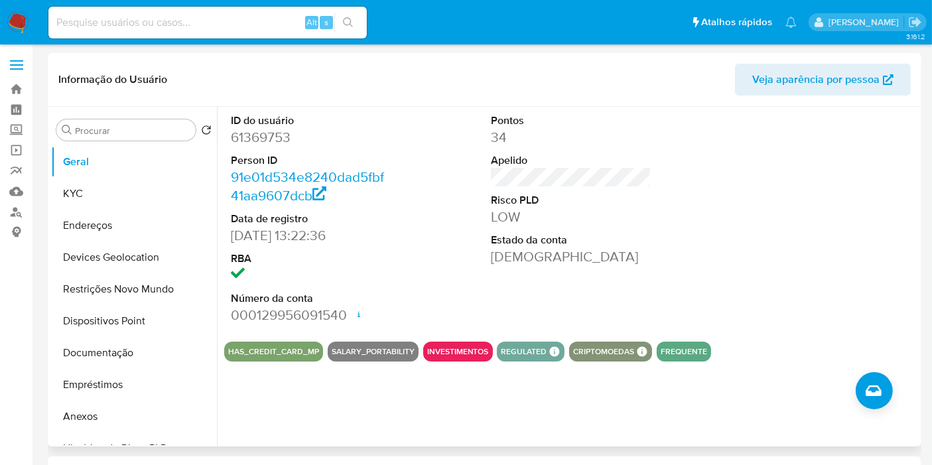
click at [263, 139] on dd "61369753" at bounding box center [311, 137] width 161 height 19
click at [262, 139] on dd "61369753" at bounding box center [311, 137] width 161 height 19
click at [265, 139] on dd "61369753" at bounding box center [311, 137] width 161 height 19
copy dd "61369753"
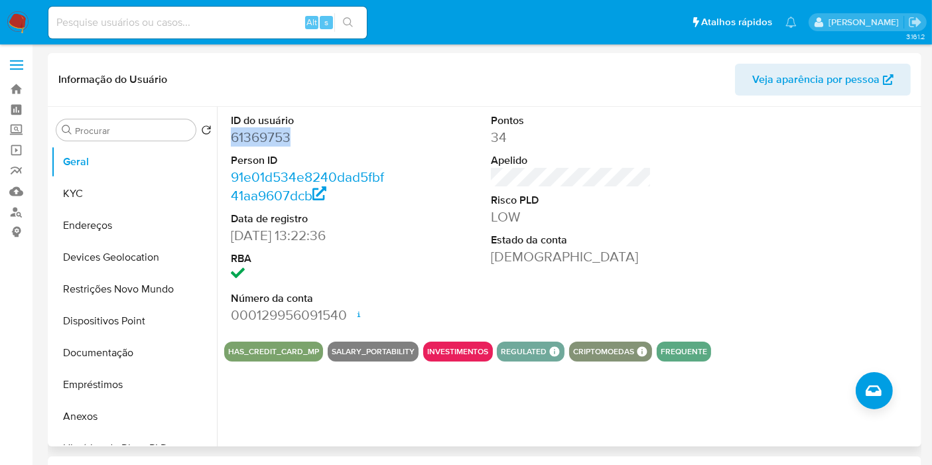
click at [269, 143] on dd "61369753" at bounding box center [311, 137] width 161 height 19
click at [271, 135] on dd "61369753" at bounding box center [311, 137] width 161 height 19
copy dd "61369753"
click at [157, 31] on div "Alt s" at bounding box center [207, 23] width 318 height 32
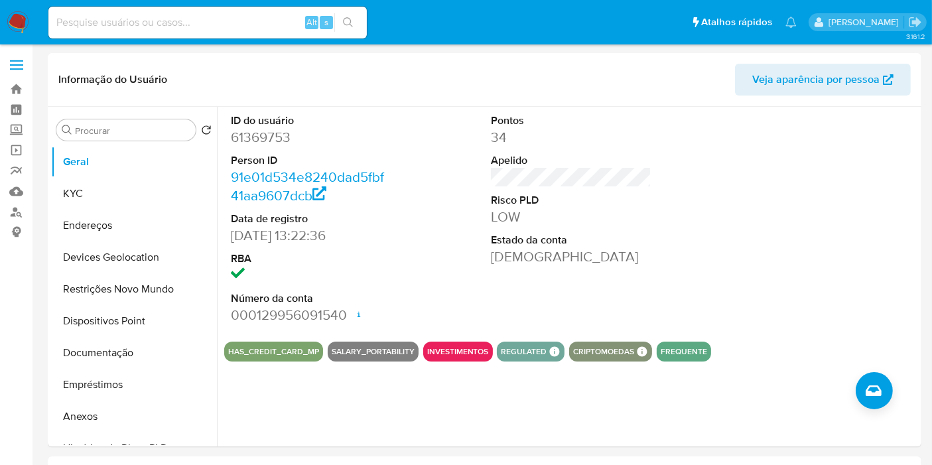
click at [158, 23] on input at bounding box center [207, 22] width 318 height 17
paste input "G80SR6moXUYD67azL3g9GQ6m"
type input "G80SR6moXUYD67azL3g9GQ6m"
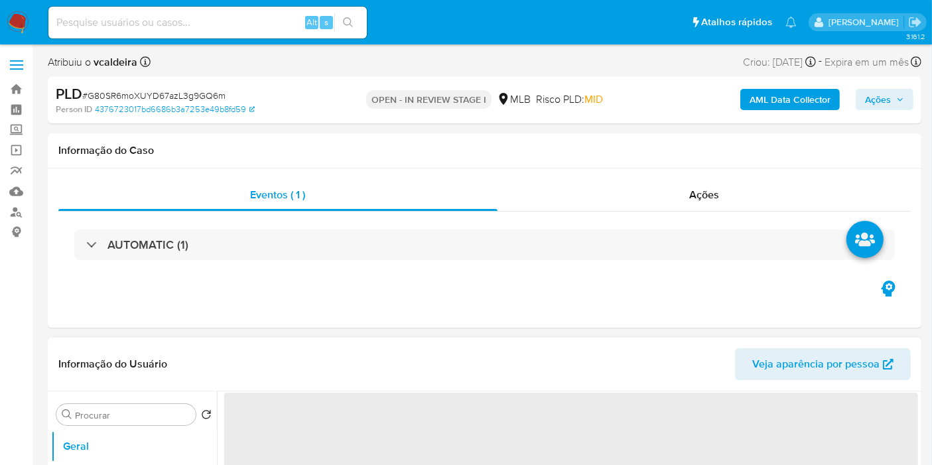
select select "10"
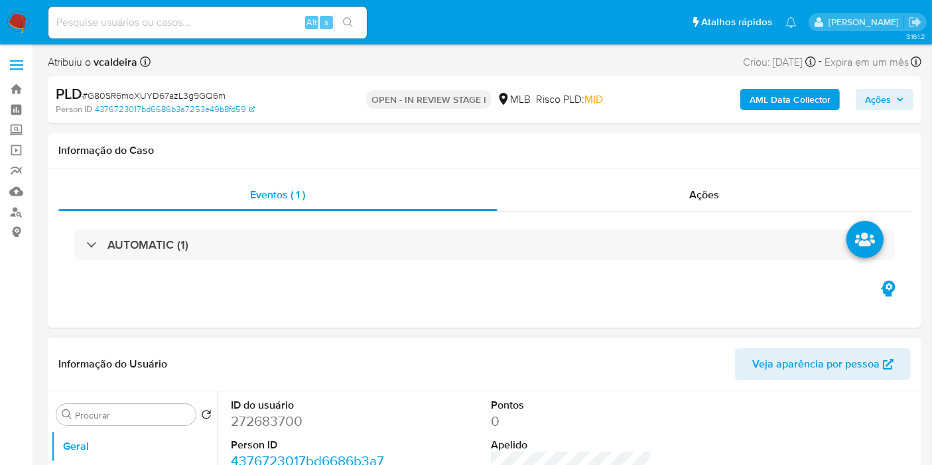
click at [269, 412] on dd "272683700" at bounding box center [311, 421] width 161 height 19
click at [265, 412] on dd "272683700" at bounding box center [311, 421] width 161 height 19
click at [251, 427] on dd "272683700" at bounding box center [311, 421] width 161 height 19
copy dd "272683700"
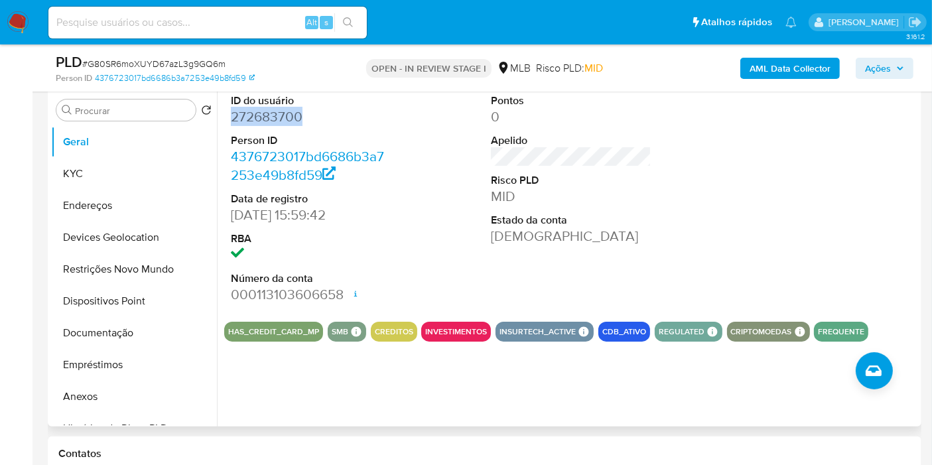
scroll to position [74, 0]
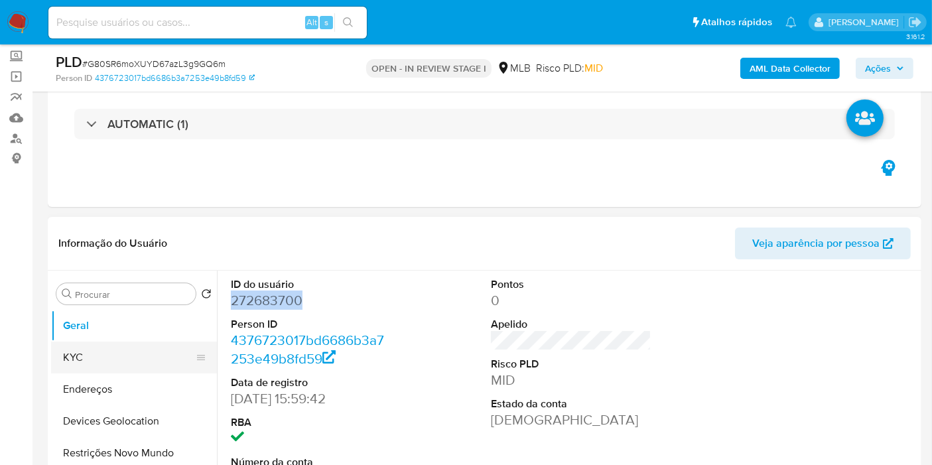
click at [91, 361] on button "KYC" at bounding box center [128, 358] width 155 height 32
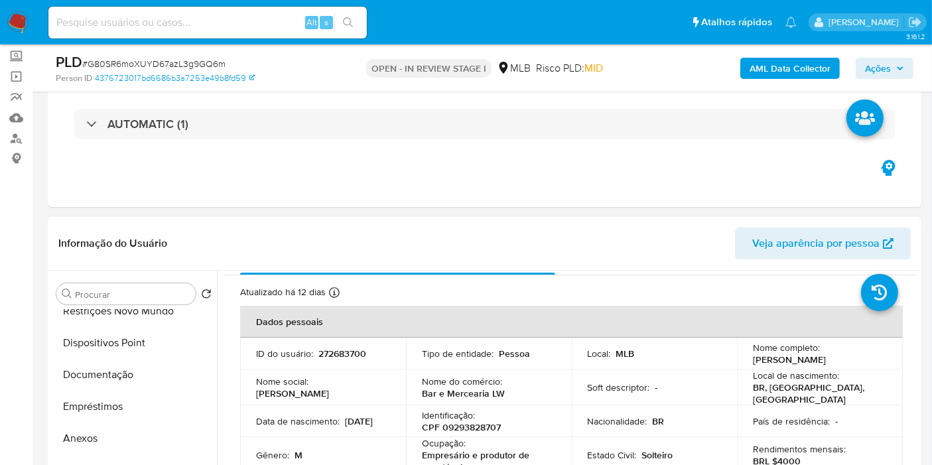
scroll to position [295, 0]
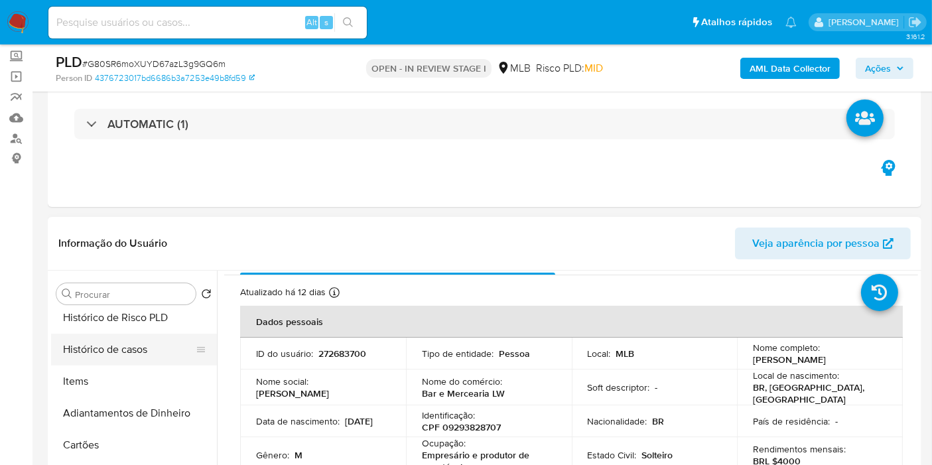
click at [123, 348] on button "Histórico de casos" at bounding box center [128, 350] width 155 height 32
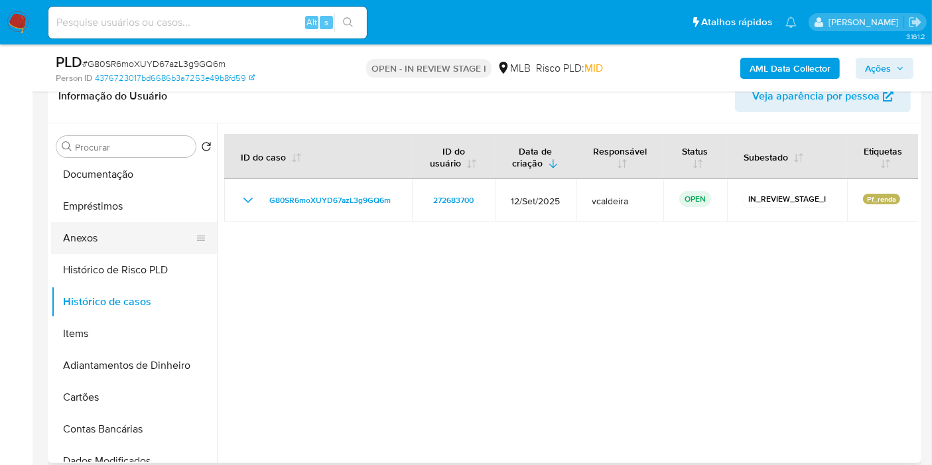
scroll to position [171, 0]
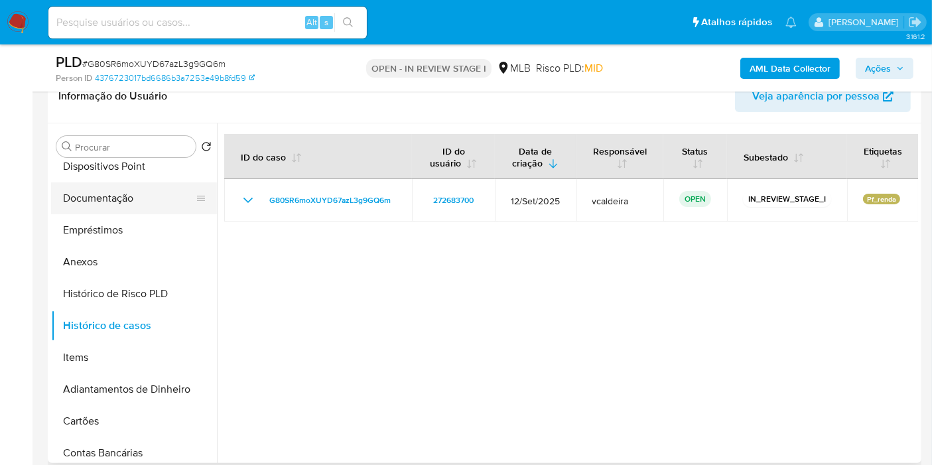
click at [105, 203] on button "Documentação" at bounding box center [128, 198] width 155 height 32
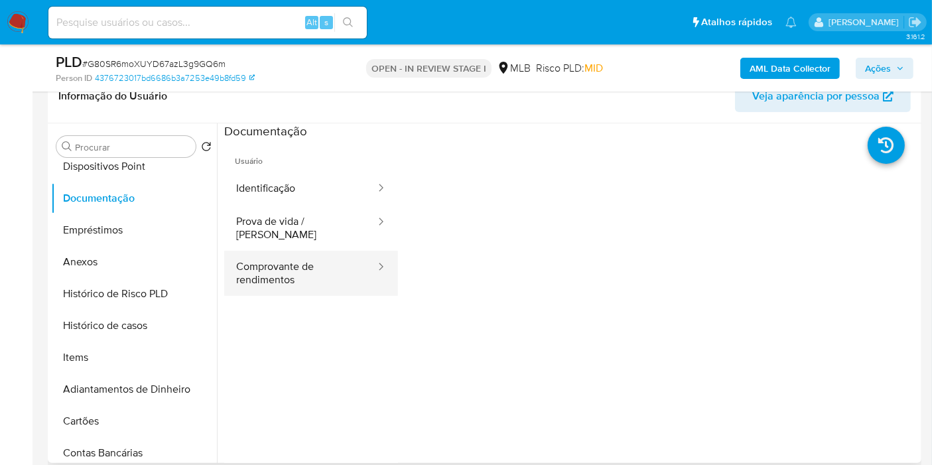
click at [297, 273] on button "Comprovante de rendimentos" at bounding box center [300, 273] width 153 height 45
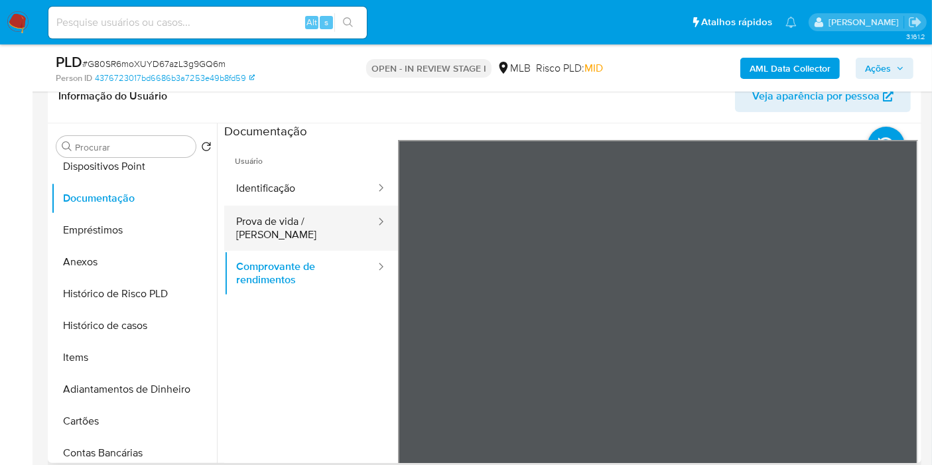
click at [285, 215] on button "Prova de vida / [PERSON_NAME]" at bounding box center [300, 228] width 153 height 45
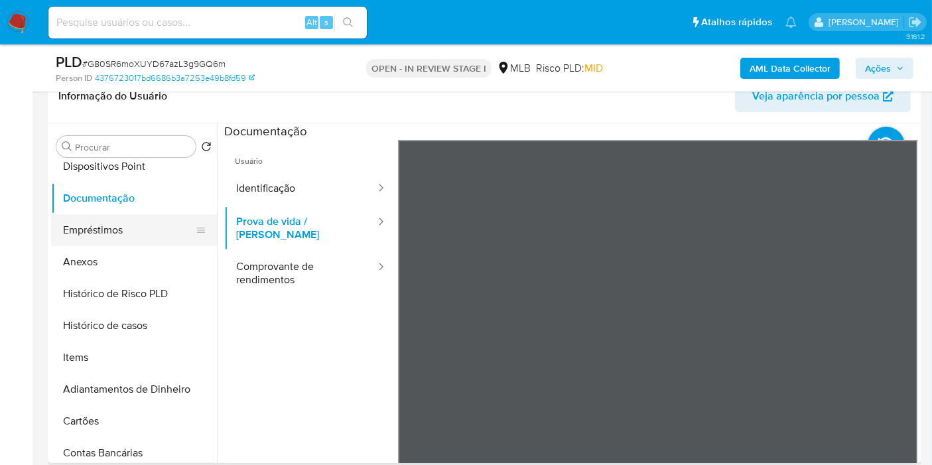
scroll to position [0, 0]
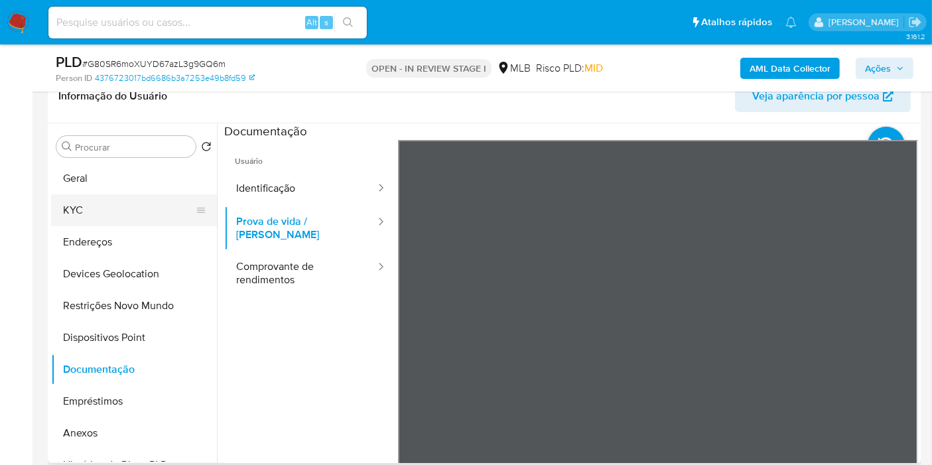
click at [141, 213] on button "KYC" at bounding box center [128, 210] width 155 height 32
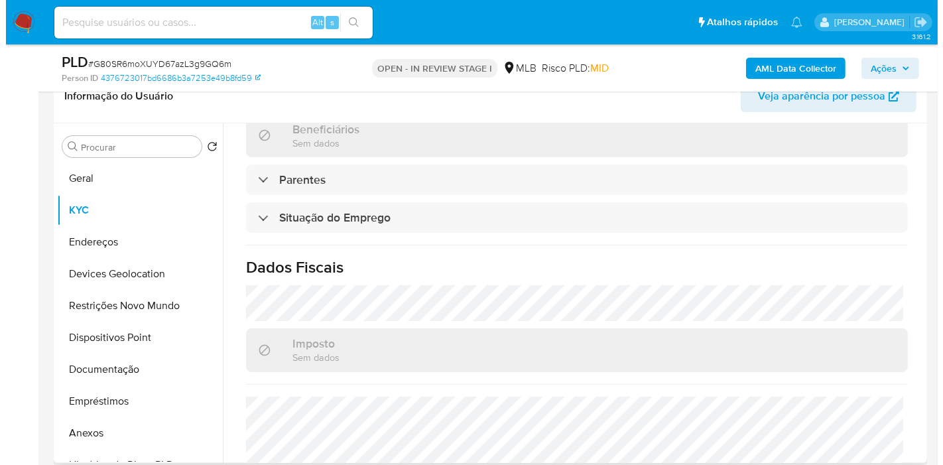
scroll to position [610, 0]
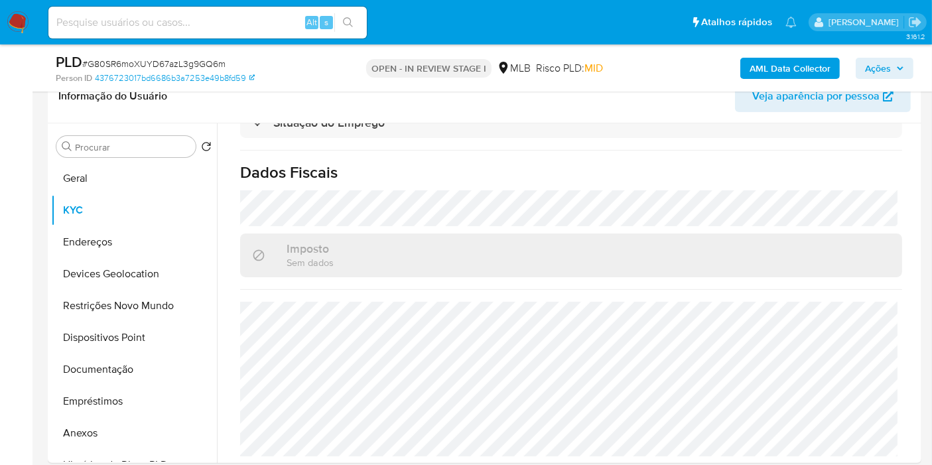
click at [814, 64] on b "AML Data Collector" at bounding box center [790, 68] width 81 height 21
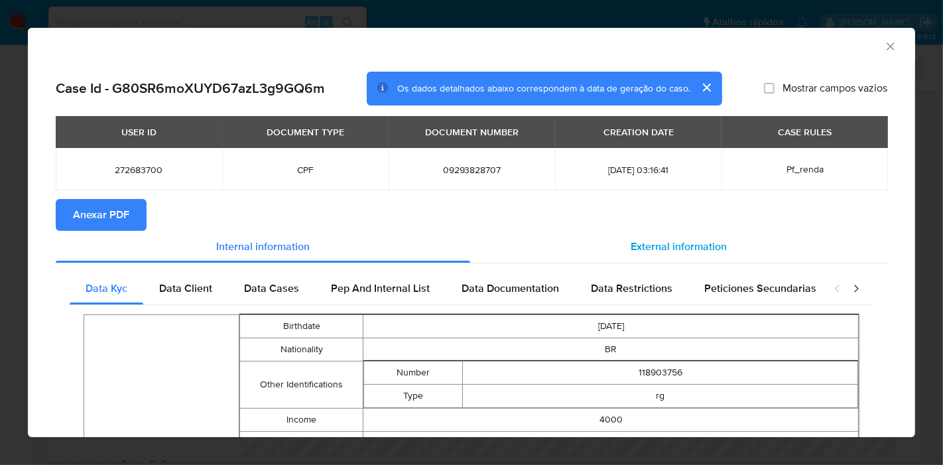
click at [707, 255] on div "External information" at bounding box center [678, 247] width 417 height 32
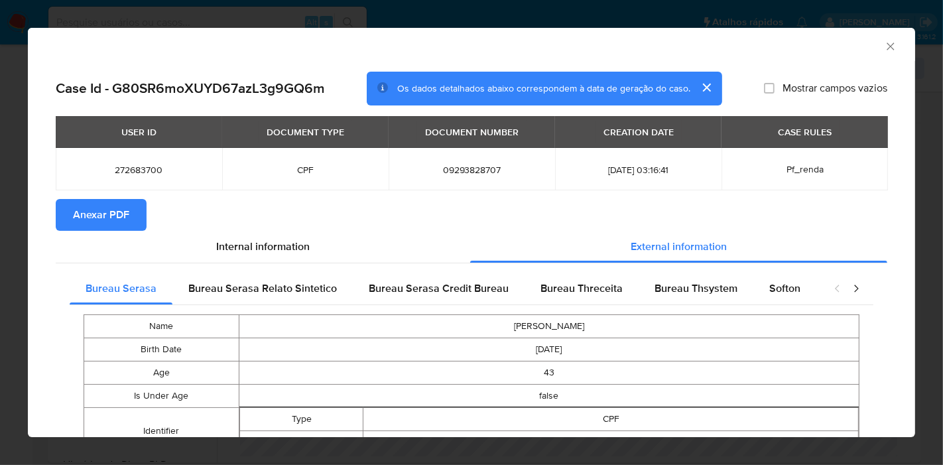
click at [137, 207] on button "Anexar PDF" at bounding box center [101, 215] width 91 height 32
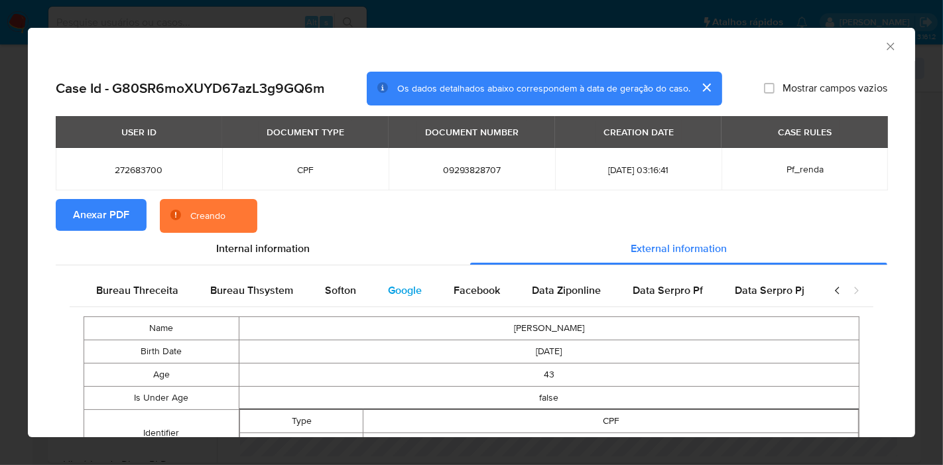
click at [401, 289] on span "Google" at bounding box center [405, 290] width 34 height 15
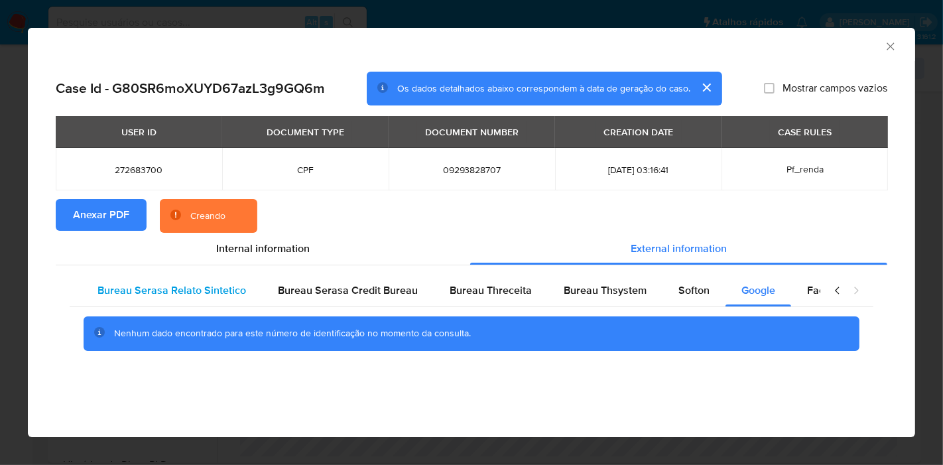
scroll to position [0, 0]
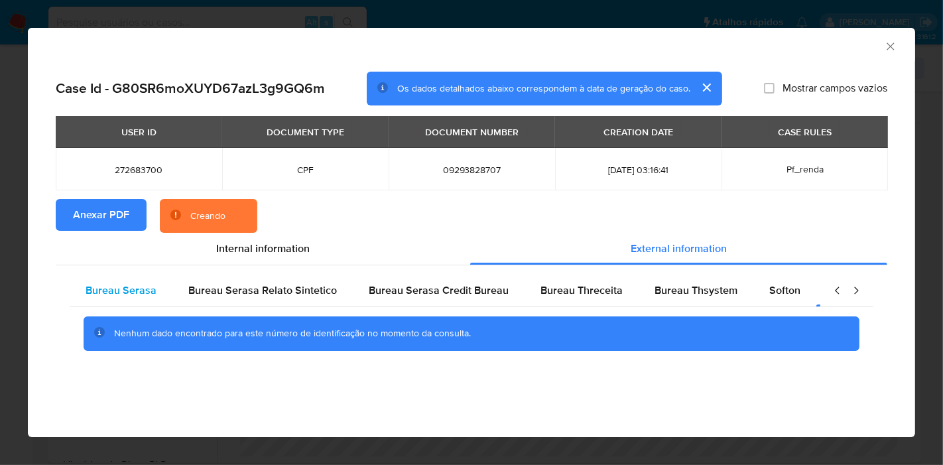
click at [104, 289] on span "Bureau Serasa" at bounding box center [121, 290] width 71 height 15
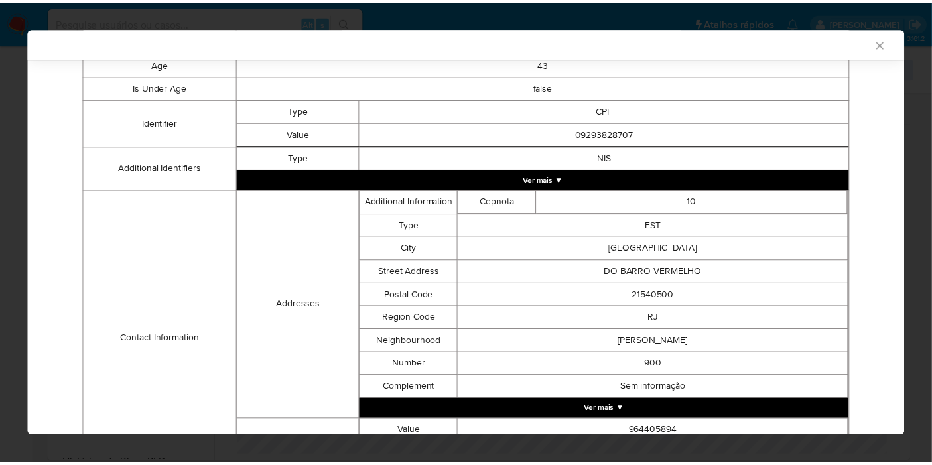
scroll to position [439, 0]
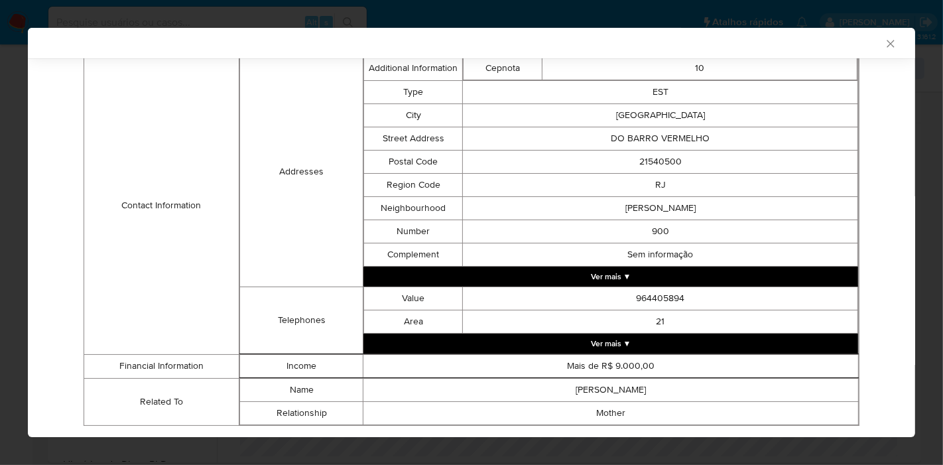
click at [887, 46] on icon "Fechar a janela" at bounding box center [890, 43] width 7 height 7
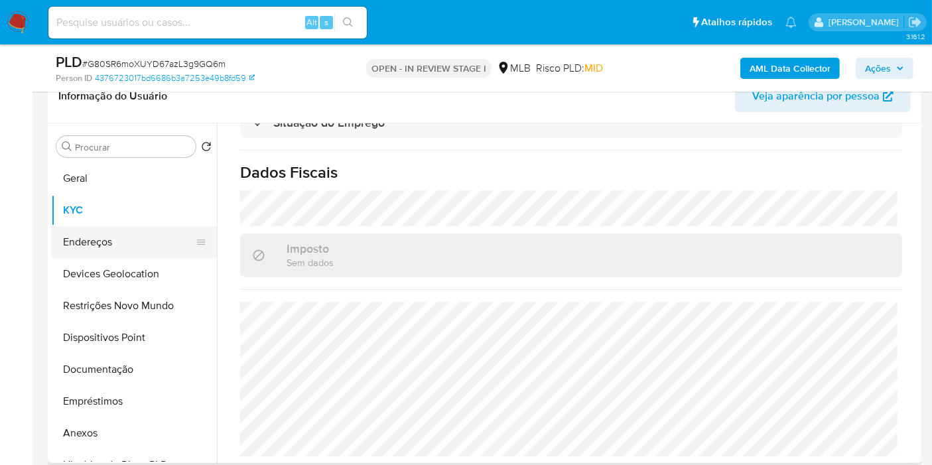
scroll to position [221, 0]
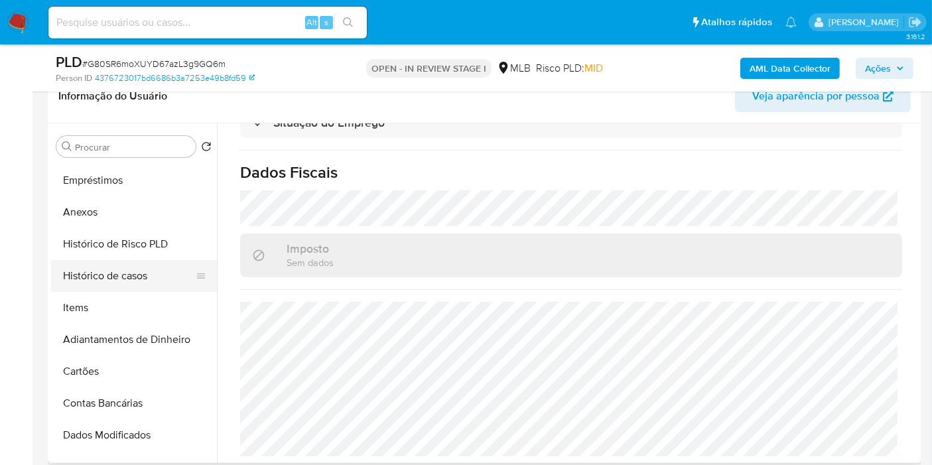
click at [111, 278] on button "Histórico de casos" at bounding box center [128, 276] width 155 height 32
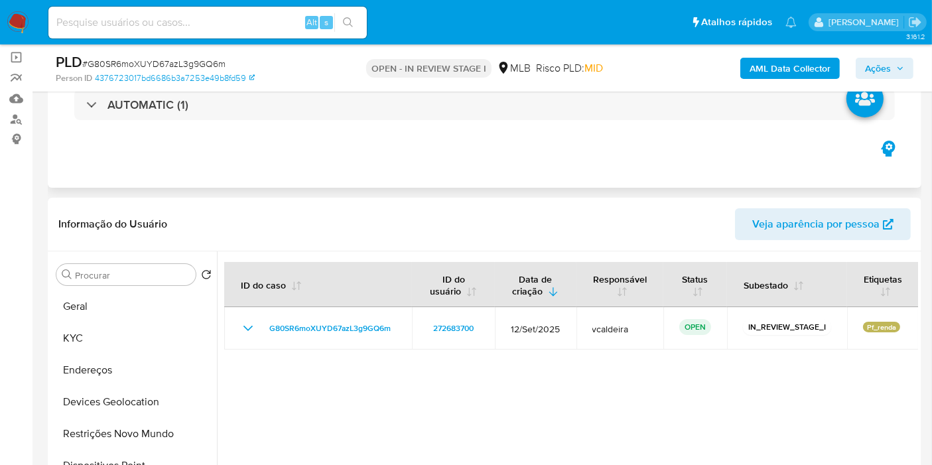
scroll to position [147, 0]
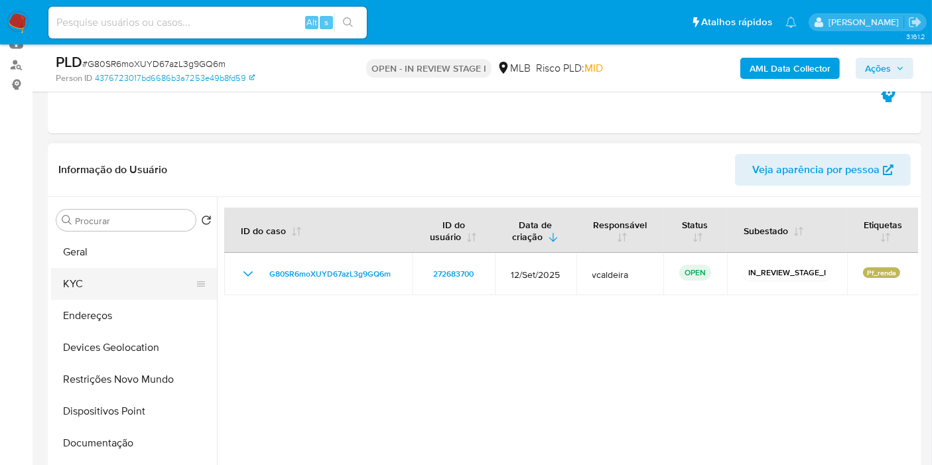
click at [96, 294] on button "KYC" at bounding box center [128, 284] width 155 height 32
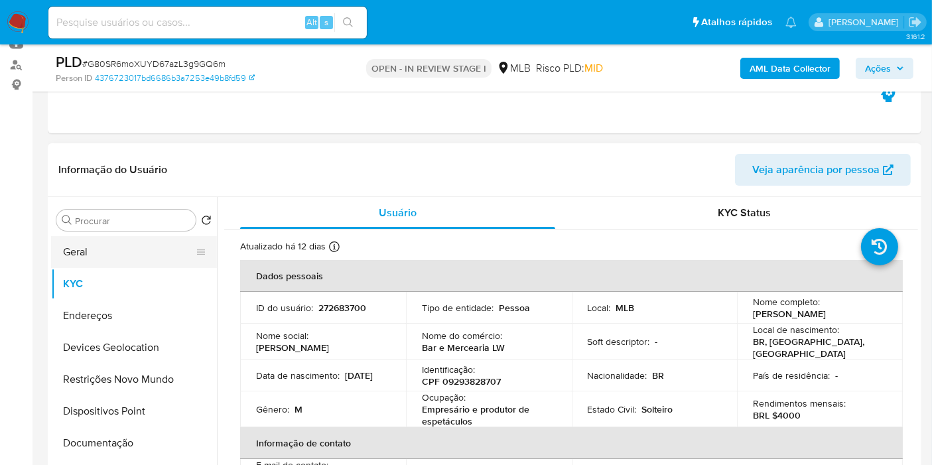
click at [73, 256] on button "Geral" at bounding box center [128, 252] width 155 height 32
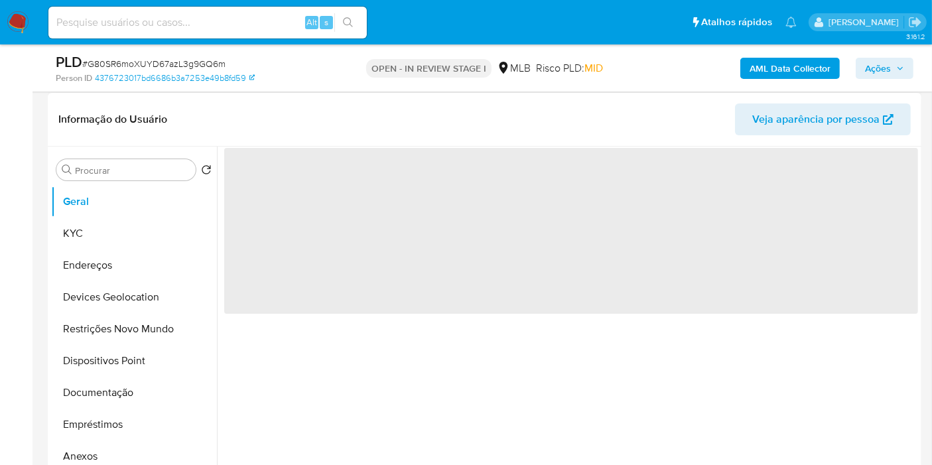
scroll to position [221, 0]
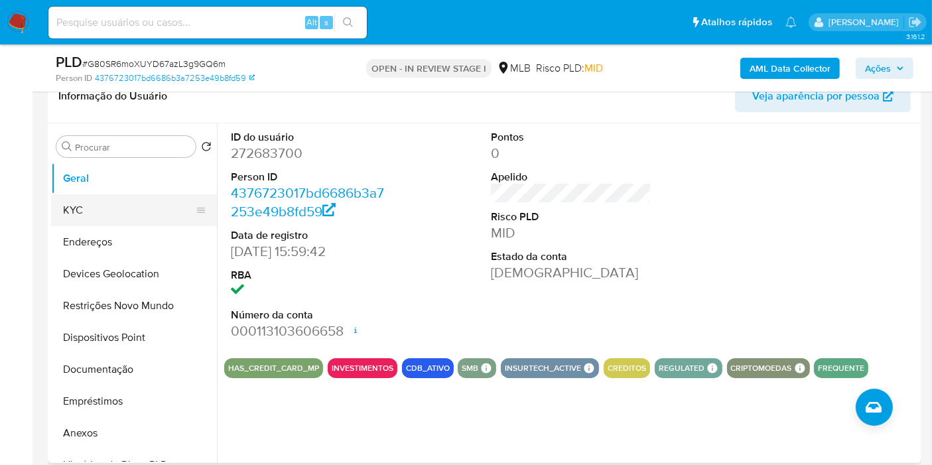
click at [82, 215] on button "KYC" at bounding box center [128, 210] width 155 height 32
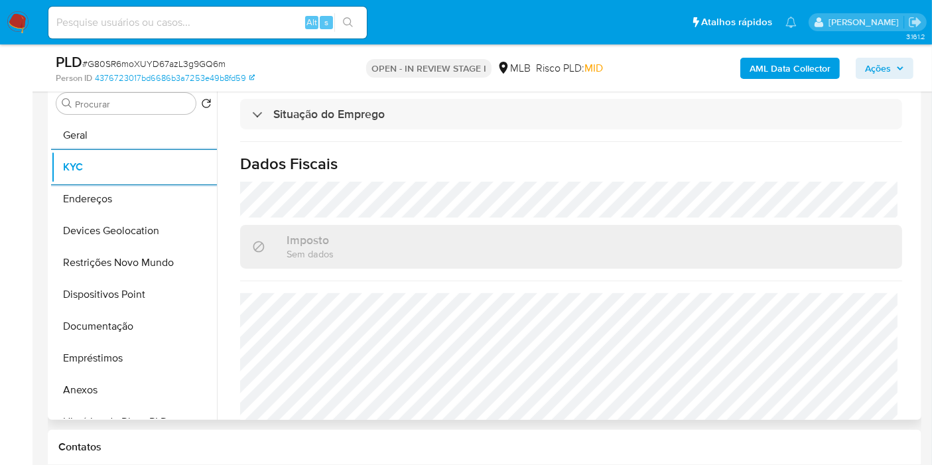
scroll to position [589, 0]
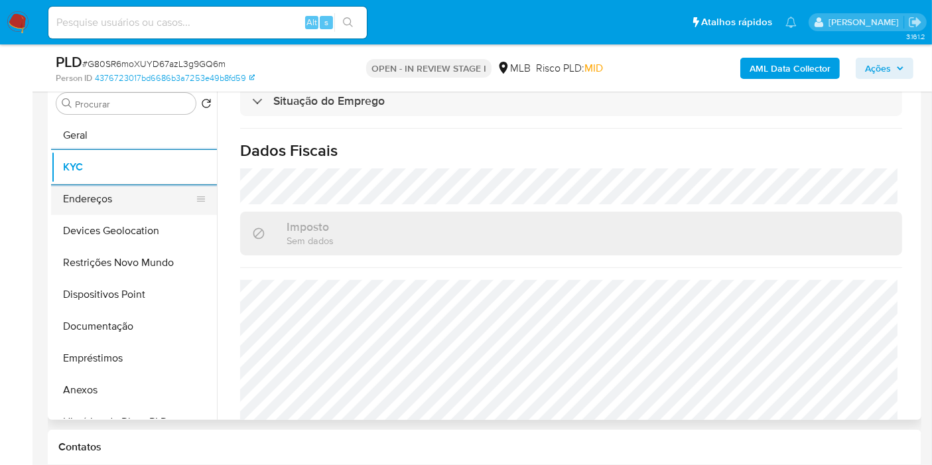
click at [107, 204] on button "Endereços" at bounding box center [128, 199] width 155 height 32
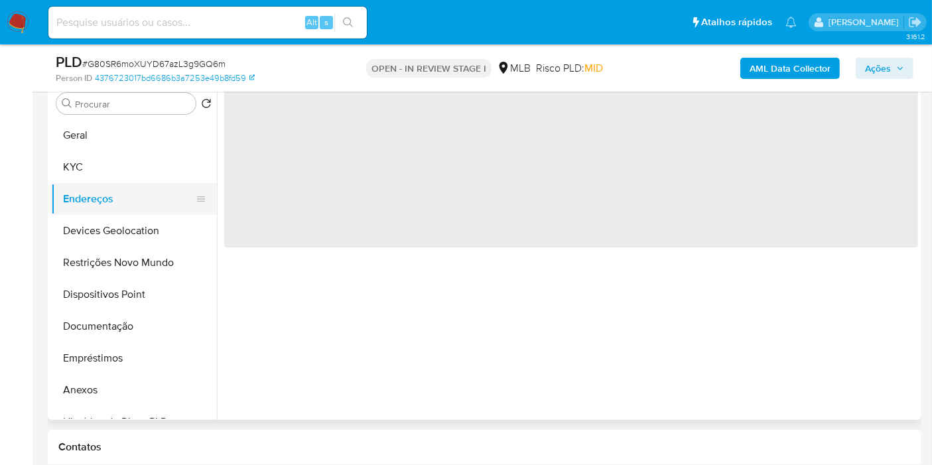
scroll to position [0, 0]
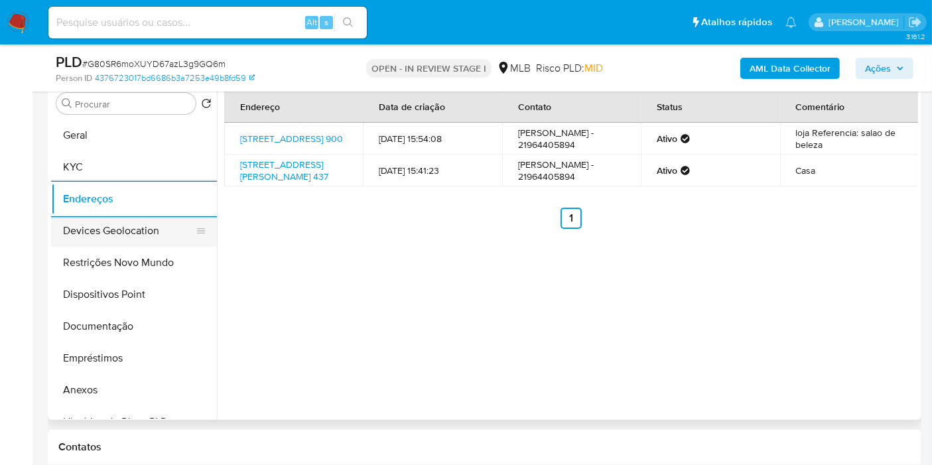
click at [117, 230] on button "Devices Geolocation" at bounding box center [128, 231] width 155 height 32
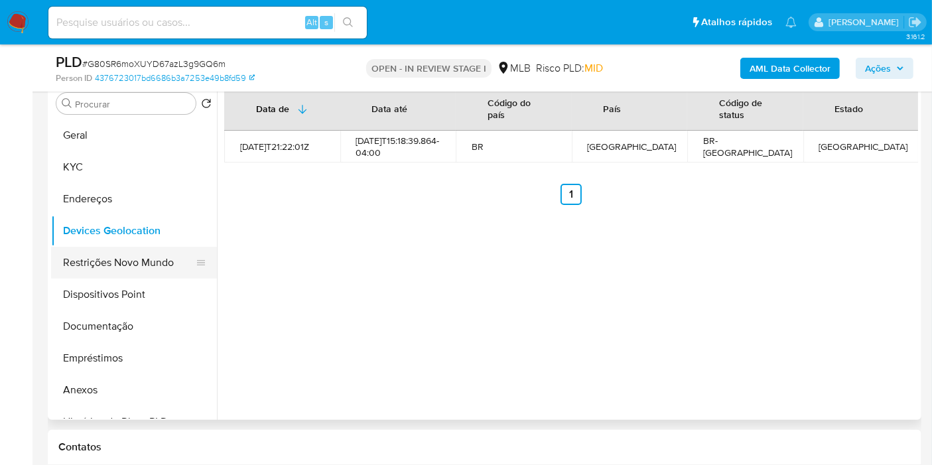
click at [115, 268] on button "Restrições Novo Mundo" at bounding box center [128, 263] width 155 height 32
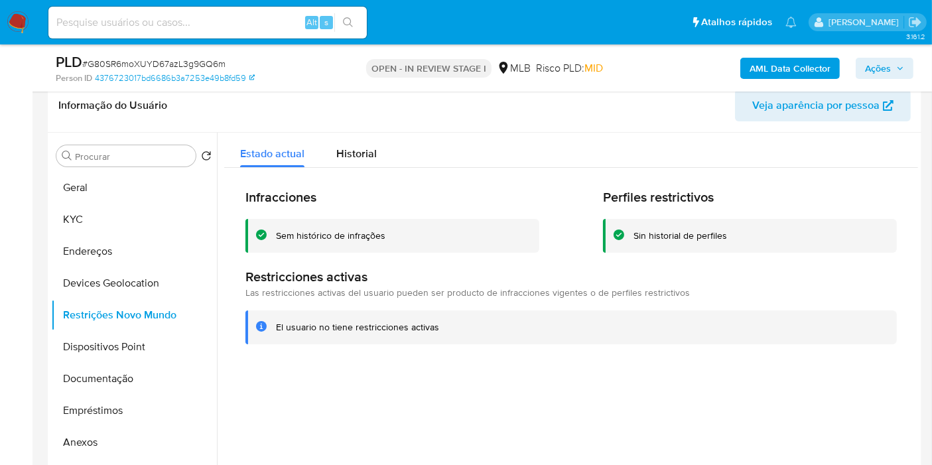
scroll to position [190, 0]
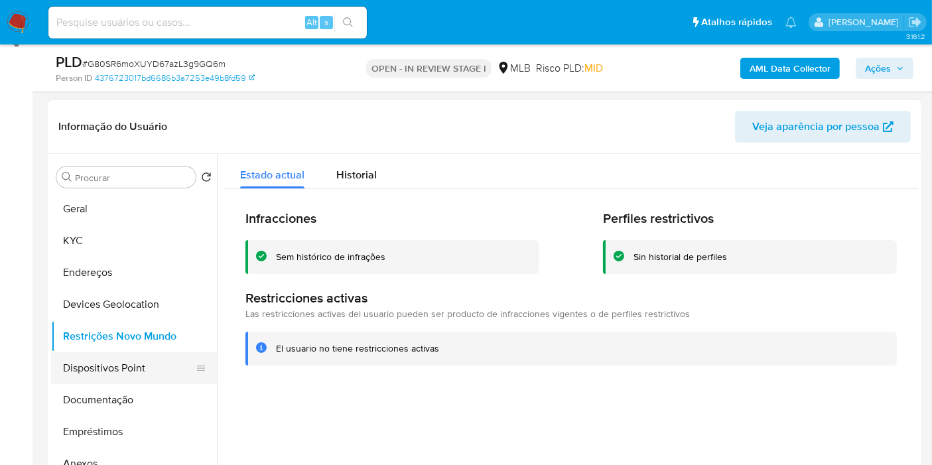
click at [104, 365] on button "Dispositivos Point" at bounding box center [128, 368] width 155 height 32
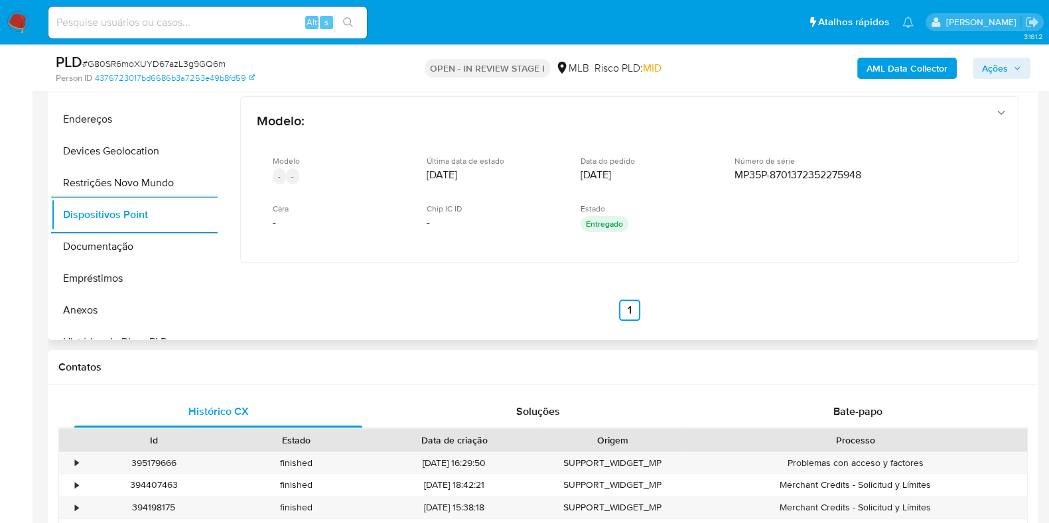
scroll to position [438, 0]
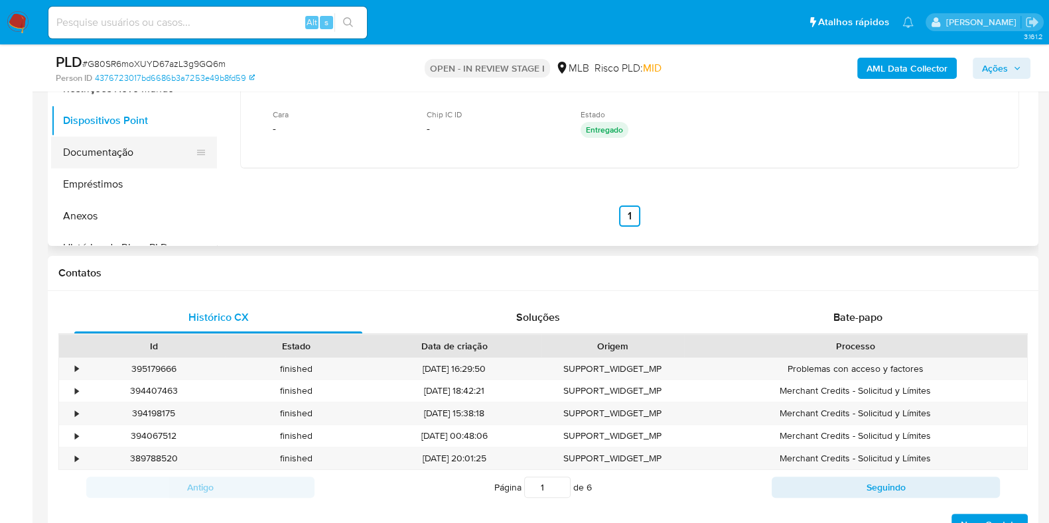
click at [129, 157] on button "Documentação" at bounding box center [128, 153] width 155 height 32
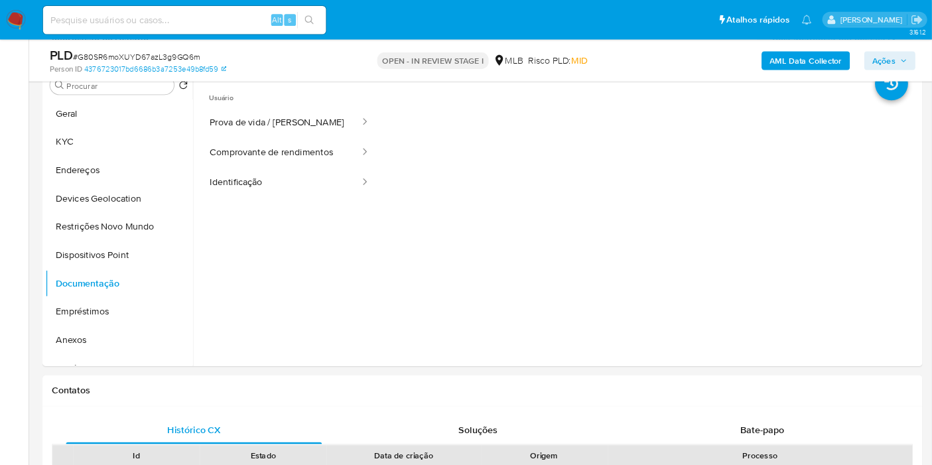
scroll to position [273, 0]
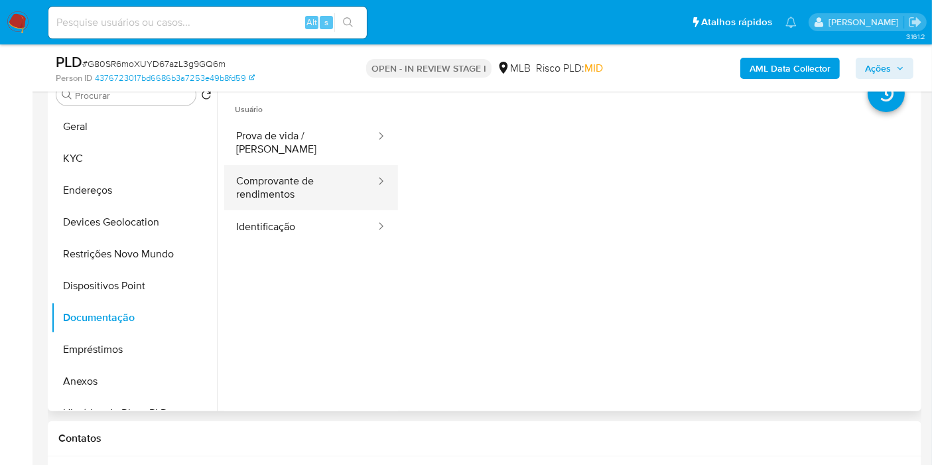
click at [278, 167] on button "Comprovante de rendimentos" at bounding box center [300, 187] width 153 height 45
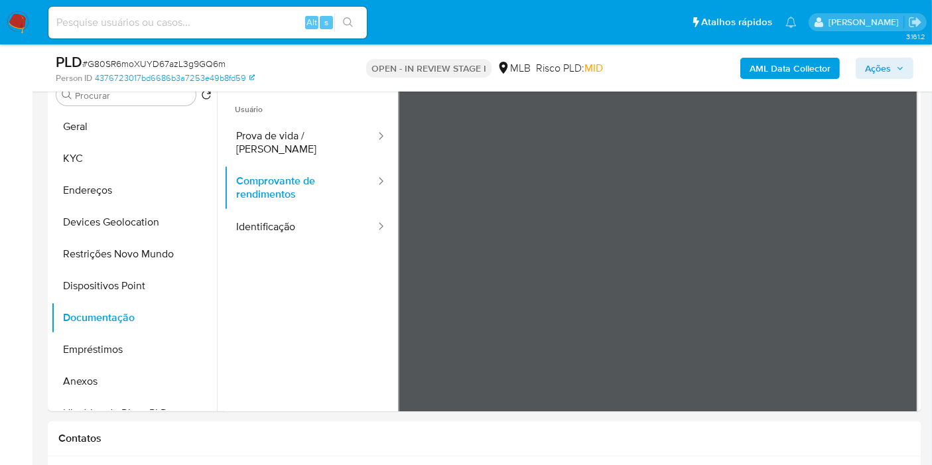
click at [129, 151] on button "KYC" at bounding box center [128, 159] width 155 height 32
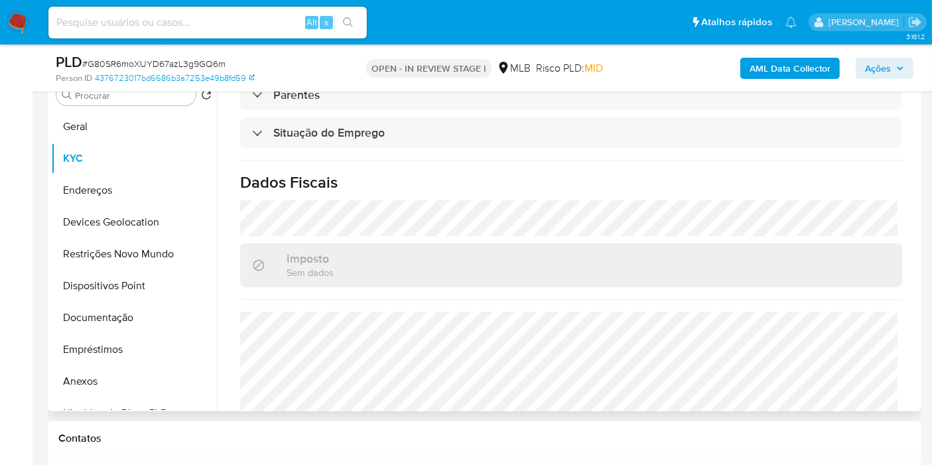
scroll to position [610, 0]
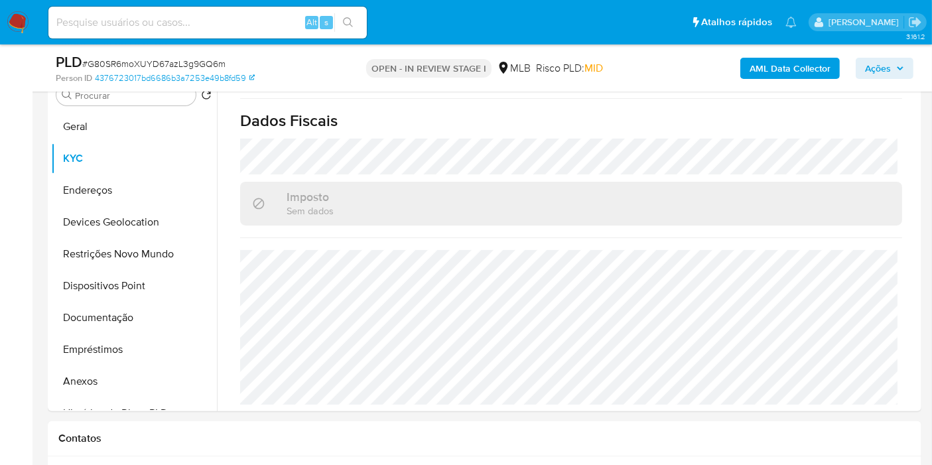
click at [889, 64] on span "Ações" at bounding box center [878, 68] width 26 height 21
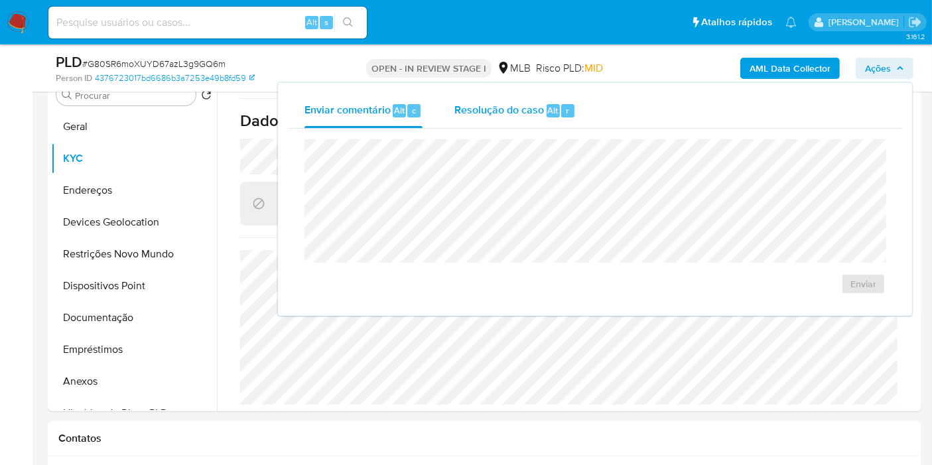
click at [519, 111] on span "Resolução do caso" at bounding box center [499, 109] width 90 height 15
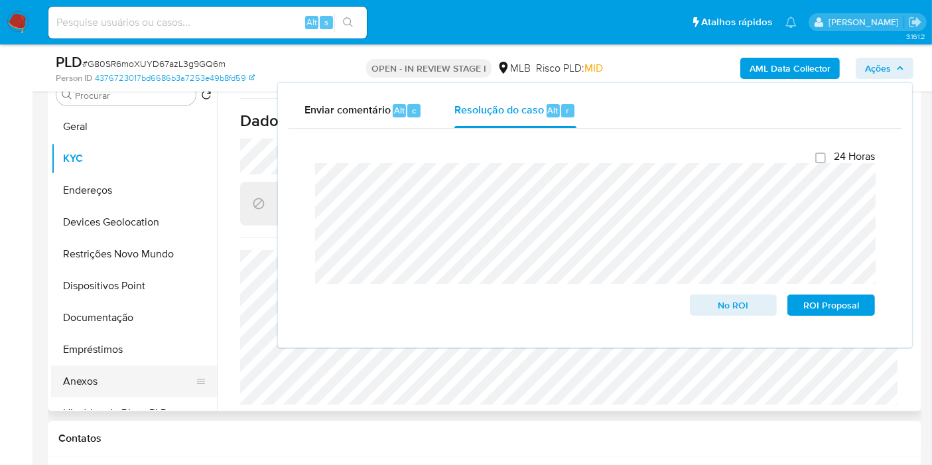
click at [73, 390] on button "Anexos" at bounding box center [128, 382] width 155 height 32
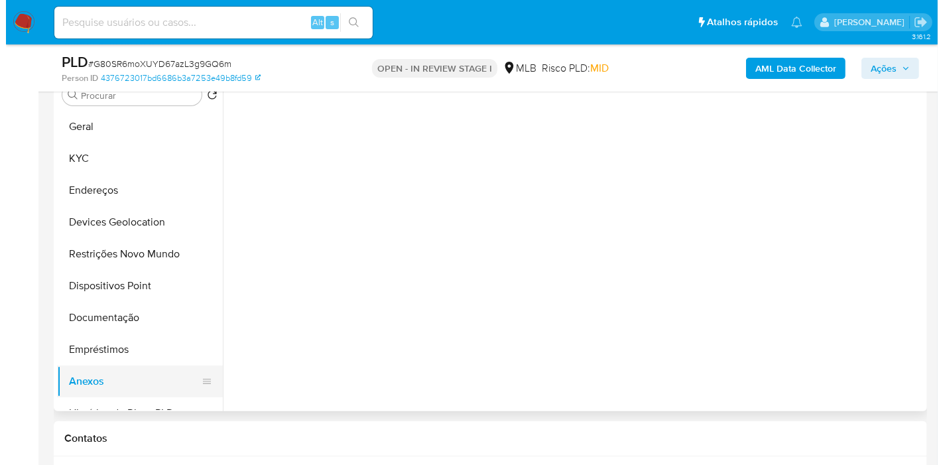
scroll to position [0, 0]
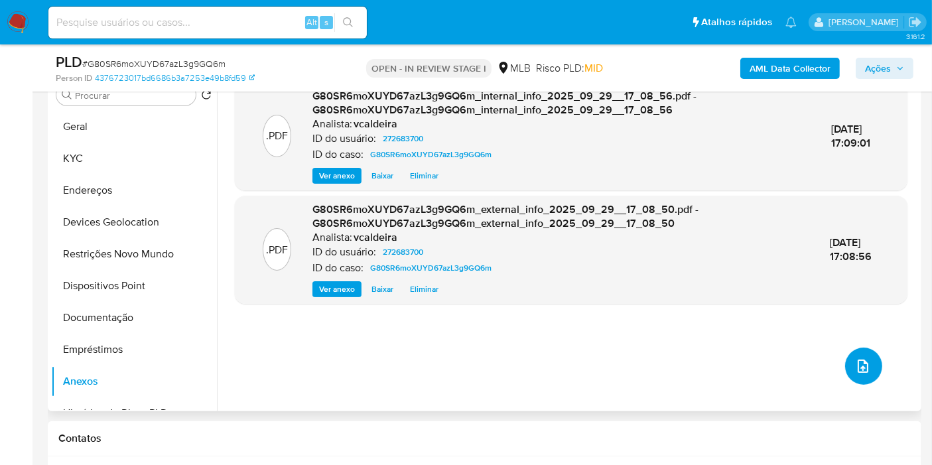
click at [858, 366] on icon "upload-file" at bounding box center [863, 366] width 11 height 13
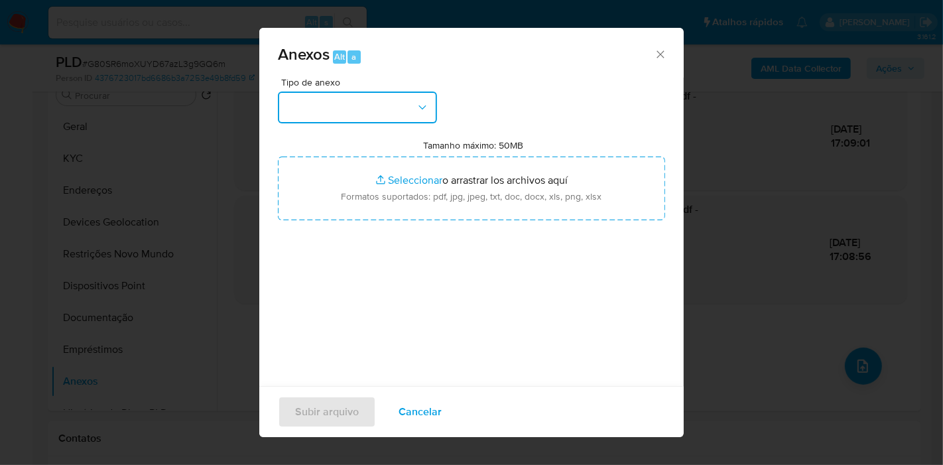
click at [402, 101] on button "button" at bounding box center [357, 108] width 159 height 32
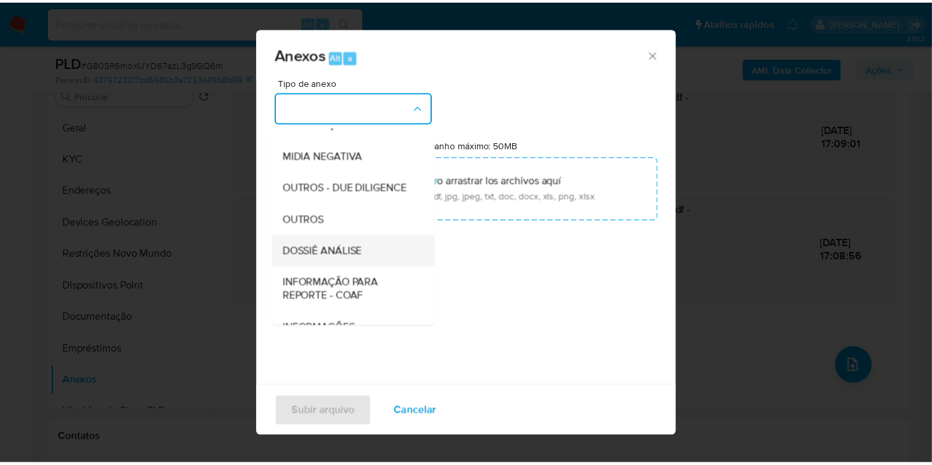
scroll to position [147, 0]
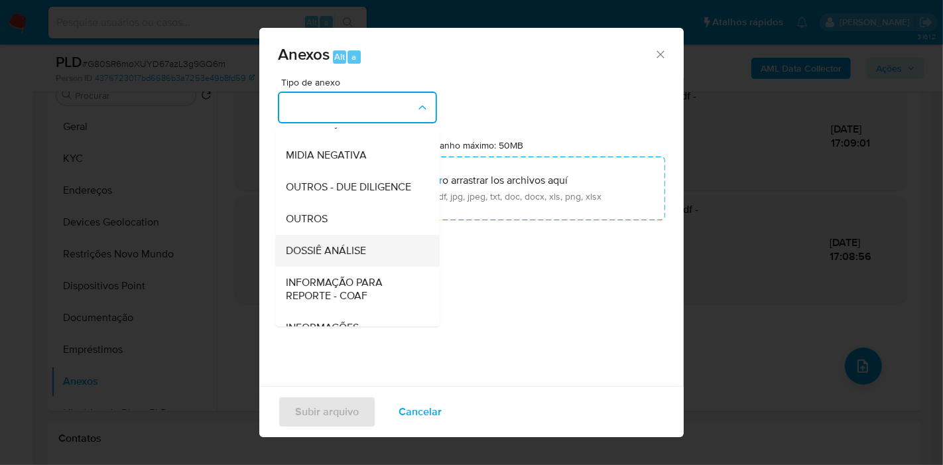
click at [364, 257] on span "DOSSIÊ ANÁLISE" at bounding box center [326, 250] width 80 height 13
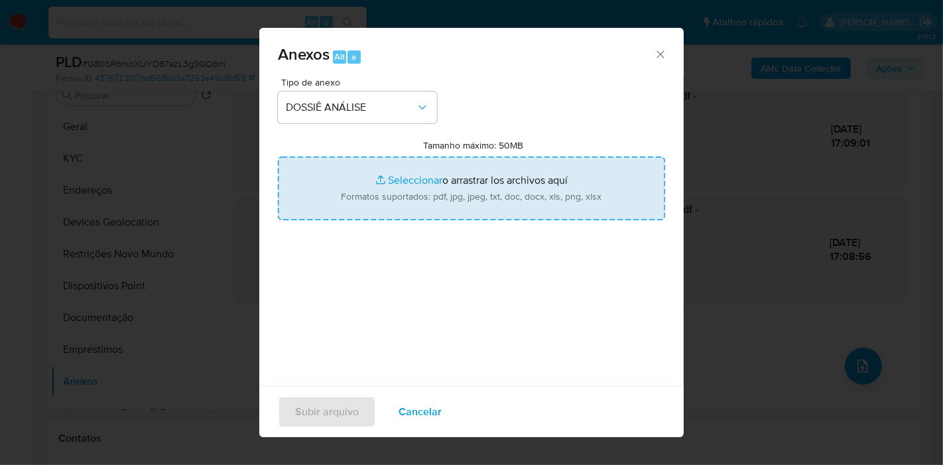
type input "C:\fakepath\SAR - (XXX) - CPF 09293828707 - [PERSON_NAME].pdf"
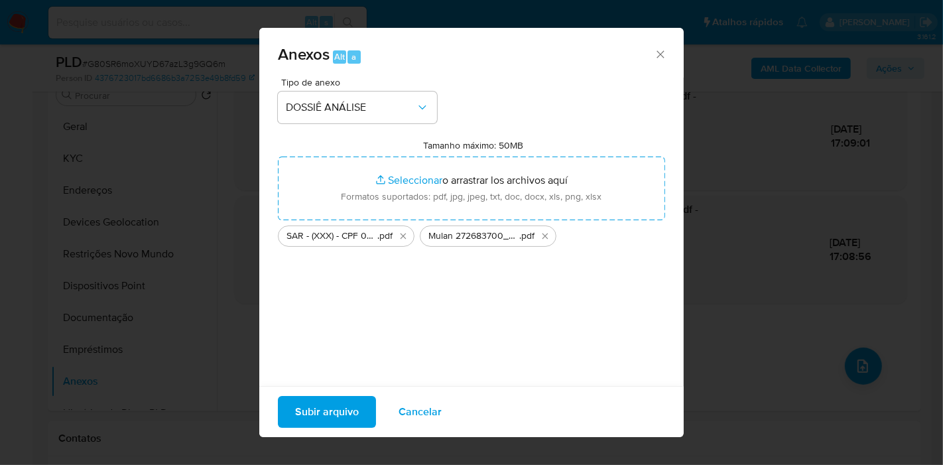
click at [324, 407] on span "Subir arquivo" at bounding box center [327, 411] width 64 height 29
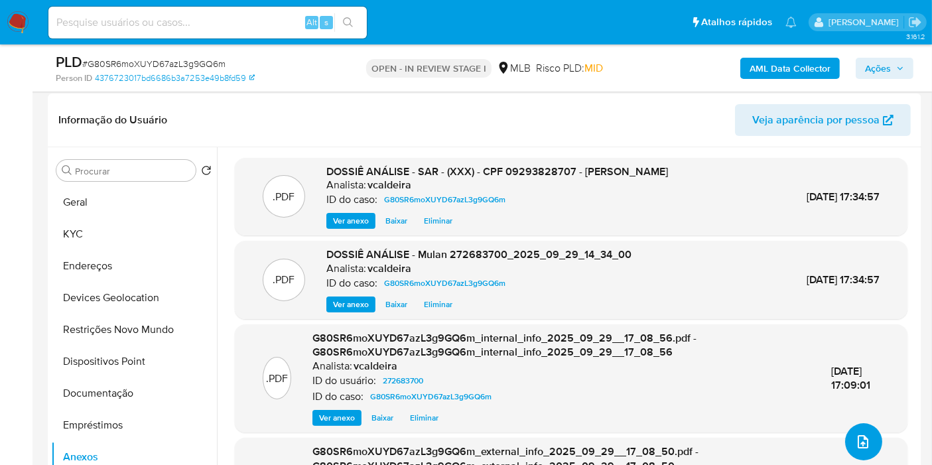
scroll to position [0, 0]
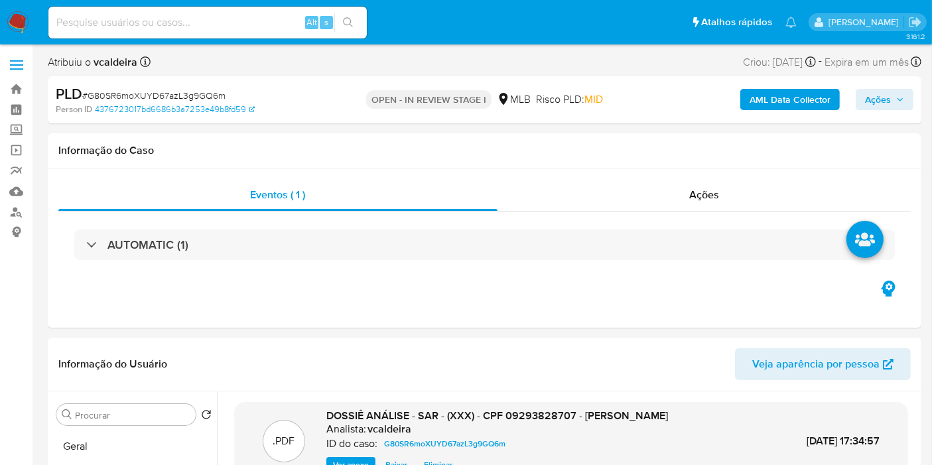
click at [895, 94] on span "Ações" at bounding box center [884, 99] width 39 height 19
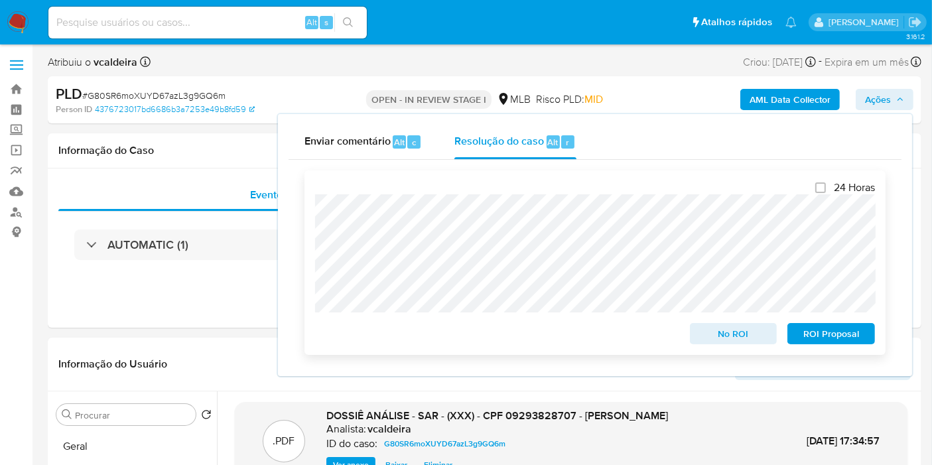
drag, startPoint x: 803, startPoint y: 333, endPoint x: 803, endPoint y: 342, distance: 8.6
click at [805, 336] on span "ROI Proposal" at bounding box center [831, 333] width 69 height 19
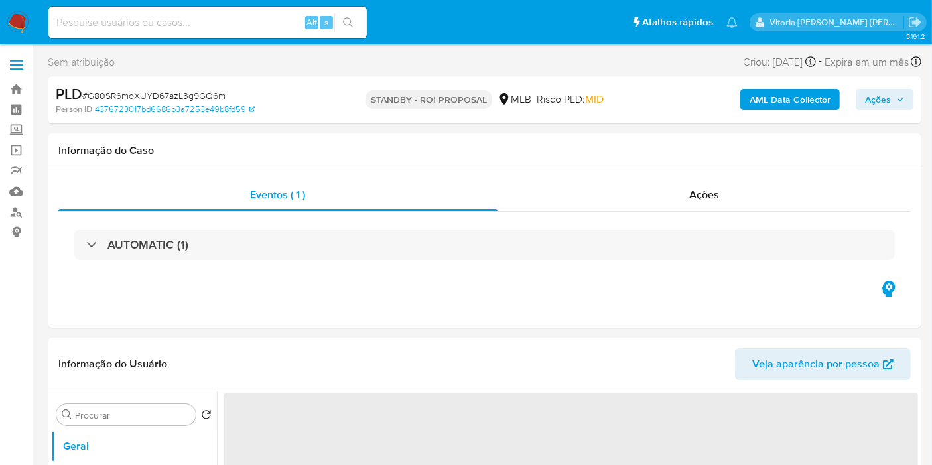
select select "10"
